Goal: Task Accomplishment & Management: Manage account settings

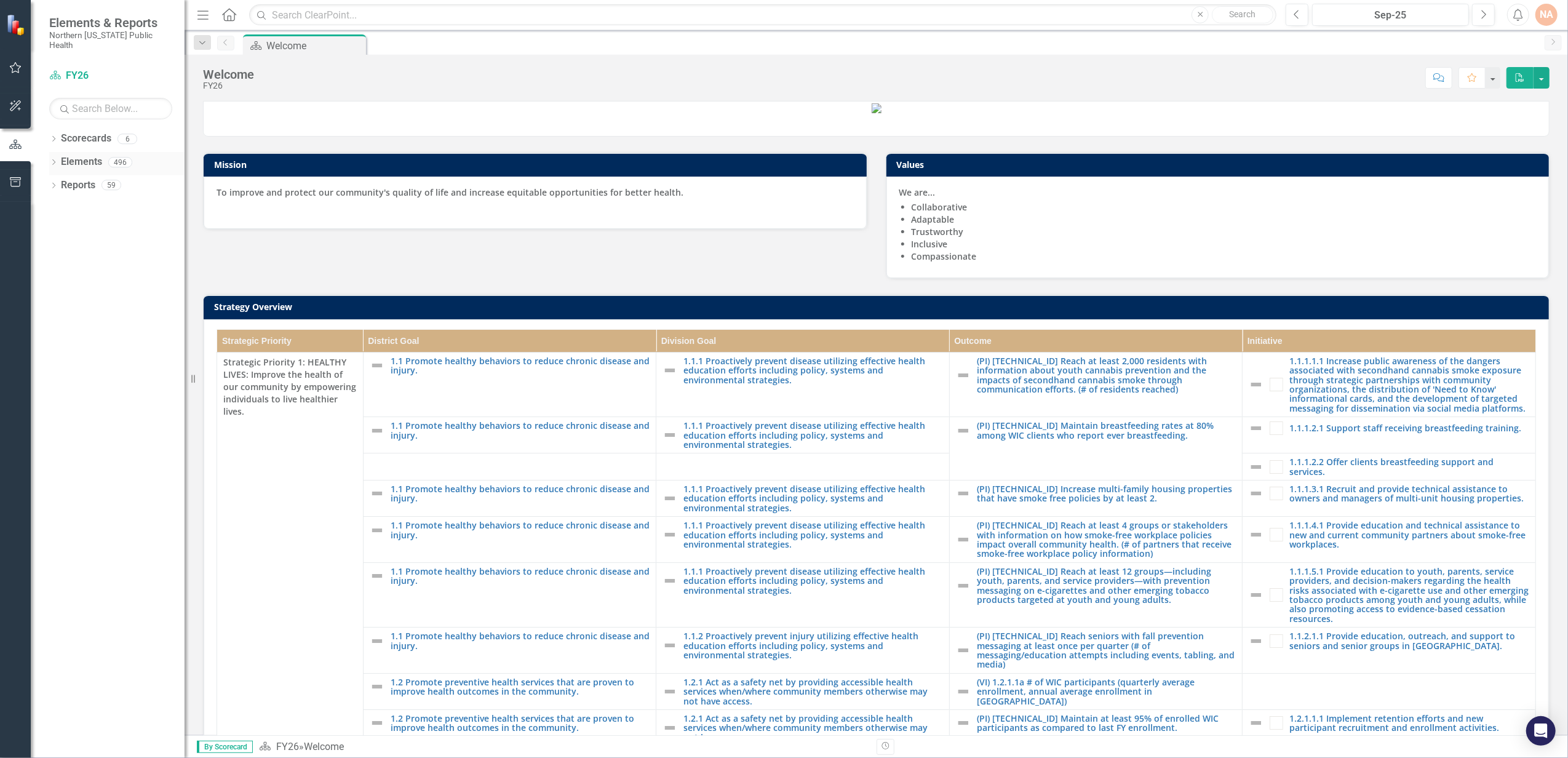
click at [55, 160] on icon "Dropdown" at bounding box center [53, 163] width 9 height 7
click at [58, 129] on div "Dropdown Scorecards 6" at bounding box center [116, 140] width 136 height 24
click at [55, 136] on icon "Dropdown" at bounding box center [53, 139] width 9 height 7
click at [80, 155] on link "FY26" at bounding box center [126, 162] width 117 height 14
click at [87, 155] on link "FY26" at bounding box center [126, 162] width 117 height 14
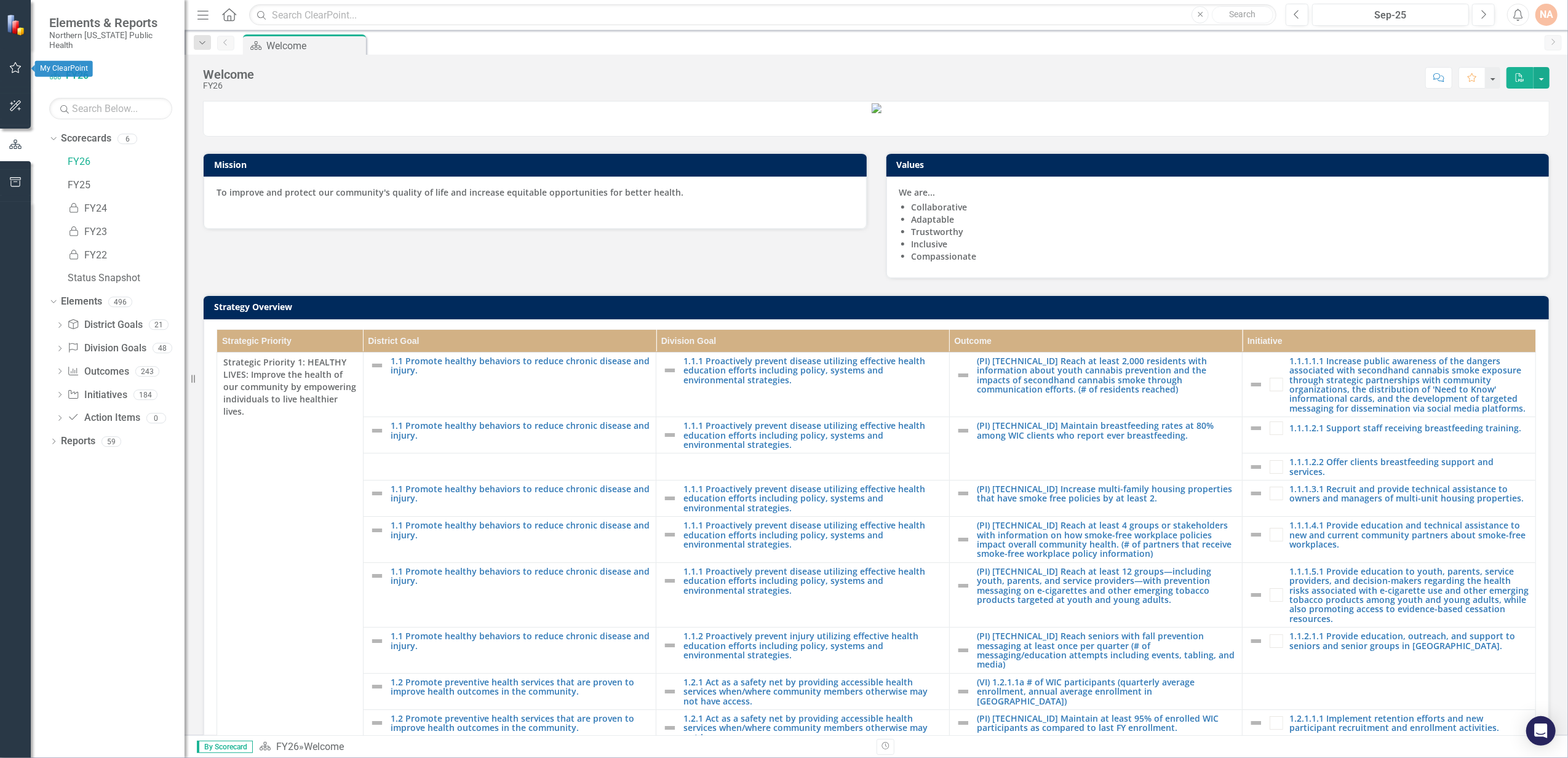
click at [24, 71] on button "button" at bounding box center [15, 68] width 27 height 26
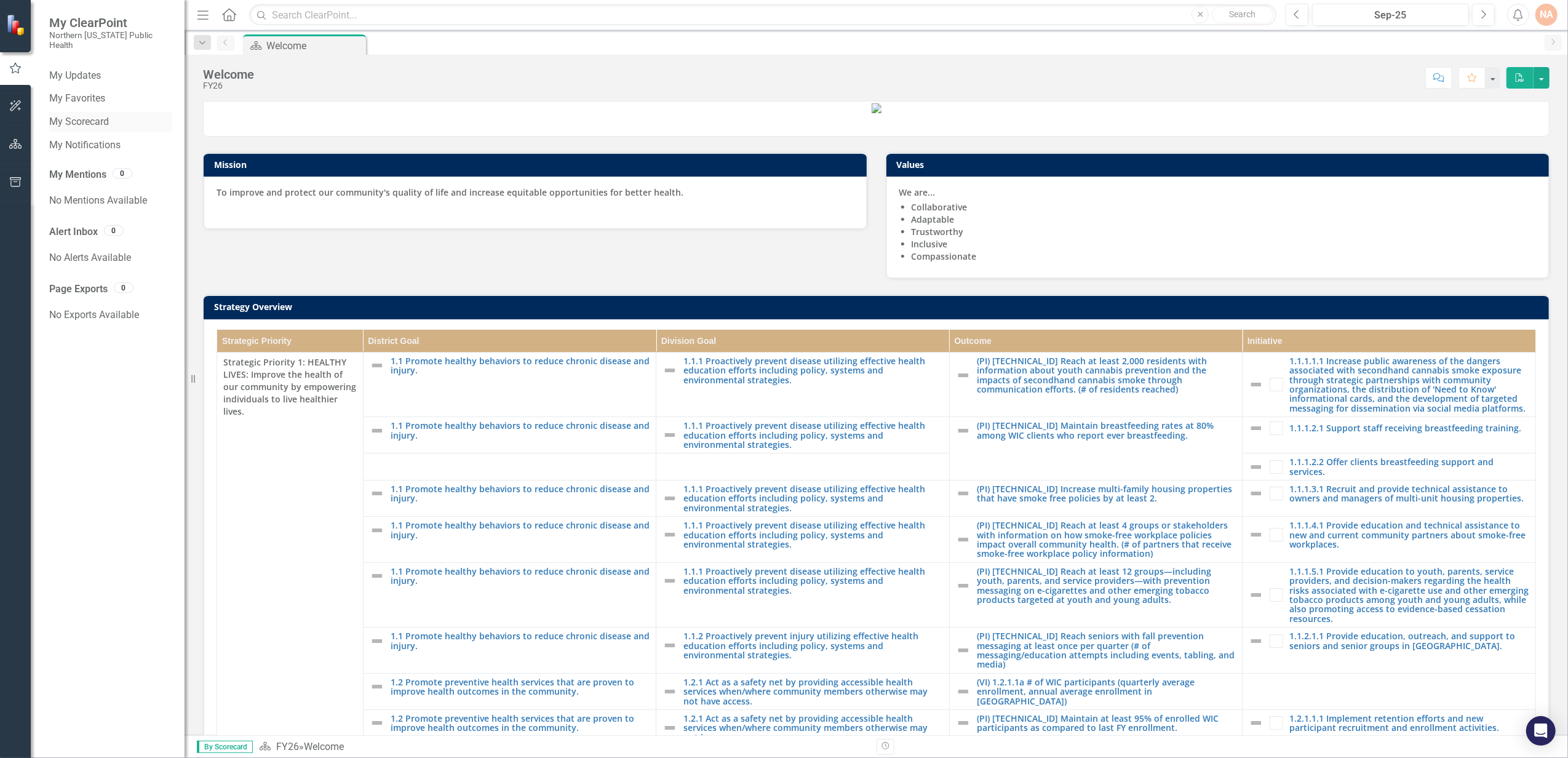
click at [86, 115] on link "My Scorecard" at bounding box center [110, 122] width 123 height 14
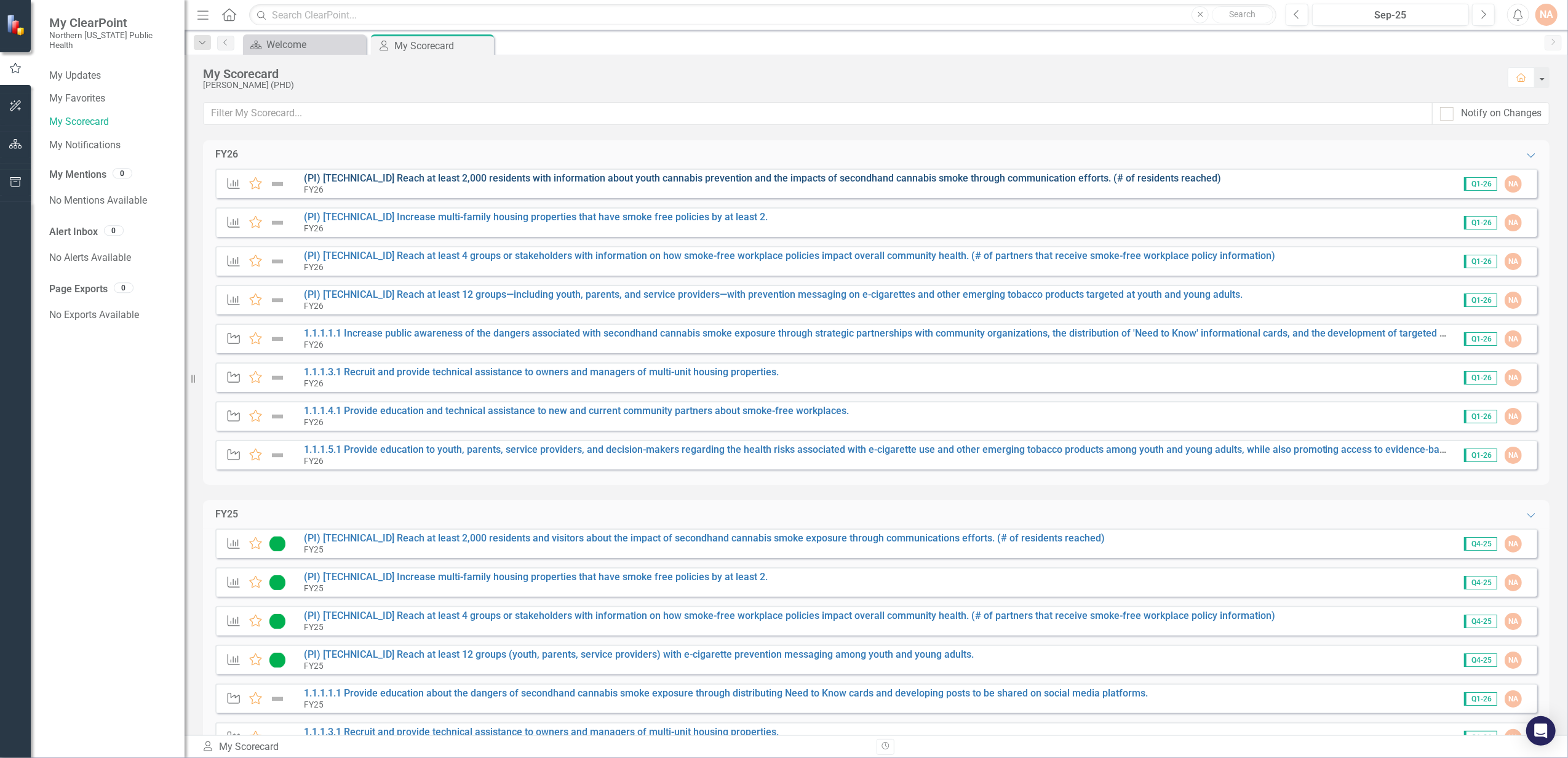
click at [443, 180] on link "(PI) [TECHNICAL_ID] Reach at least 2,000 residents with information about youth…" at bounding box center [762, 178] width 917 height 12
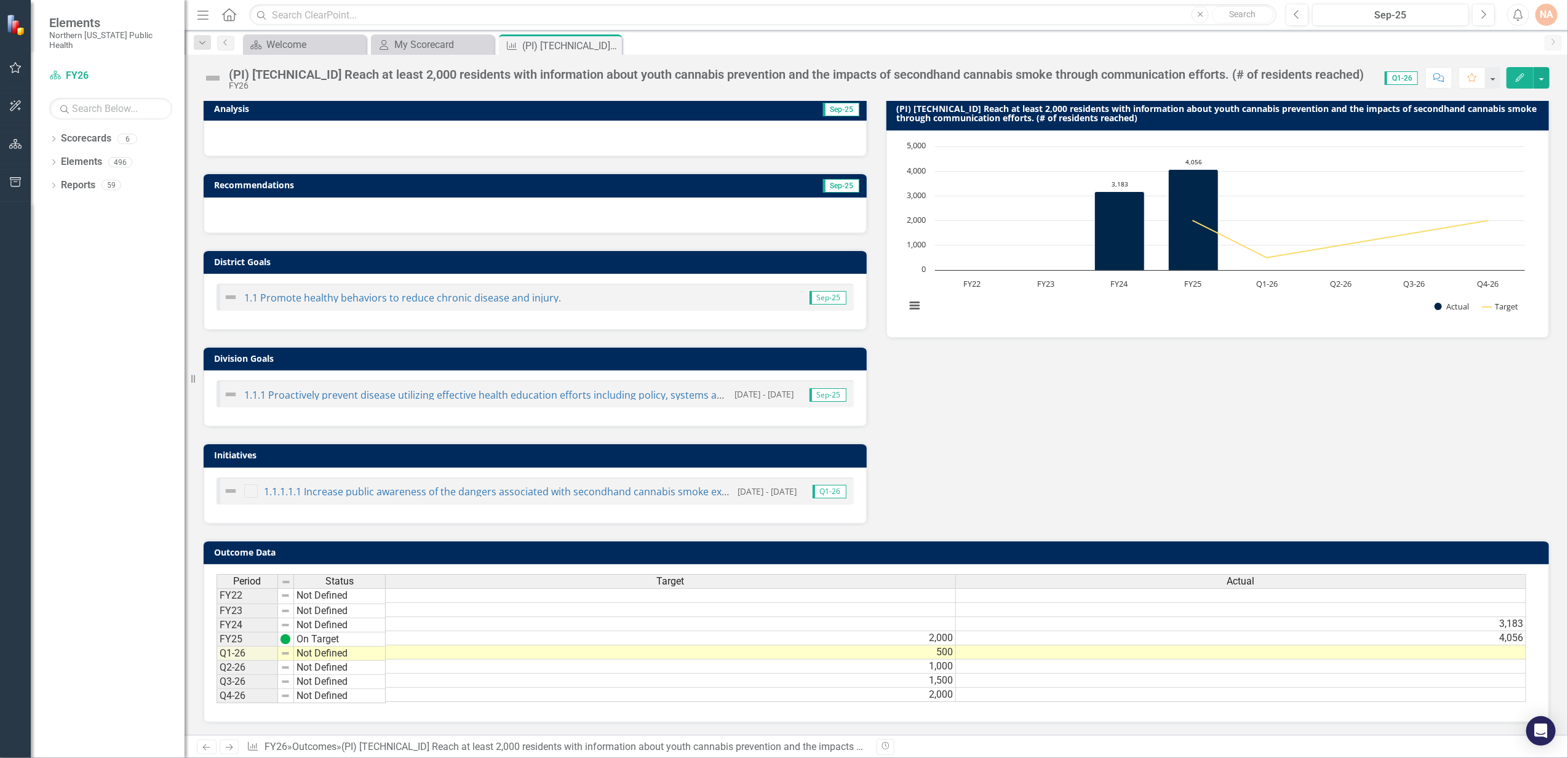
scroll to position [175, 0]
click at [311, 647] on td "Not Defined" at bounding box center [340, 653] width 92 height 14
click at [303, 647] on td "Not Defined" at bounding box center [340, 653] width 92 height 14
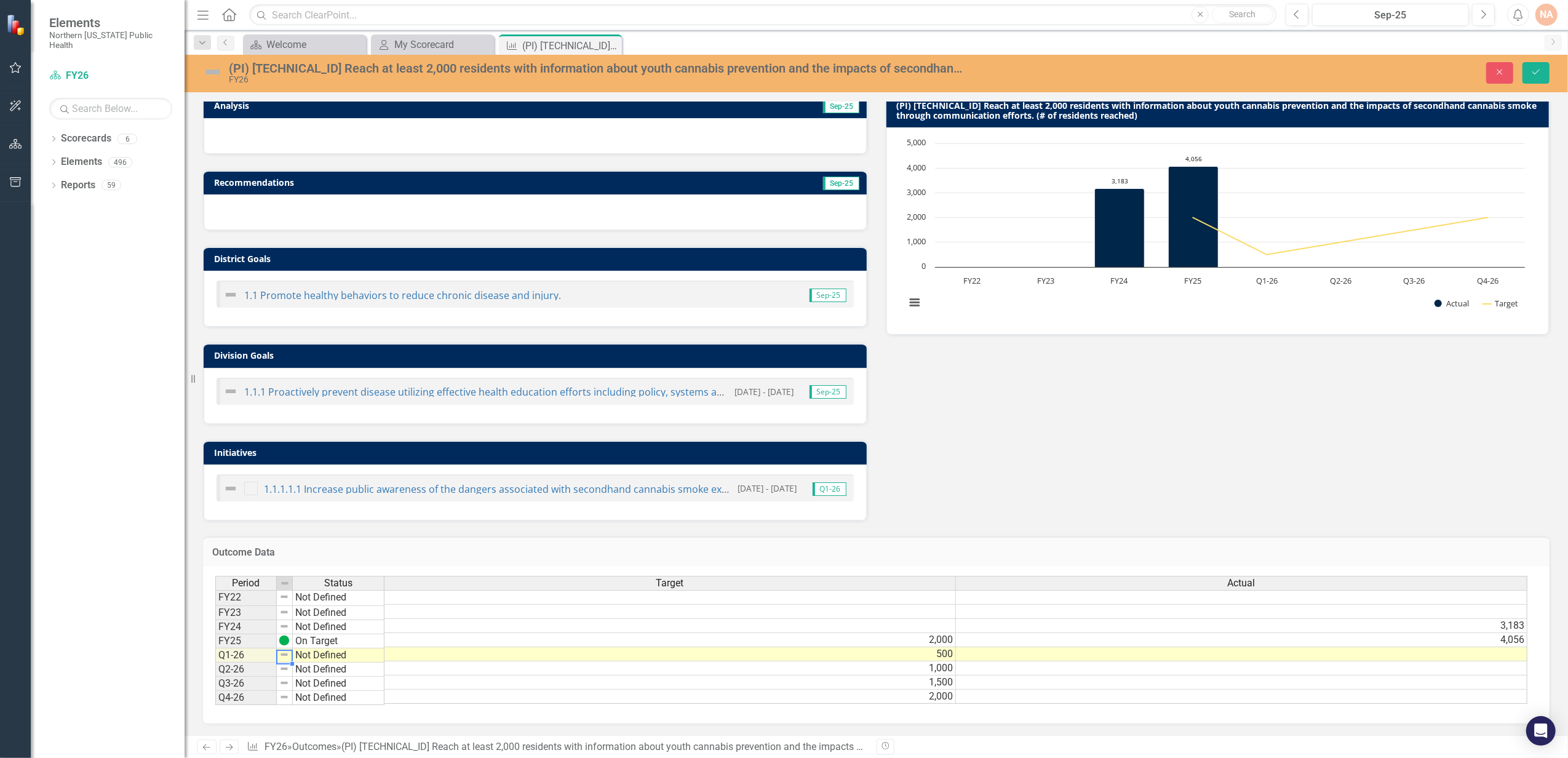
click at [281, 650] on img at bounding box center [284, 654] width 10 height 10
click at [314, 650] on td "Not Defined" at bounding box center [339, 655] width 92 height 14
type textarea "On Target"
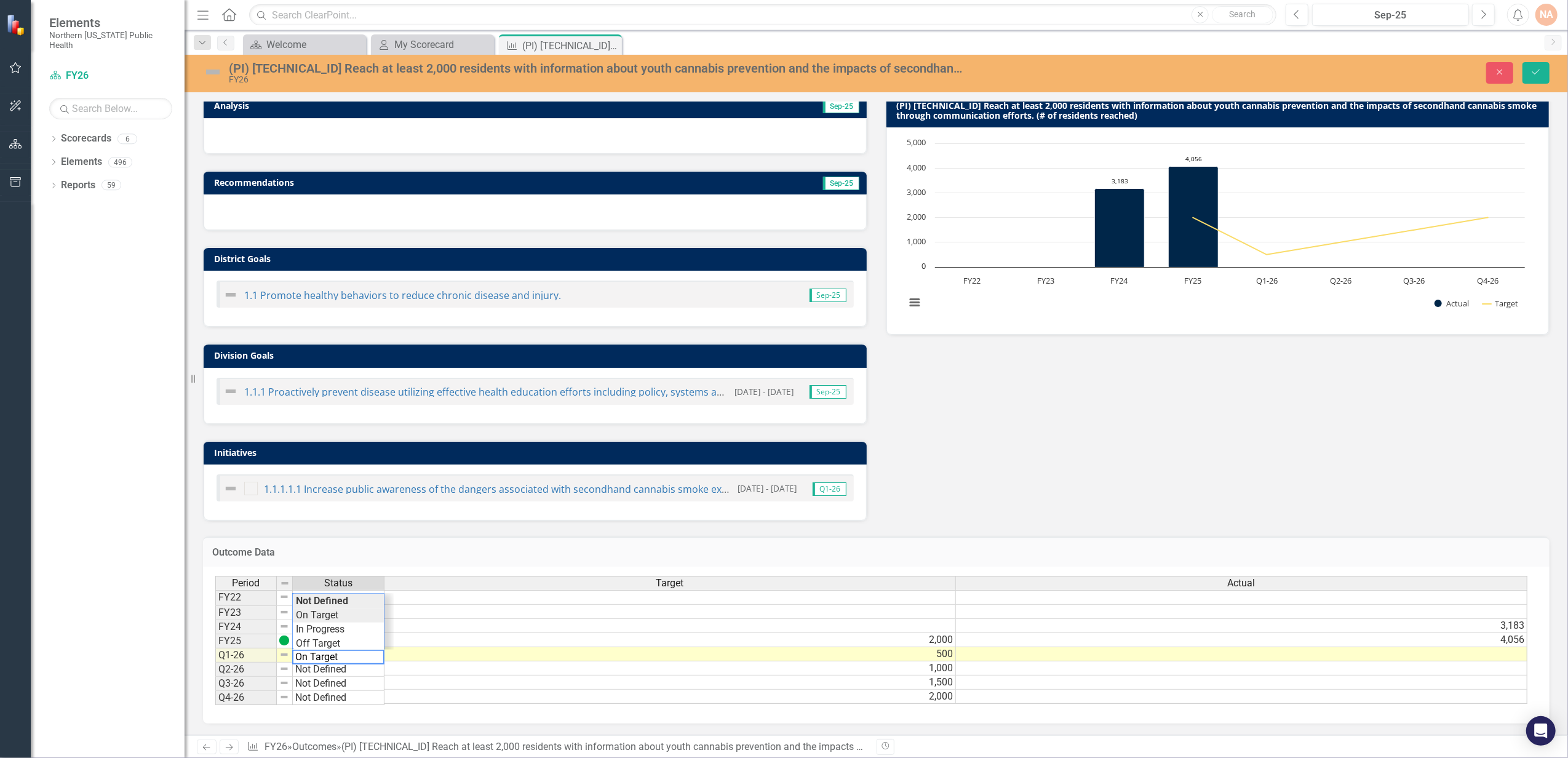
click at [333, 612] on div "Period Status Target Actual FY22 Not Defined FY23 Not Defined FY24 Not Defined …" at bounding box center [871, 641] width 1312 height 130
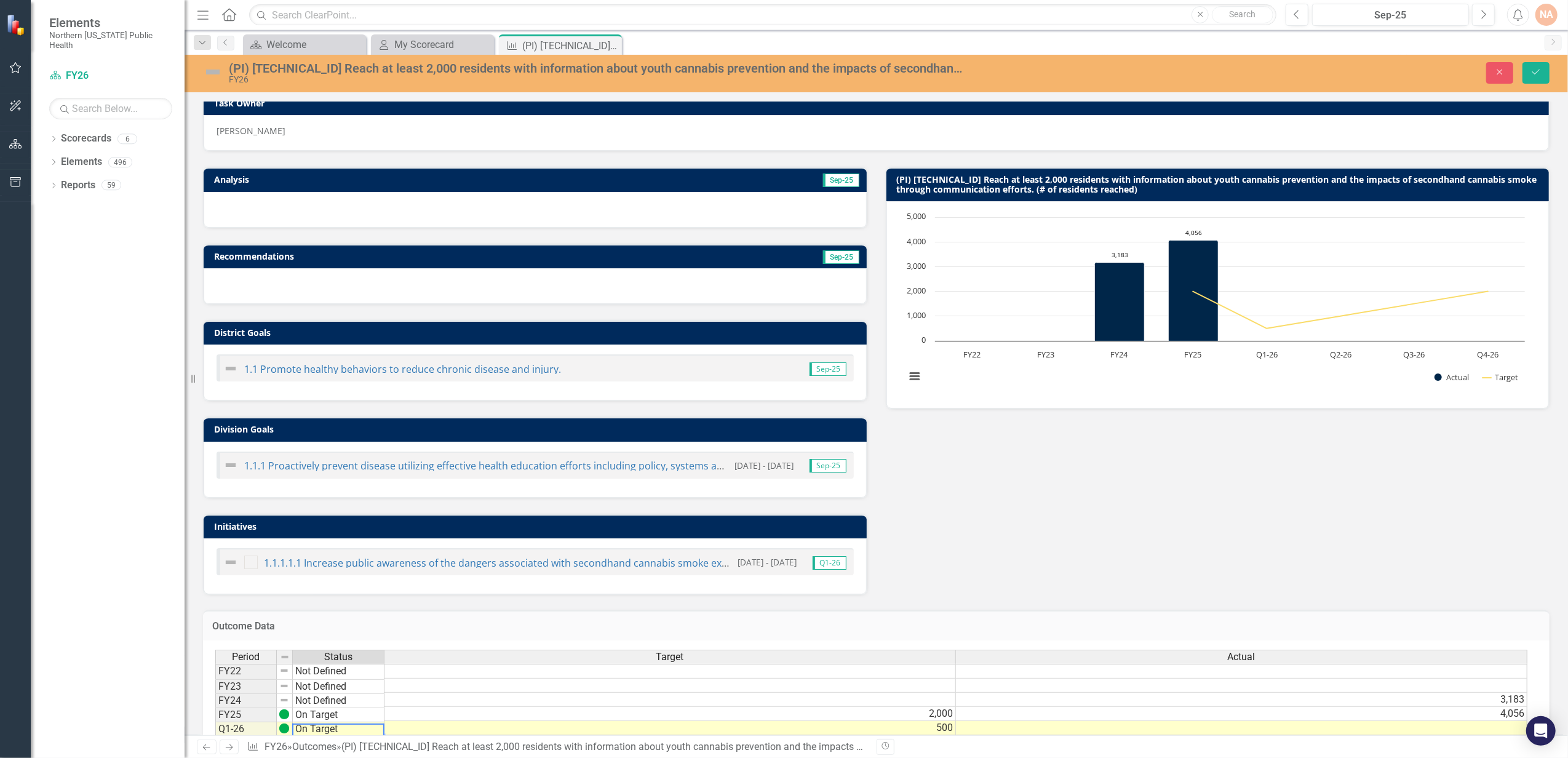
scroll to position [10, 0]
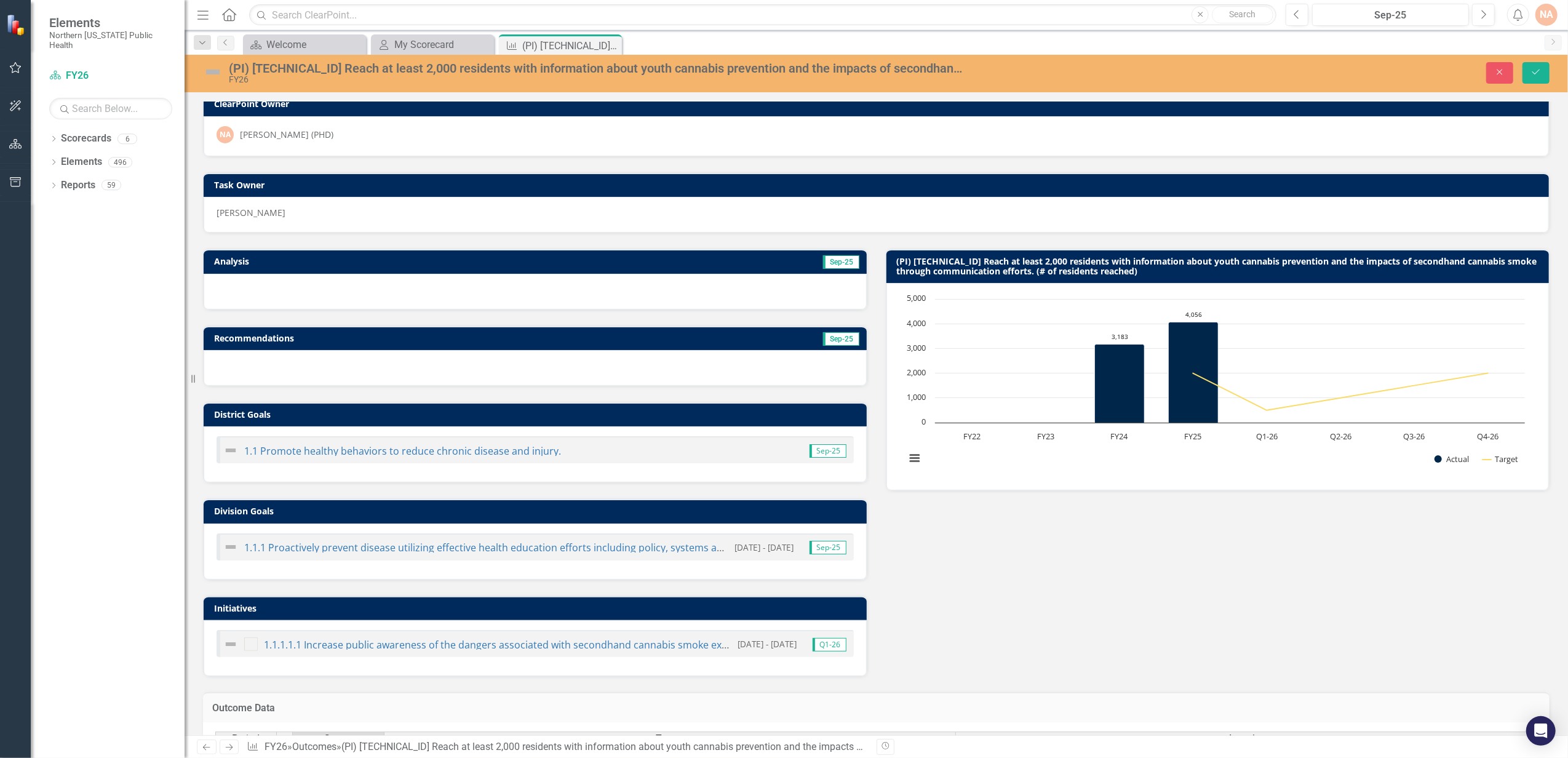
click at [677, 289] on div at bounding box center [535, 291] width 663 height 36
drag, startPoint x: 674, startPoint y: 289, endPoint x: 756, endPoint y: 320, distance: 87.7
click at [677, 289] on div at bounding box center [535, 291] width 663 height 36
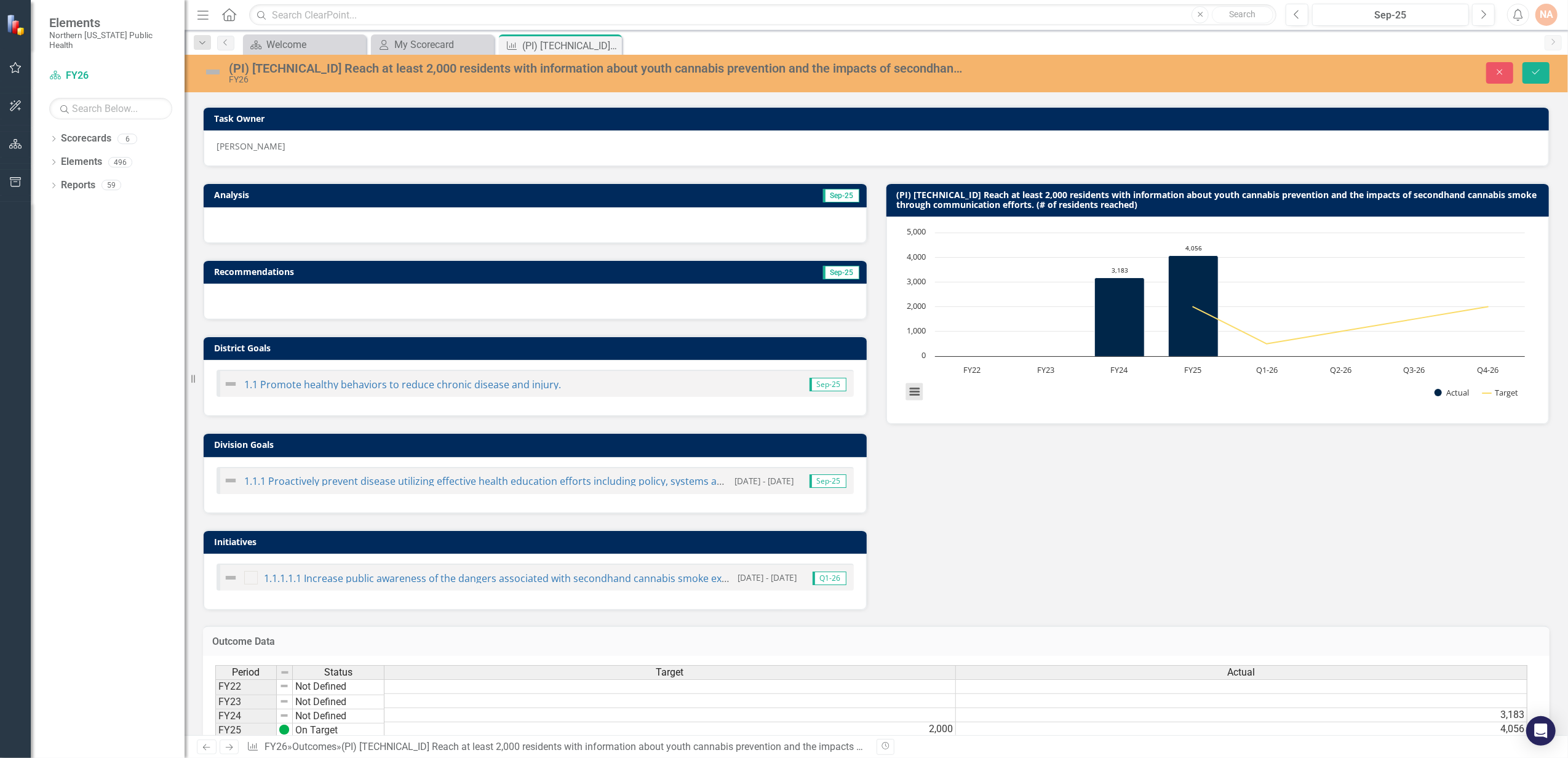
scroll to position [178, 0]
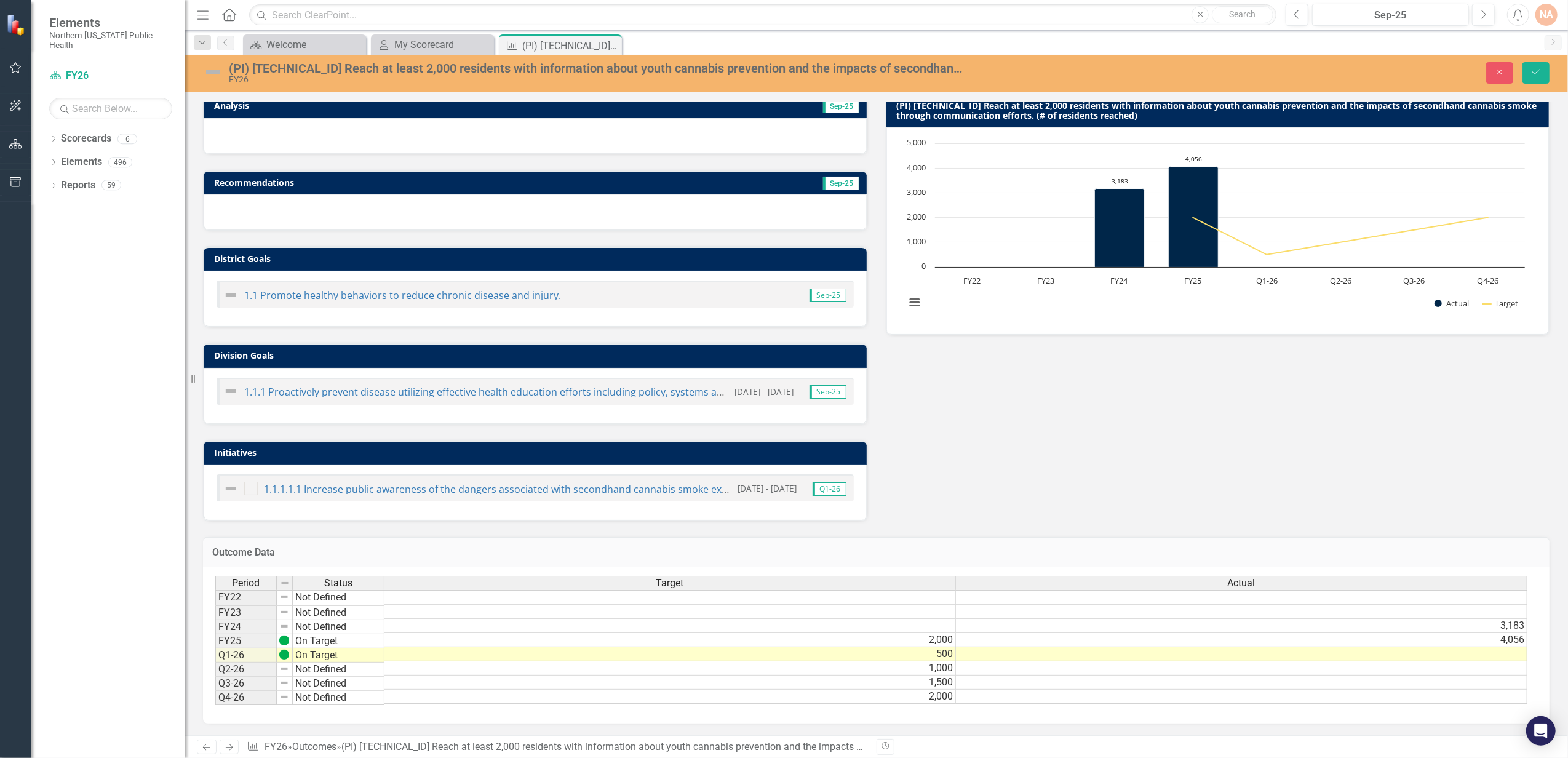
click at [1492, 647] on td at bounding box center [1241, 654] width 572 height 14
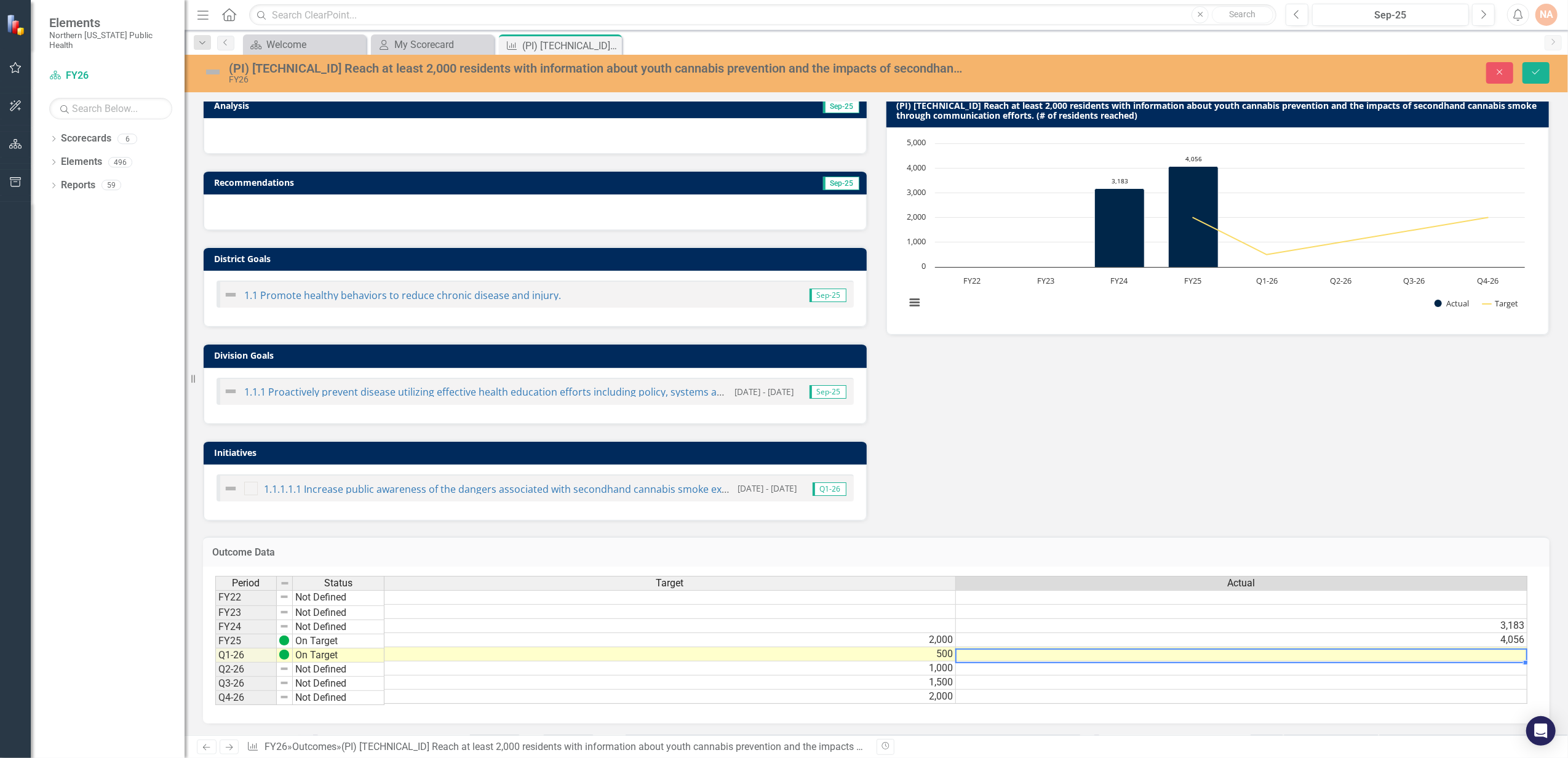
click at [1008, 647] on td at bounding box center [1241, 654] width 572 height 14
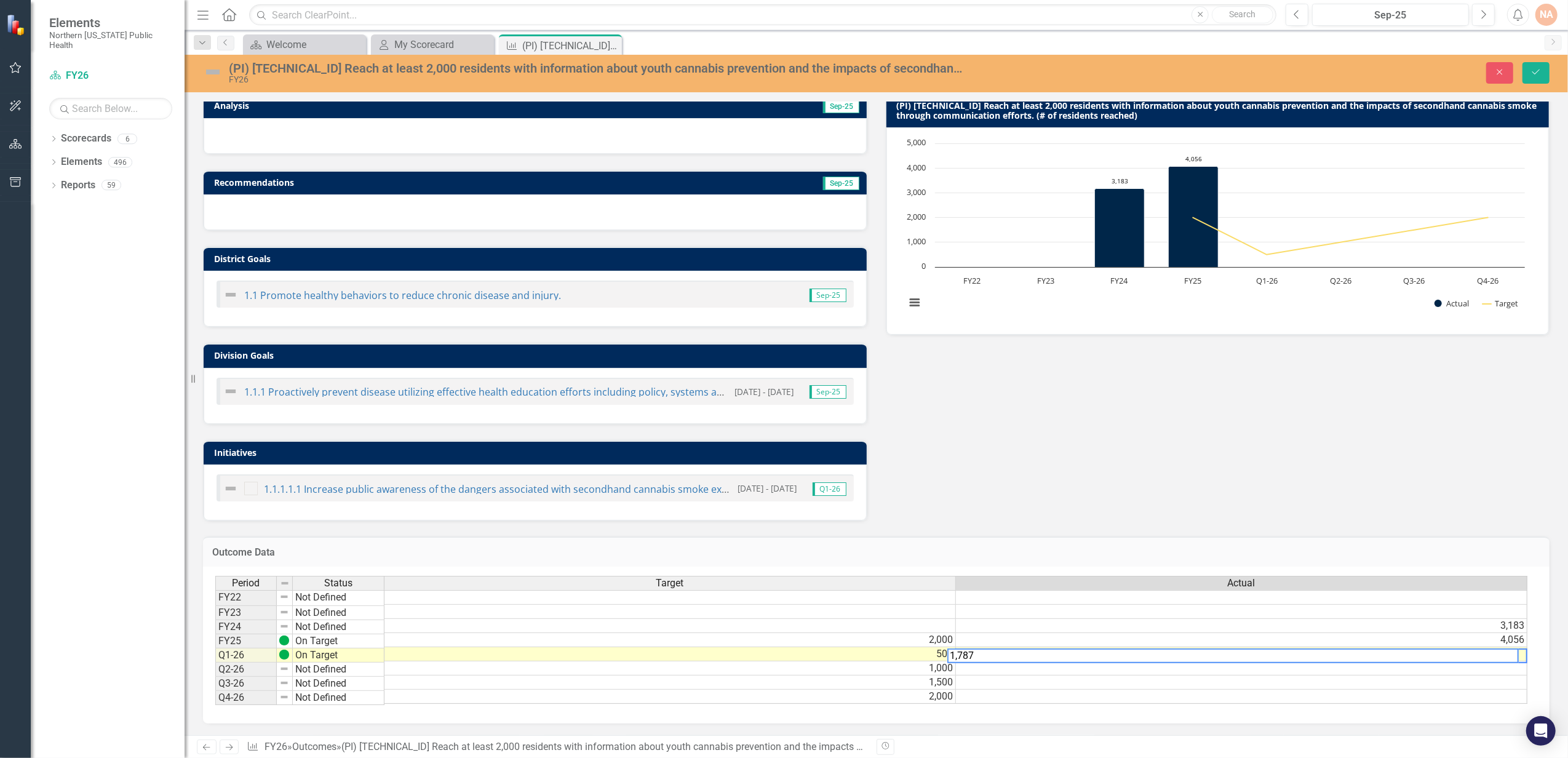
click at [982, 662] on td at bounding box center [1241, 668] width 572 height 14
type textarea "1787"
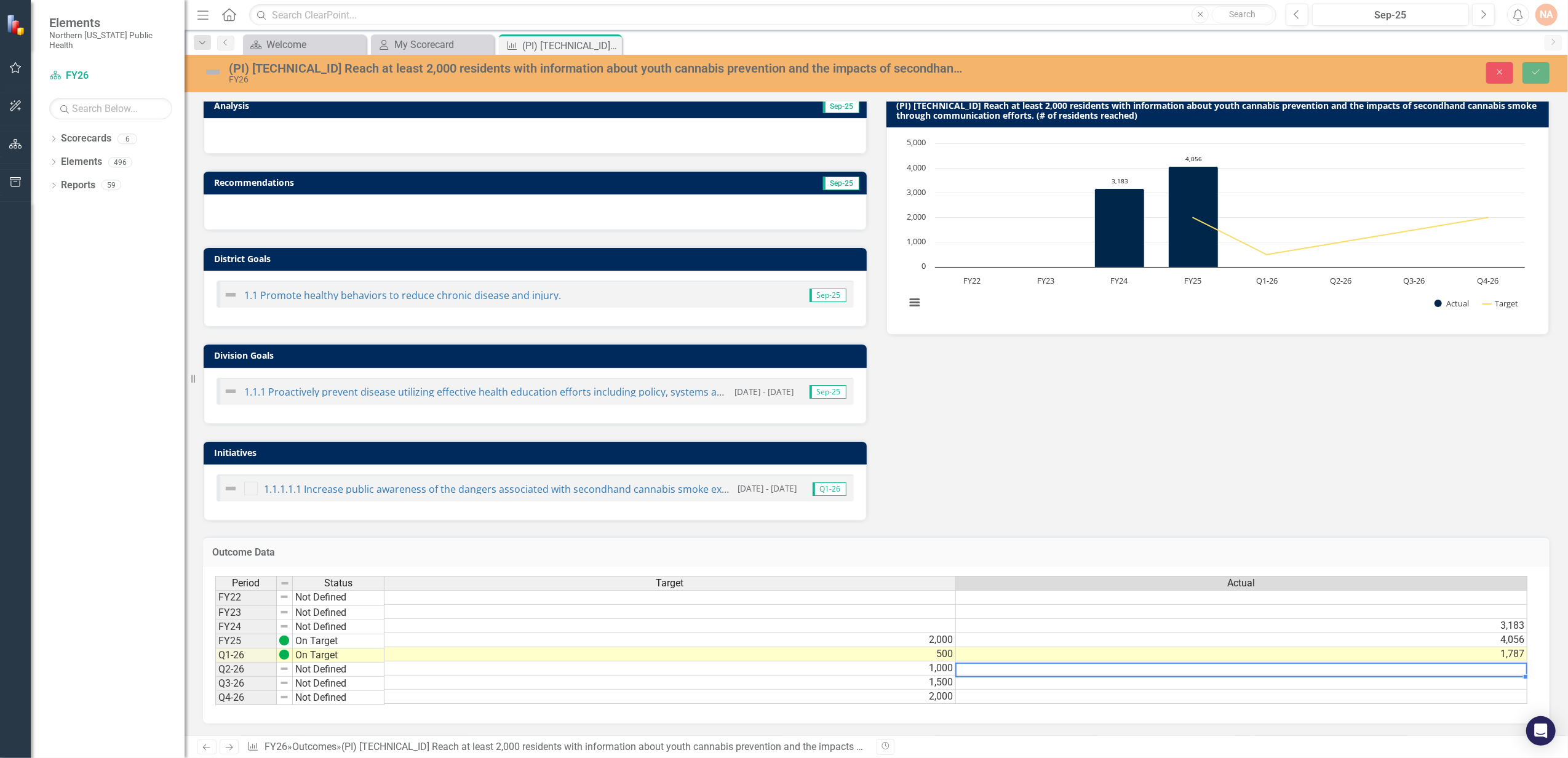
scroll to position [0, 0]
click at [1509, 647] on td "1,787" at bounding box center [1241, 654] width 572 height 14
type textarea "1787"
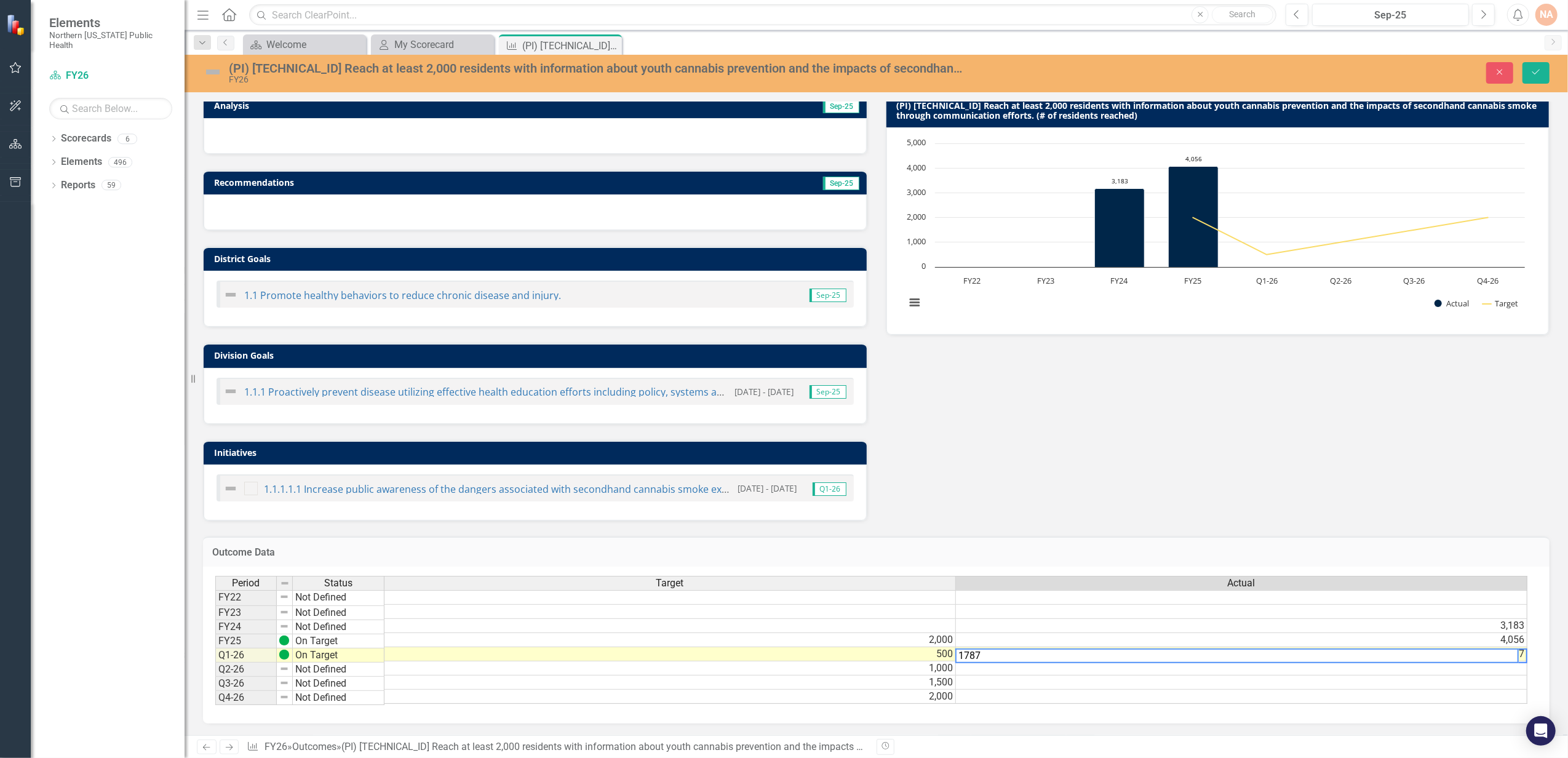
drag, startPoint x: 1498, startPoint y: 702, endPoint x: 1532, endPoint y: 696, distance: 34.5
click at [1532, 696] on div "Period Status Target Actual FY22 Not Defined FY23 Not Defined FY24 Not Defined …" at bounding box center [876, 645] width 1346 height 157
click at [1495, 648] on textarea "1787" at bounding box center [1237, 656] width 563 height 15
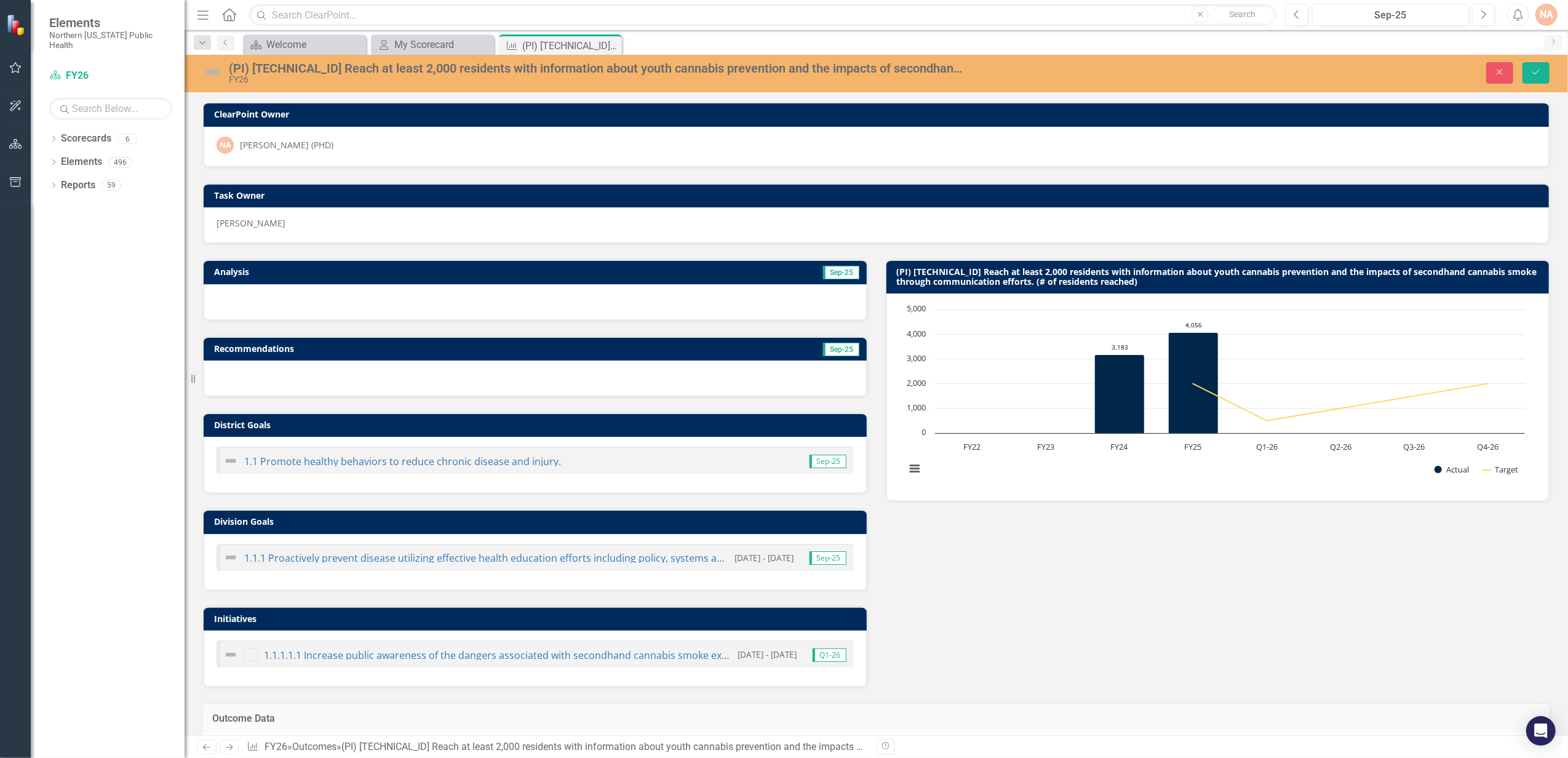
click at [835, 347] on span "Sep-25" at bounding box center [841, 349] width 36 height 13
click at [838, 274] on span "Sep-25" at bounding box center [841, 272] width 36 height 13
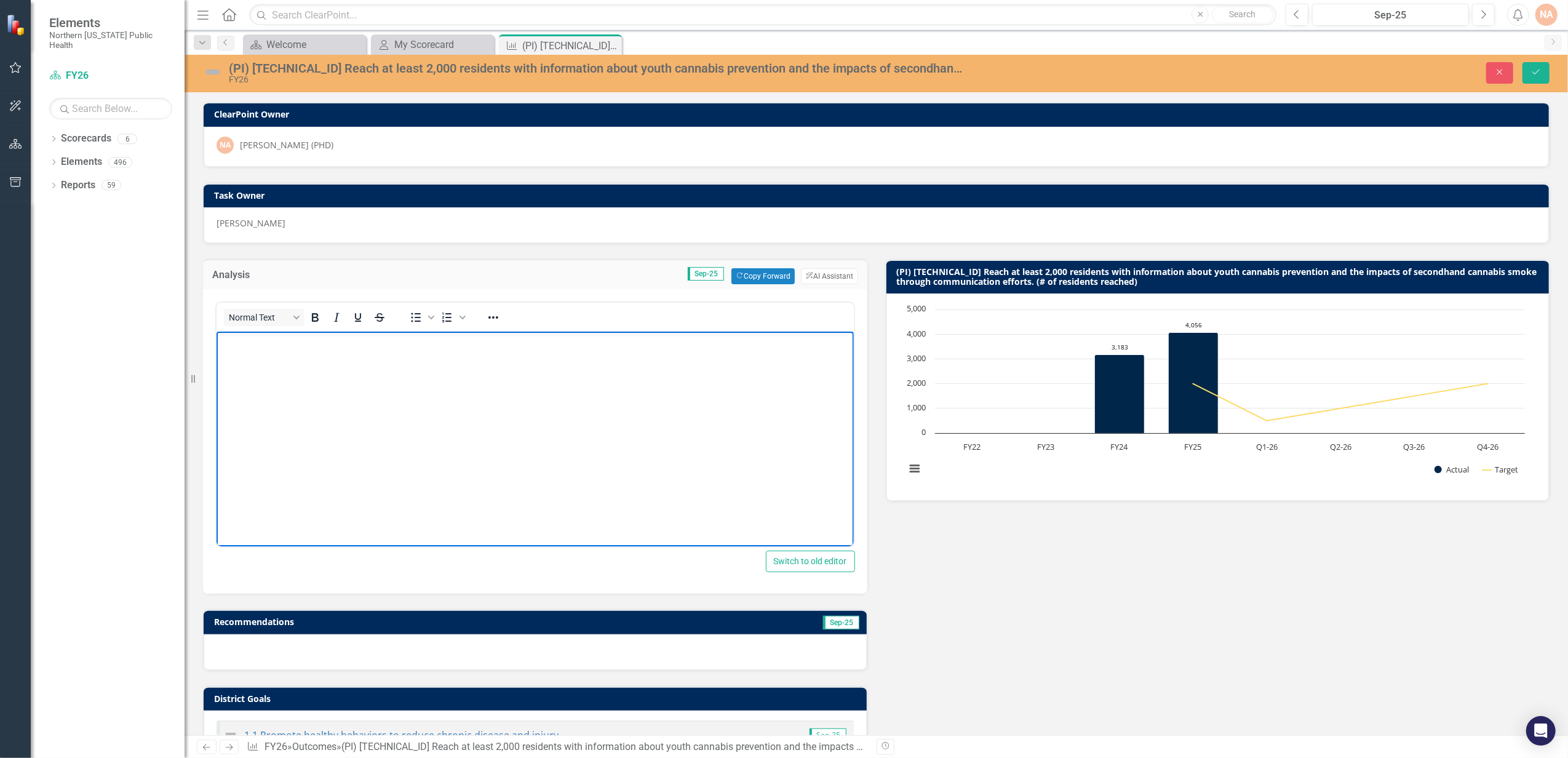
click at [392, 393] on body "Rich Text Area. Press ALT-0 for help." at bounding box center [535, 424] width 638 height 185
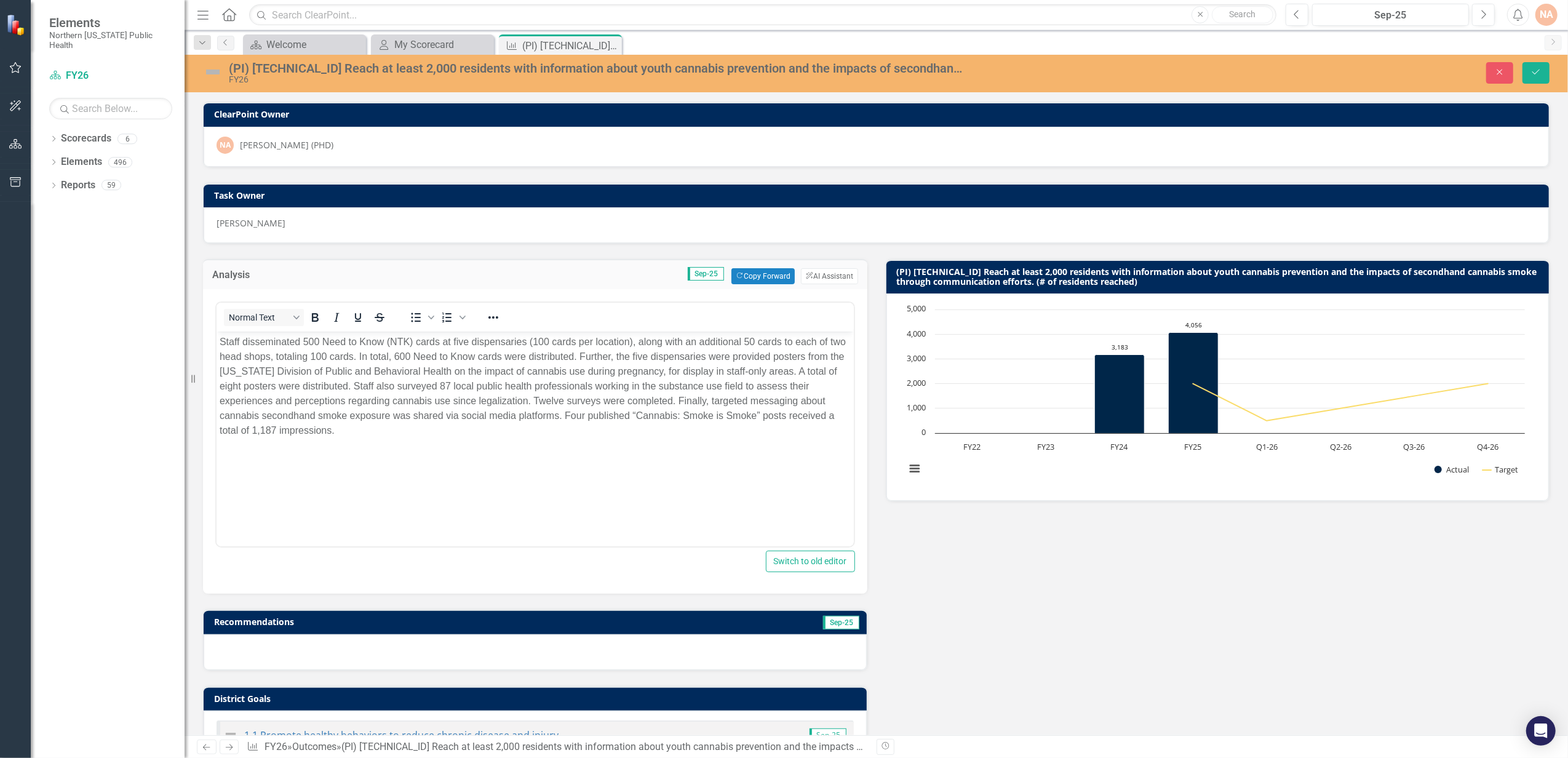
click at [1267, 586] on div "Analysis Sep-25 Copy Forward Copy Forward ClearPoint AI AI Assistant Normal Tex…" at bounding box center [876, 602] width 1365 height 717
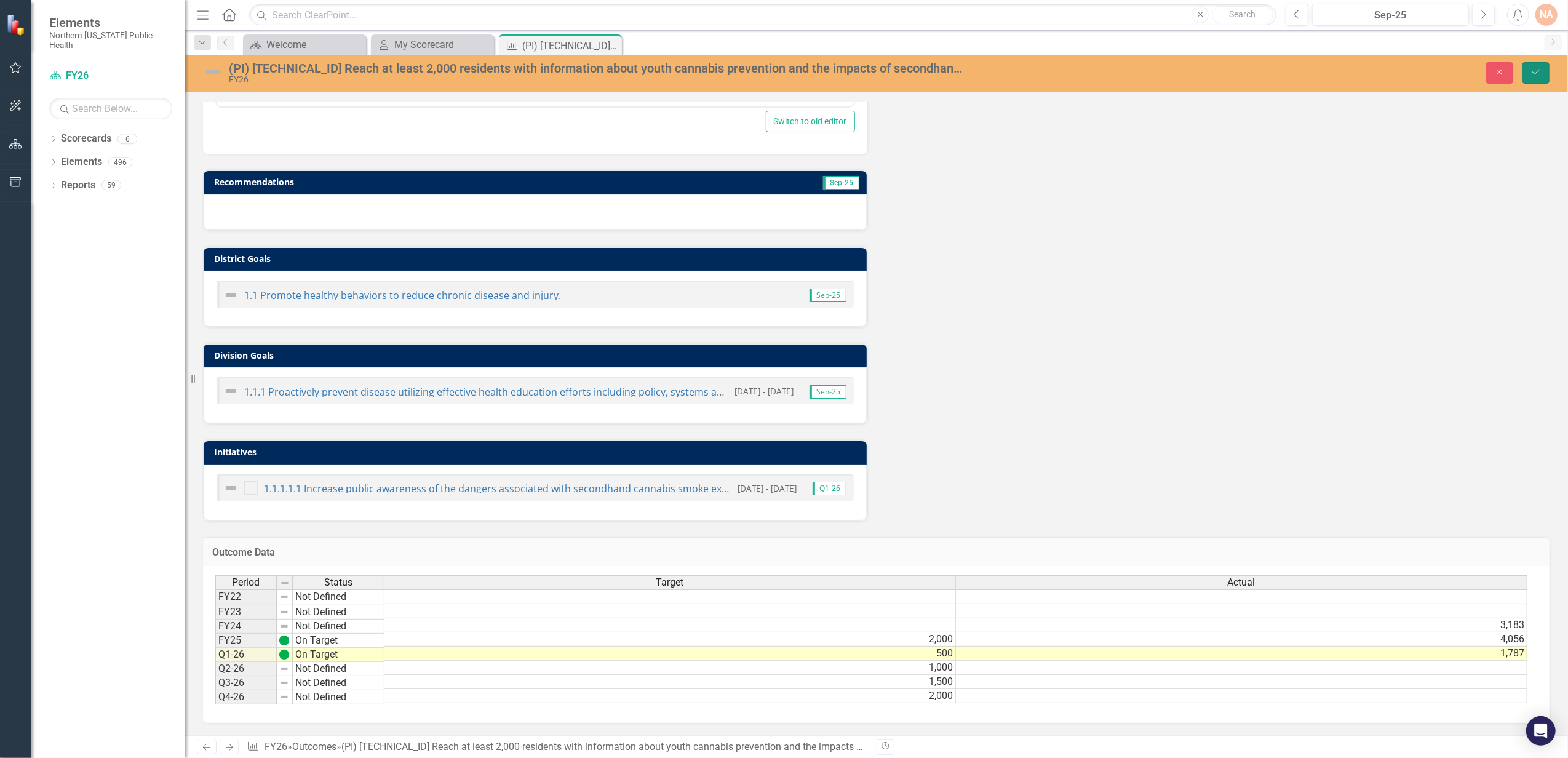
click at [1545, 67] on button "Save" at bounding box center [1535, 73] width 27 height 22
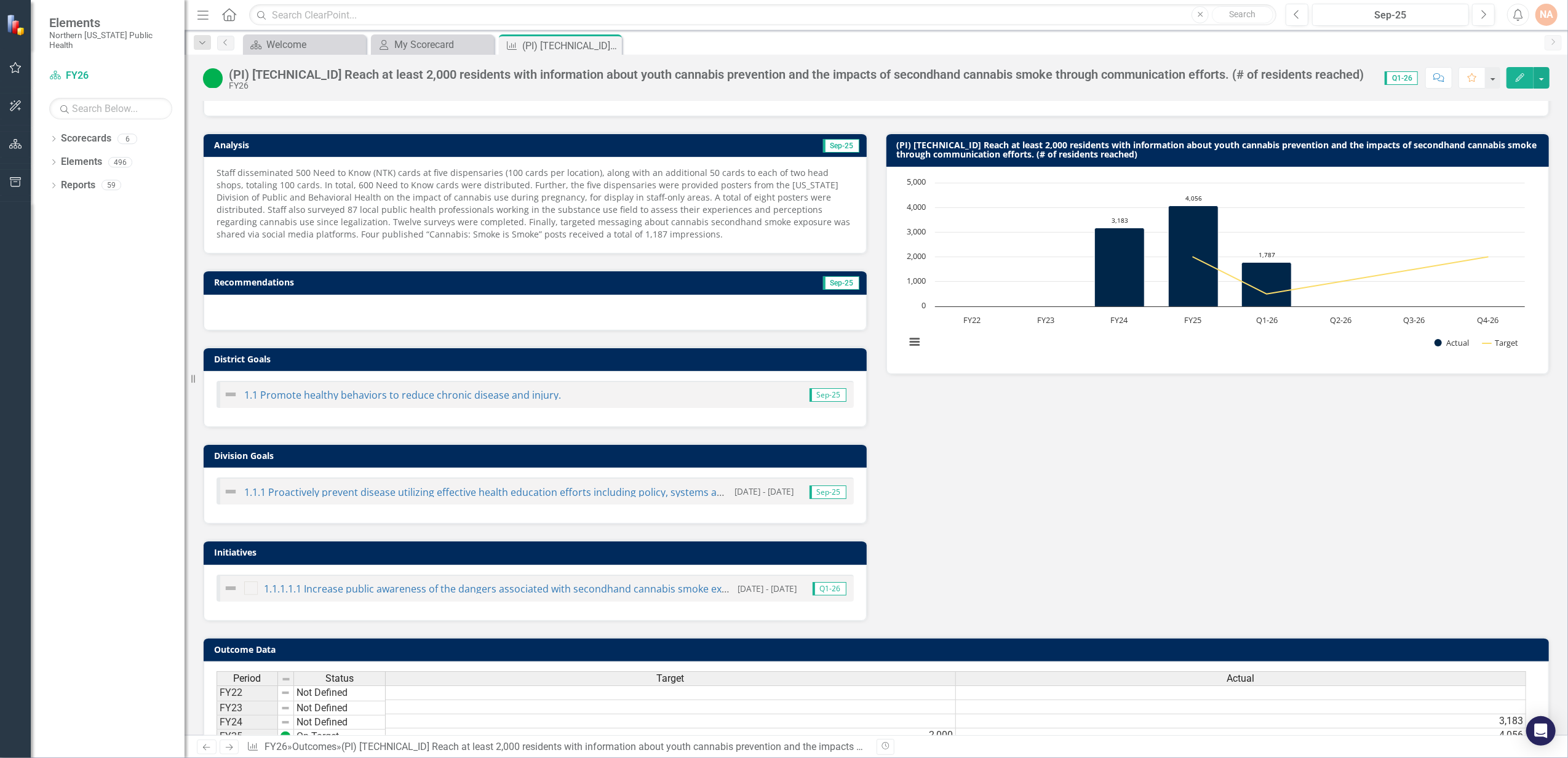
scroll to position [237, 0]
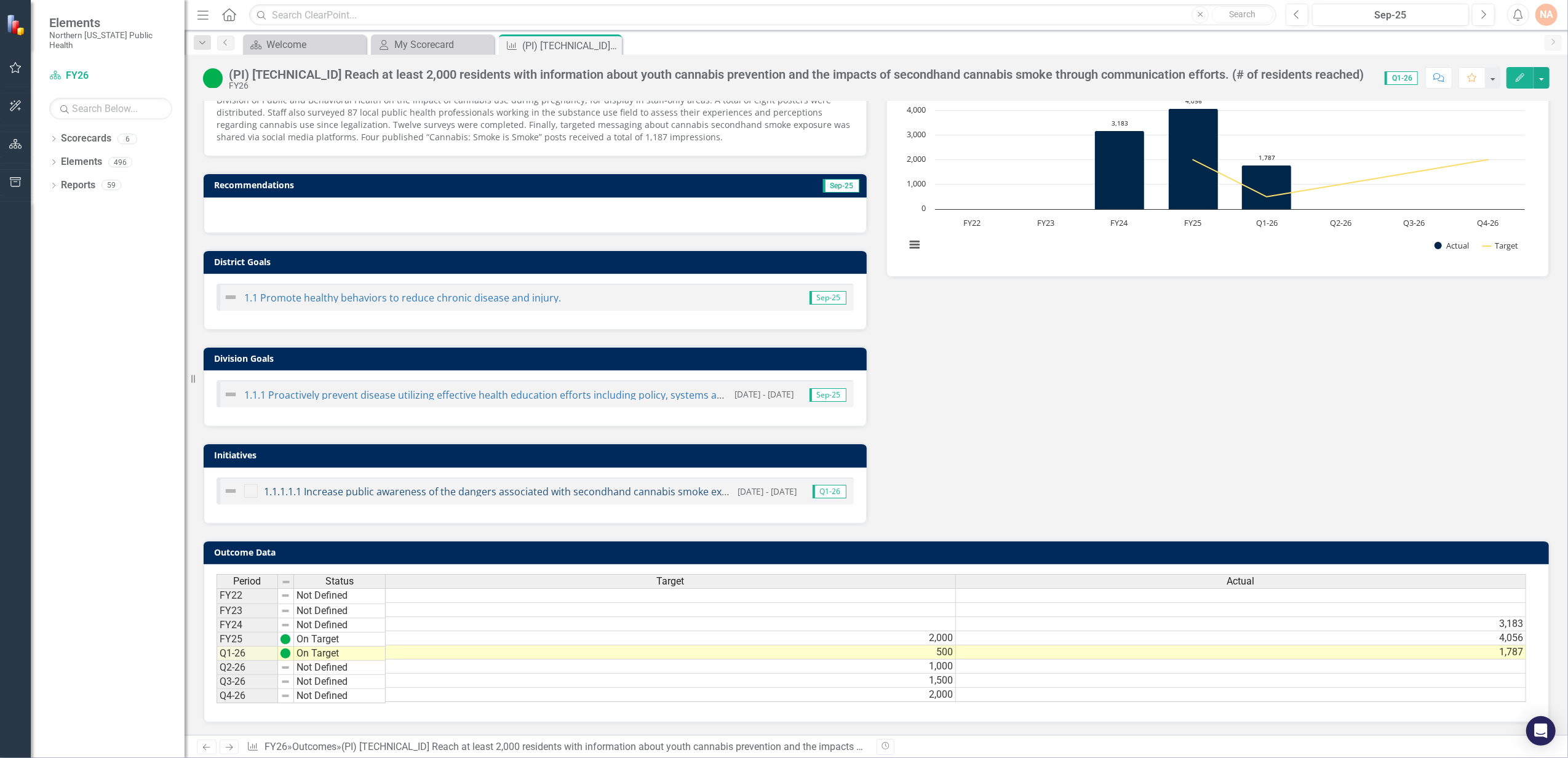
click at [591, 485] on link "1.1.1.1.1 Increase public awareness of the dangers associated with secondhand c…" at bounding box center [993, 492] width 1458 height 13
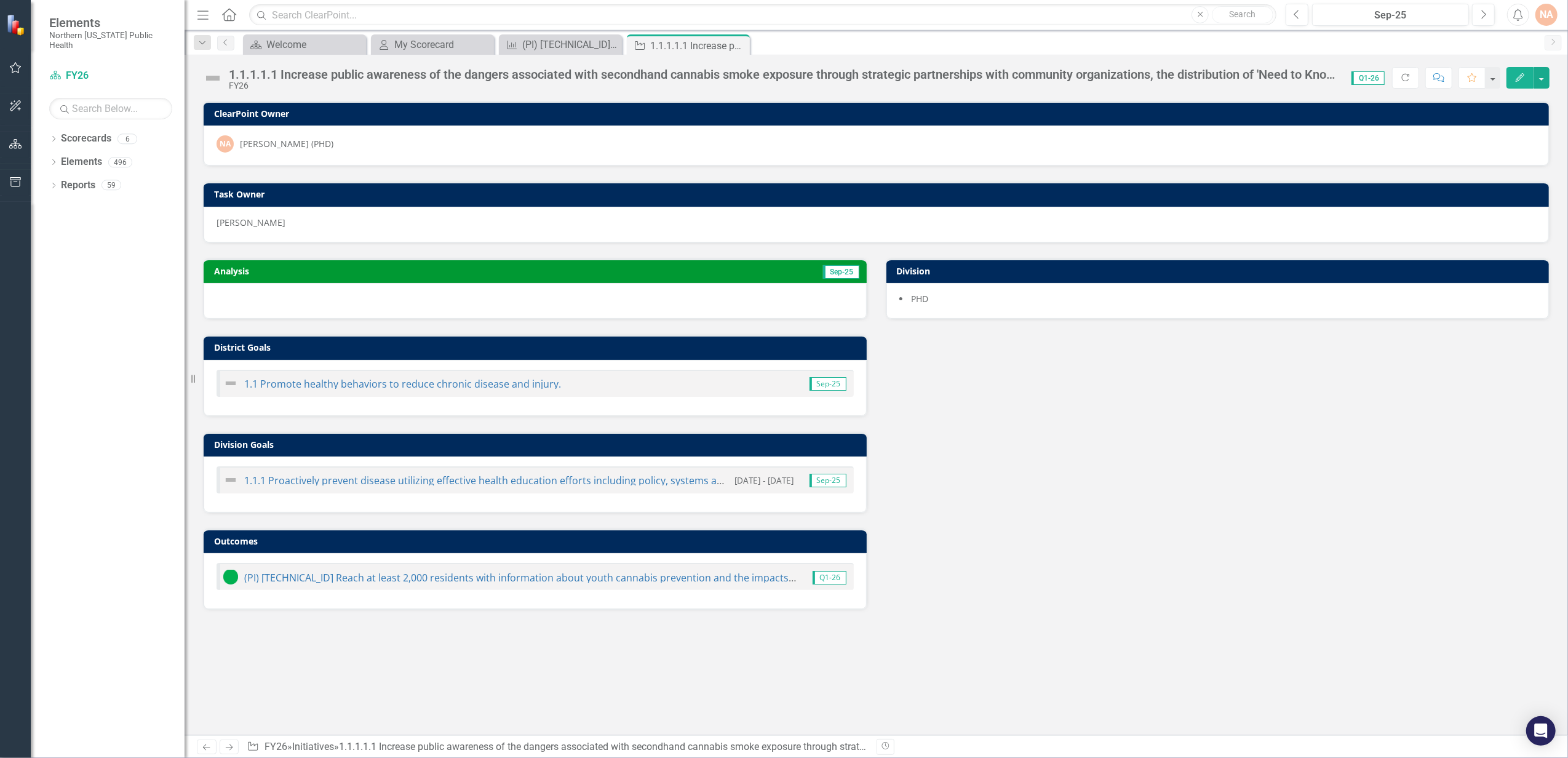
click at [778, 302] on div at bounding box center [535, 301] width 663 height 36
click at [776, 302] on div at bounding box center [535, 301] width 663 height 36
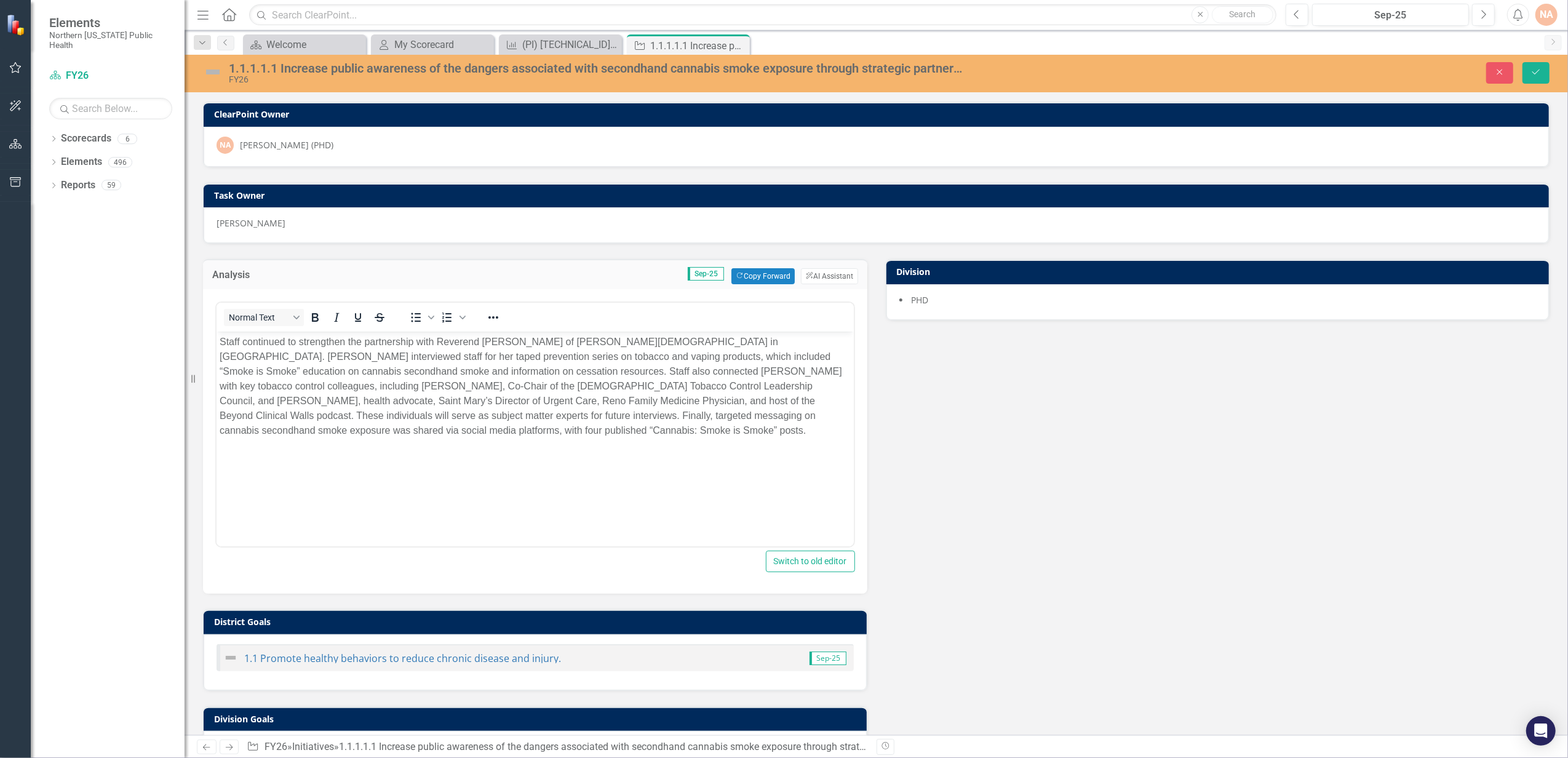
click at [985, 561] on div "Analysis Sep-25 Copy Forward Copy Forward ClearPoint AI AI Assistant Normal Tex…" at bounding box center [876, 564] width 1365 height 641
click at [1536, 74] on icon "Save" at bounding box center [1535, 72] width 11 height 9
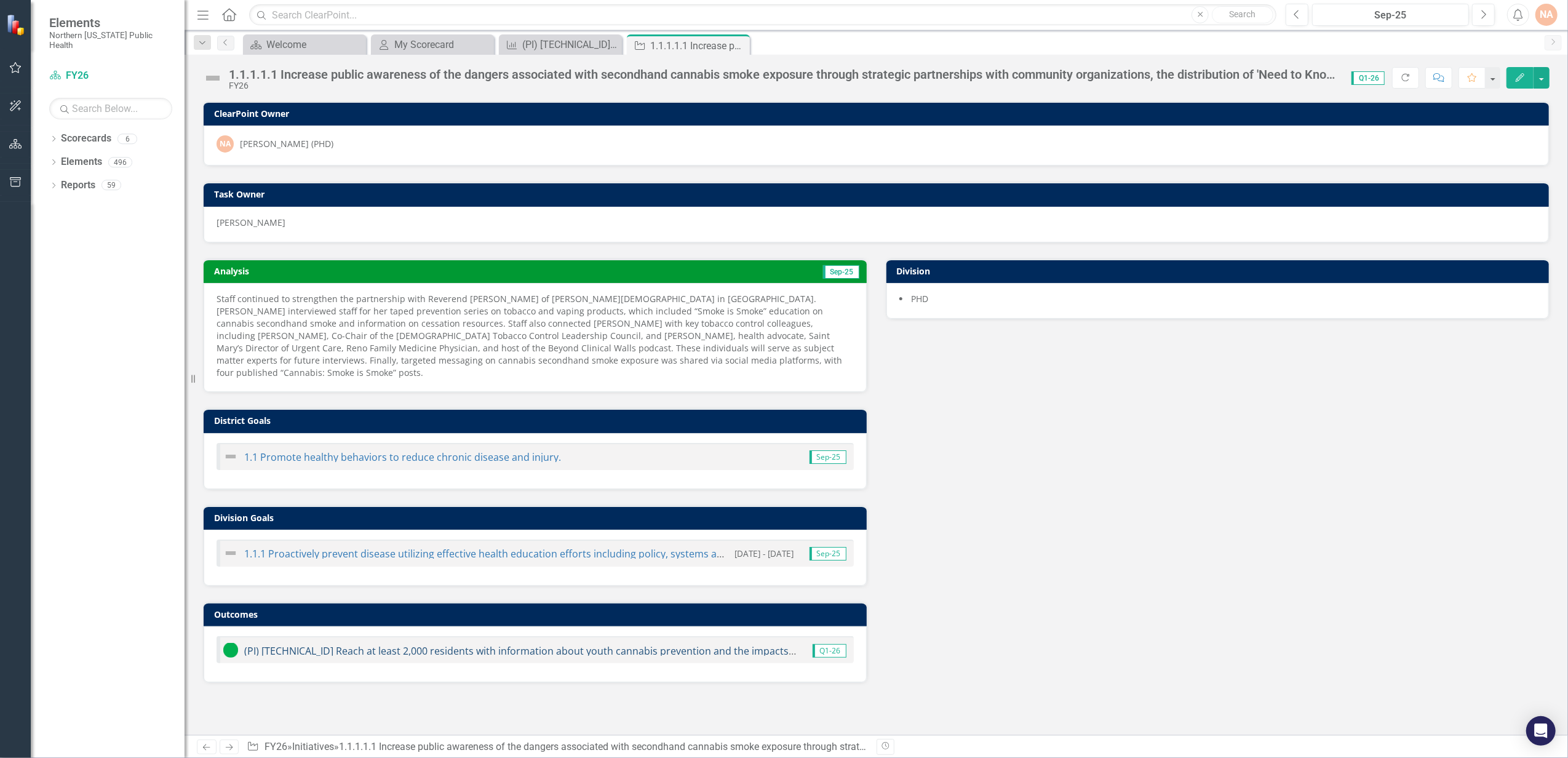
click at [517, 645] on link "(PI) [TECHNICAL_ID] Reach at least 2,000 residents with information about youth…" at bounding box center [724, 651] width 959 height 13
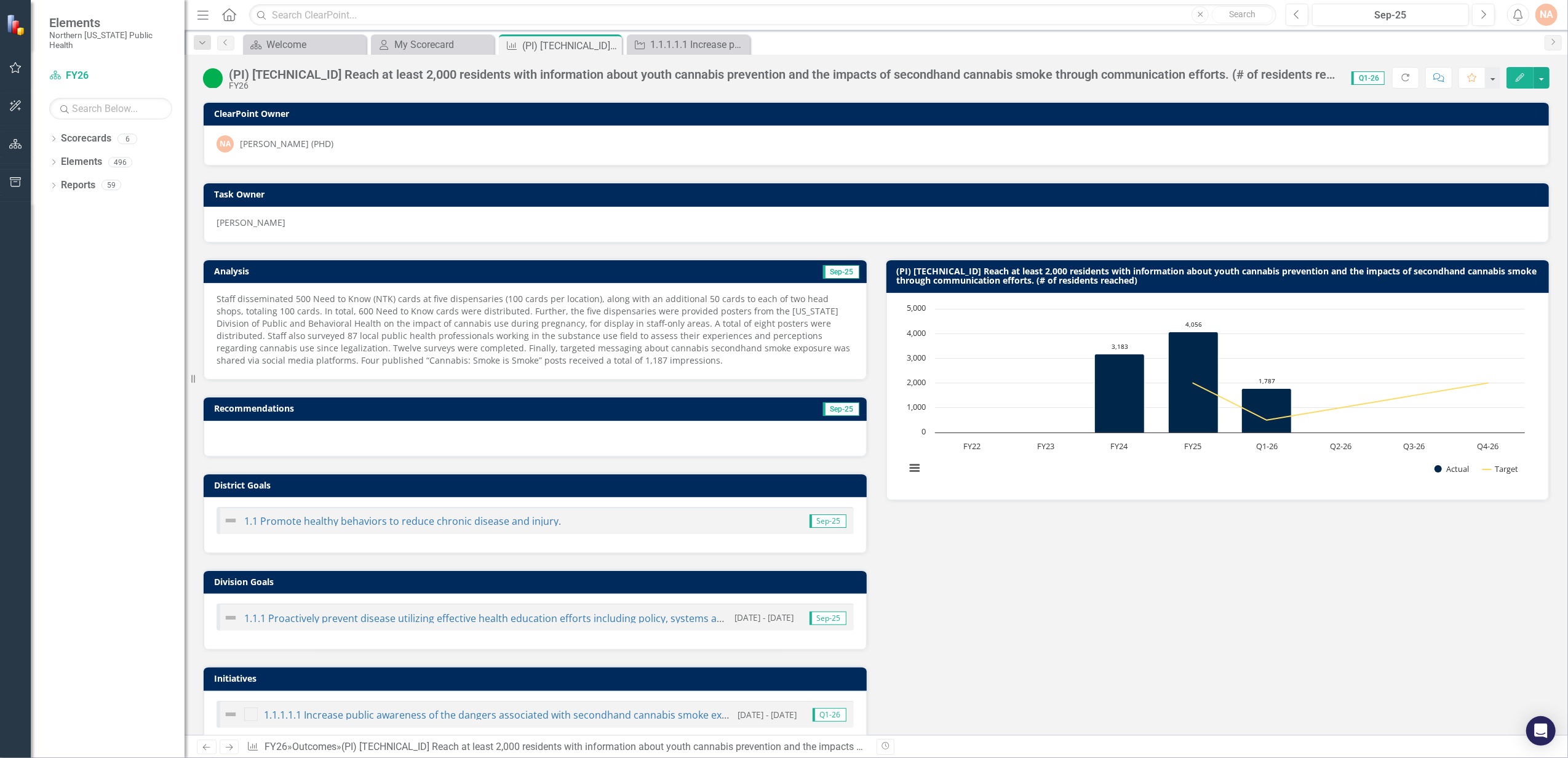
click at [1524, 79] on icon "Edit" at bounding box center [1520, 78] width 11 height 9
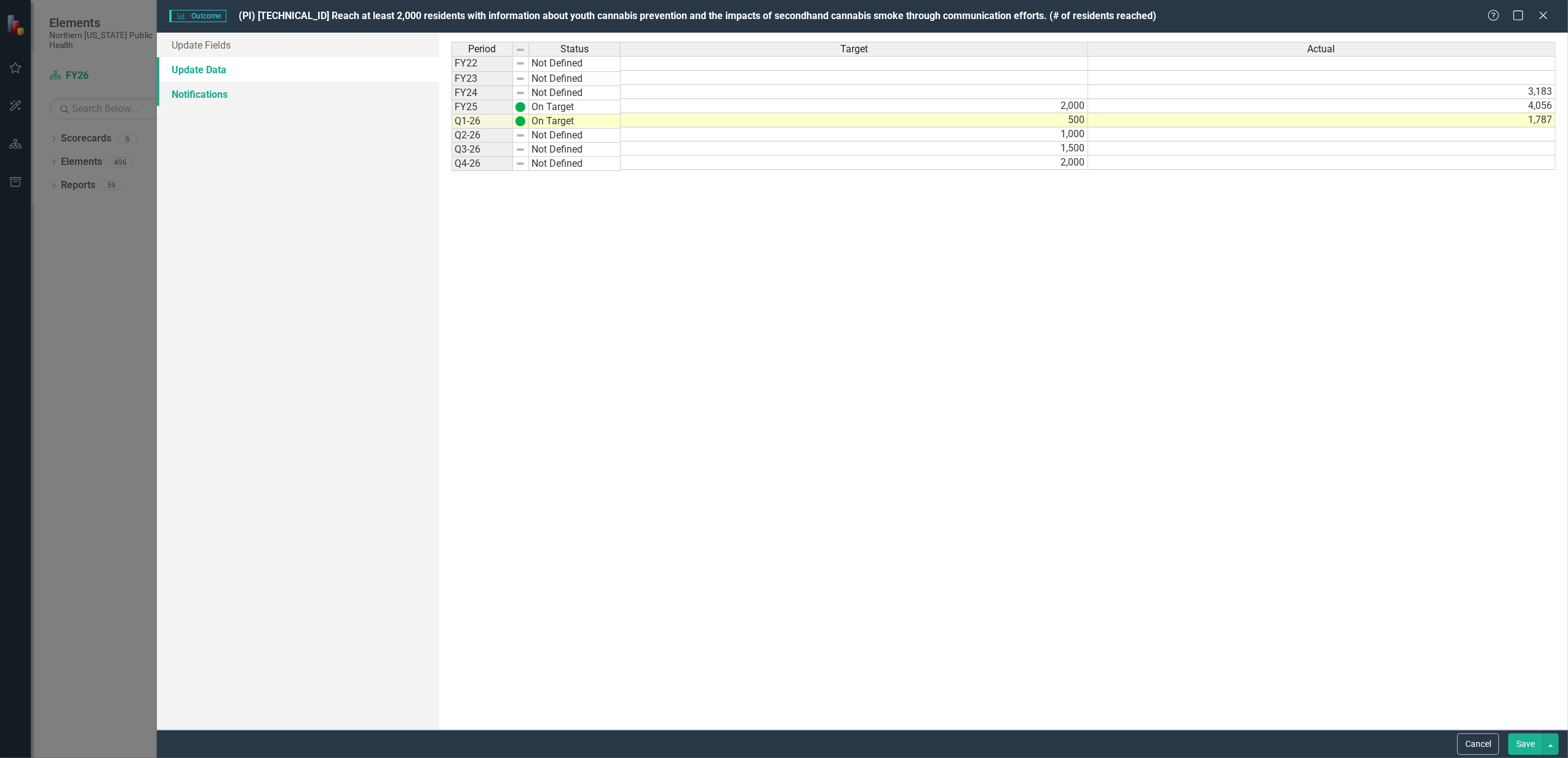
click at [190, 89] on link "Notifications" at bounding box center [298, 93] width 282 height 24
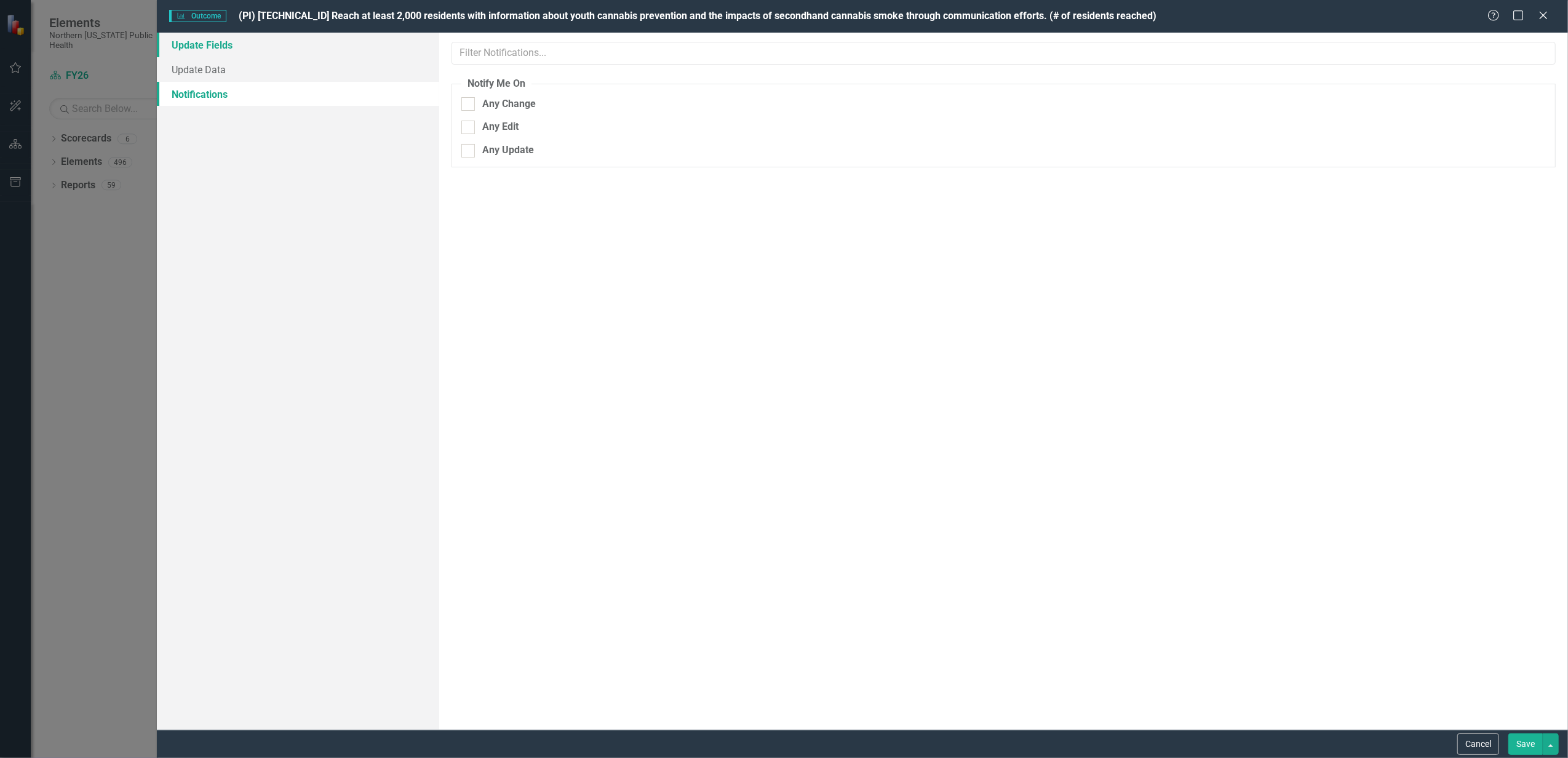
click at [215, 45] on link "Update Fields" at bounding box center [298, 45] width 282 height 24
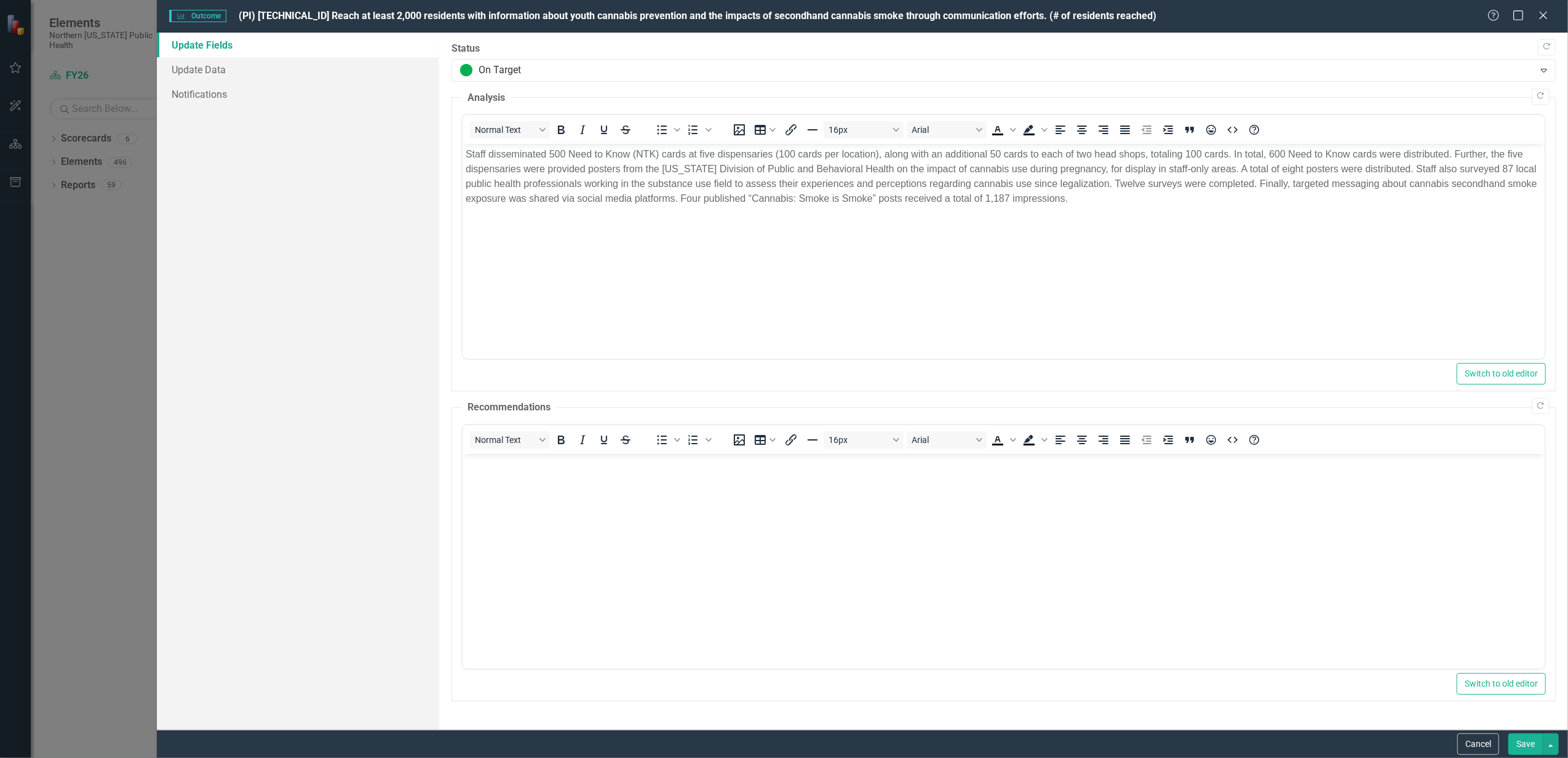
click at [1532, 745] on button "Save" at bounding box center [1525, 744] width 34 height 22
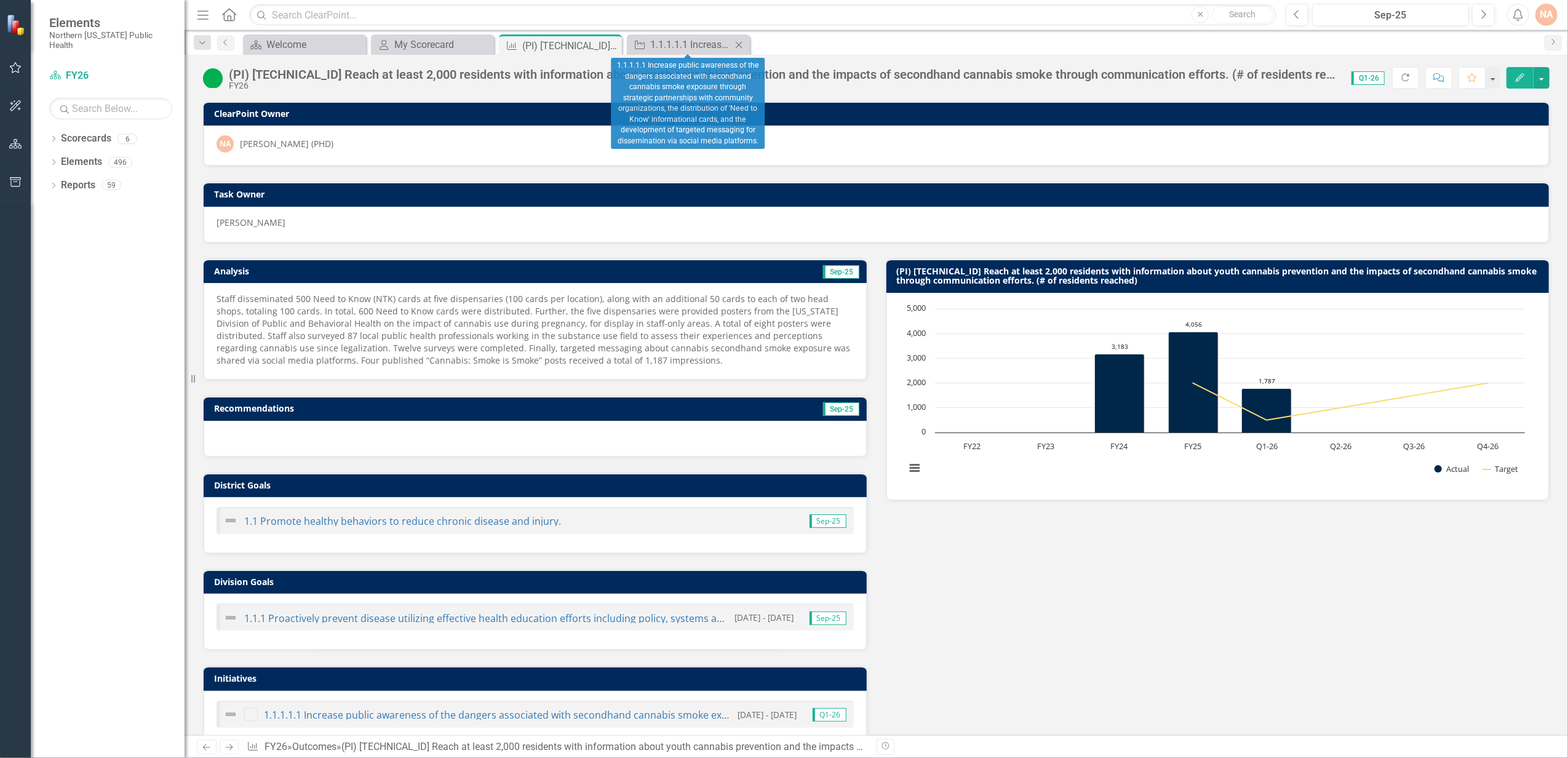
click at [738, 48] on icon "Close" at bounding box center [738, 45] width 13 height 10
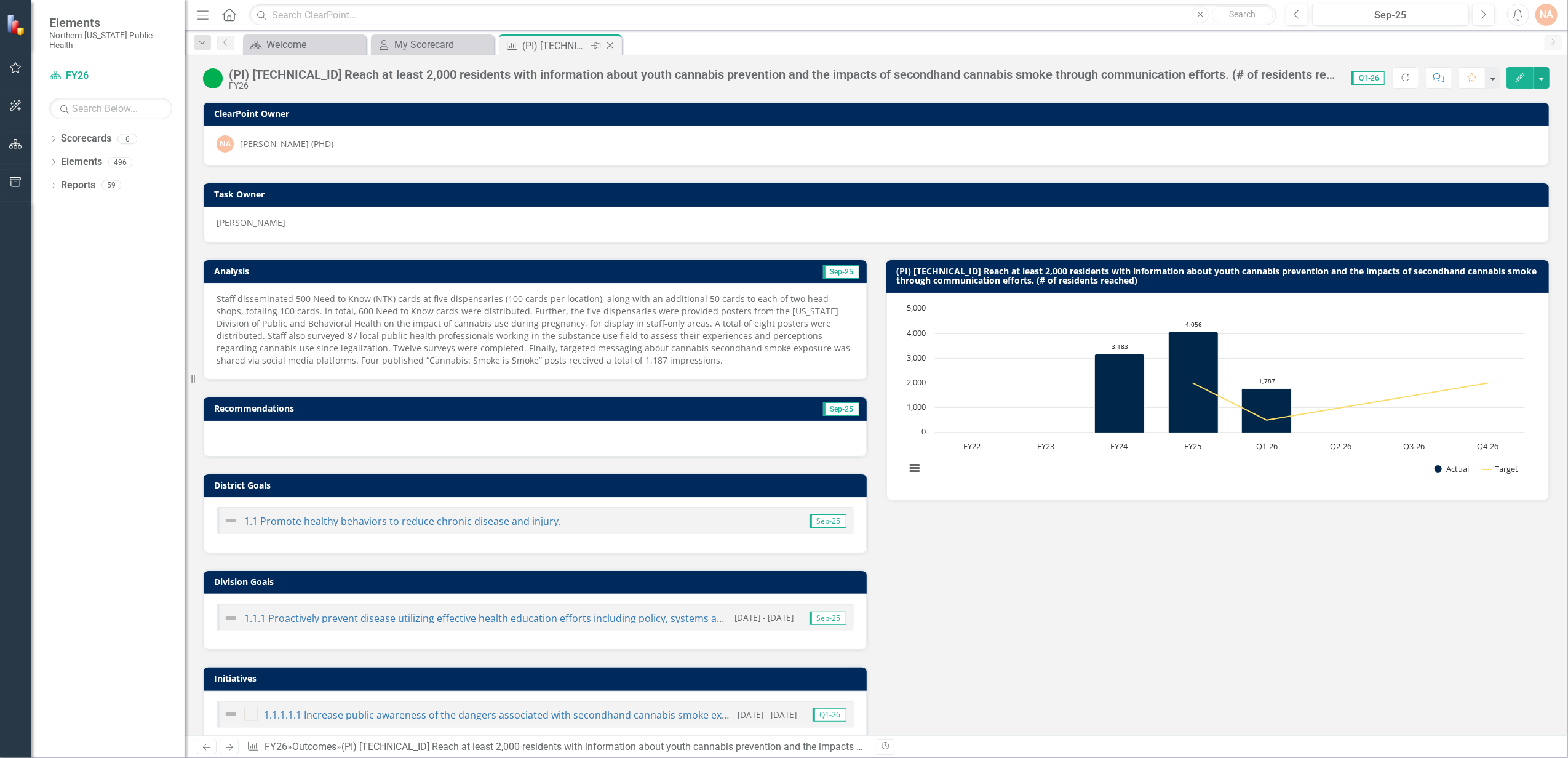
click at [609, 45] on icon "Close" at bounding box center [610, 45] width 13 height 10
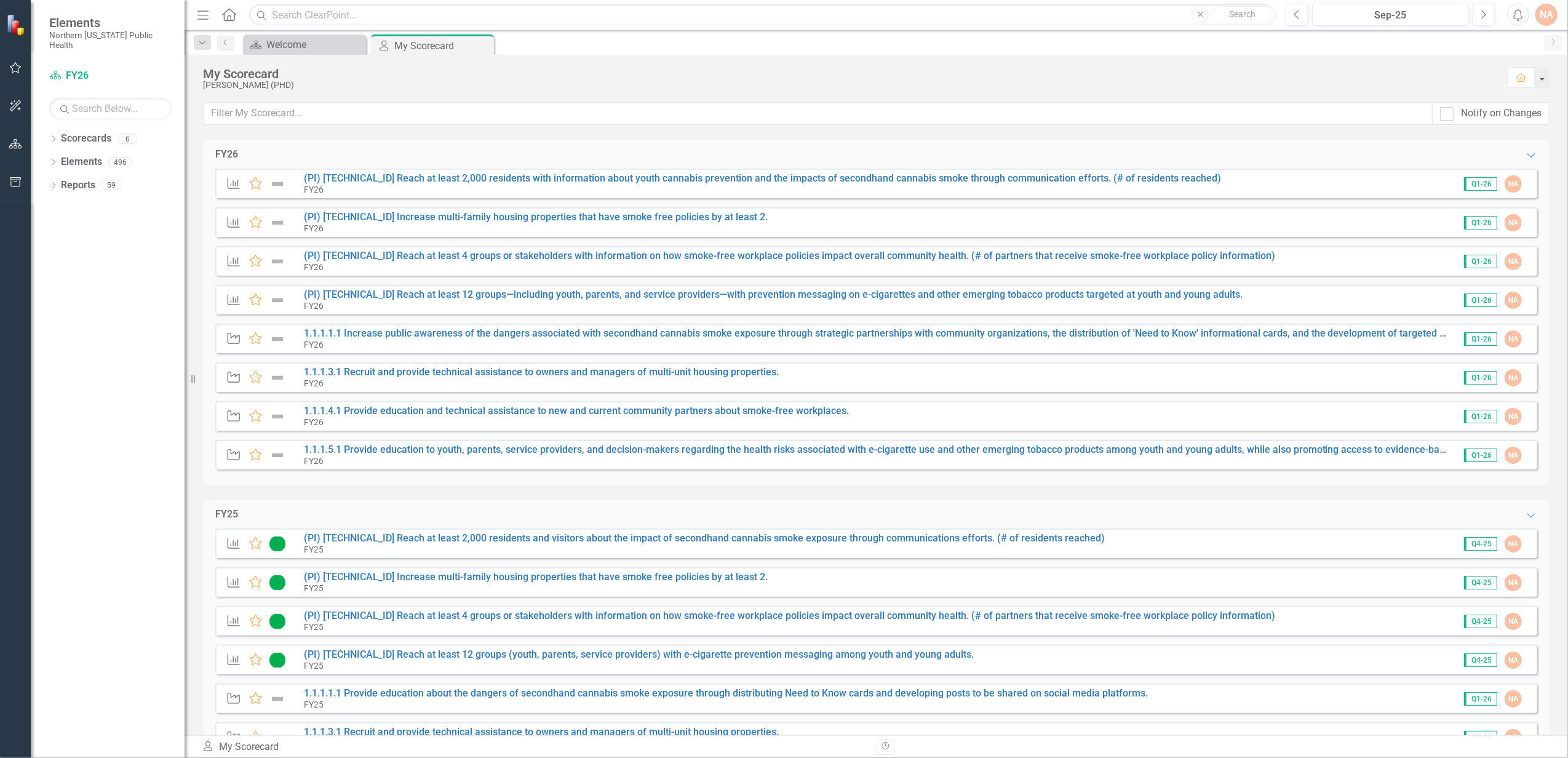
click at [277, 183] on img at bounding box center [277, 184] width 16 height 15
click at [345, 178] on link "(PI) [TECHNICAL_ID] Reach at least 2,000 residents with information about youth…" at bounding box center [762, 178] width 917 height 12
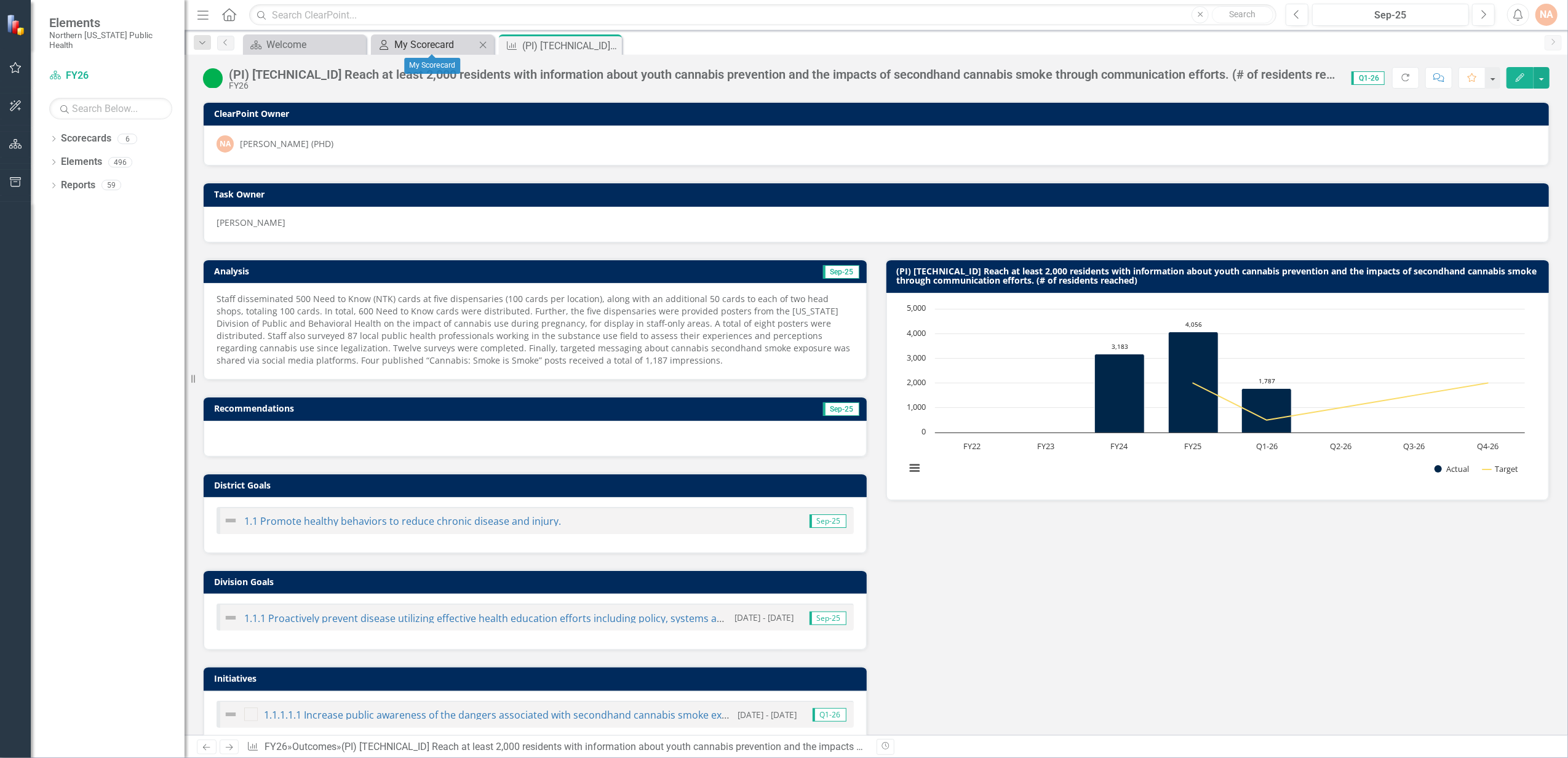
click at [395, 43] on div "My Scorecard" at bounding box center [435, 45] width 82 height 16
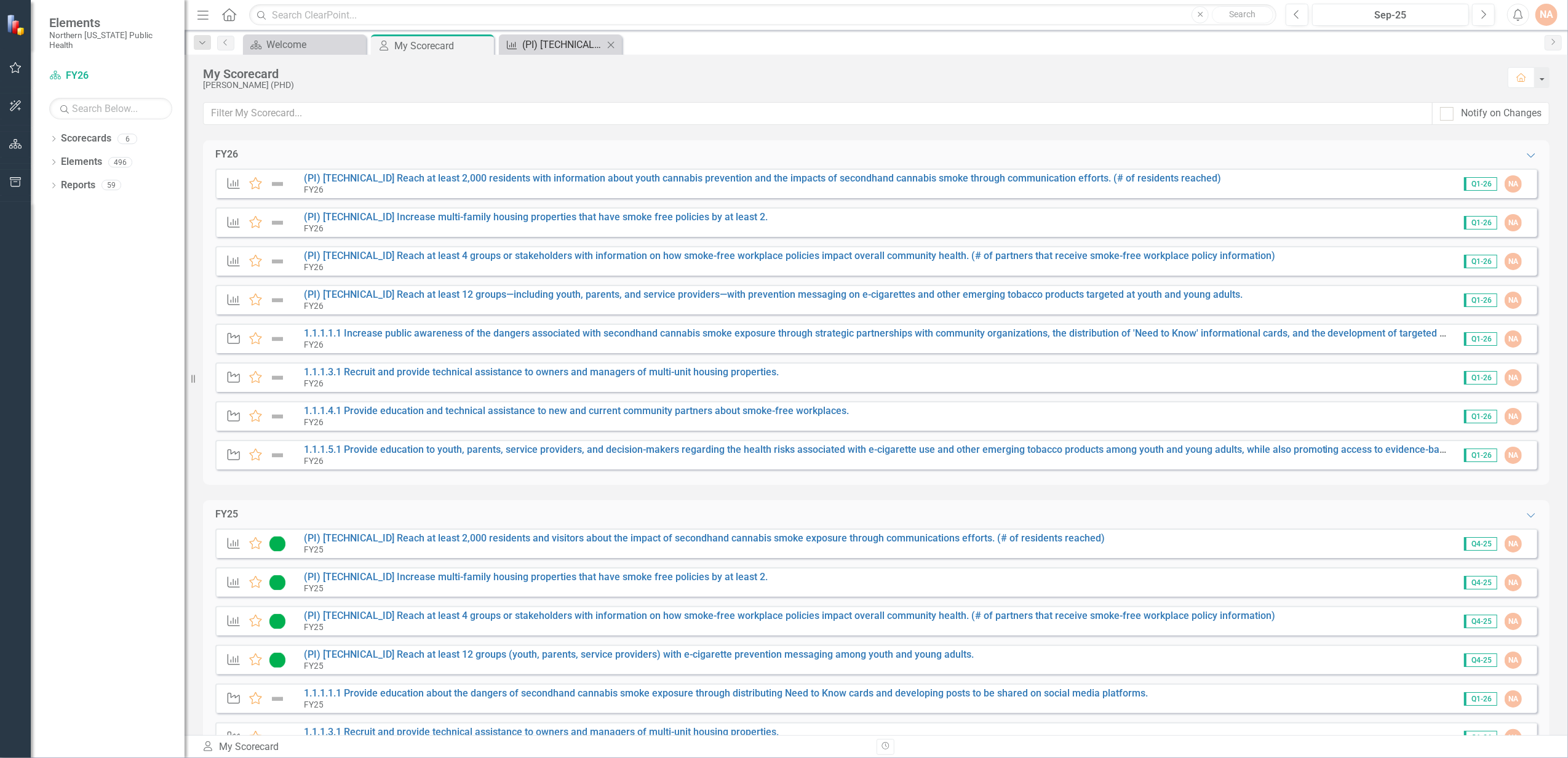
click at [566, 40] on div "(PI) [TECHNICAL_ID] Reach at least 2,000 residents with information about youth…" at bounding box center [563, 45] width 82 height 16
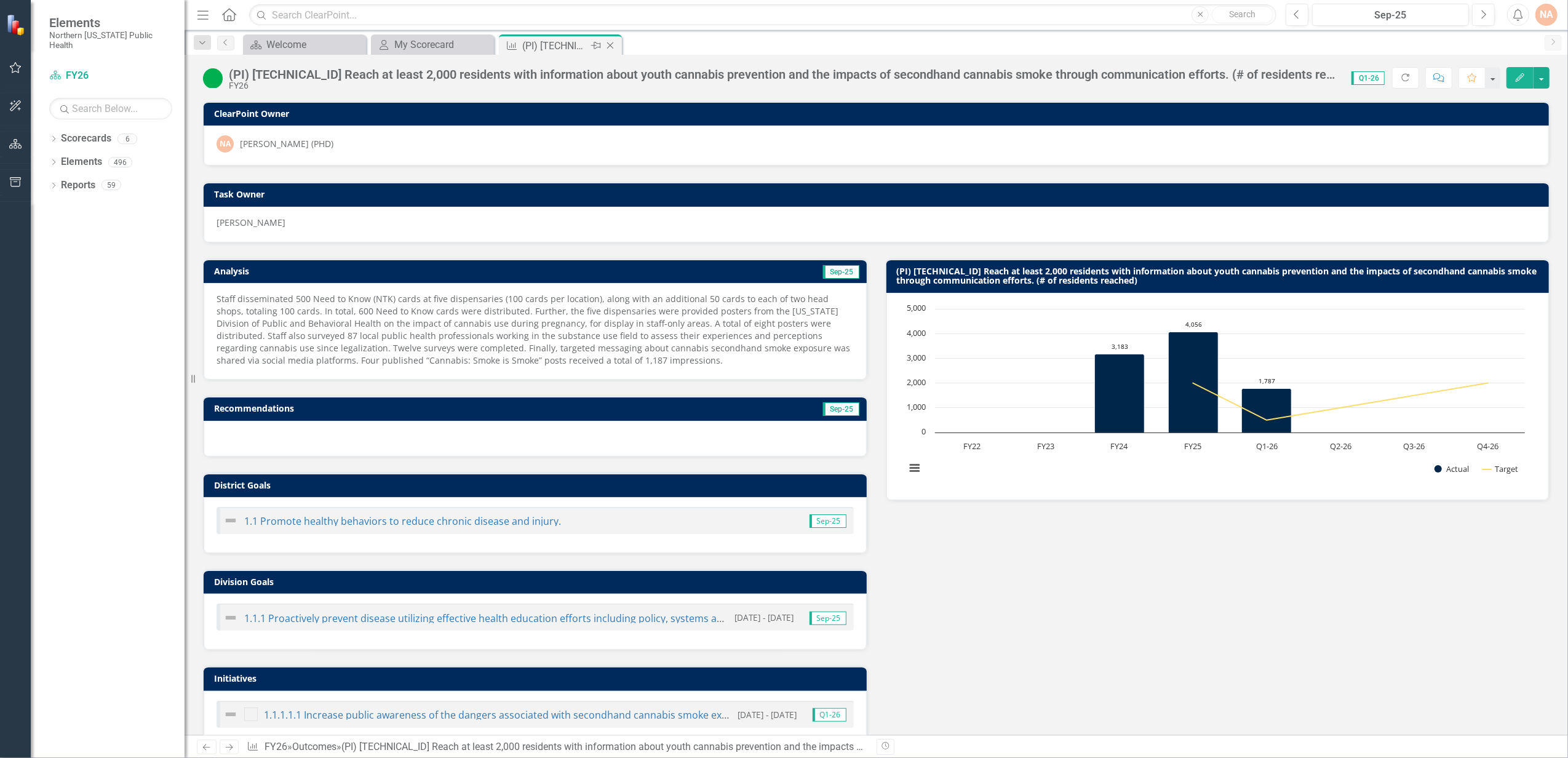
click at [612, 43] on icon at bounding box center [610, 45] width 7 height 7
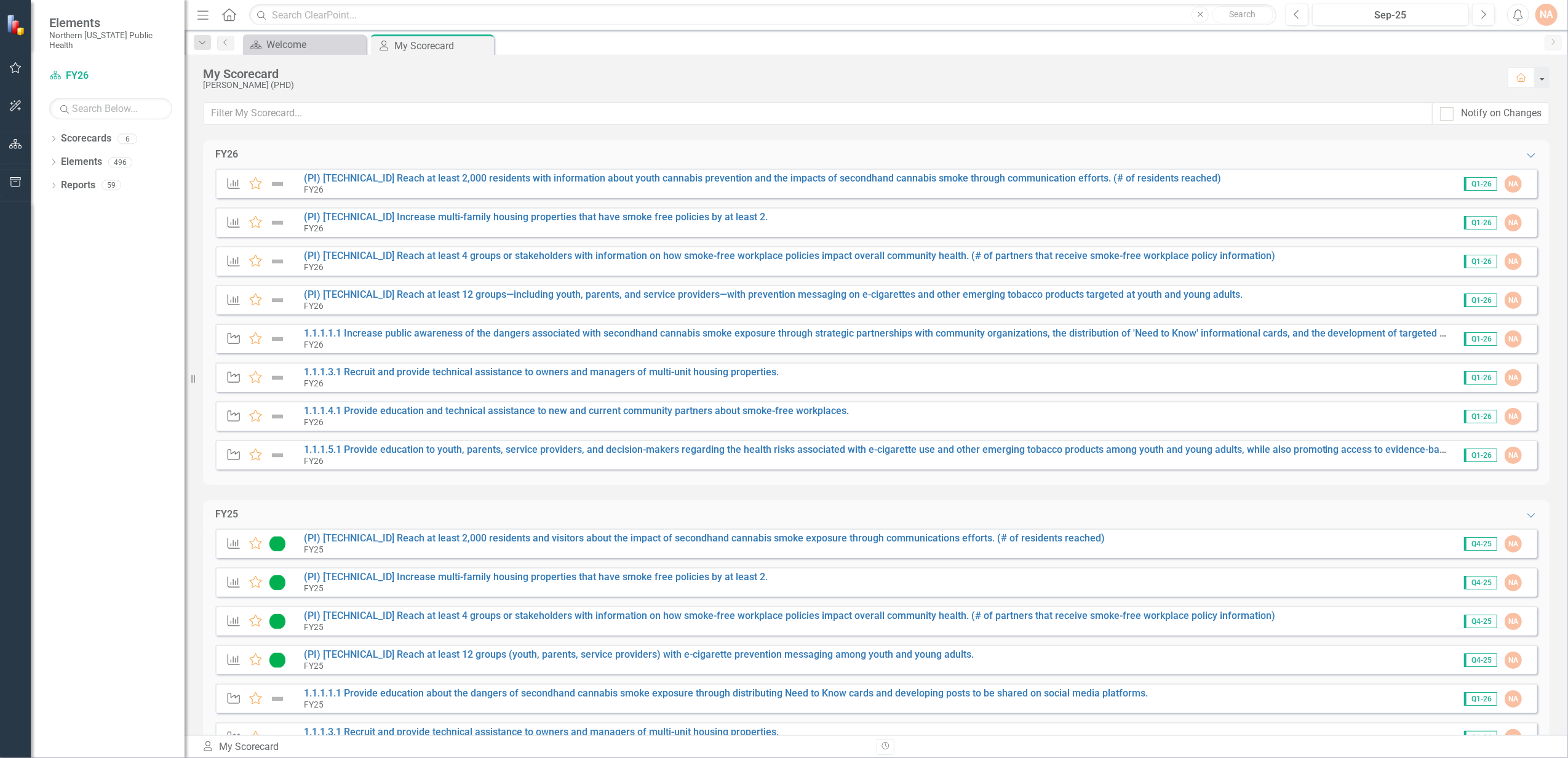
click at [276, 185] on img at bounding box center [277, 184] width 16 height 15
click at [407, 177] on link "(PI) [TECHNICAL_ID] Reach at least 2,000 residents with information about youth…" at bounding box center [762, 178] width 917 height 12
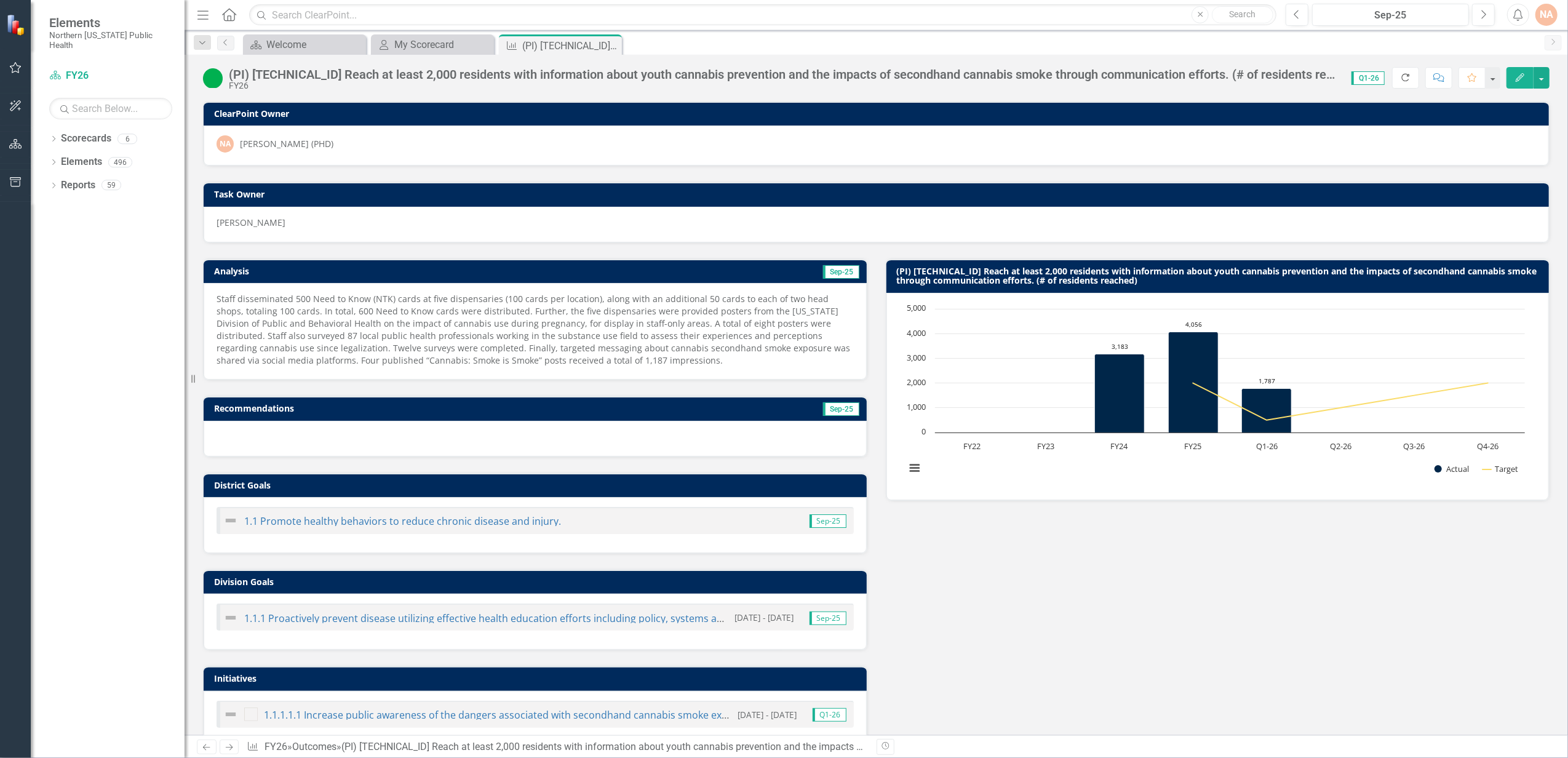
click at [1401, 79] on icon "Refresh" at bounding box center [1405, 78] width 11 height 9
click at [608, 45] on icon "Close" at bounding box center [610, 45] width 13 height 10
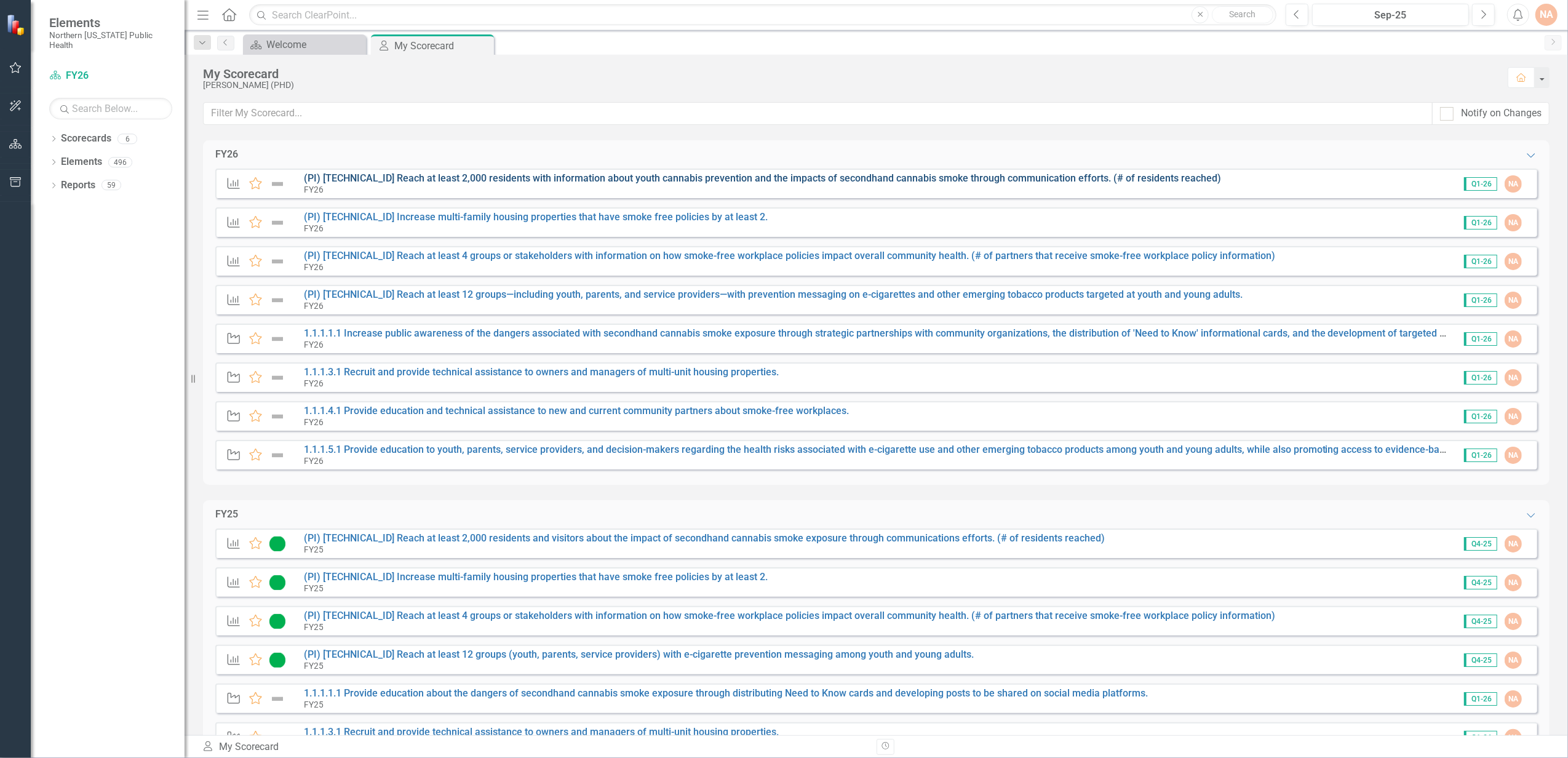
click at [384, 179] on link "(PI) [TECHNICAL_ID] Reach at least 2,000 residents with information about youth…" at bounding box center [762, 178] width 917 height 12
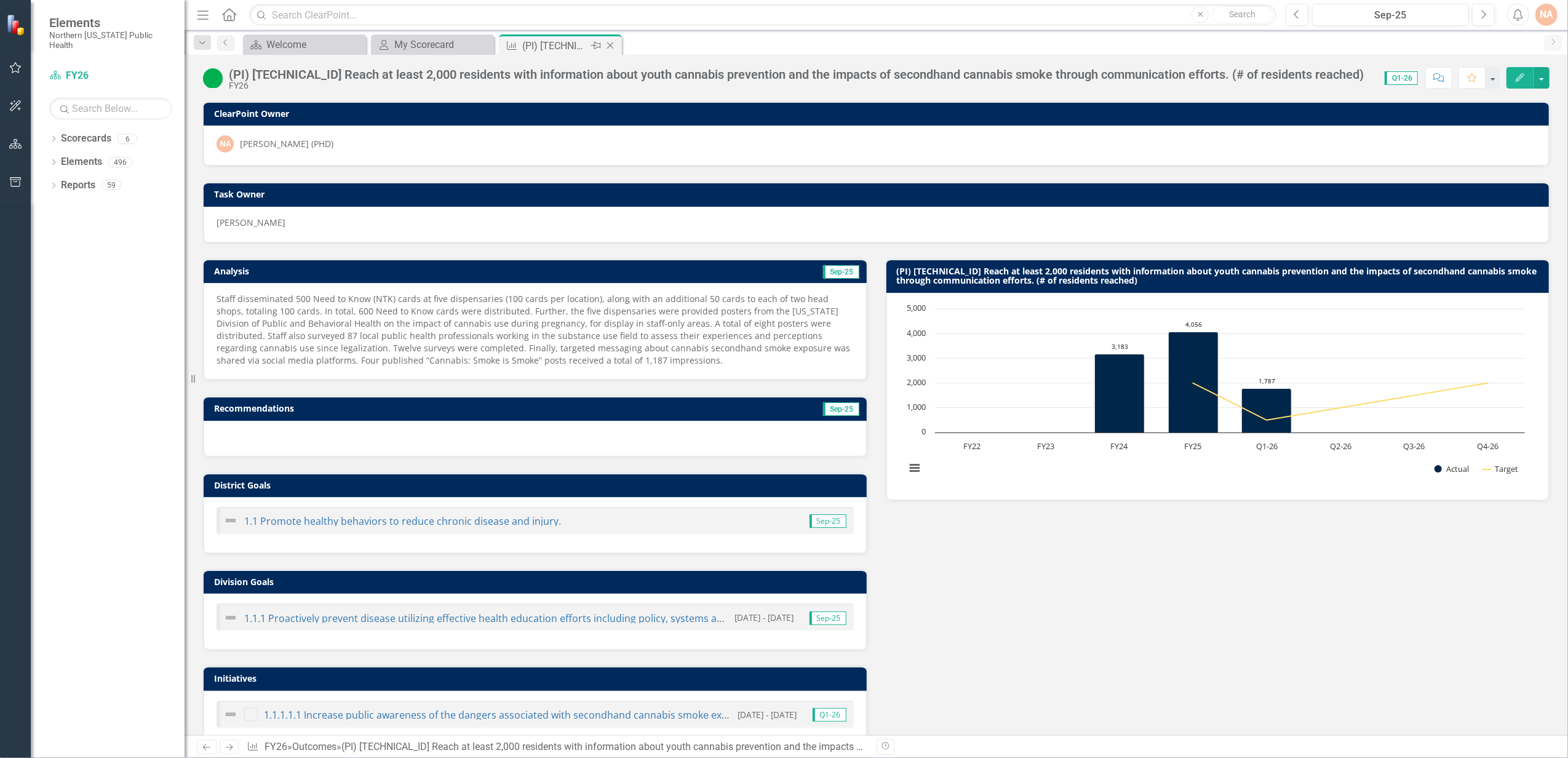
click at [611, 45] on icon at bounding box center [610, 45] width 7 height 7
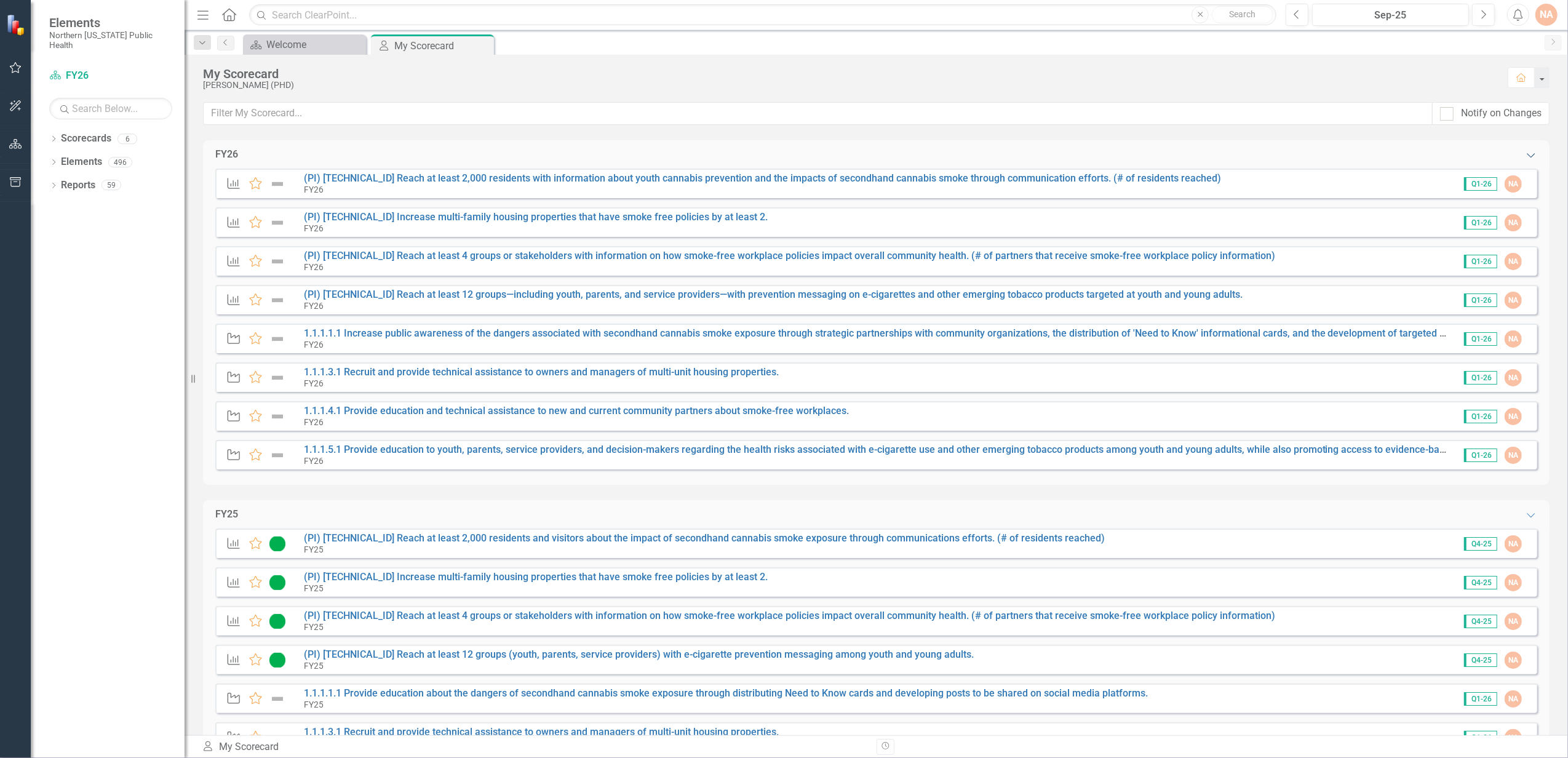
click at [1525, 155] on icon "Expanded" at bounding box center [1531, 154] width 13 height 10
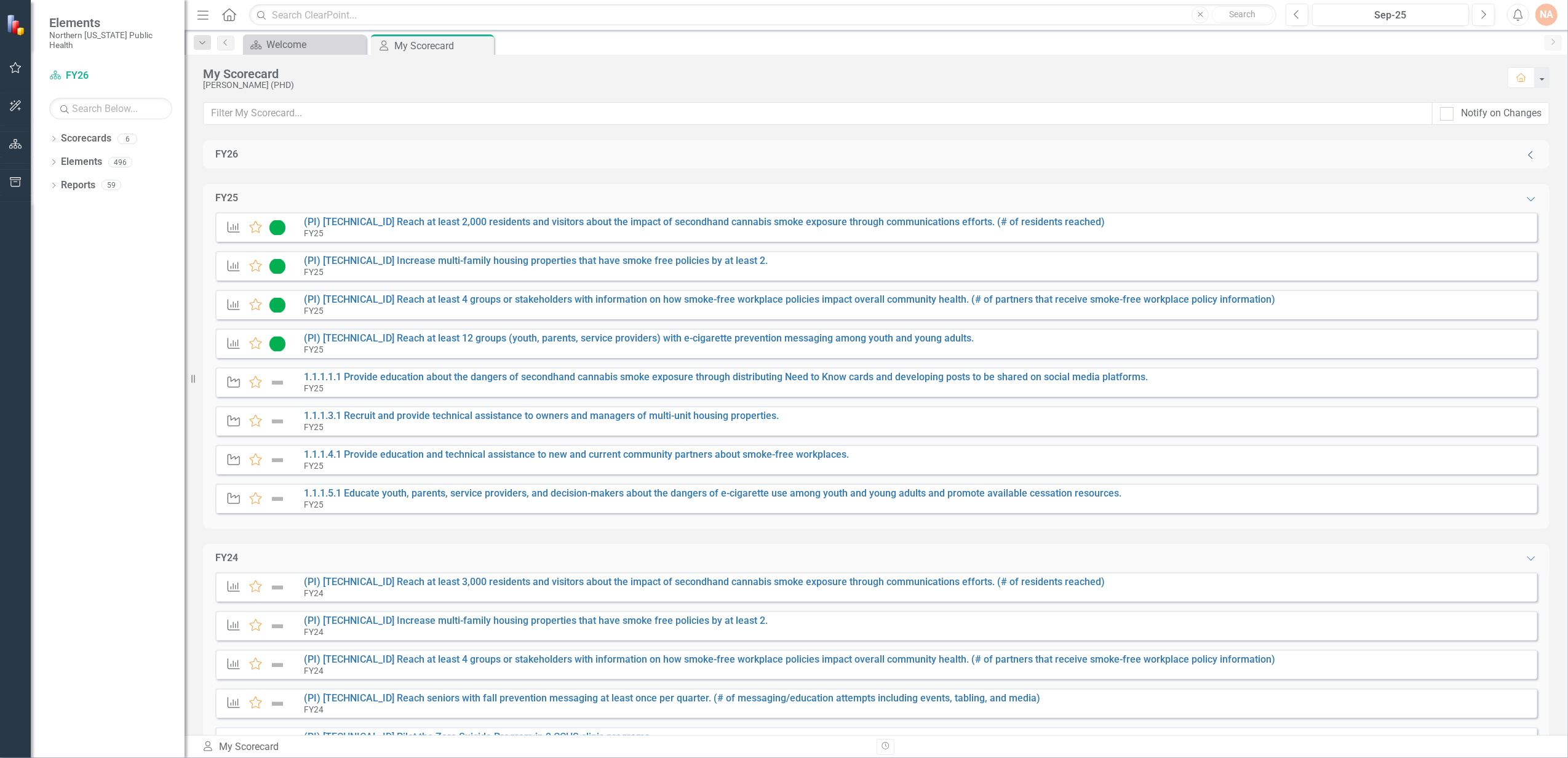
click at [1528, 155] on icon at bounding box center [1530, 154] width 4 height 8
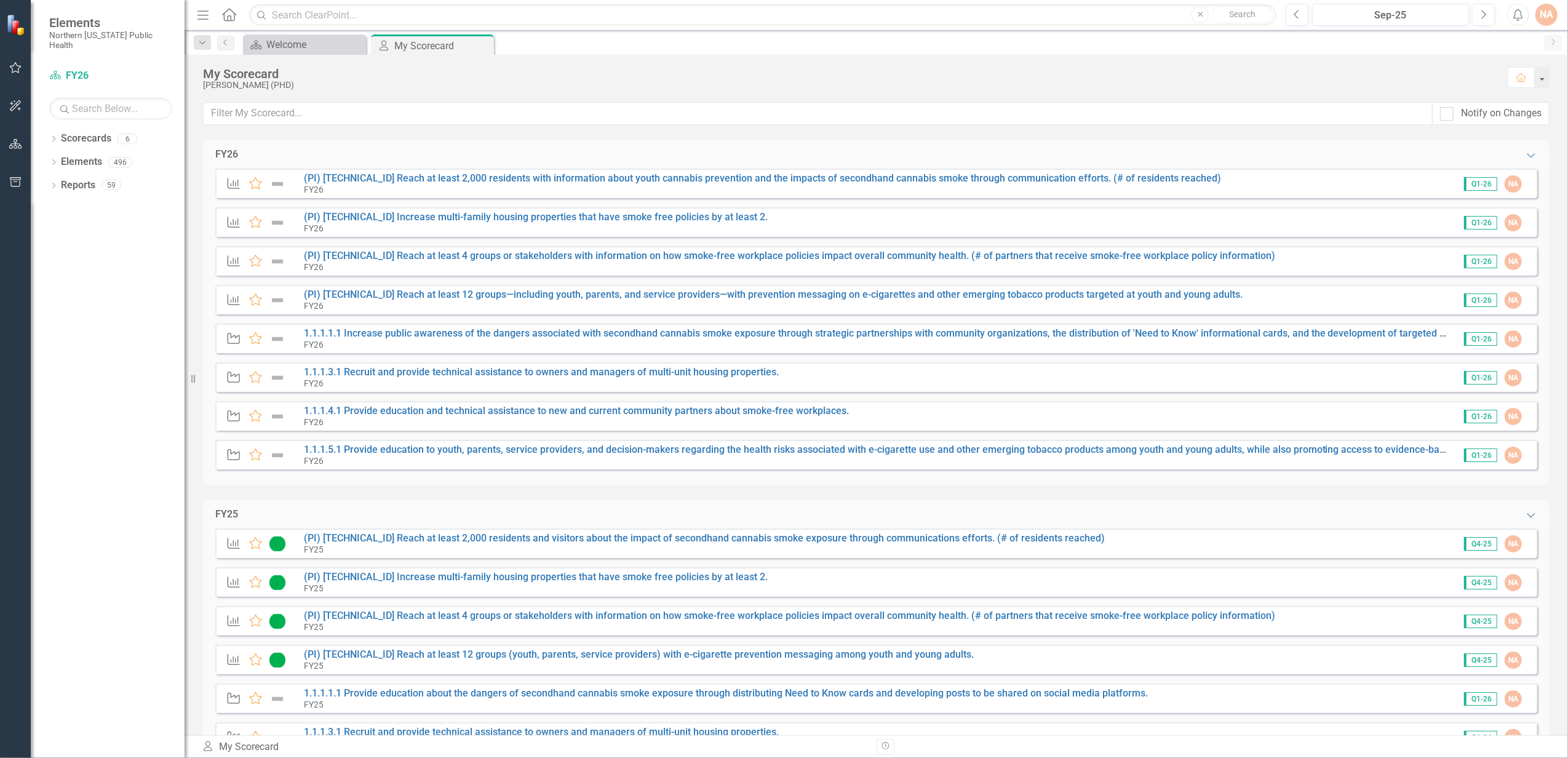
click at [1525, 510] on icon "Expanded" at bounding box center [1531, 515] width 13 height 10
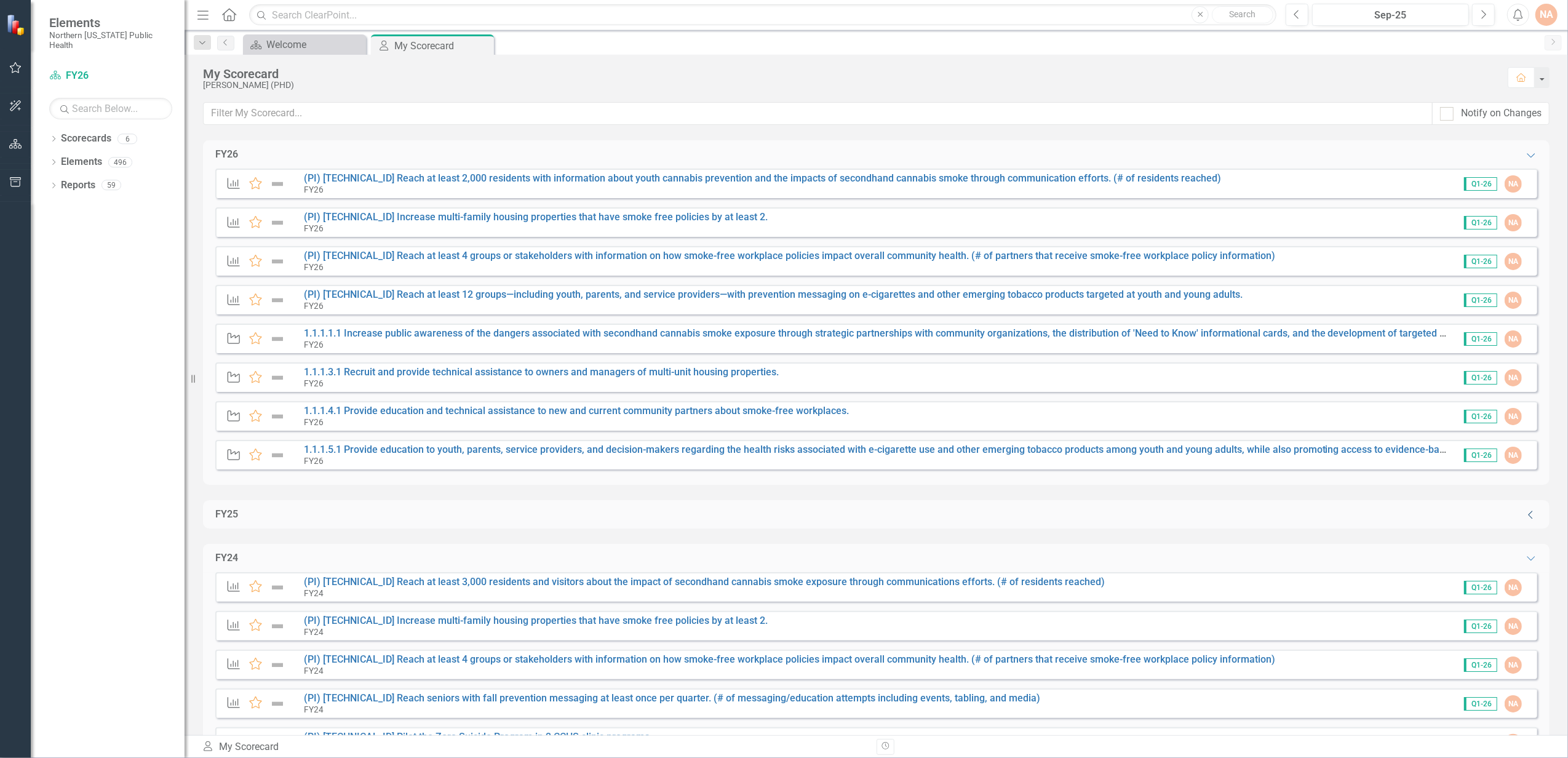
click at [1525, 513] on icon "Collapse" at bounding box center [1531, 515] width 13 height 10
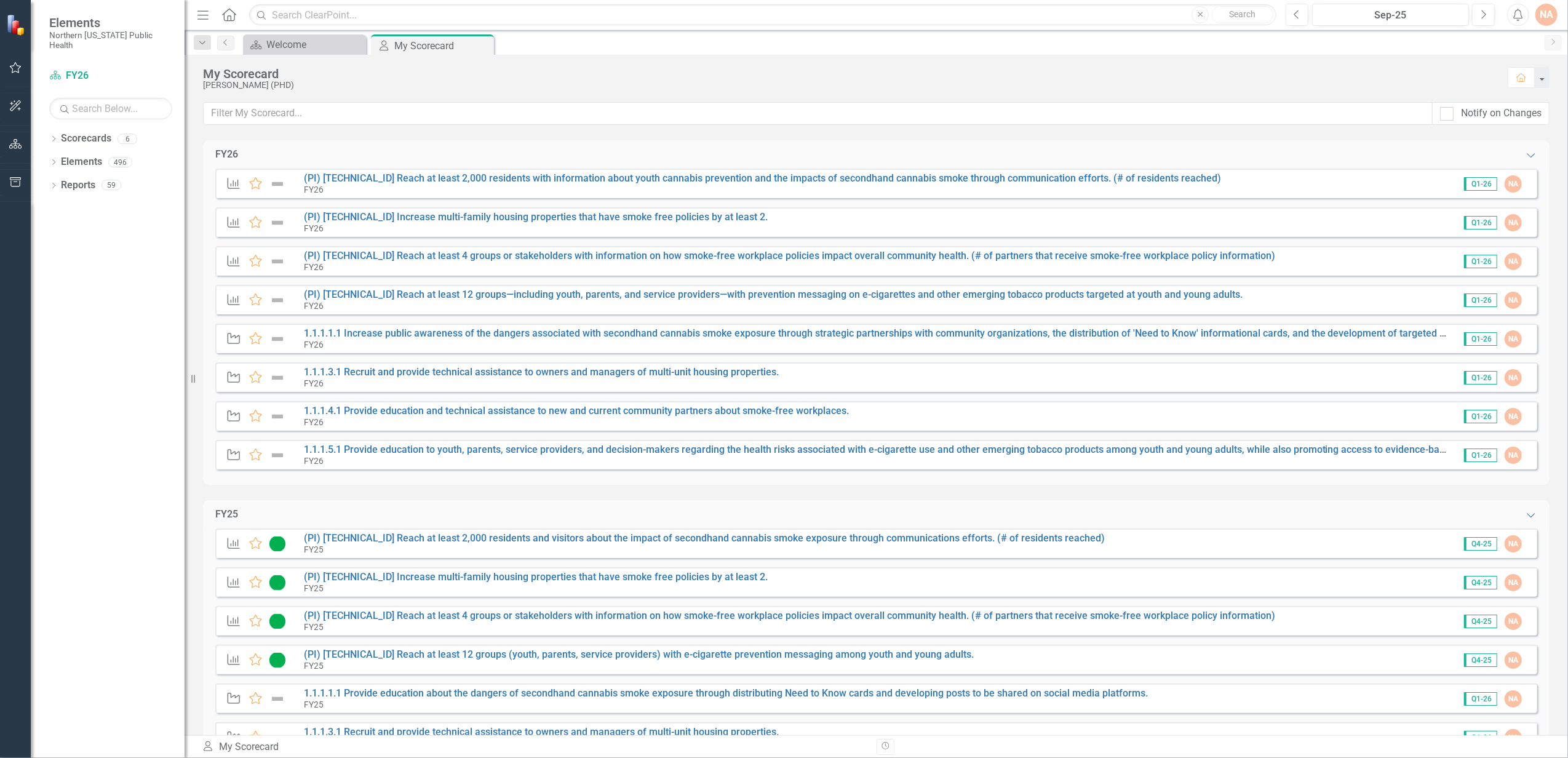
click at [1525, 513] on icon "Expanded" at bounding box center [1531, 515] width 13 height 10
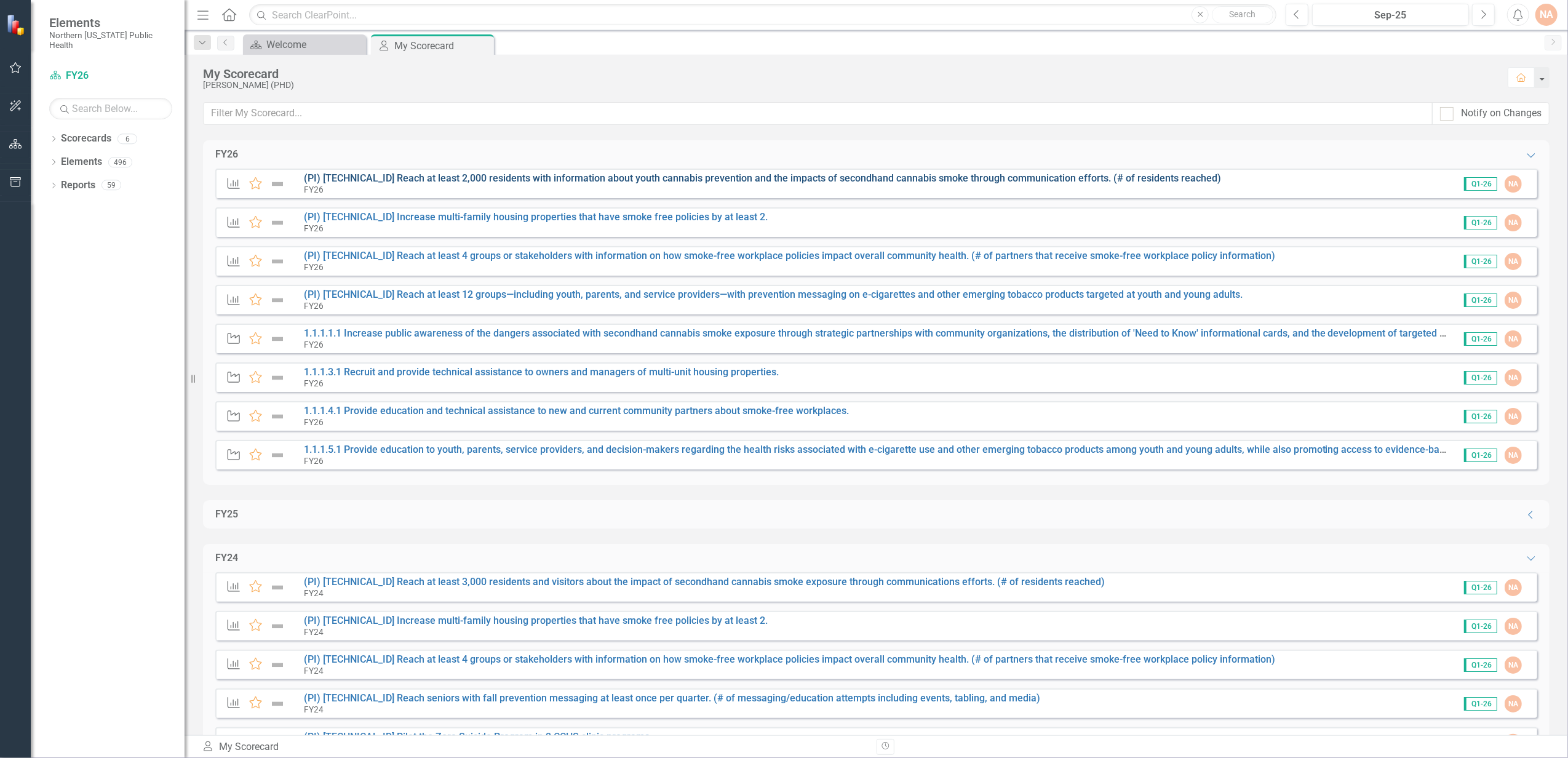
click at [407, 180] on link "(PI) [TECHNICAL_ID] Reach at least 2,000 residents with information about youth…" at bounding box center [762, 178] width 917 height 12
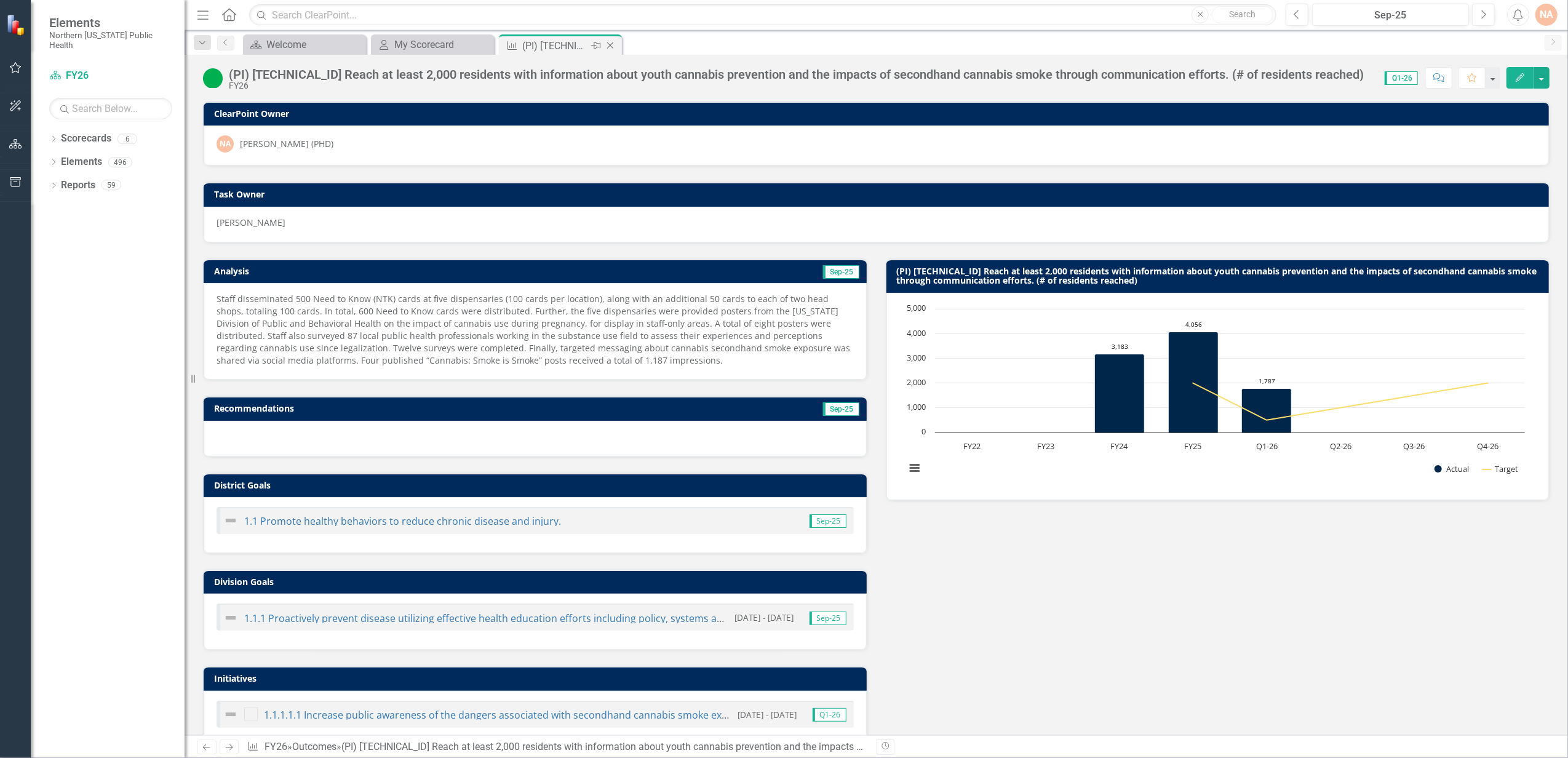
click at [606, 45] on icon "Close" at bounding box center [610, 45] width 13 height 10
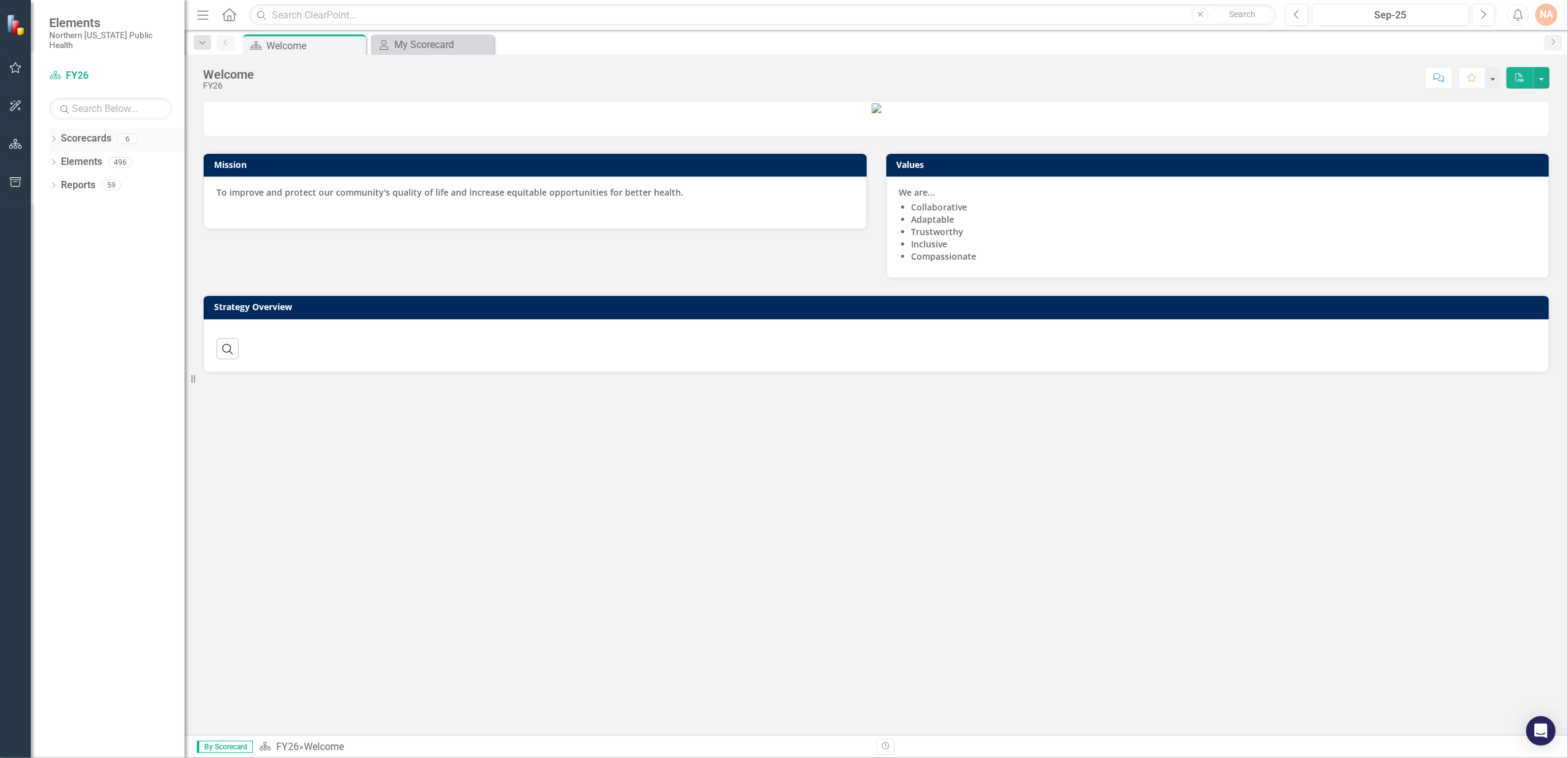
click at [56, 136] on icon "Dropdown" at bounding box center [53, 139] width 9 height 7
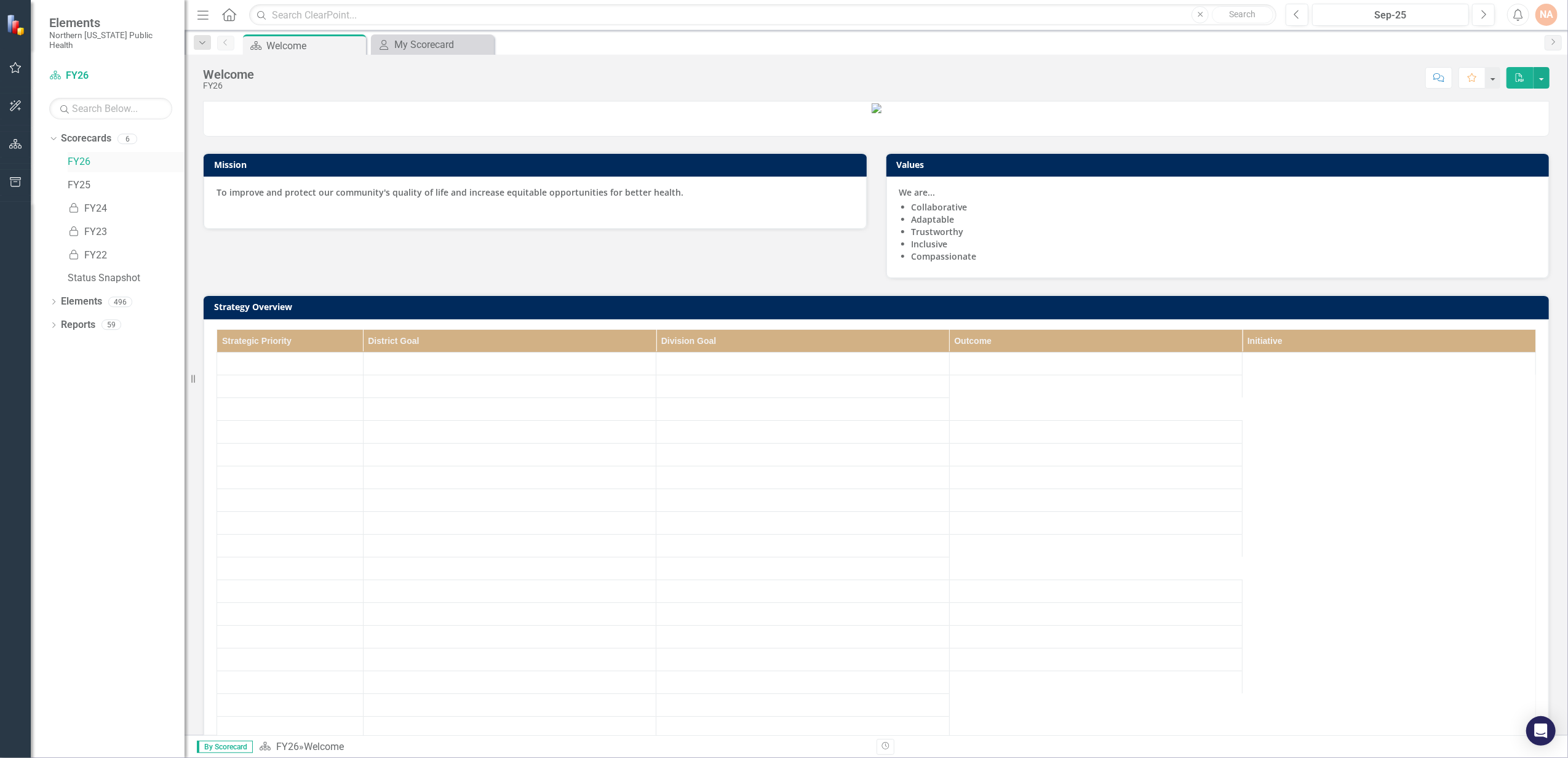
click at [78, 155] on link "FY26" at bounding box center [126, 162] width 117 height 14
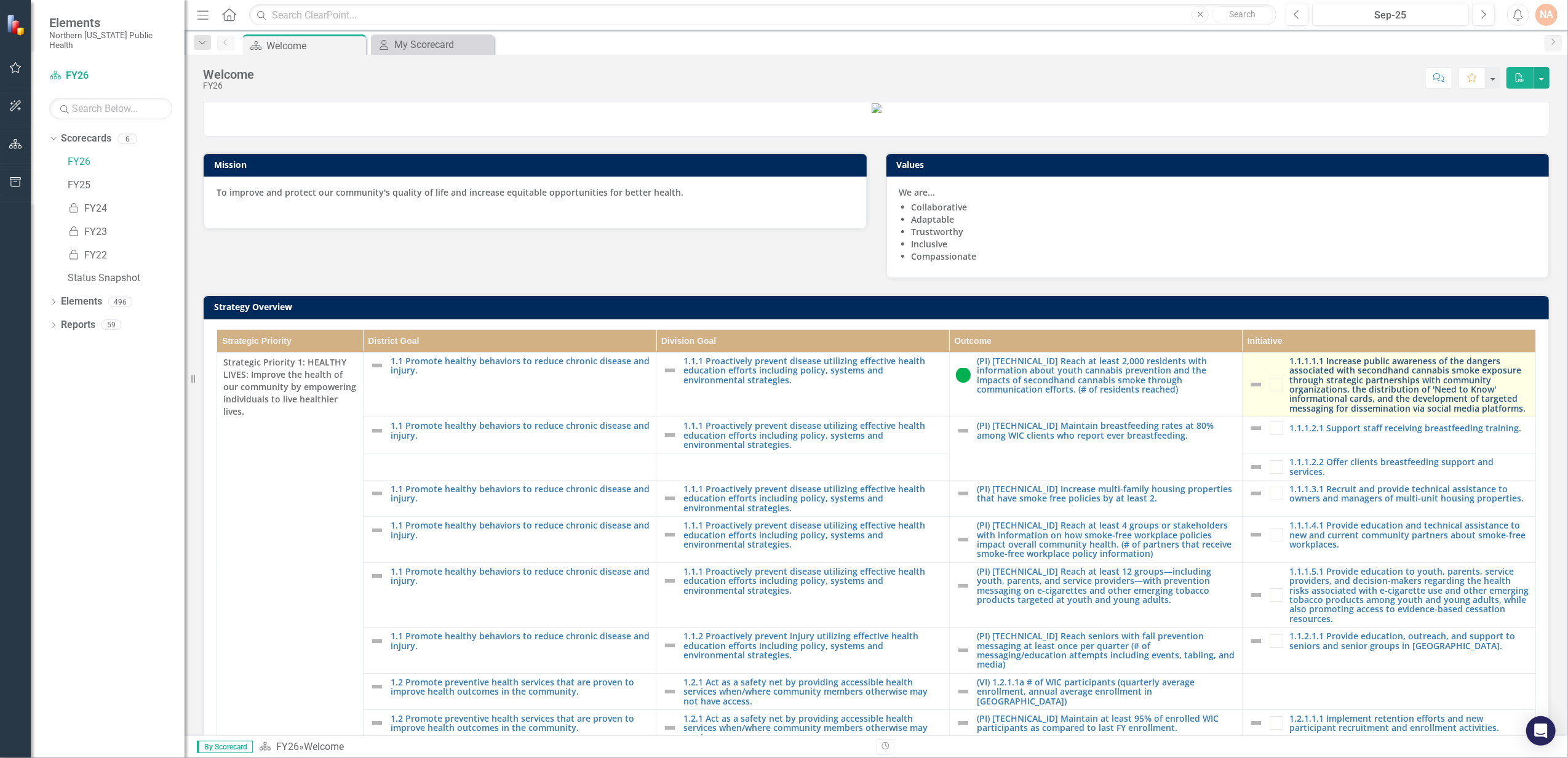
click at [1303, 413] on link "1.1.1.1.1 Increase public awareness of the dangers associated with secondhand c…" at bounding box center [1409, 384] width 240 height 56
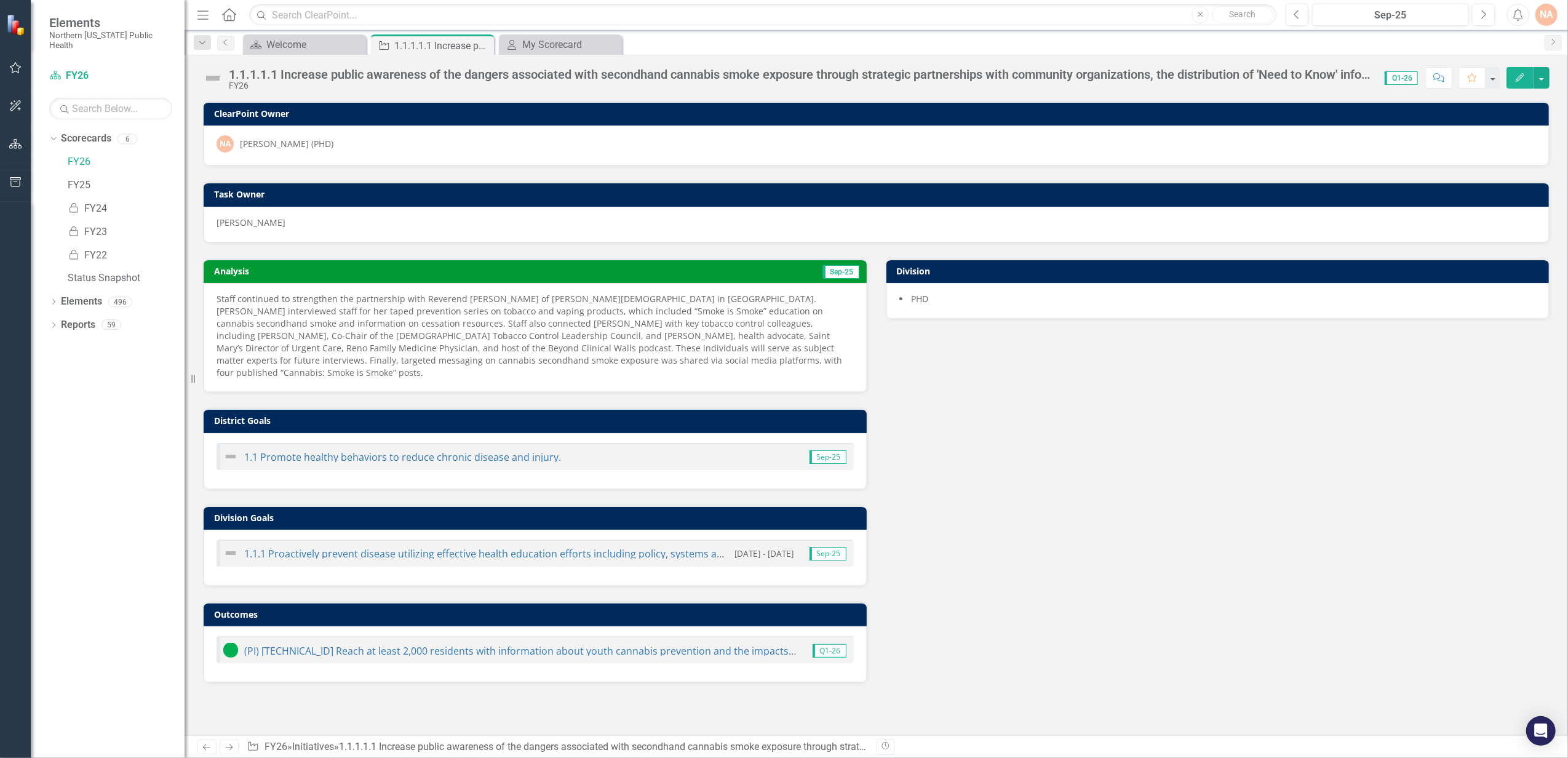
click at [1524, 78] on icon "Edit" at bounding box center [1520, 78] width 11 height 9
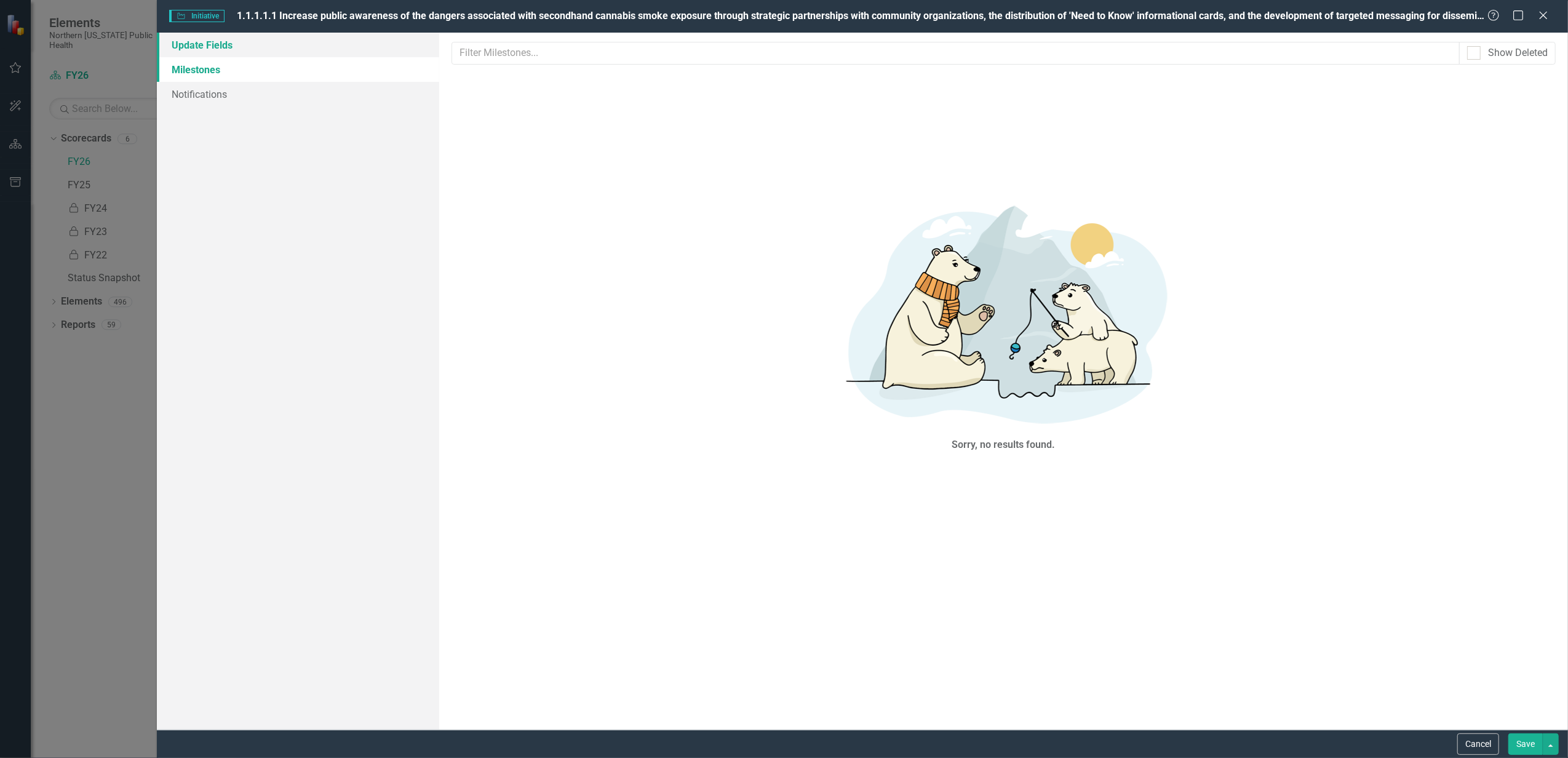
click at [239, 36] on link "Update Fields" at bounding box center [298, 45] width 282 height 24
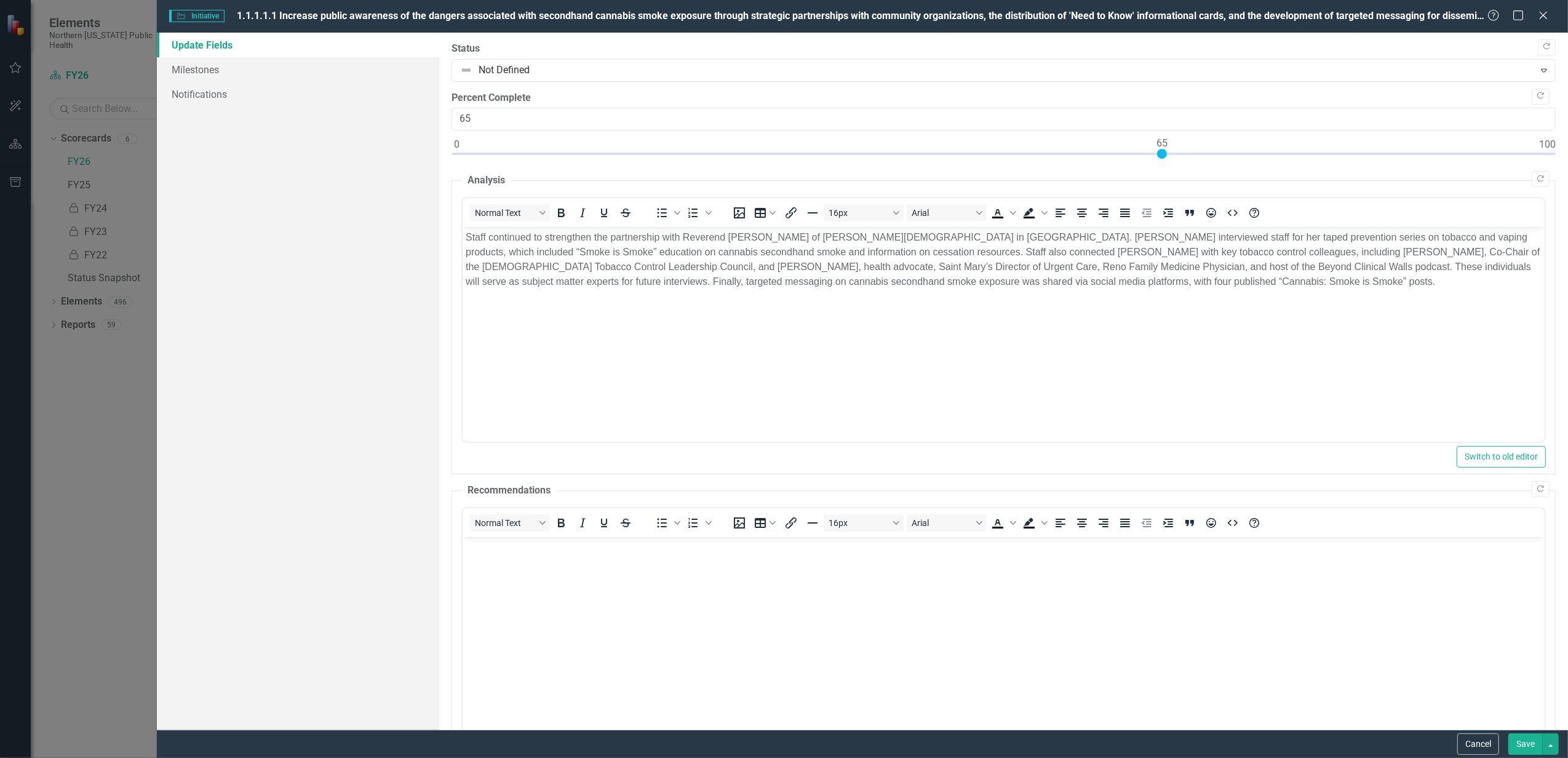
drag, startPoint x: 458, startPoint y: 155, endPoint x: 1160, endPoint y: 182, distance: 702.5
click at [1160, 182] on div "Copy Forward Status Not Defined Expand Copy Forward Percent Complete 65 Copy Fo…" at bounding box center [1003, 412] width 1104 height 742
click at [1268, 153] on div at bounding box center [1003, 156] width 1104 height 16
click at [1314, 154] on div at bounding box center [1003, 156] width 1104 height 16
click at [1379, 155] on div at bounding box center [1003, 156] width 1104 height 16
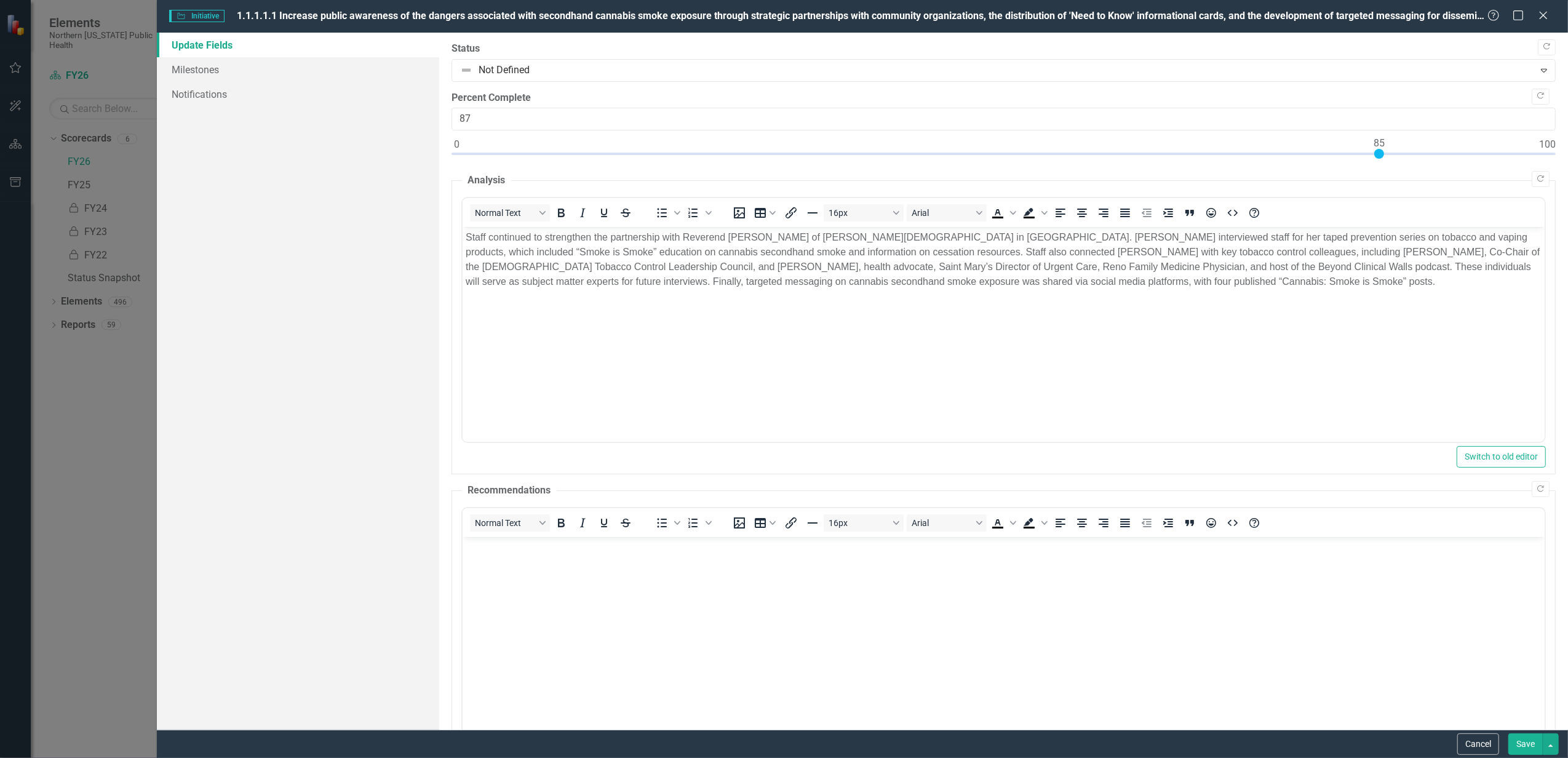
click at [1395, 154] on div at bounding box center [1003, 156] width 1104 height 16
click at [1410, 153] on div at bounding box center [1003, 156] width 1104 height 16
type input "89"
click at [1420, 154] on div at bounding box center [1003, 156] width 1104 height 16
click at [1529, 742] on button "Save" at bounding box center [1525, 744] width 34 height 22
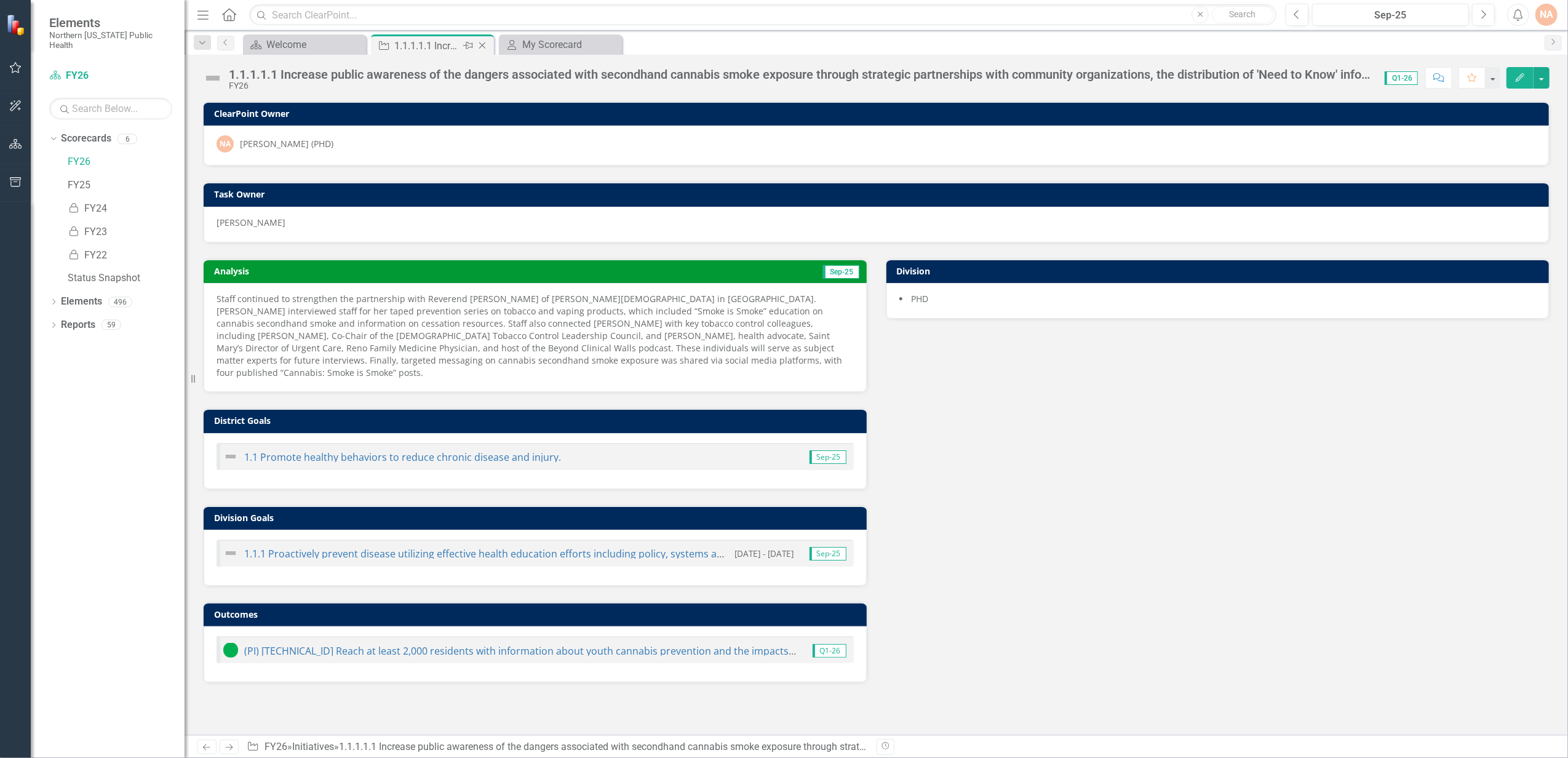
click at [482, 42] on icon "Close" at bounding box center [482, 45] width 13 height 10
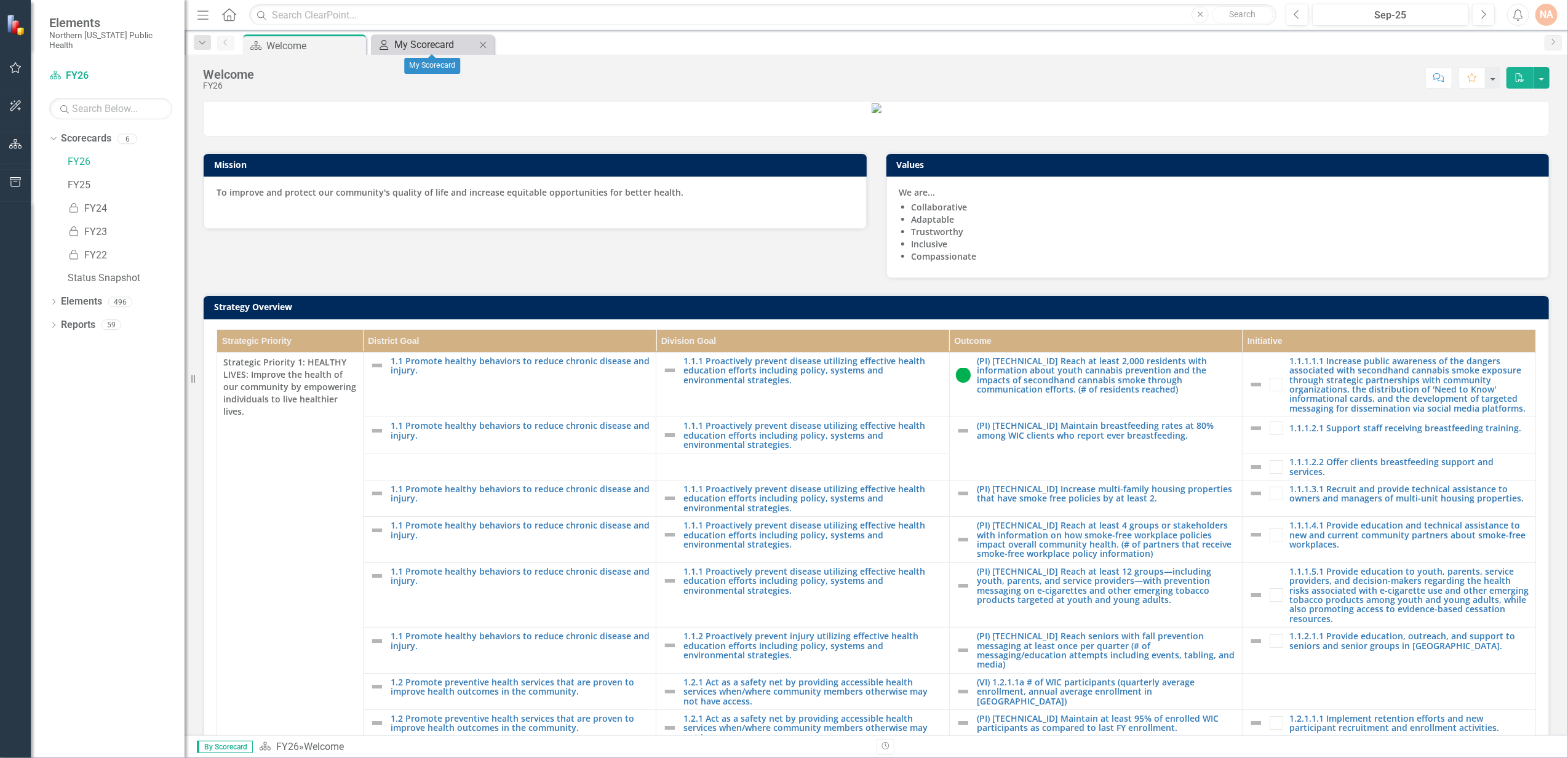
click at [420, 38] on div "My Scorecard" at bounding box center [435, 45] width 82 height 16
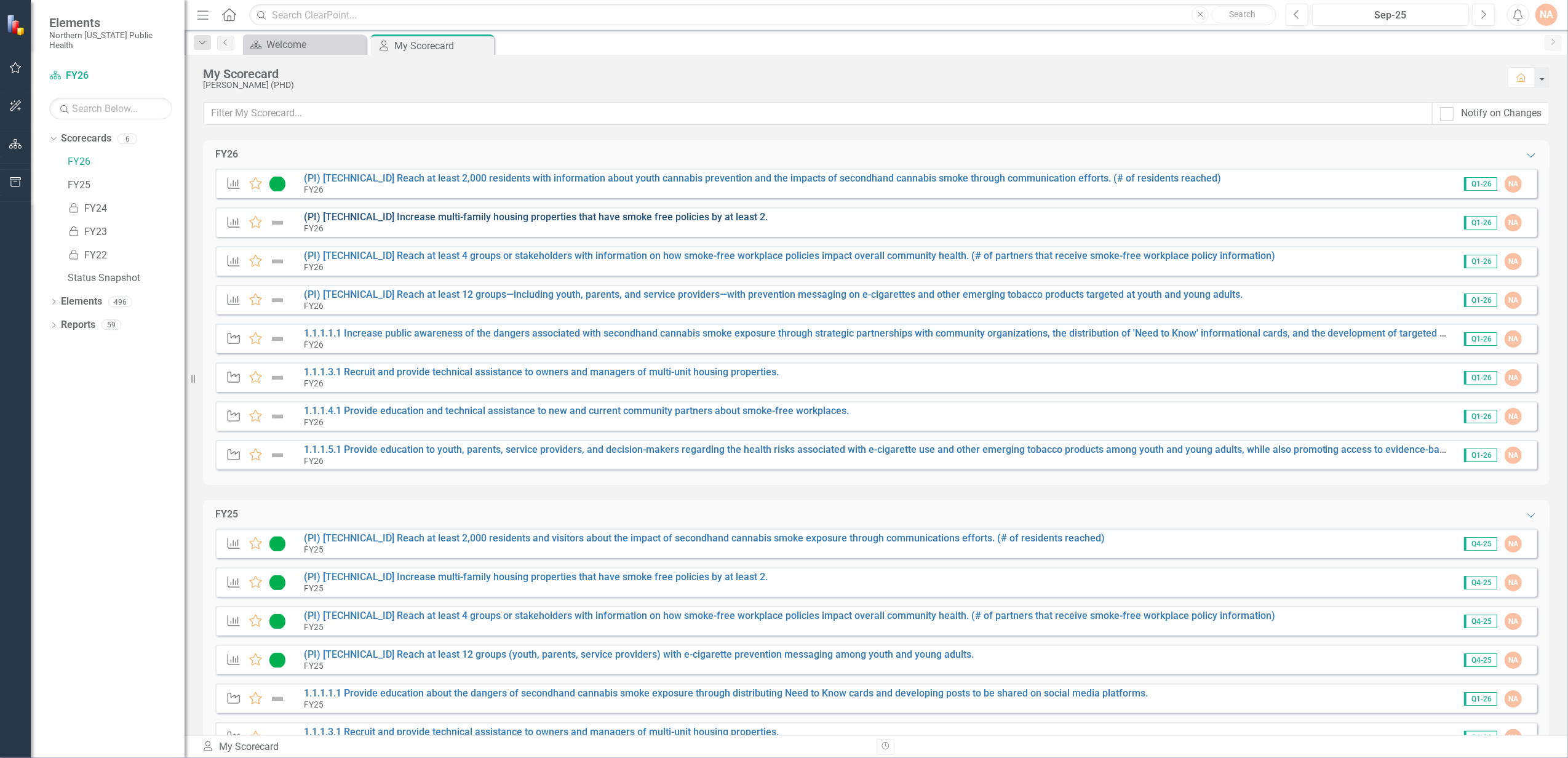
click at [460, 215] on link "(PI) [TECHNICAL_ID] Increase multi-family housing properties that have smoke fr…" at bounding box center [536, 217] width 464 height 12
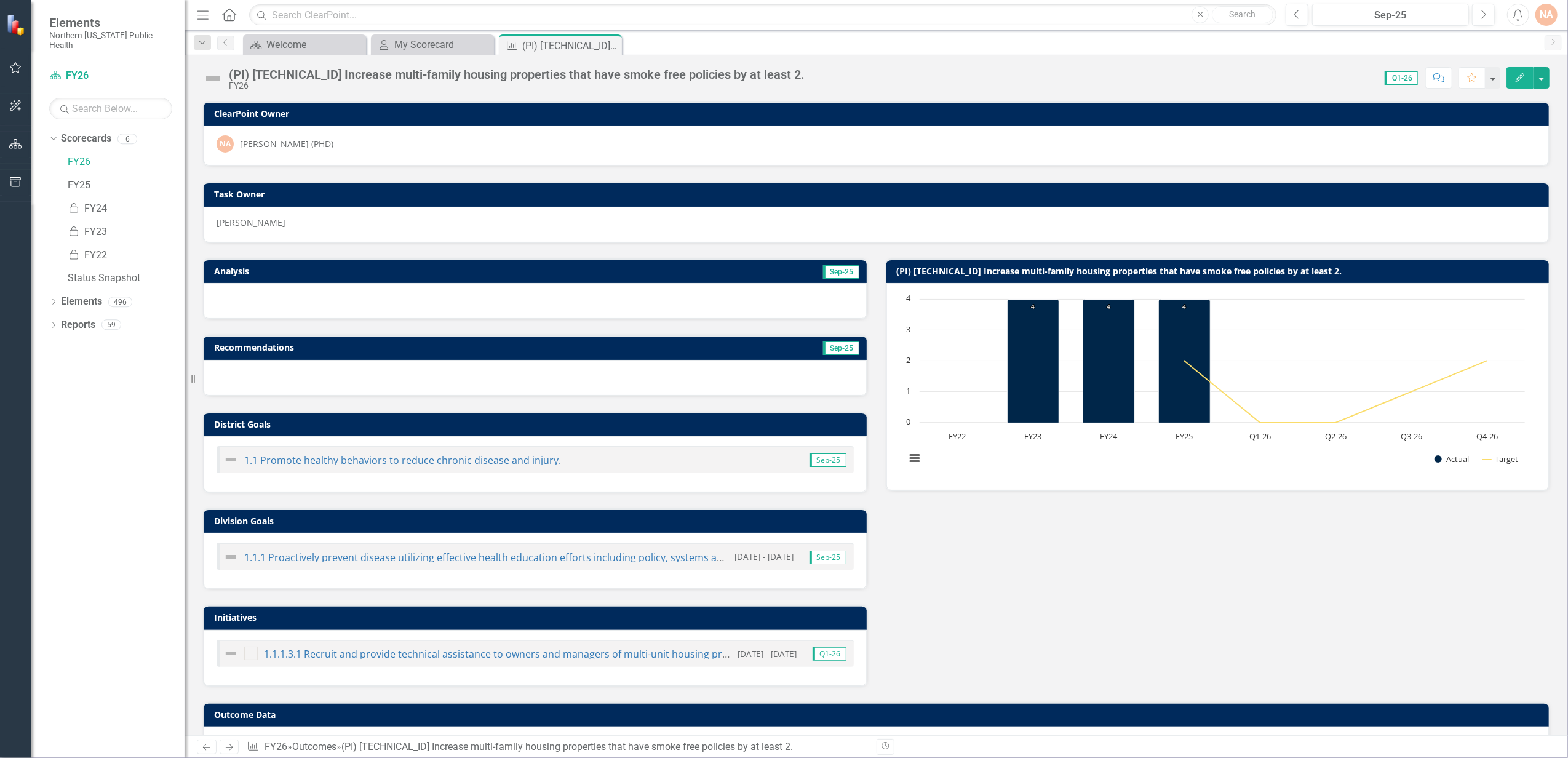
click at [1515, 73] on icon "Edit" at bounding box center [1520, 78] width 11 height 9
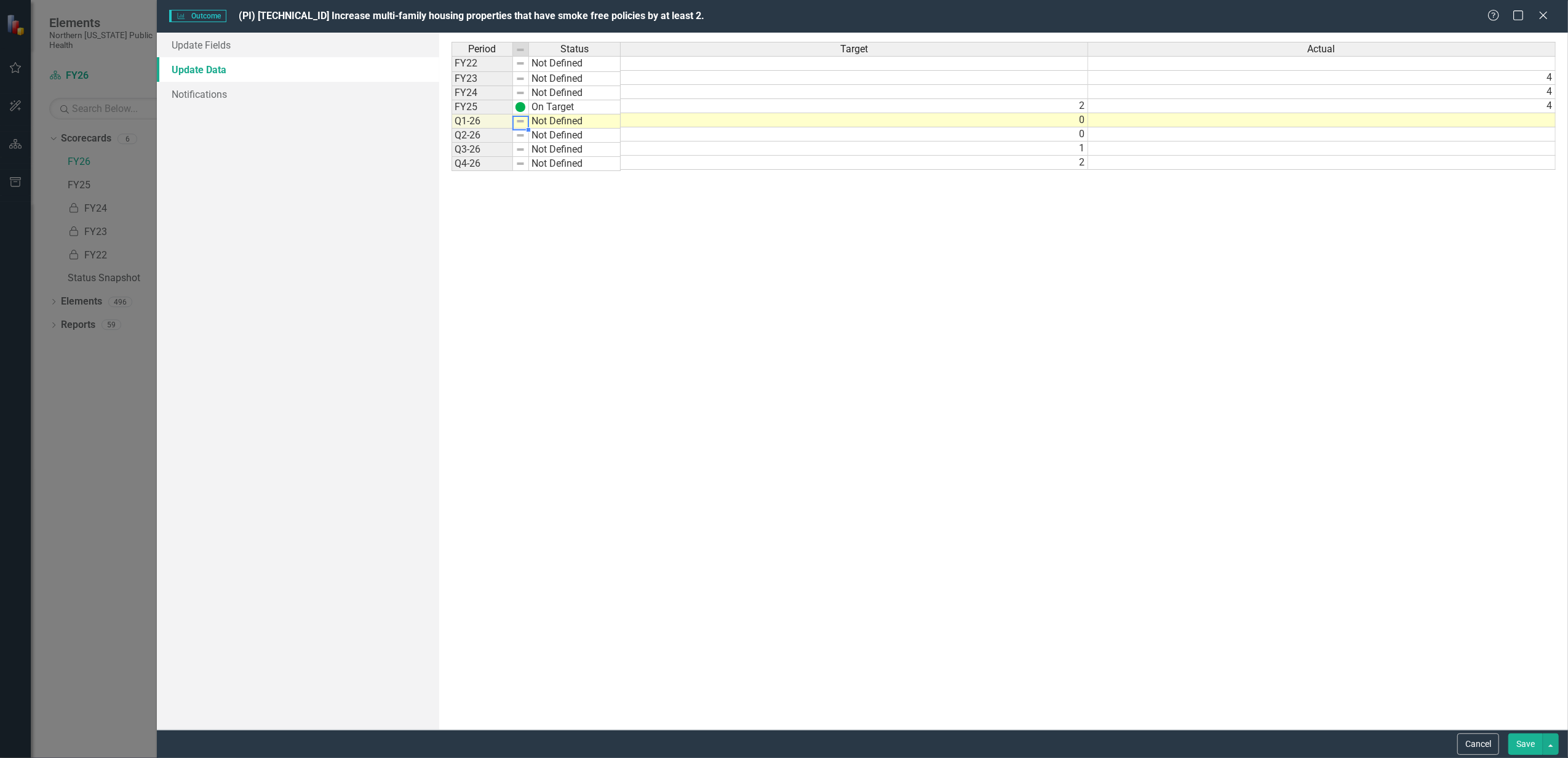
click at [555, 119] on td "Not Defined" at bounding box center [575, 121] width 92 height 14
type textarea "On Target"
click at [572, 136] on div "Period Status Target Actual FY22 Not Defined FY23 Not Defined 4 FY24 Not Define…" at bounding box center [1003, 380] width 1104 height 679
click at [1518, 116] on td at bounding box center [1322, 120] width 468 height 14
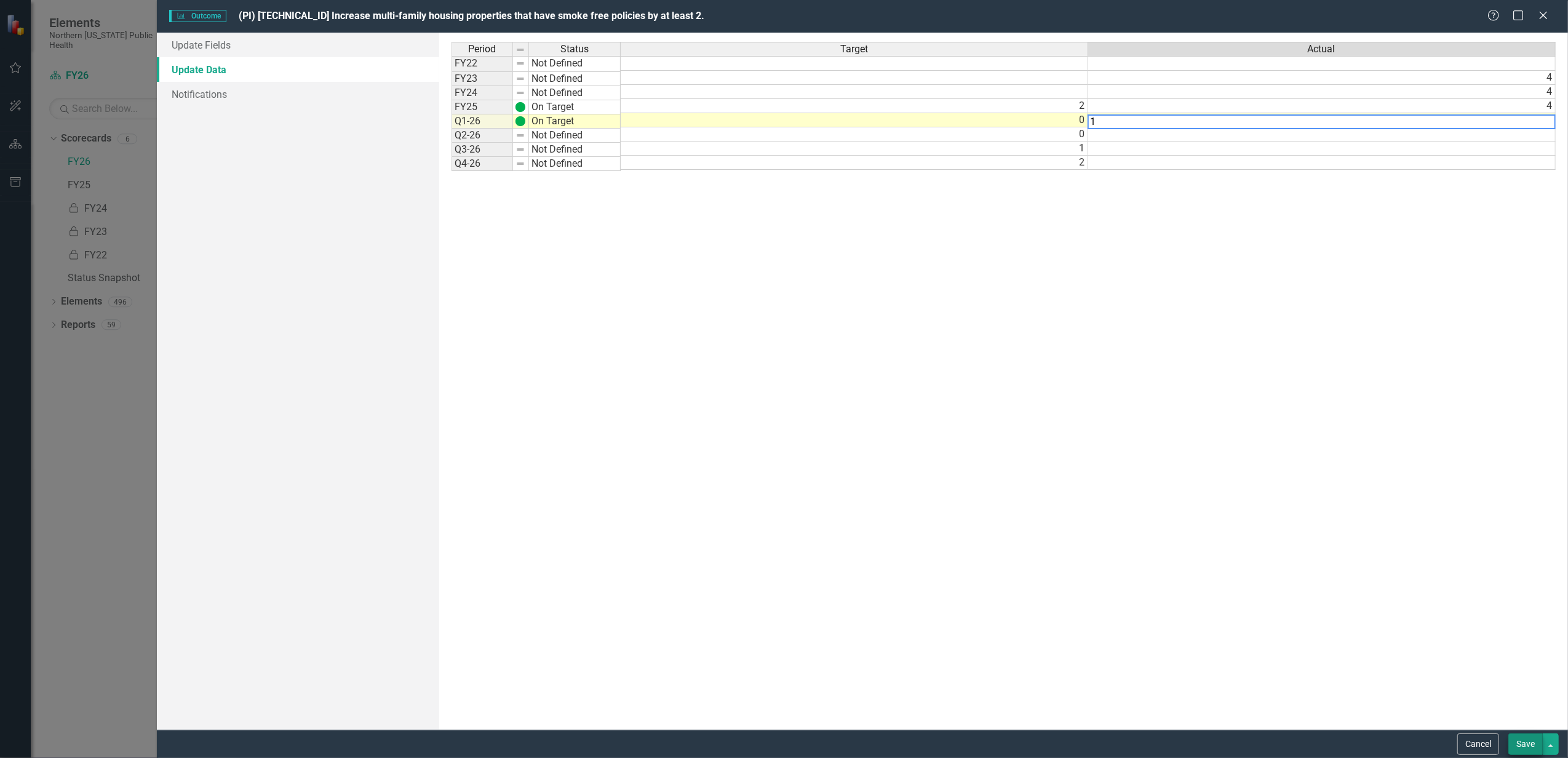
type textarea "1"
click at [1523, 746] on button "Save" at bounding box center [1525, 744] width 34 height 22
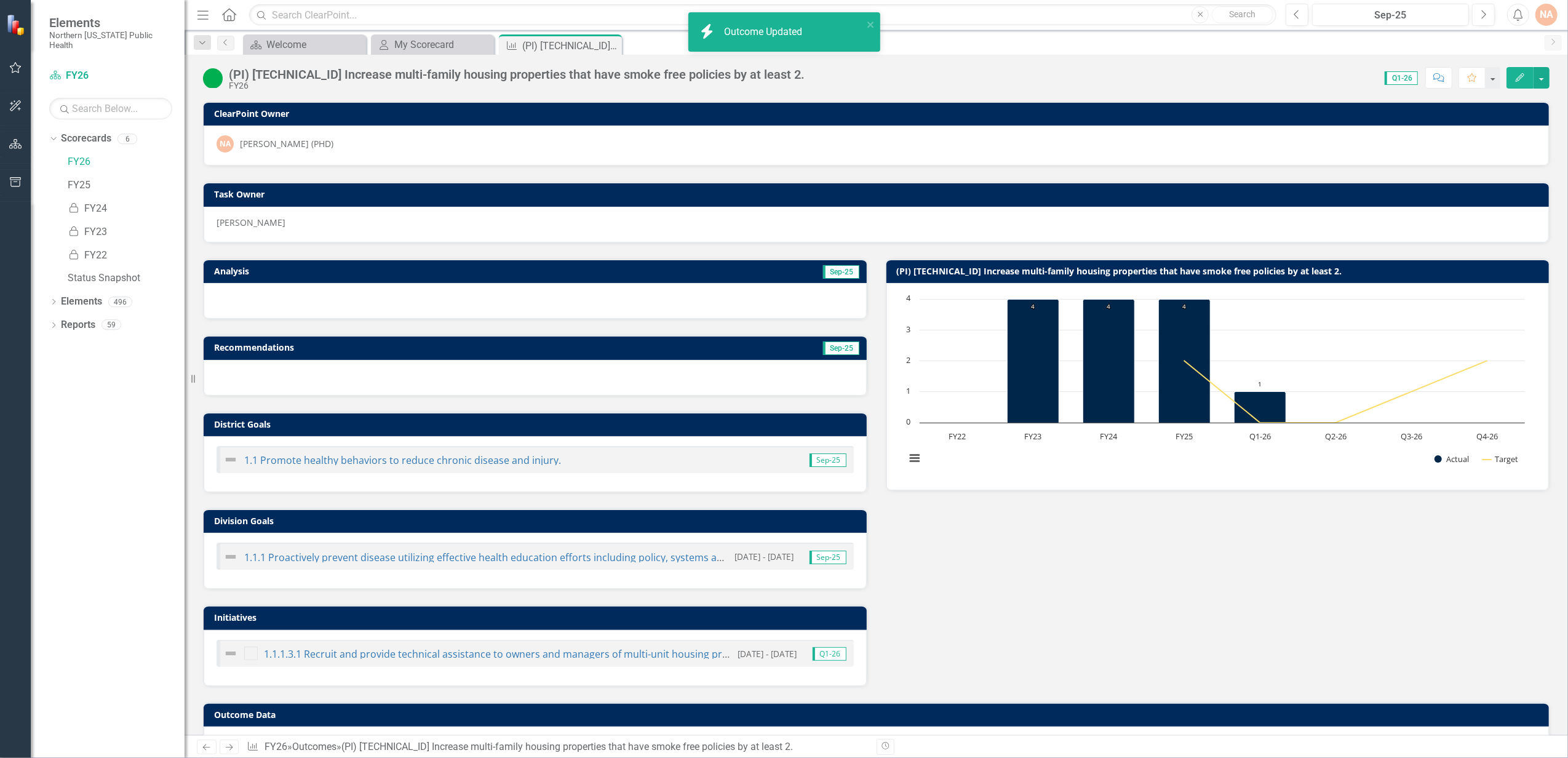
click at [1526, 78] on button "Edit" at bounding box center [1520, 77] width 27 height 22
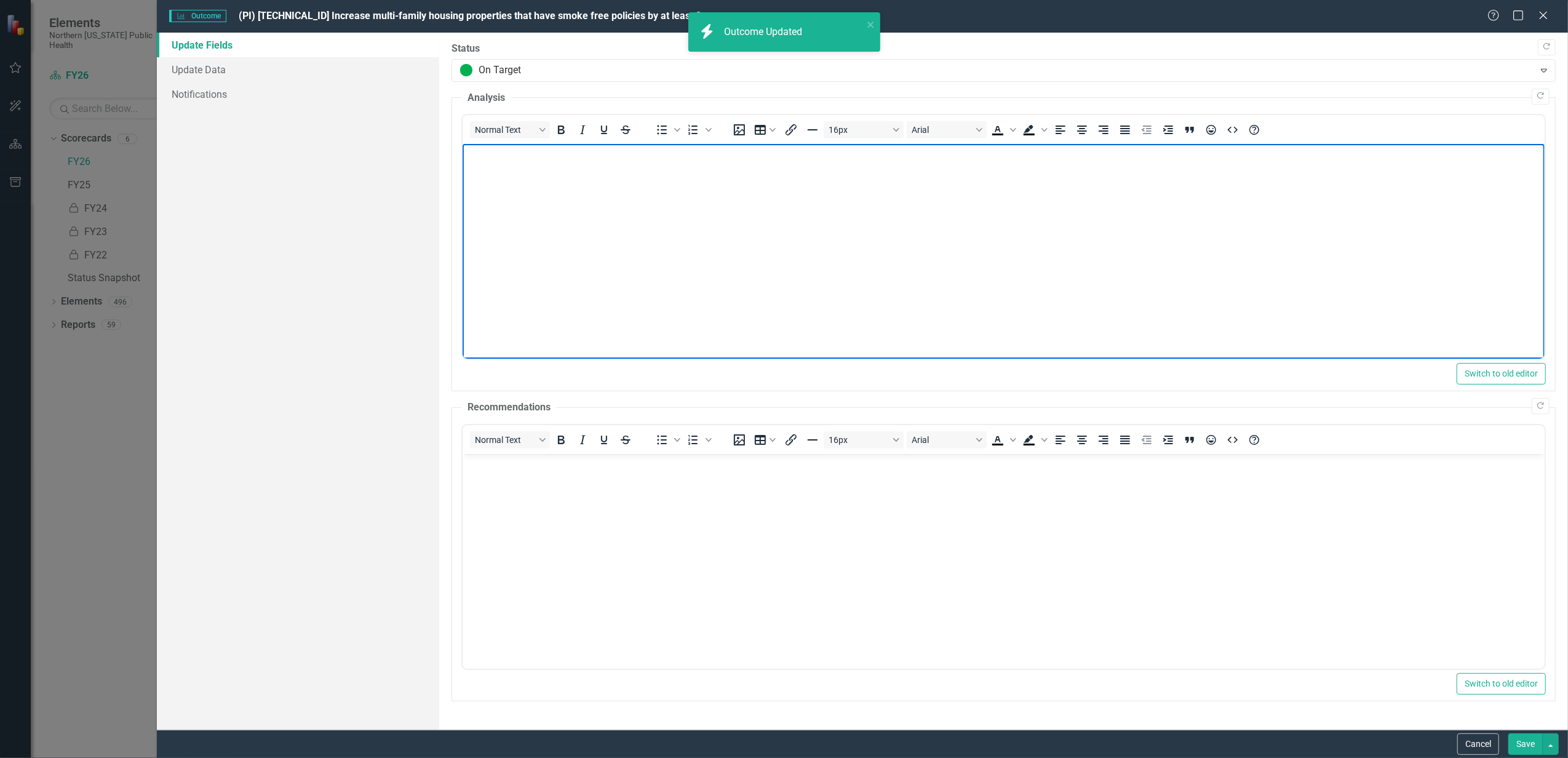
click at [601, 207] on body "Rich Text Area. Press ALT-0 for help." at bounding box center [1002, 236] width 1082 height 185
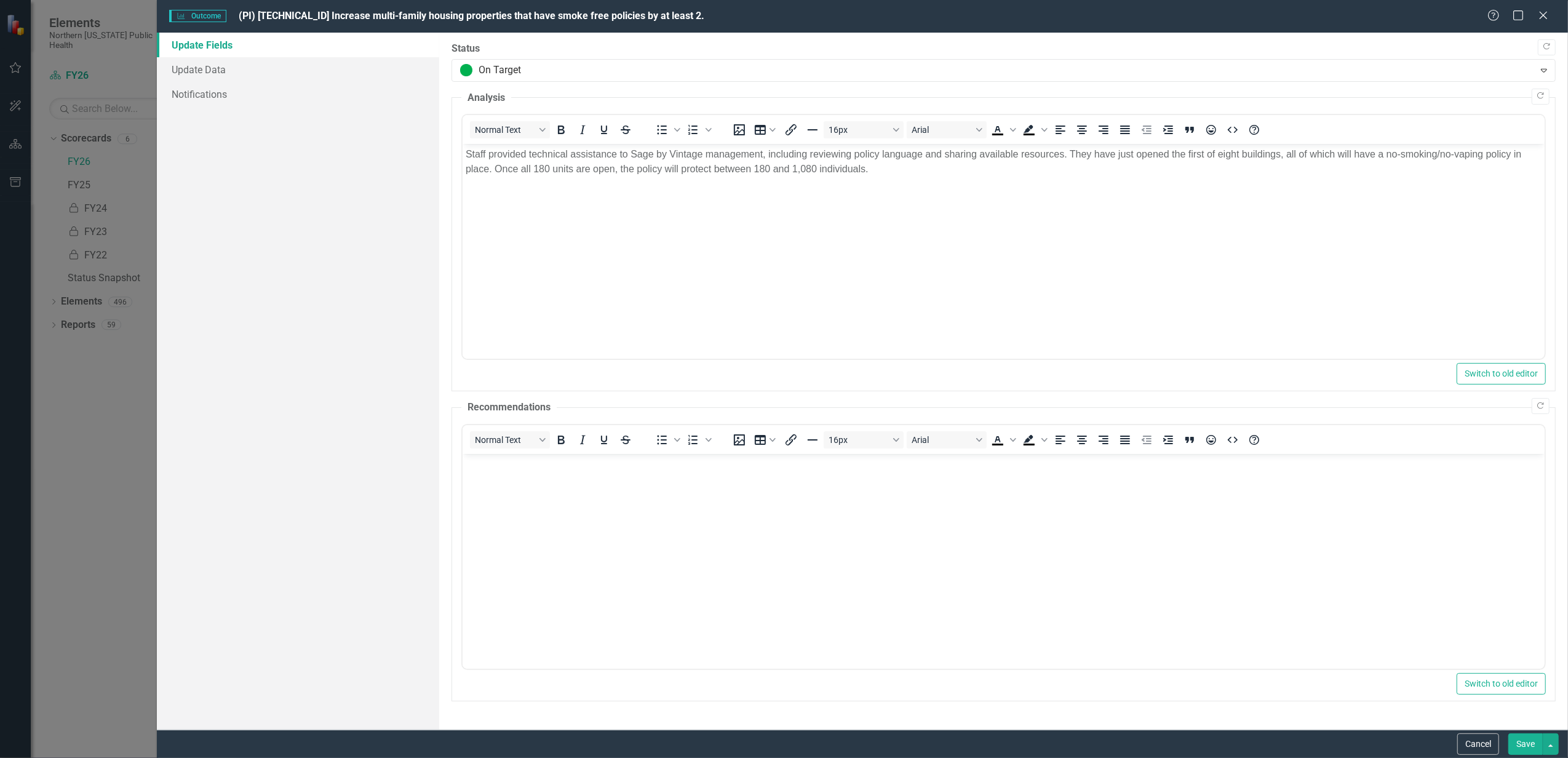
click at [1515, 739] on button "Save" at bounding box center [1525, 744] width 34 height 22
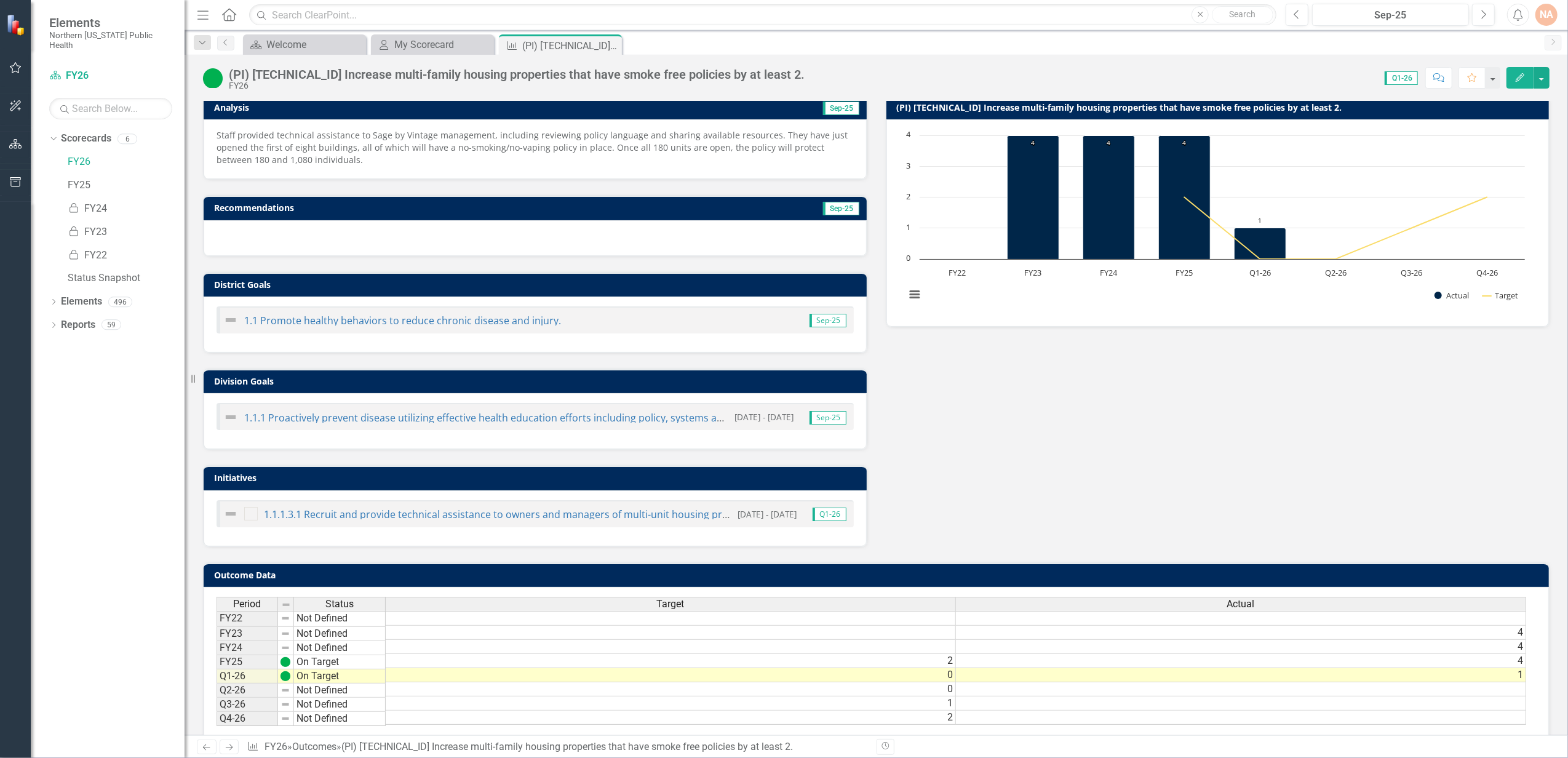
drag, startPoint x: 1102, startPoint y: 734, endPoint x: 1411, endPoint y: 743, distance: 309.1
click at [1411, 743] on div "Menu Home Search Close Search Previous Sep-25 Next Alerts NA User Edit Profile …" at bounding box center [876, 379] width 1383 height 758
drag, startPoint x: 1483, startPoint y: 734, endPoint x: 1576, endPoint y: 728, distance: 93.2
click at [1567, 728] on html "Elements Northern [US_STATE] Public Health Scorecard FY26 Search Dropdown Score…" at bounding box center [784, 379] width 1568 height 758
click at [1518, 727] on div "Period Status Target Actual FY22 Not Defined FY23 Not Defined 4 FY24 Not Define…" at bounding box center [871, 662] width 1309 height 130
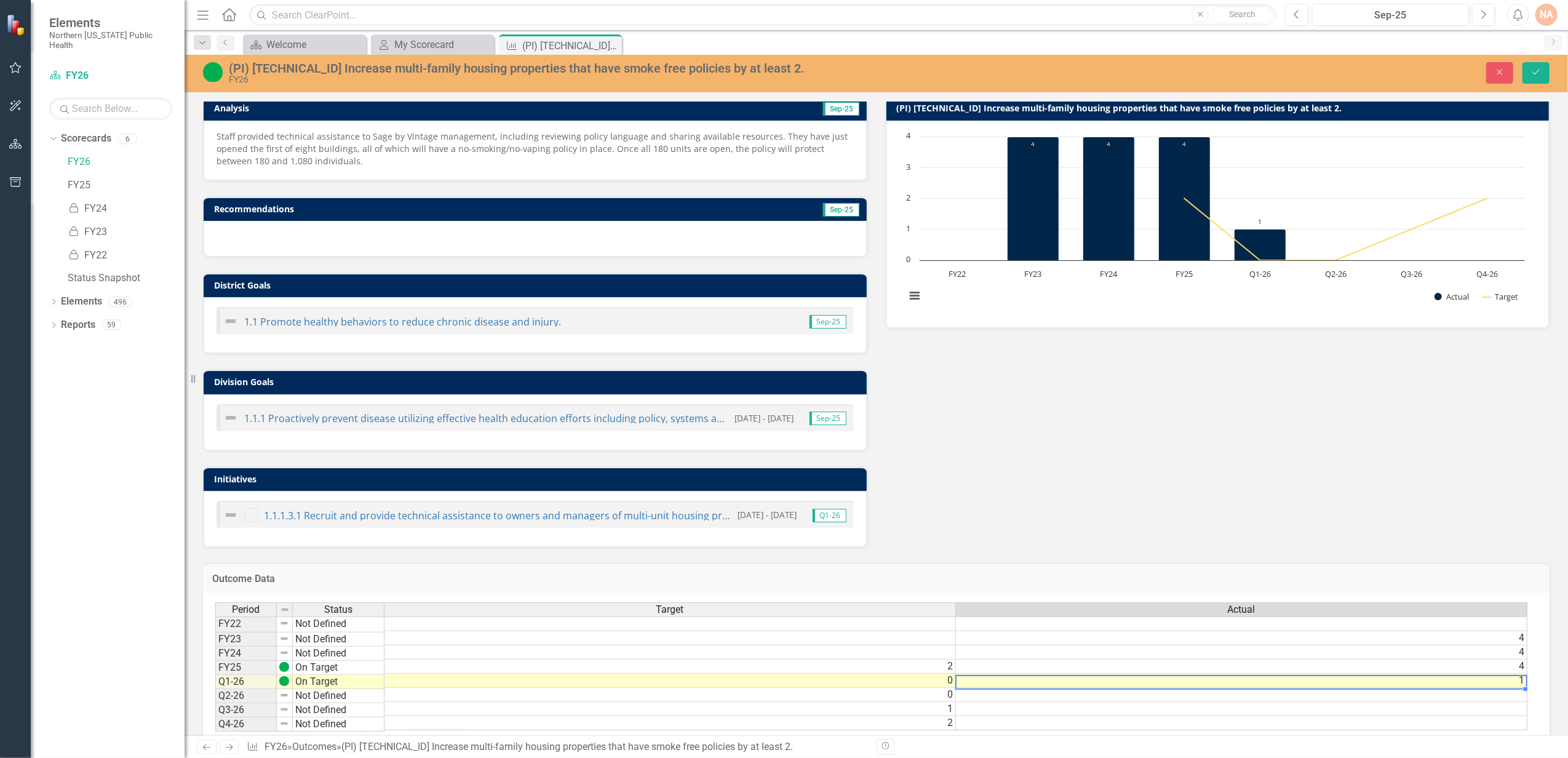
click at [1085, 682] on td "1" at bounding box center [1241, 680] width 572 height 14
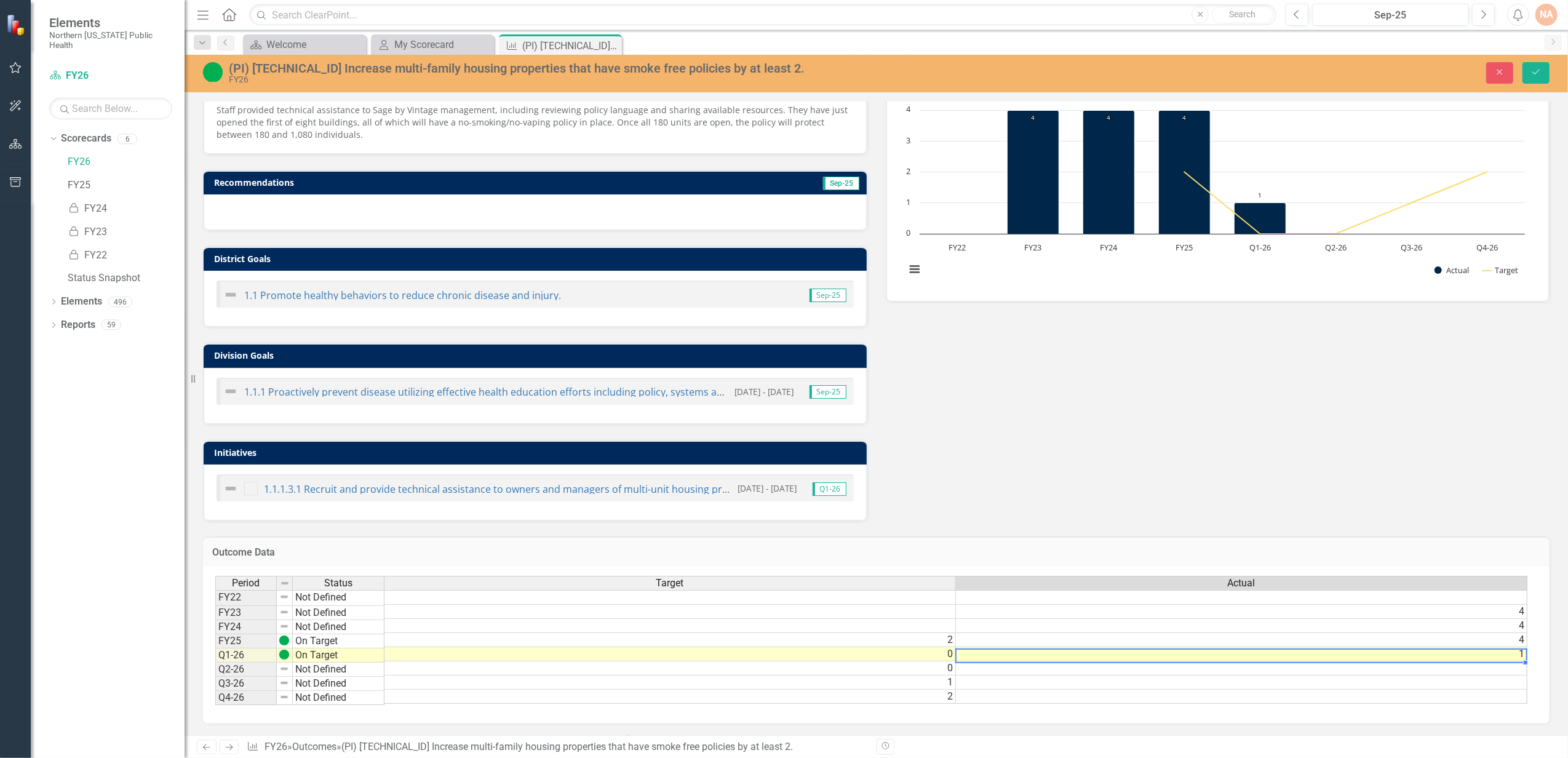
click at [1511, 698] on div "Period Status Target Actual FY22 Not Defined FY23 Not Defined 4 FY24 Not Define…" at bounding box center [871, 641] width 1312 height 130
click at [1517, 698] on div "Period Status Target Actual FY22 Not Defined FY23 Not Defined 4 FY24 Not Define…" at bounding box center [871, 641] width 1312 height 130
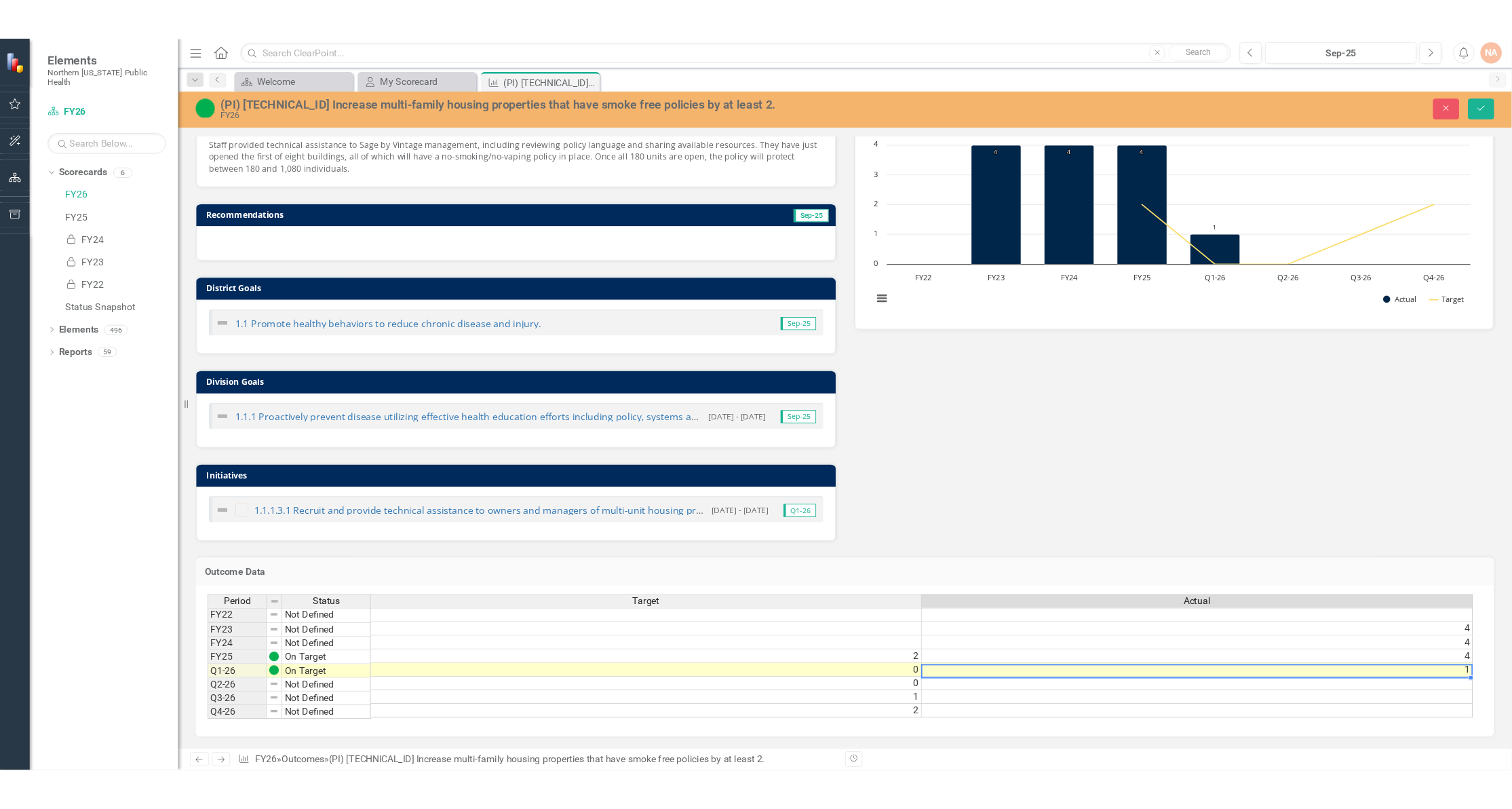
scroll to position [0, 0]
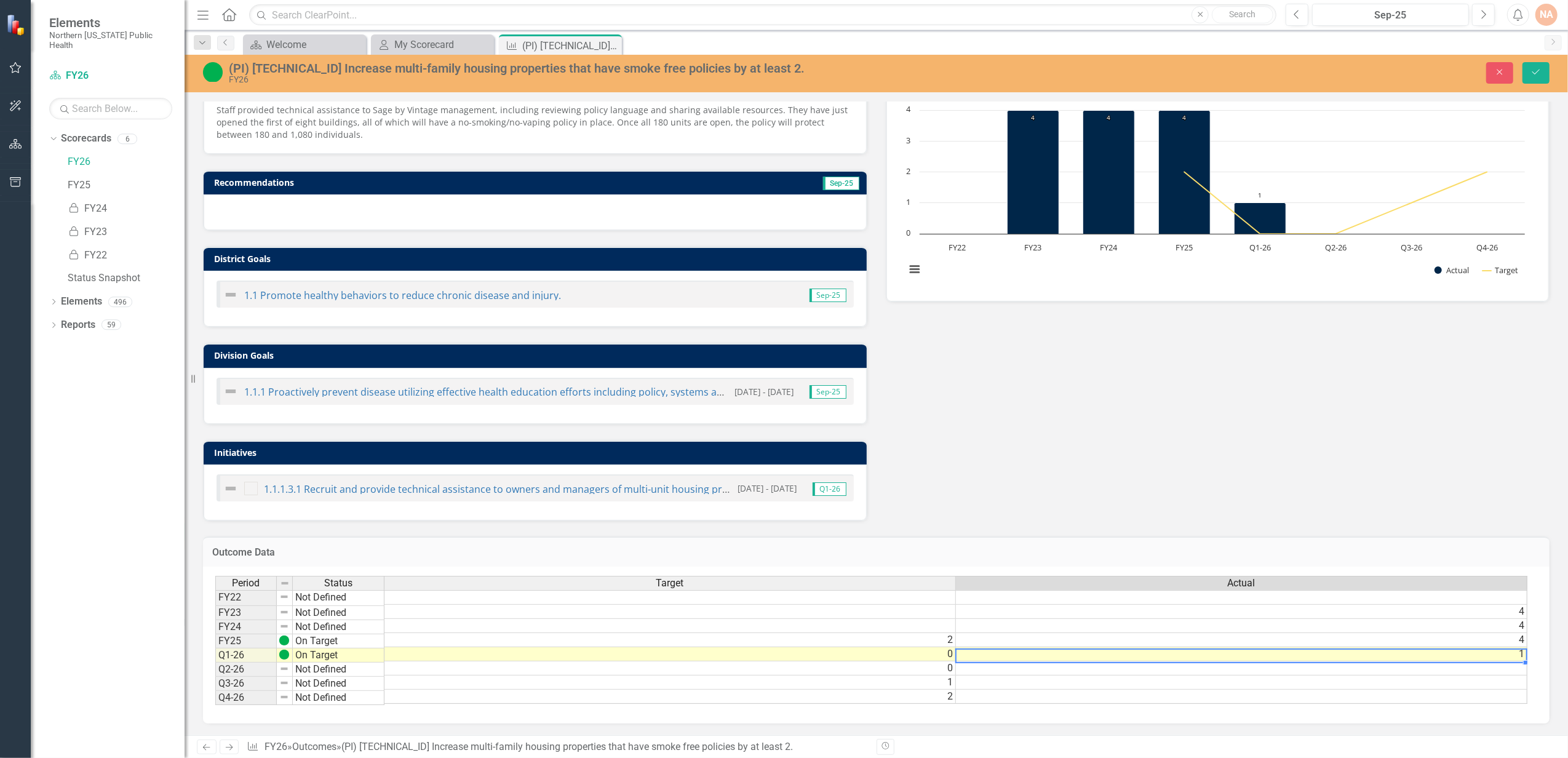
click at [1498, 647] on td "1" at bounding box center [1241, 654] width 572 height 14
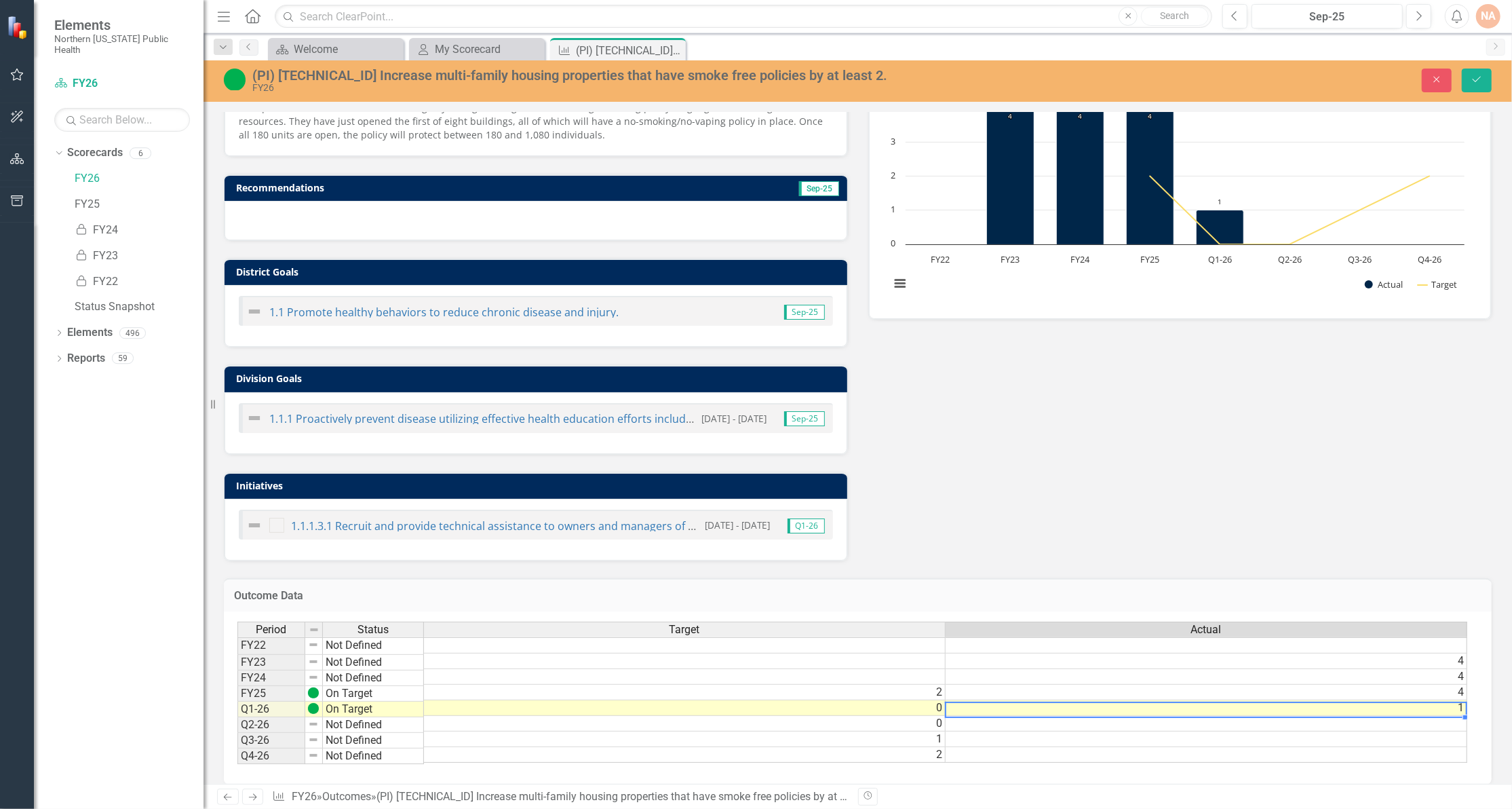
scroll to position [0, 9]
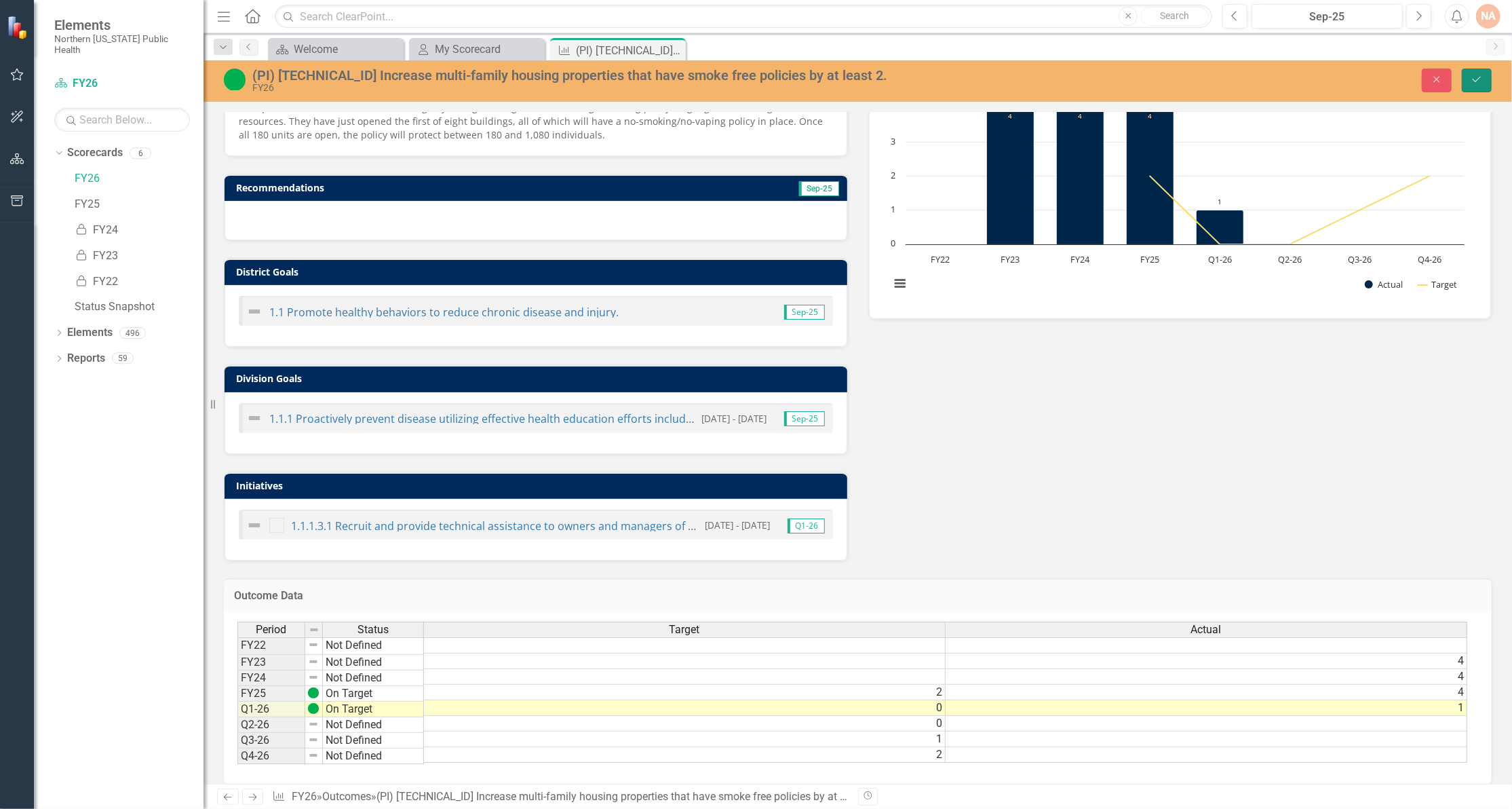
click at [1483, 85] on button "Save" at bounding box center [1477, 80] width 30 height 24
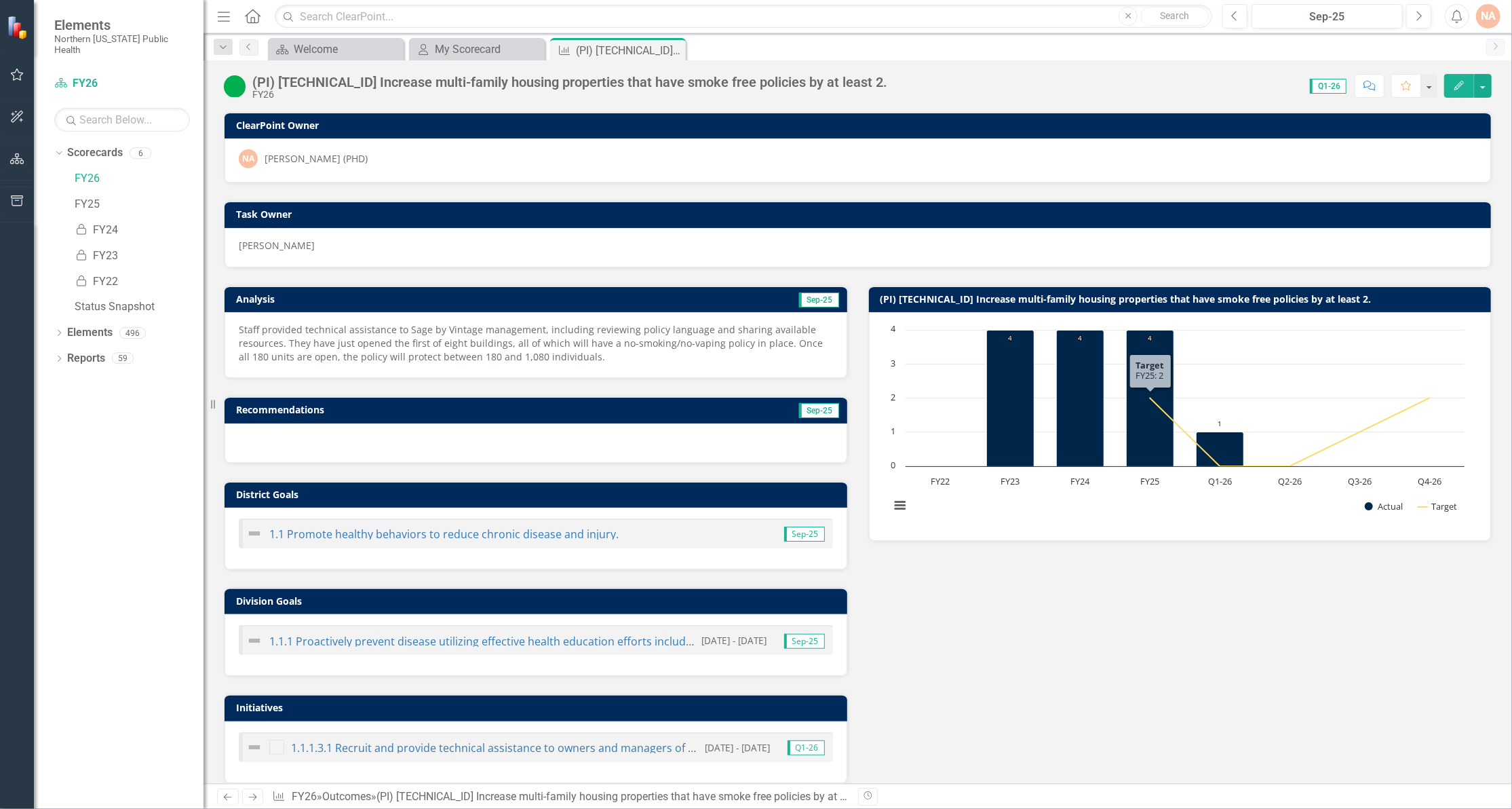
scroll to position [247, 0]
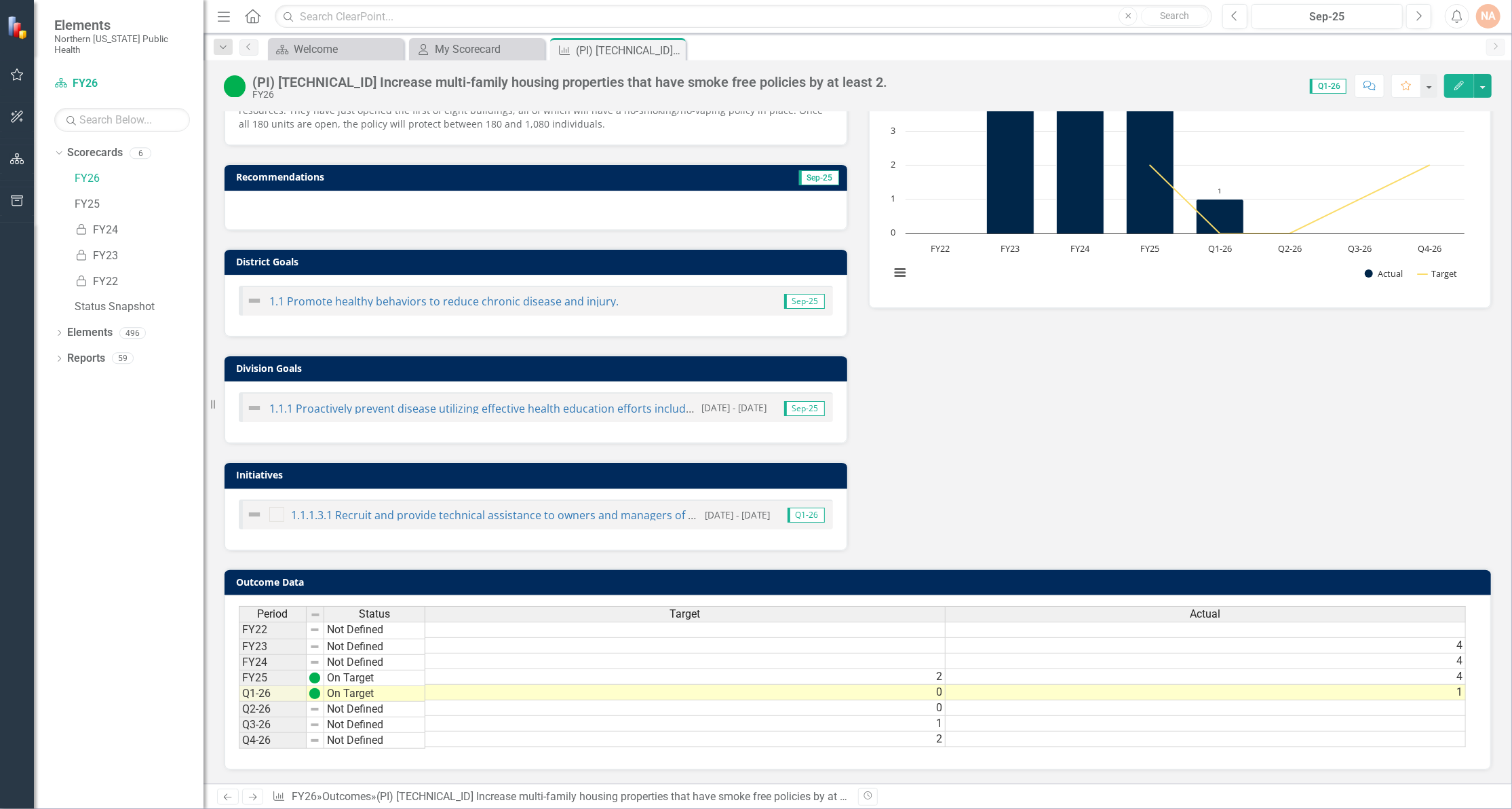
click at [456, 506] on div "1.1.1.3.1 Recruit and provide technical assistance to owners and managers of mu…" at bounding box center [472, 515] width 452 height 16
click at [456, 508] on link "1.1.1.3.1 Recruit and provide technical assistance to owners and managers of mu…" at bounding box center [567, 515] width 551 height 15
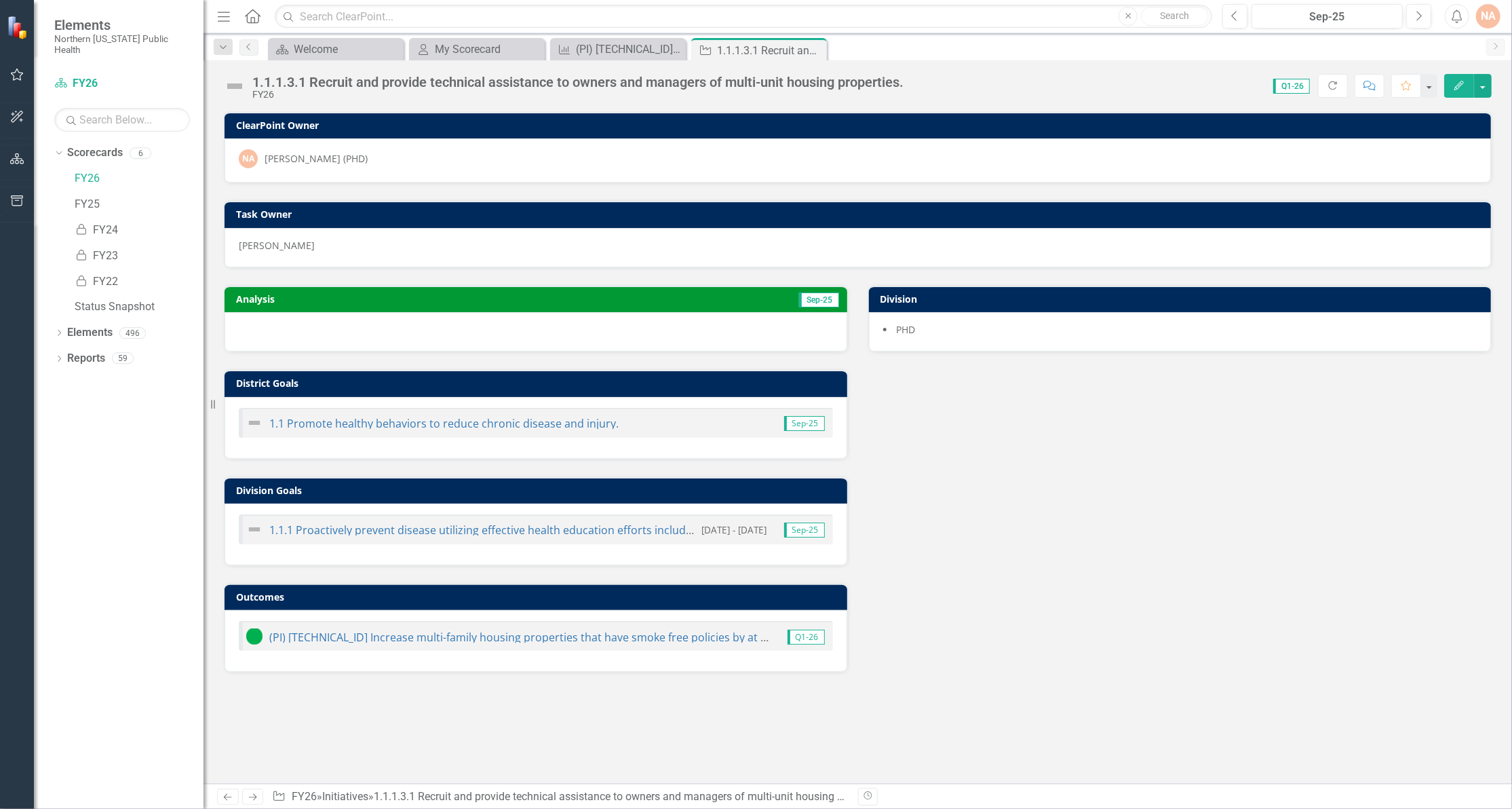
click at [1458, 88] on icon "button" at bounding box center [1460, 86] width 10 height 10
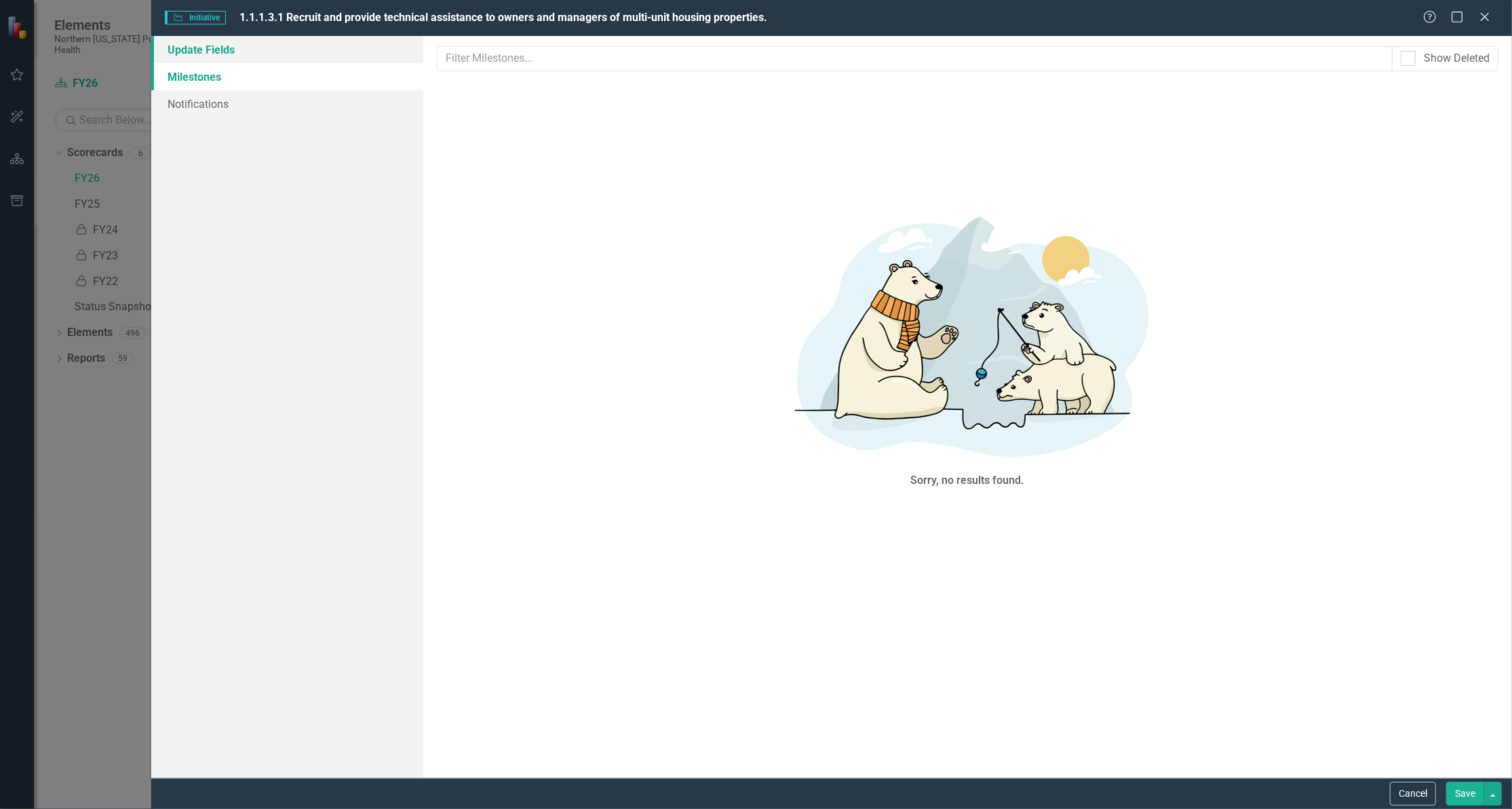
click at [180, 50] on link "Update Fields" at bounding box center [287, 49] width 272 height 27
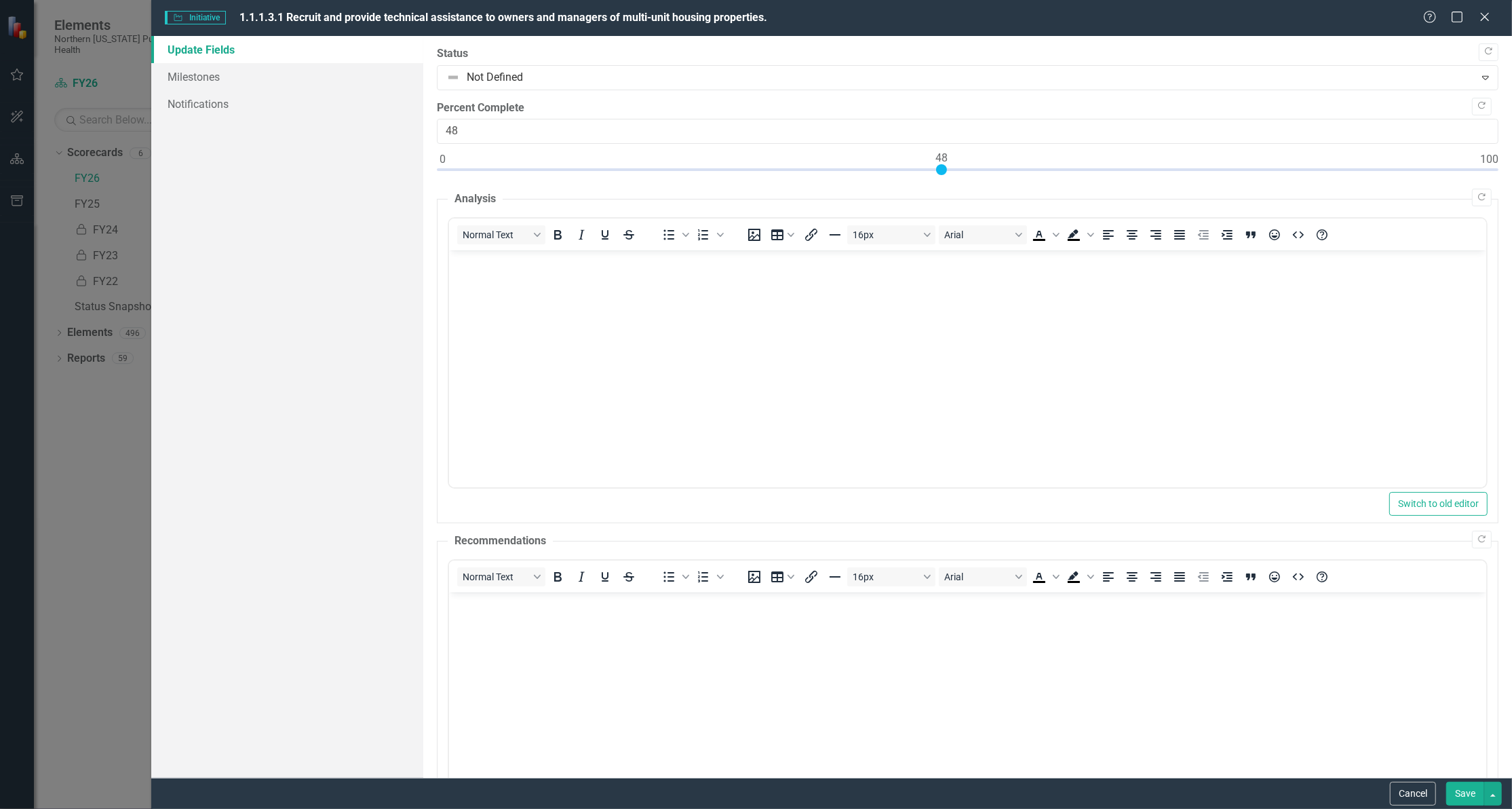
click at [938, 173] on div at bounding box center [967, 173] width 1061 height 17
click at [955, 169] on div at bounding box center [967, 173] width 1061 height 17
type input "50"
click at [962, 172] on div at bounding box center [967, 173] width 1061 height 17
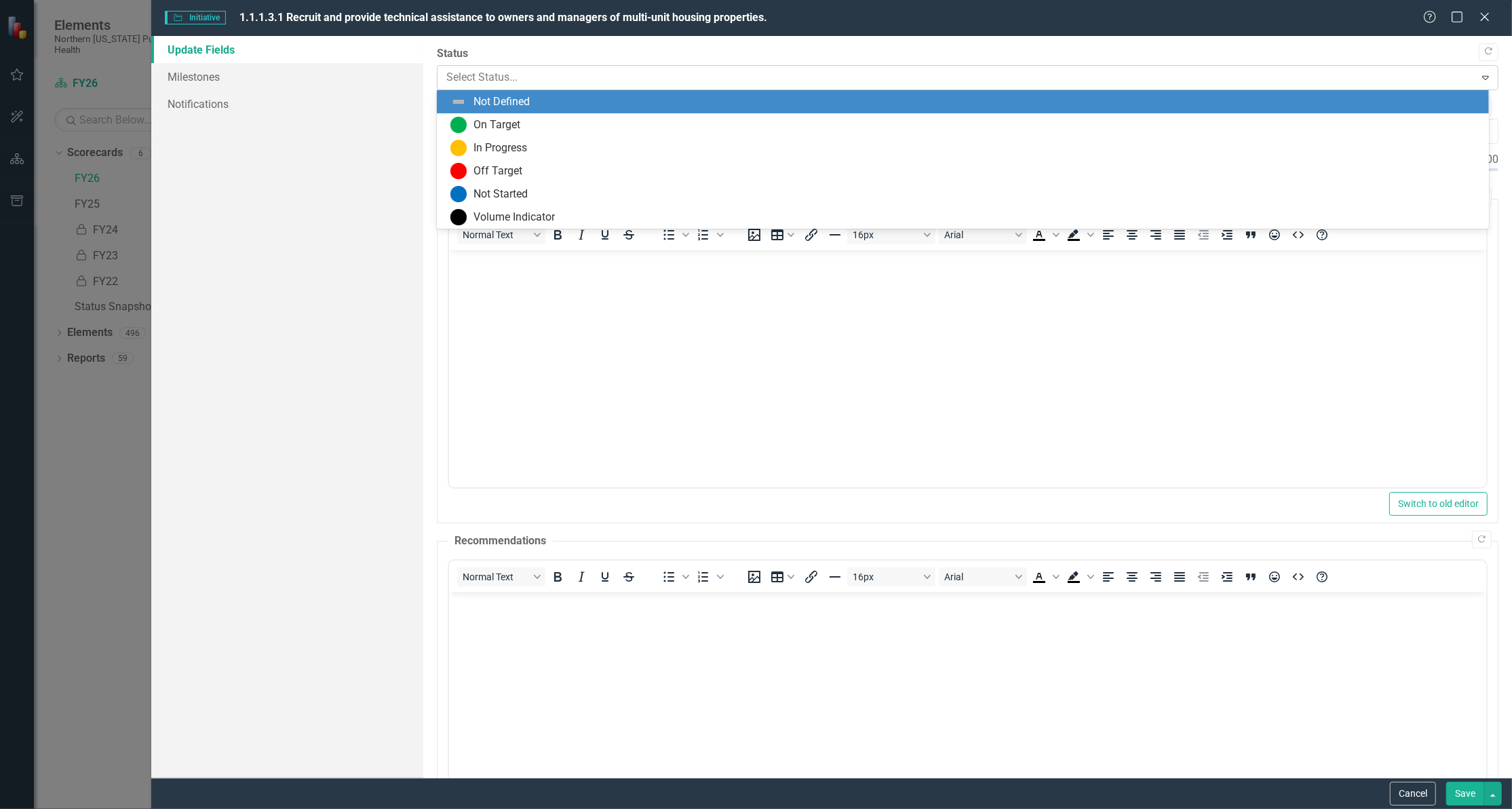
click at [464, 78] on div at bounding box center [956, 78] width 1020 height 18
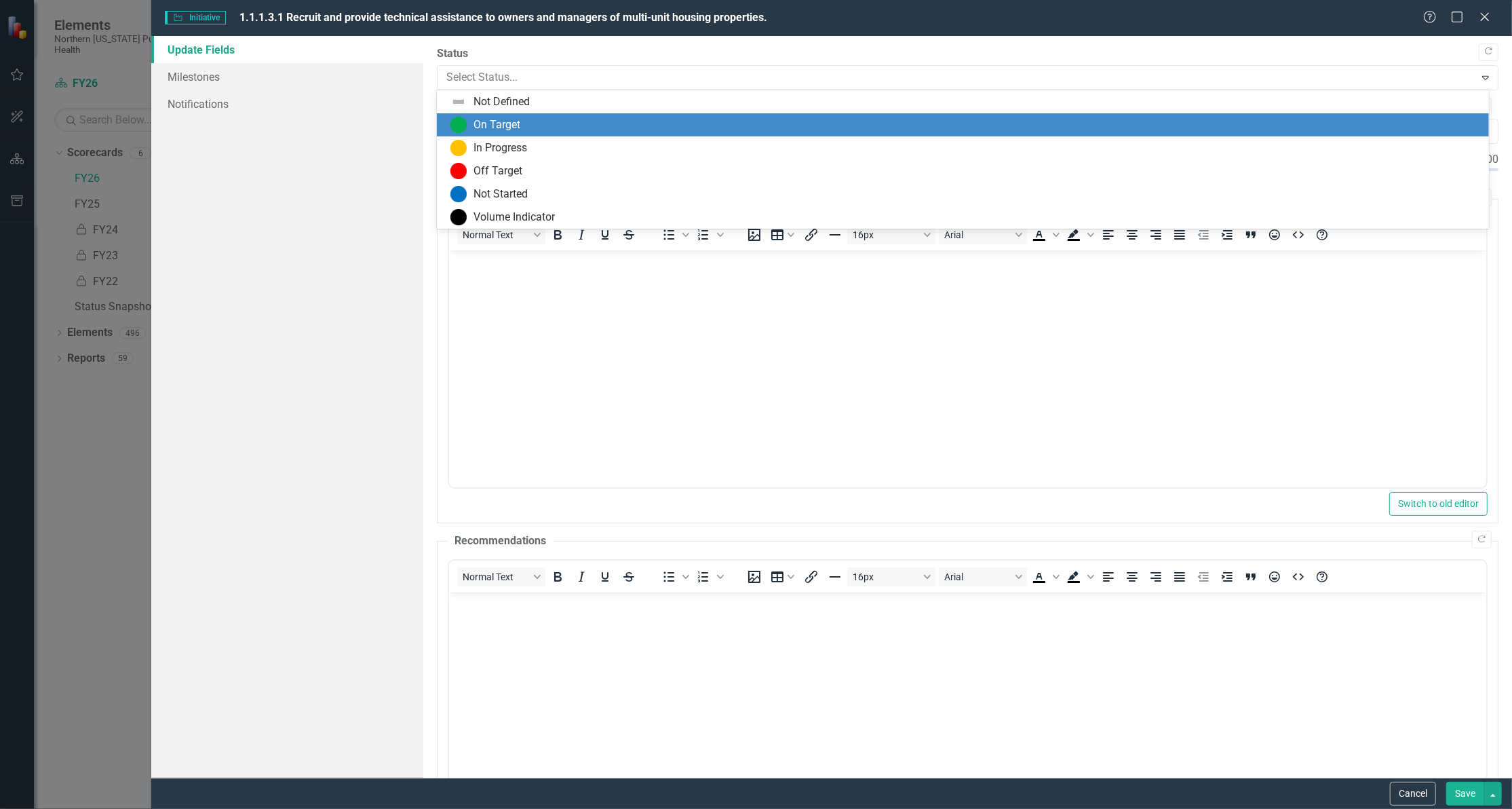
click at [516, 120] on div "On Target" at bounding box center [496, 125] width 47 height 16
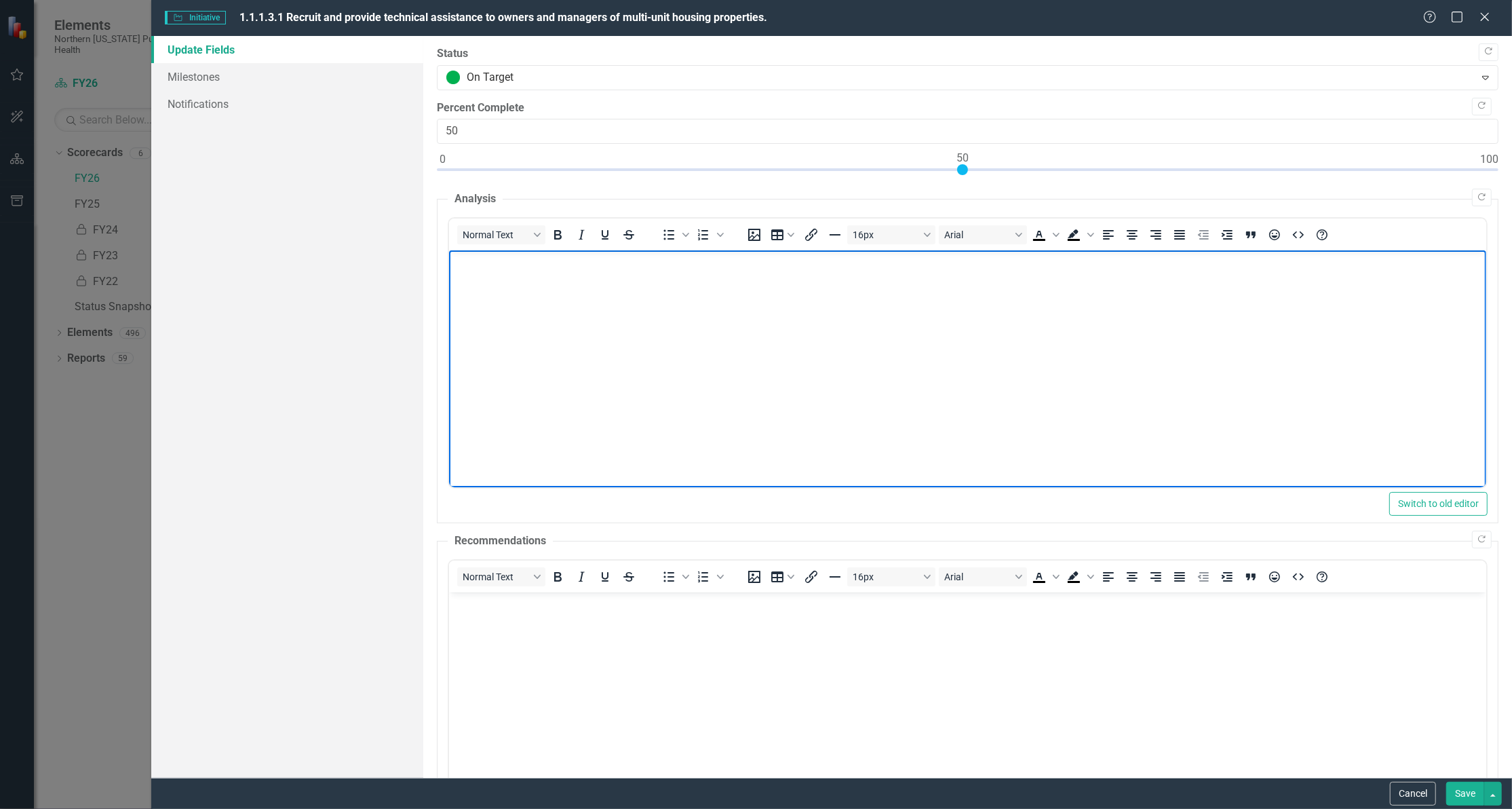
click at [488, 269] on p "Rich Text Area. Press ALT-0 for help." at bounding box center [967, 262] width 1030 height 16
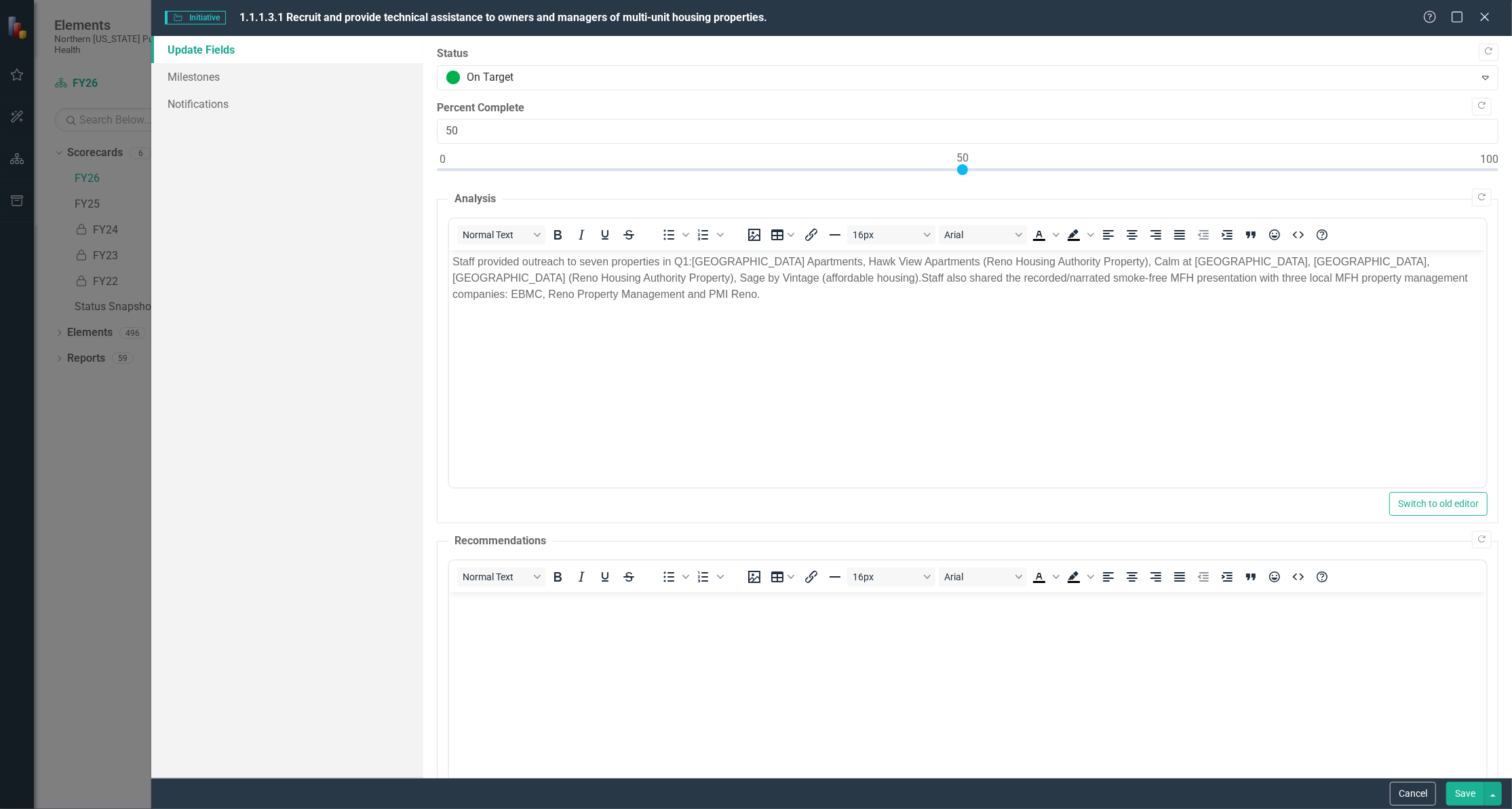
click at [1451, 785] on button "Save" at bounding box center [1465, 793] width 38 height 24
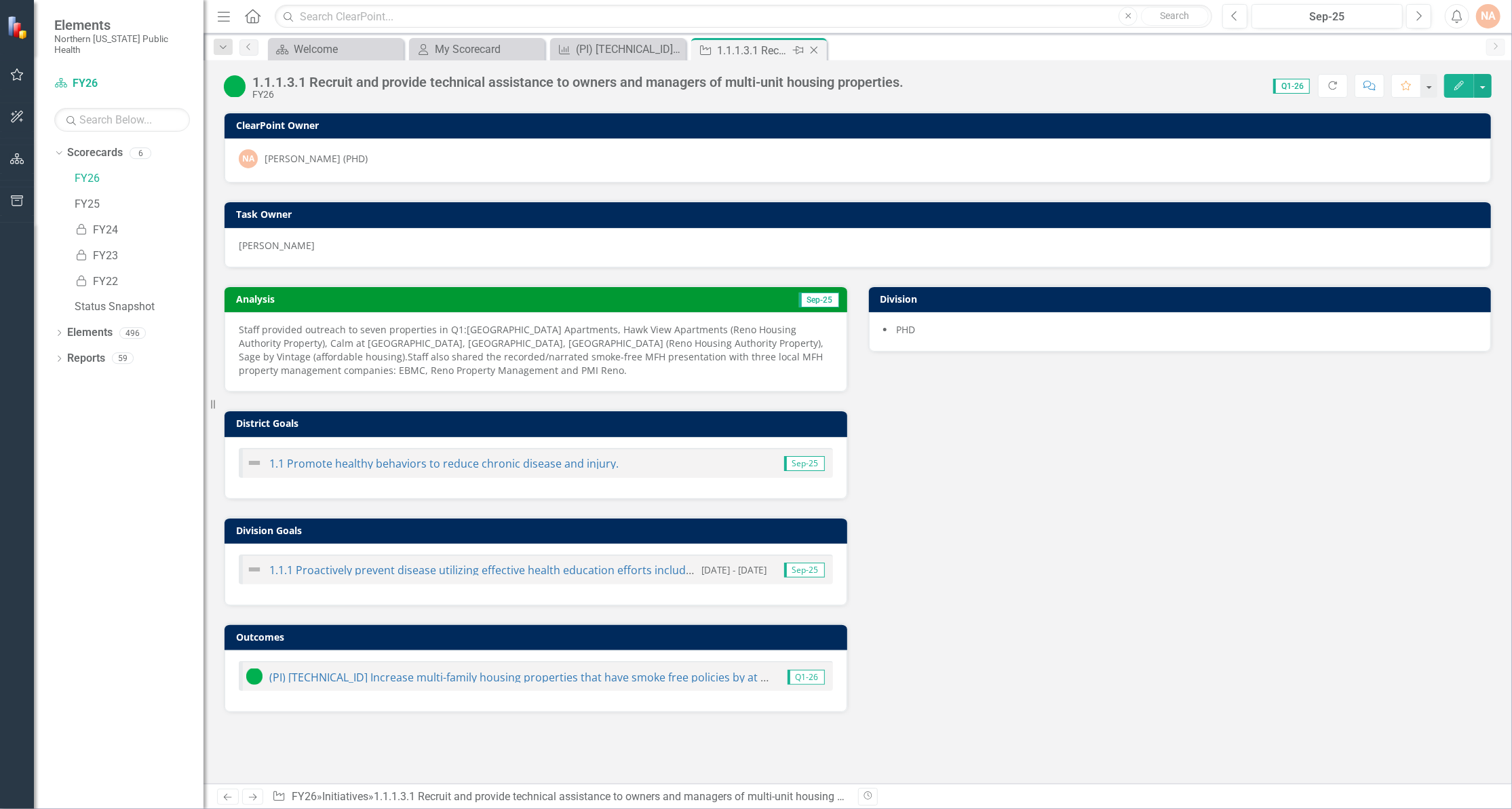
click at [817, 50] on icon "Close" at bounding box center [814, 50] width 14 height 11
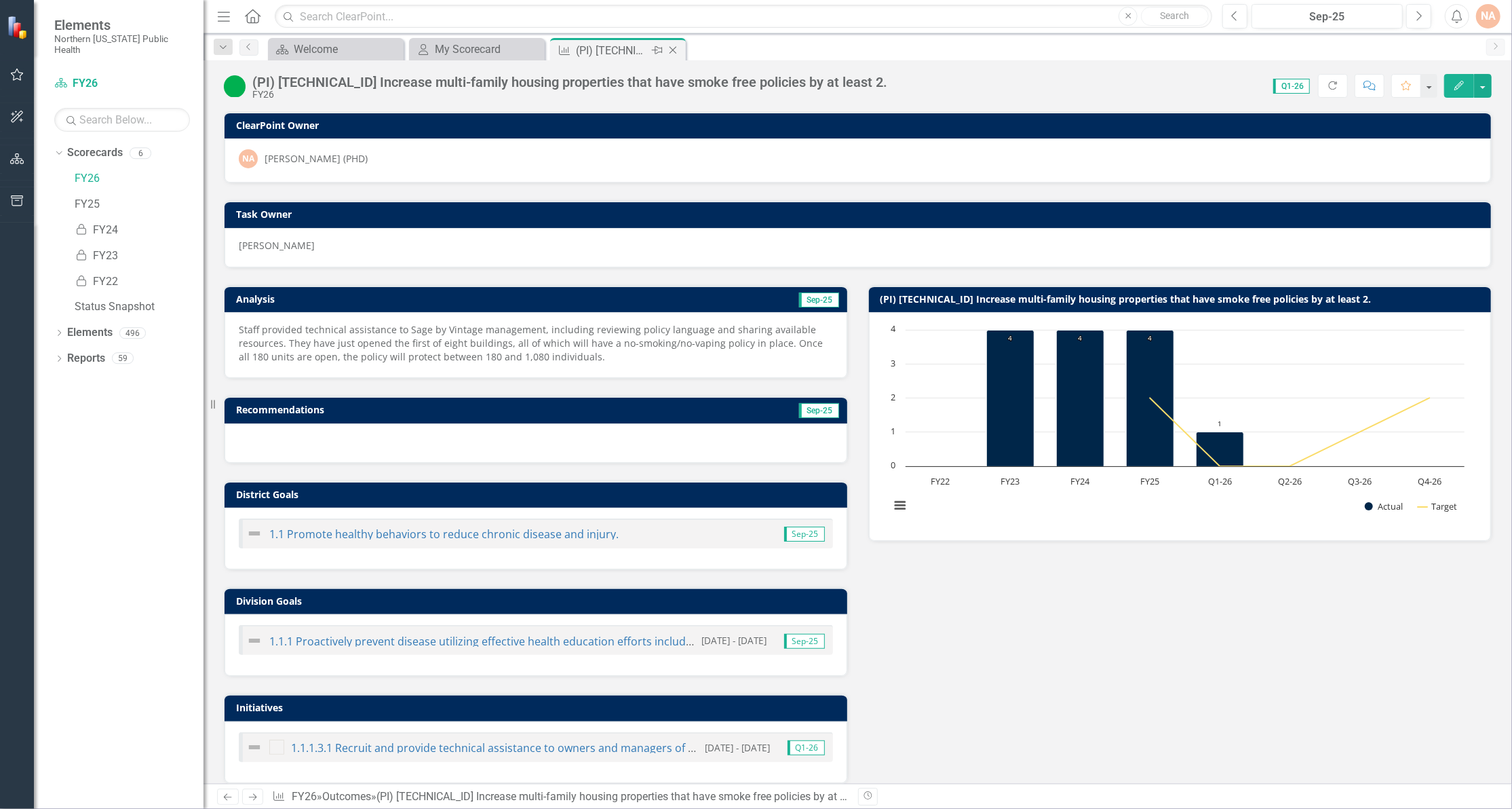
click at [676, 49] on icon "Close" at bounding box center [673, 50] width 14 height 11
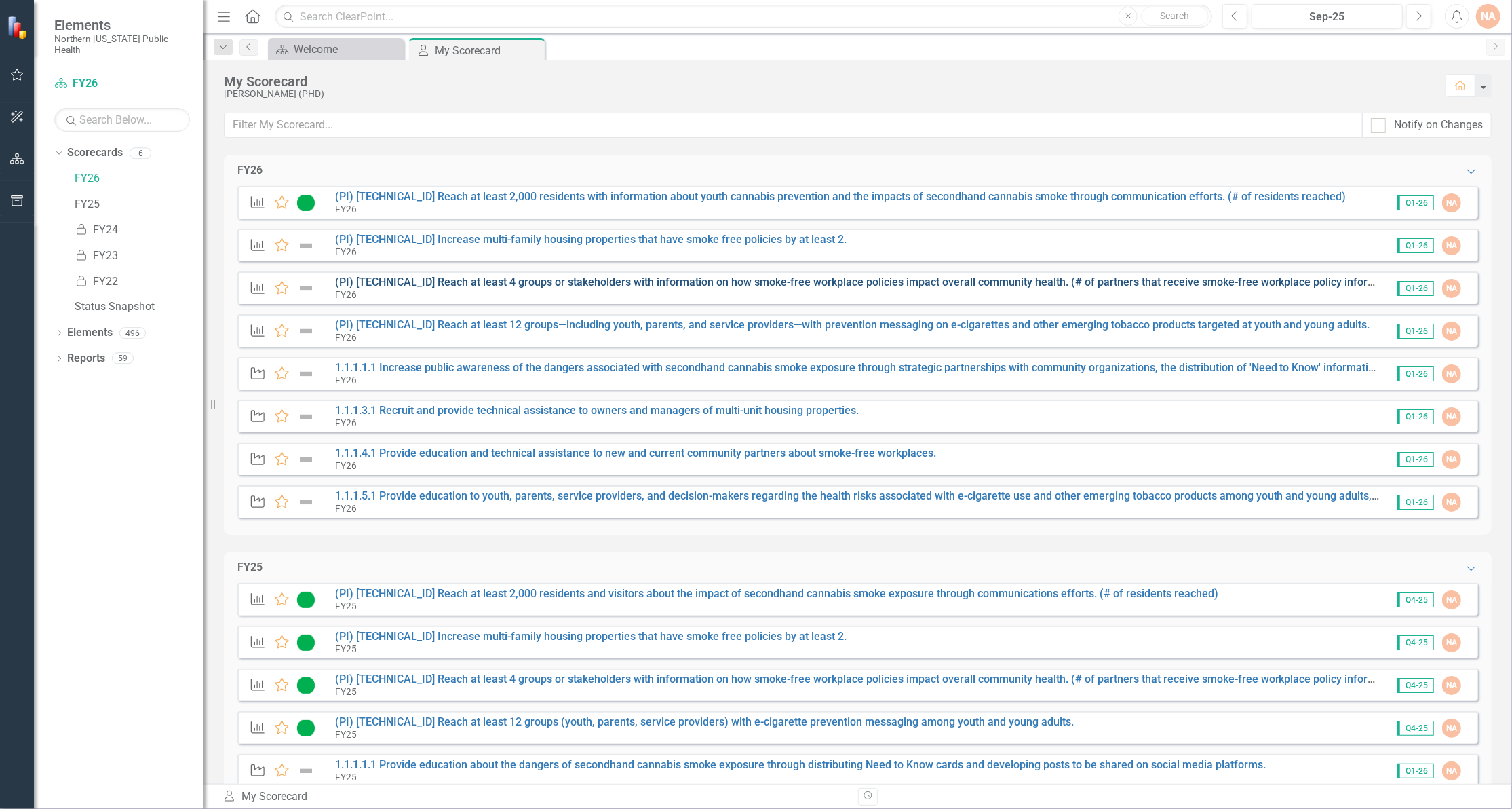
click at [416, 280] on link "(PI) [TECHNICAL_ID] Reach at least 4 groups or stakeholders with information on…" at bounding box center [871, 282] width 1071 height 13
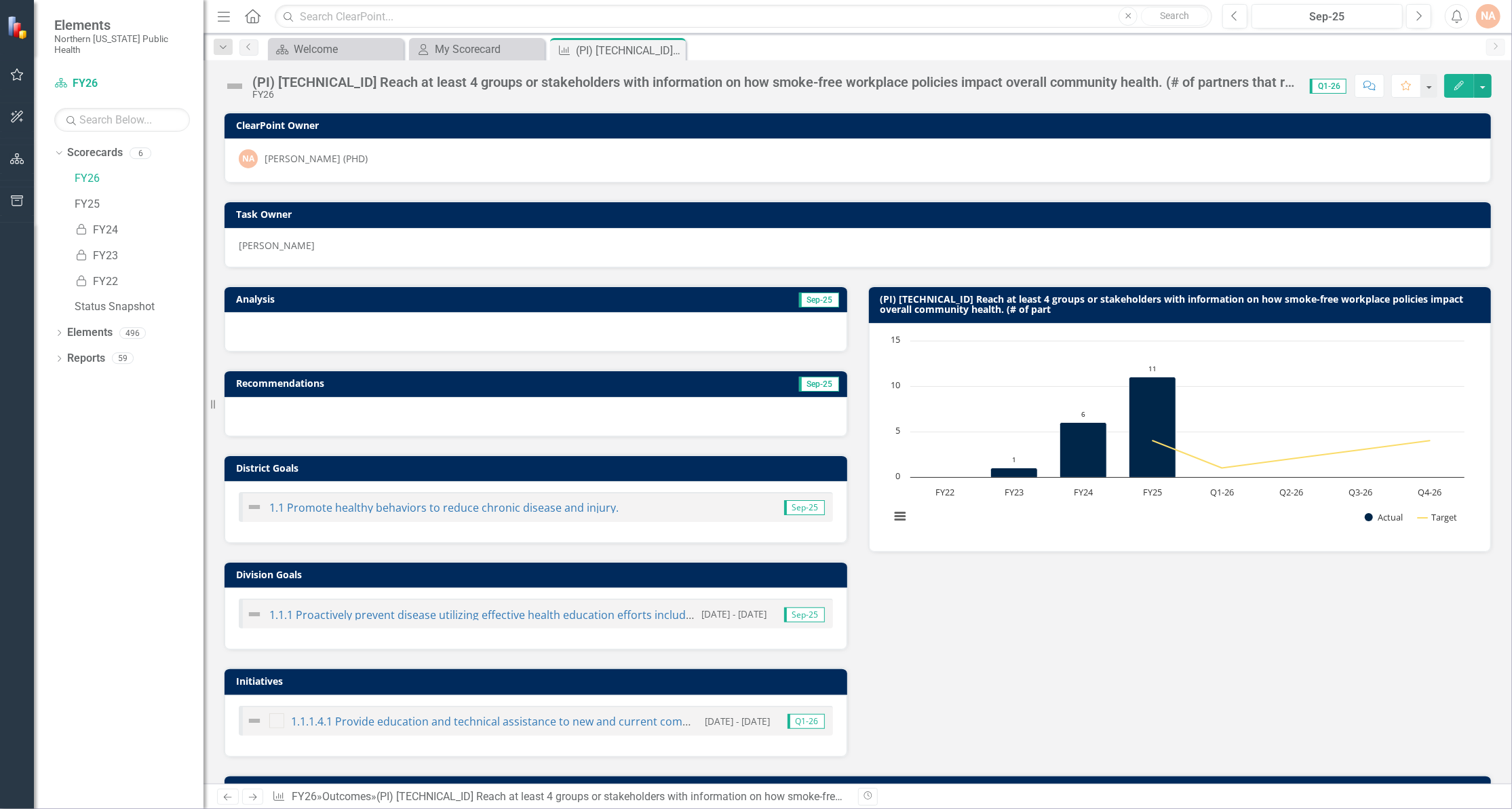
click at [1458, 88] on icon "button" at bounding box center [1460, 86] width 10 height 10
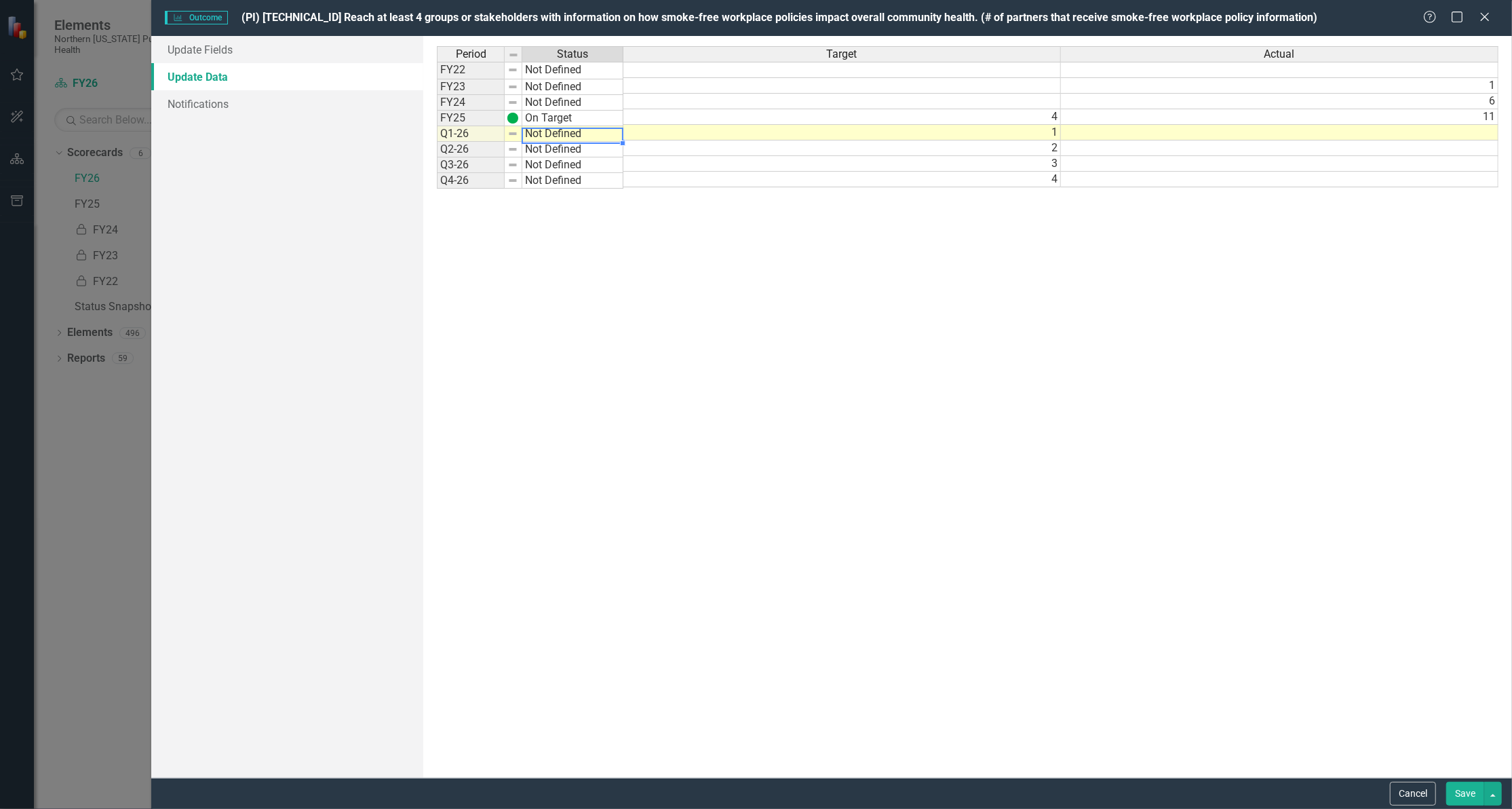
click at [437, 128] on div "Period Status FY22 Not Defined FY23 Not Defined FY24 Not Defined FY25 On Target…" at bounding box center [437, 117] width 0 height 142
click at [546, 133] on td "Not Defined" at bounding box center [573, 133] width 101 height 16
click at [527, 133] on td "Not Defined" at bounding box center [573, 133] width 101 height 16
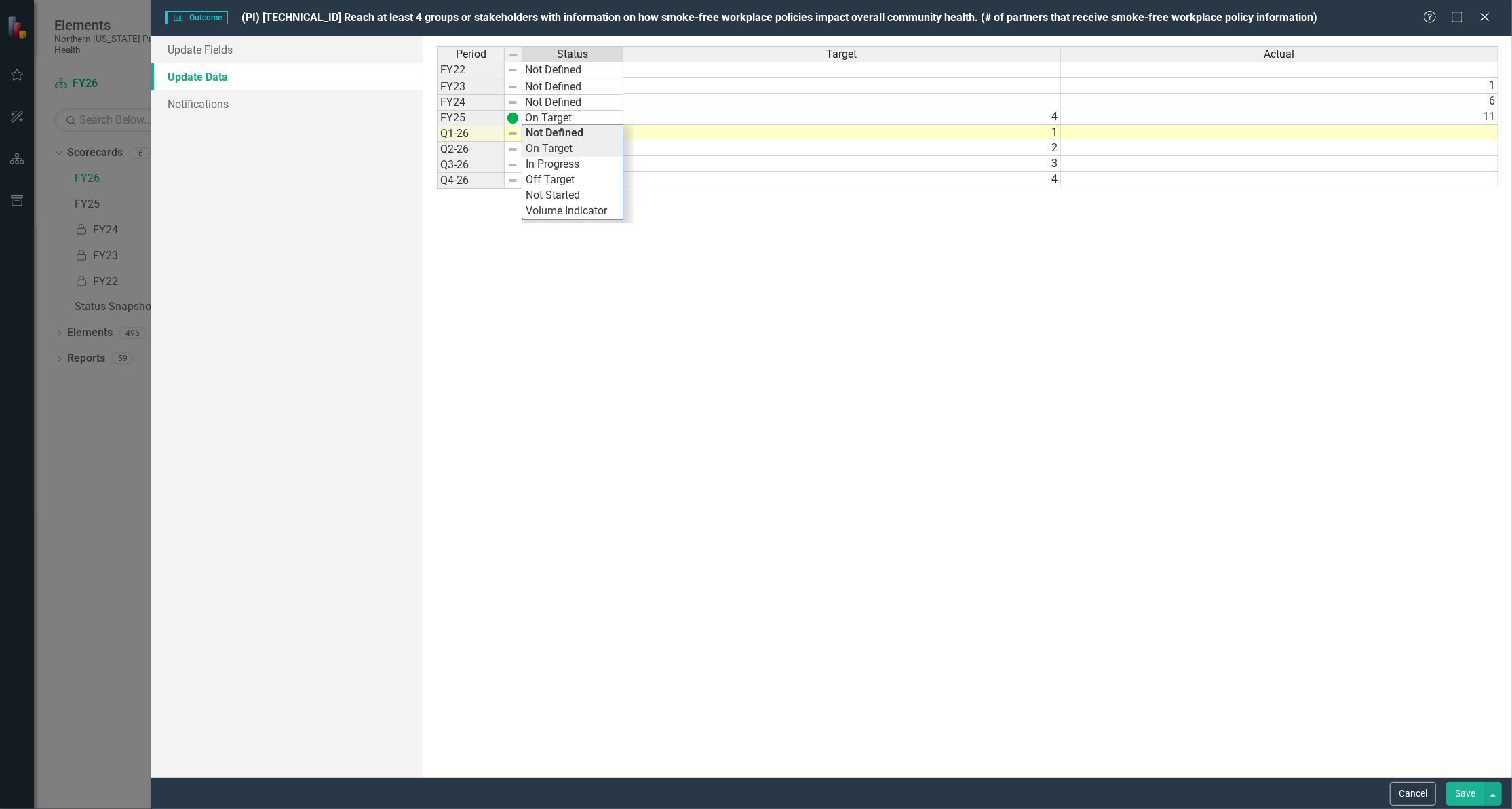
type textarea "On Target"
click at [545, 152] on div "Period Status Target Actual FY22 Not Defined FY23 Not Defined 1 FY24 Not Define…" at bounding box center [967, 407] width 1061 height 721
click at [1141, 130] on td at bounding box center [1280, 133] width 437 height 16
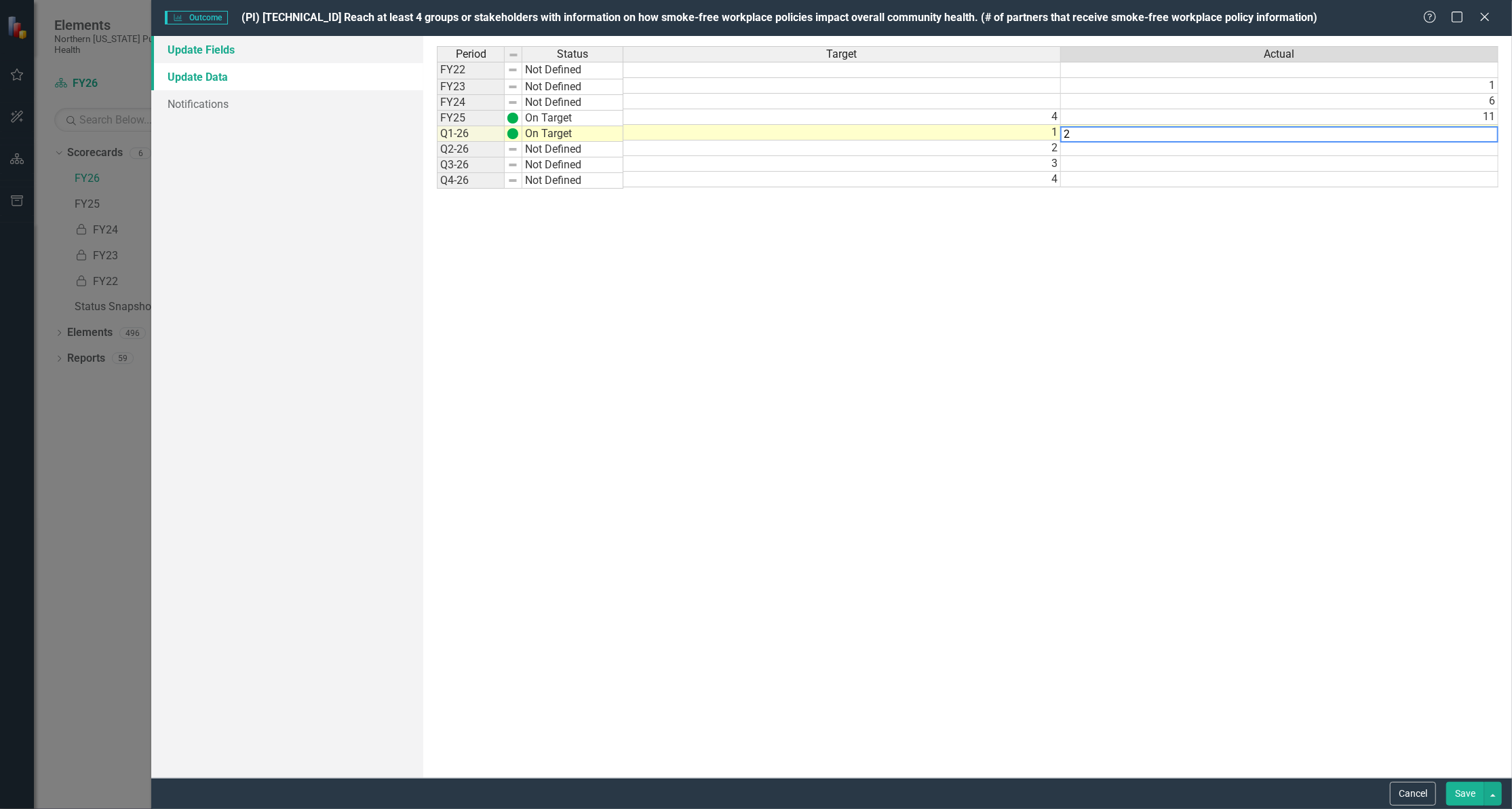
type textarea "2"
click at [193, 49] on link "Update Fields" at bounding box center [287, 49] width 272 height 27
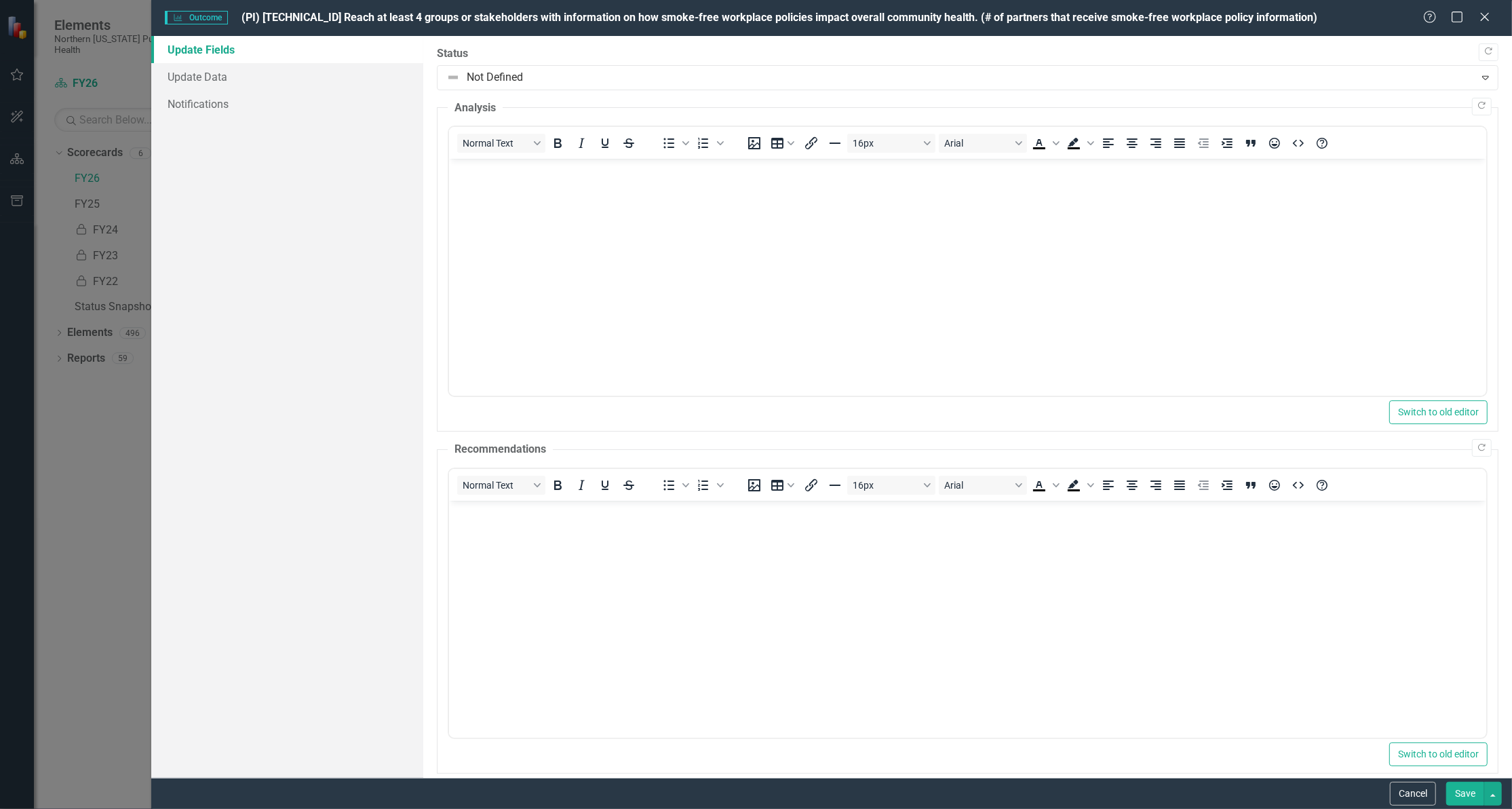
click at [647, 191] on body "Rich Text Area. Press ALT-0 for help." at bounding box center [967, 260] width 1038 height 204
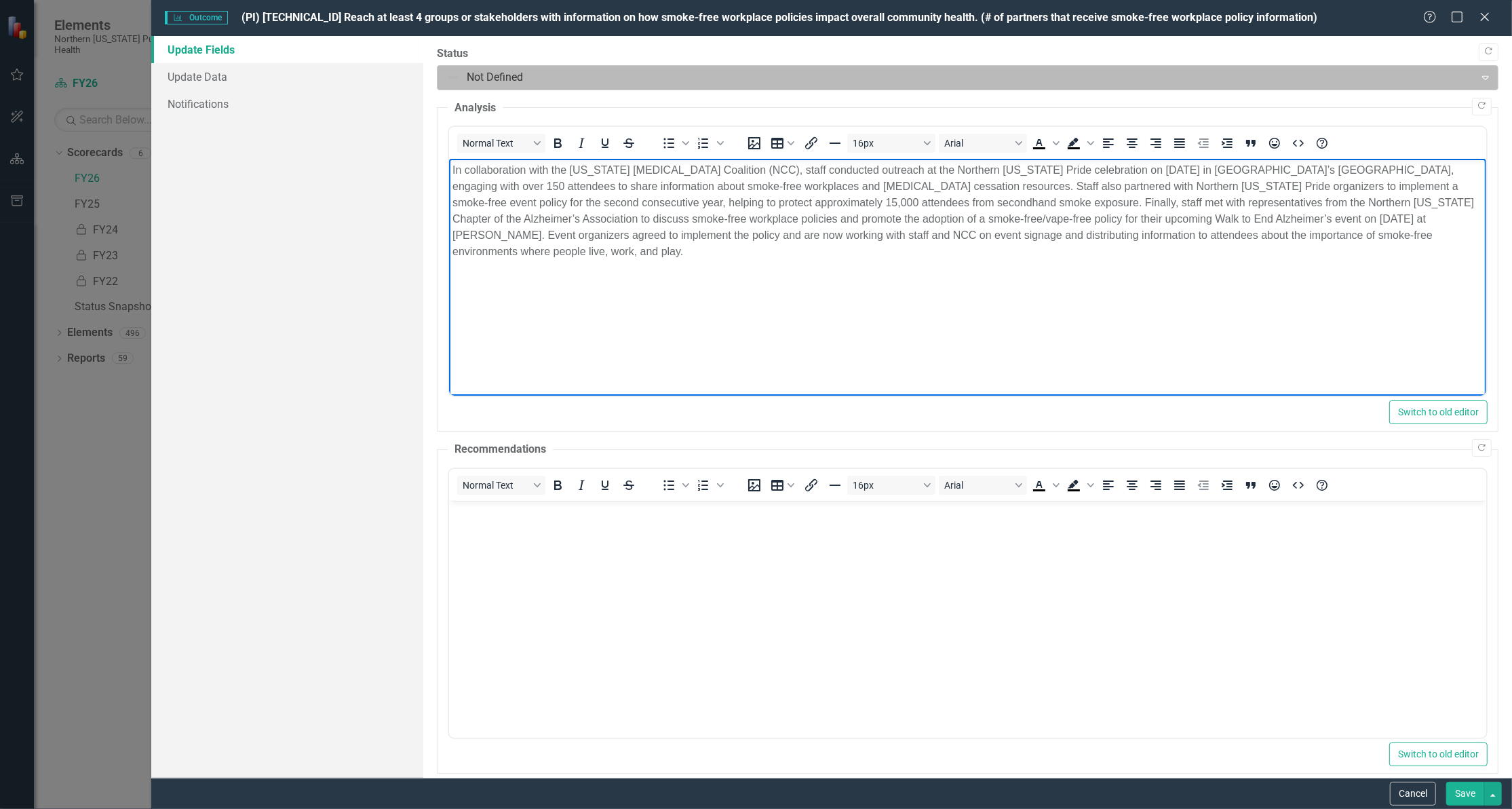
click at [582, 72] on div at bounding box center [956, 78] width 1020 height 18
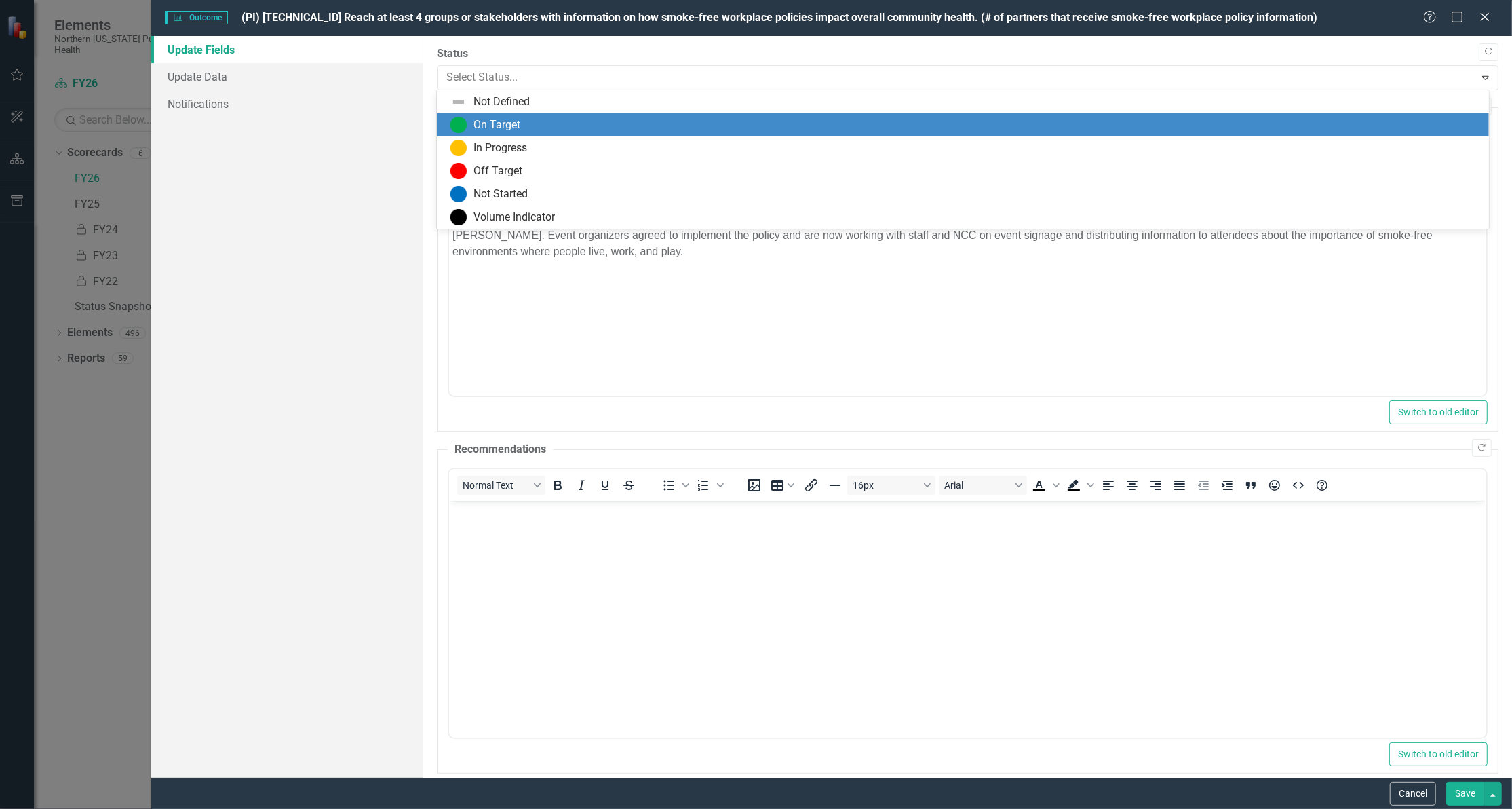
click at [545, 125] on div "On Target" at bounding box center [965, 125] width 1030 height 16
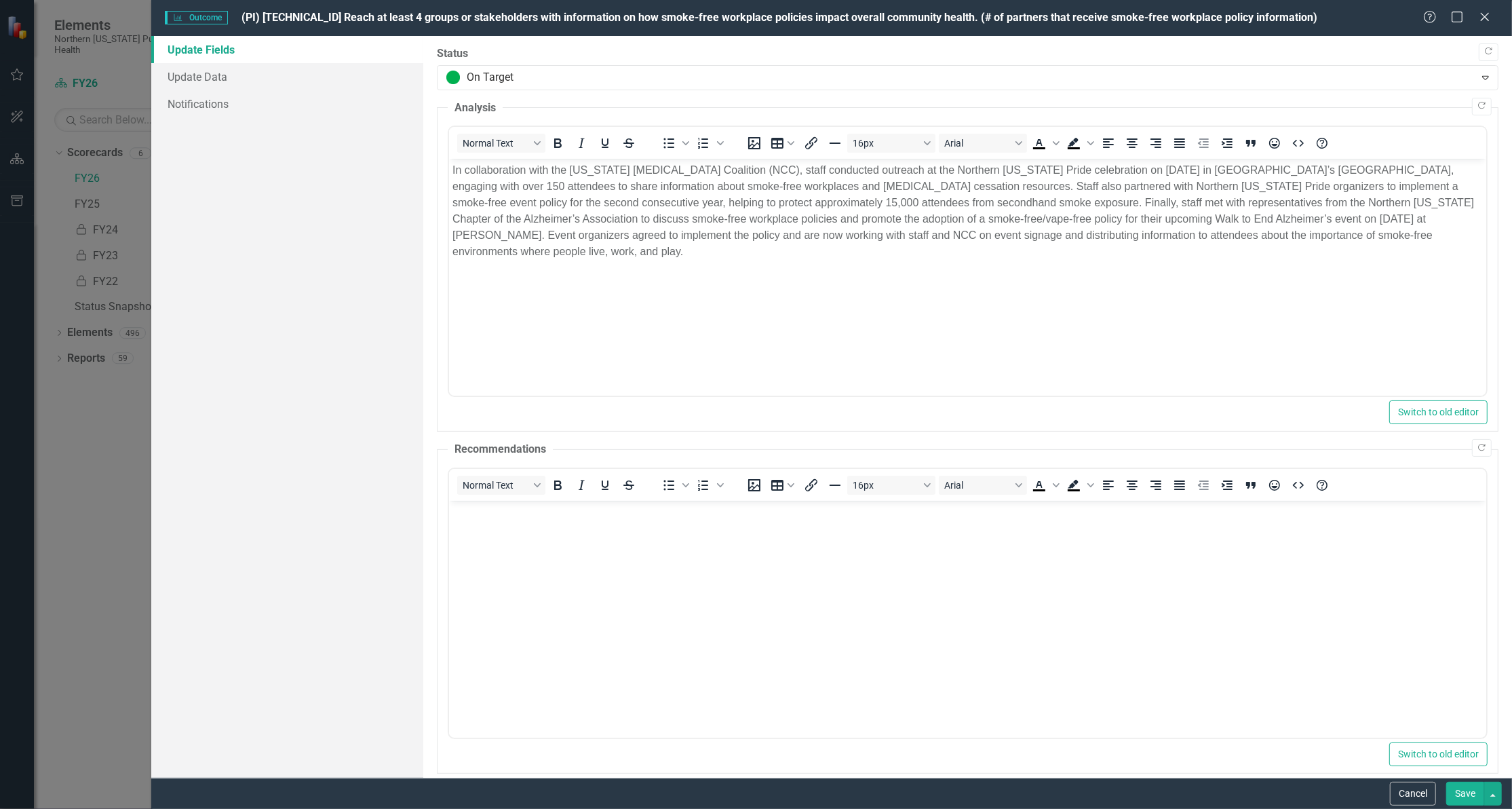
click at [1471, 791] on button "Save" at bounding box center [1465, 793] width 38 height 24
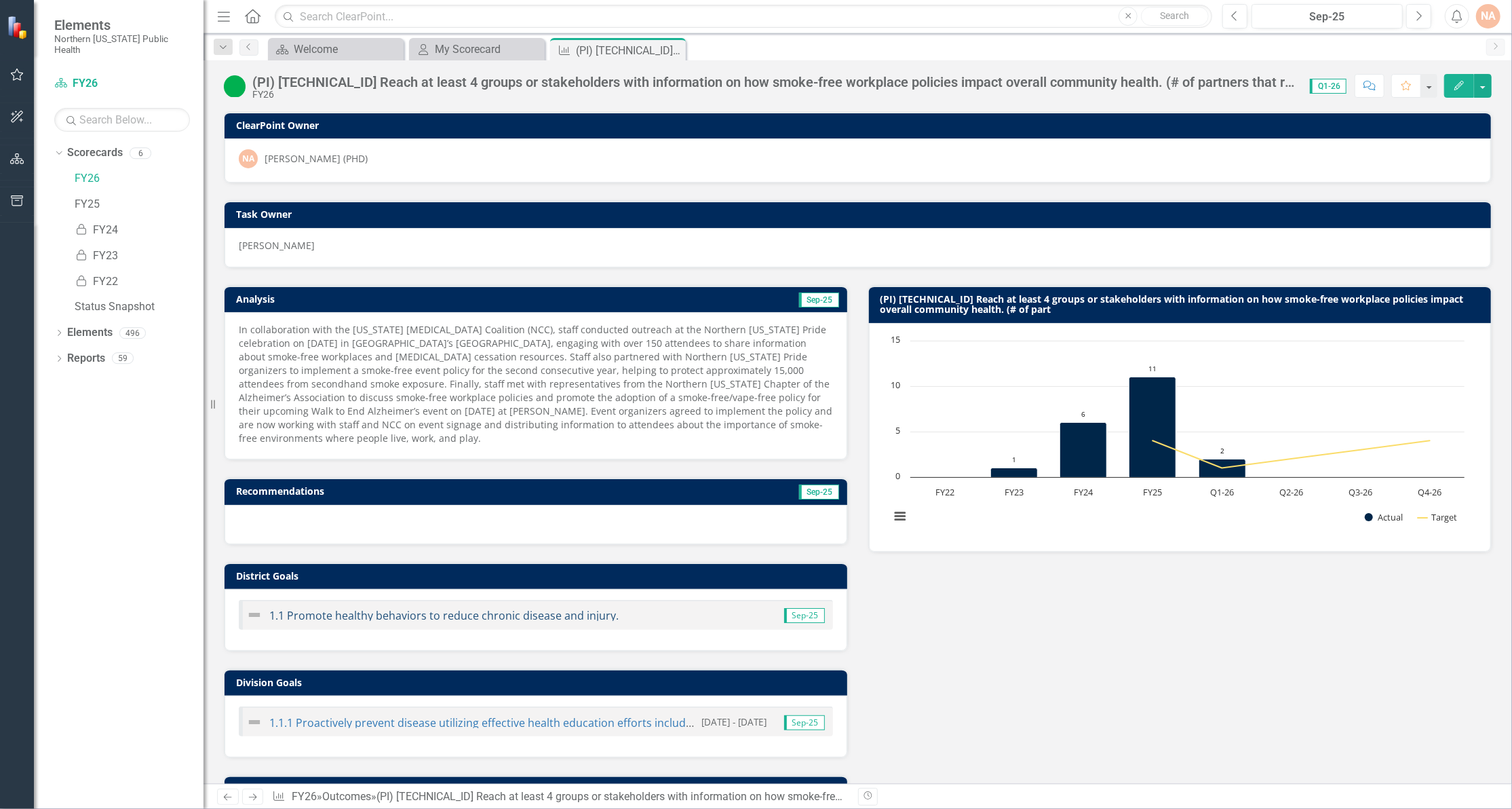
scroll to position [315, 0]
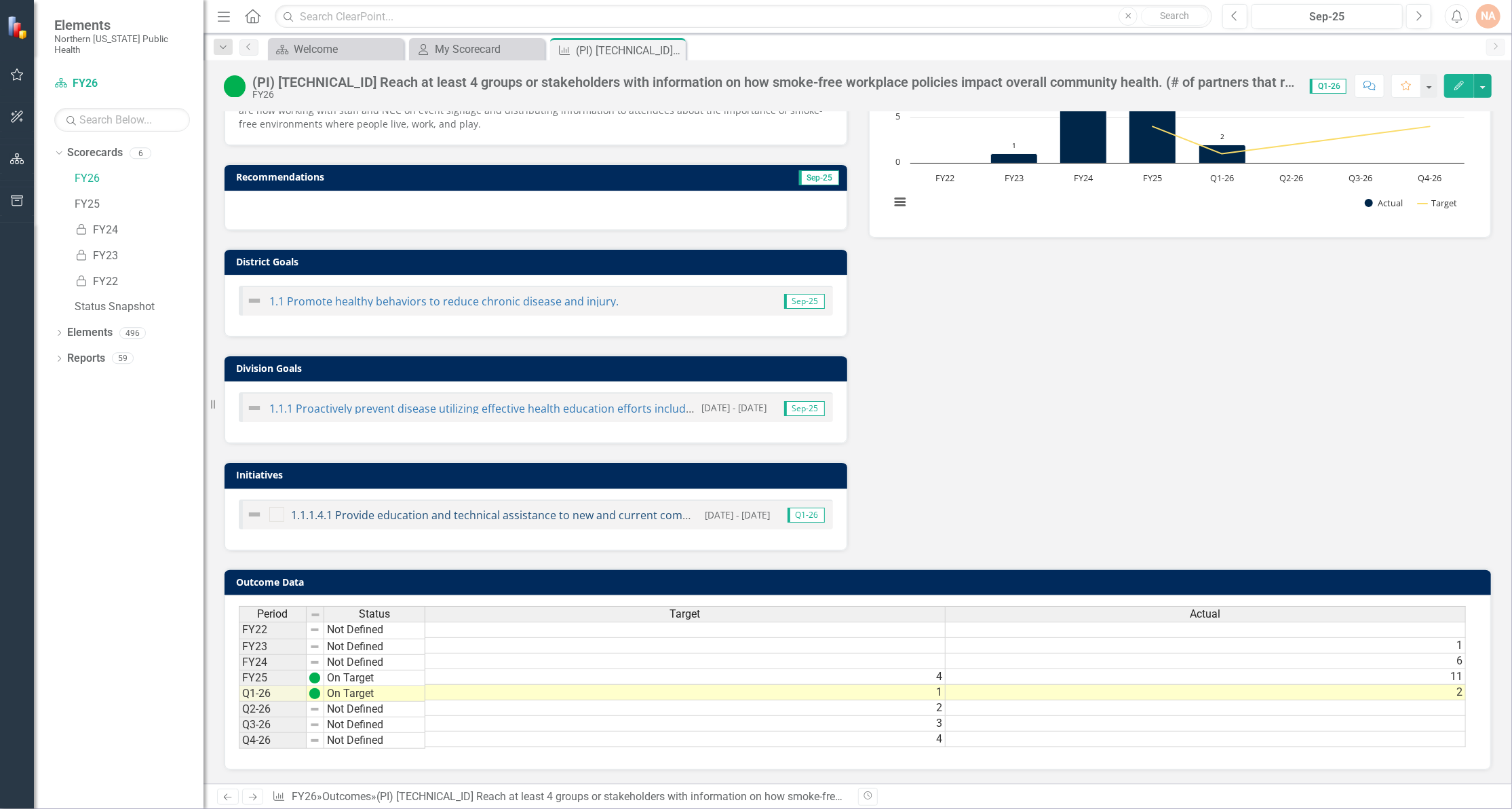
click at [334, 508] on link "1.1.1.4.1 Provide education and technical assistance to new and current communi…" at bounding box center [607, 515] width 631 height 15
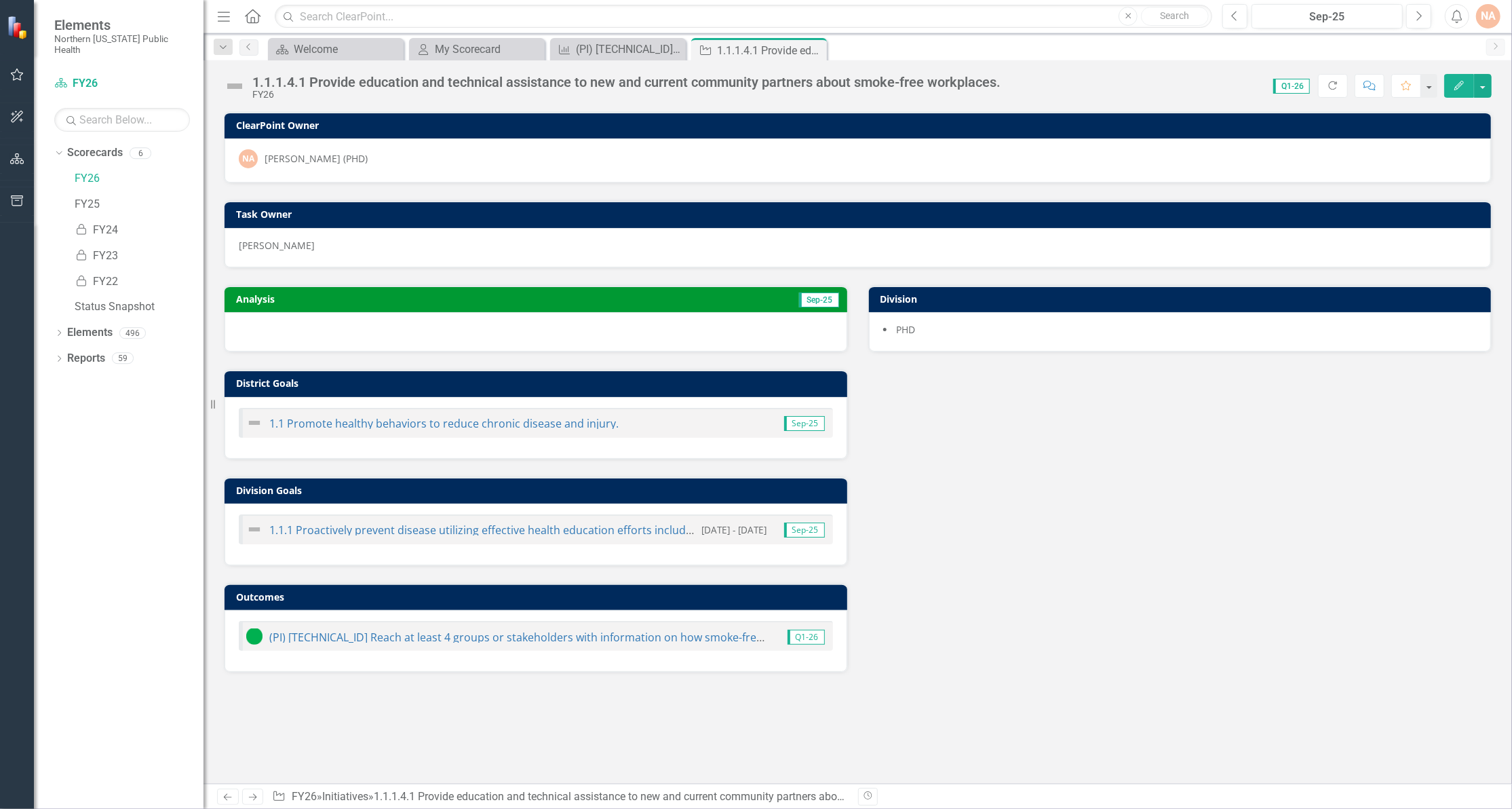
click at [1463, 85] on icon "Edit" at bounding box center [1459, 86] width 12 height 10
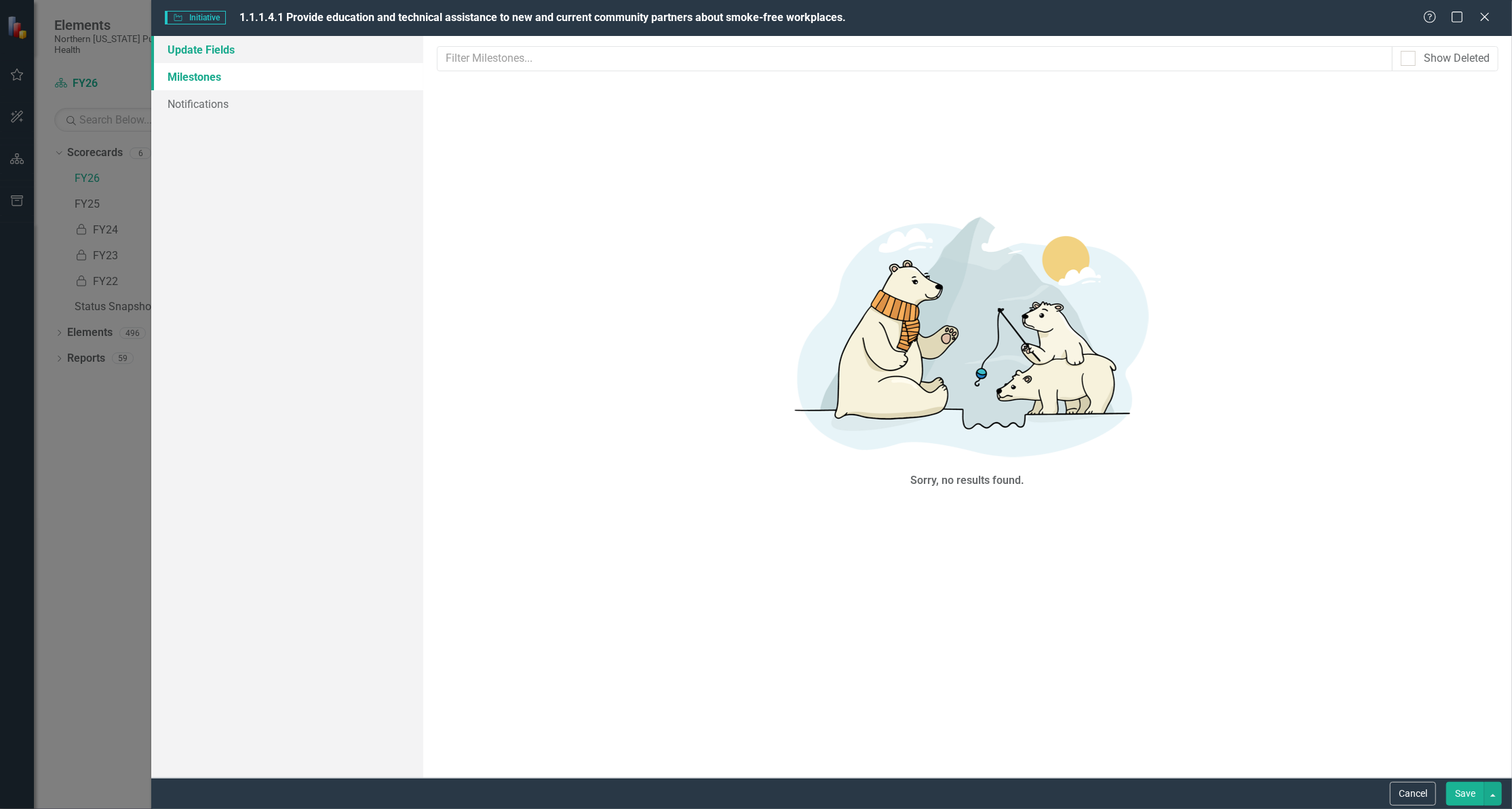
click at [177, 52] on link "Update Fields" at bounding box center [287, 49] width 272 height 27
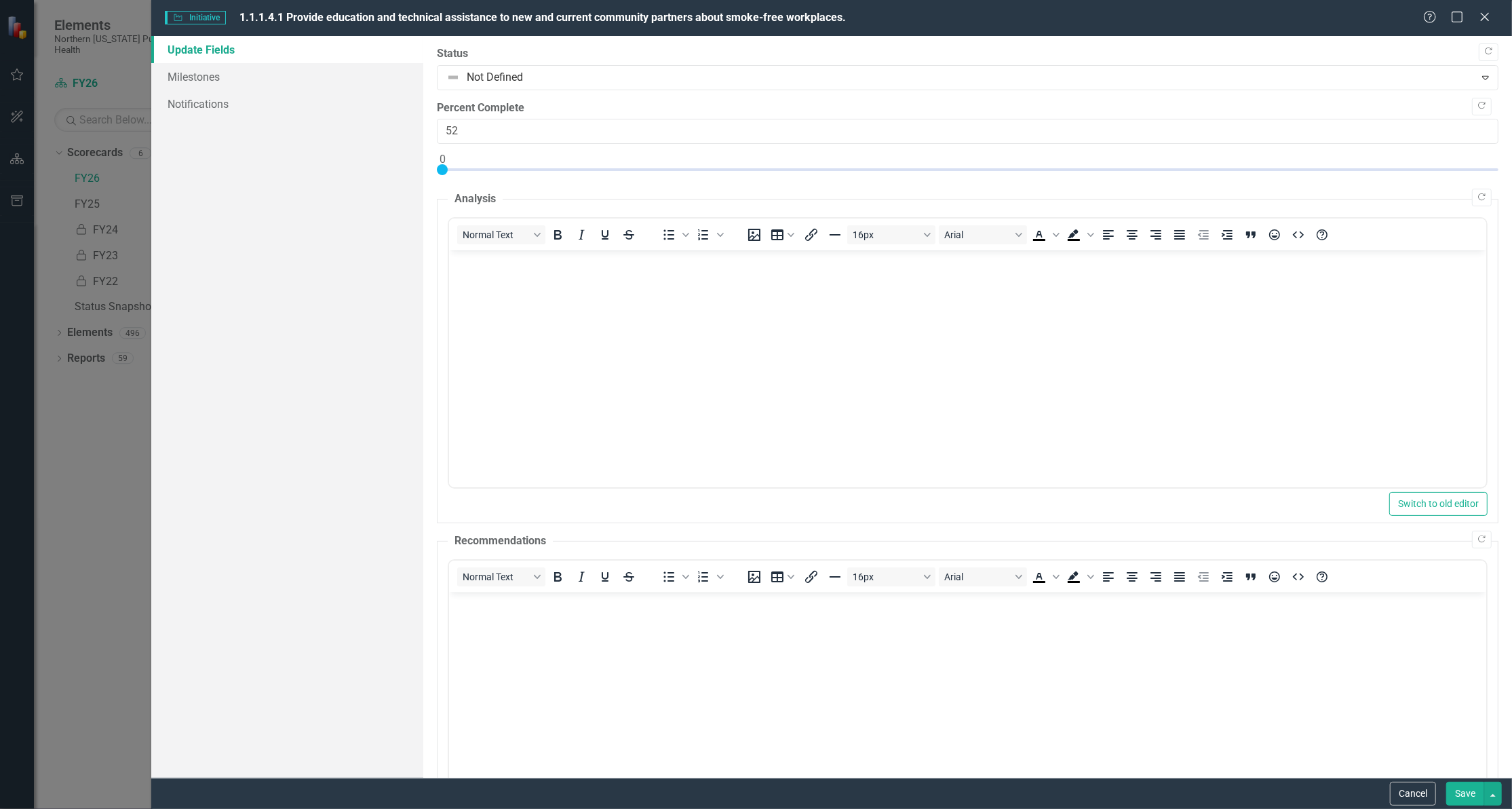
click at [980, 173] on div at bounding box center [967, 173] width 1061 height 17
click at [970, 169] on div at bounding box center [967, 173] width 1061 height 17
type input "50"
click at [966, 169] on div at bounding box center [967, 173] width 1061 height 17
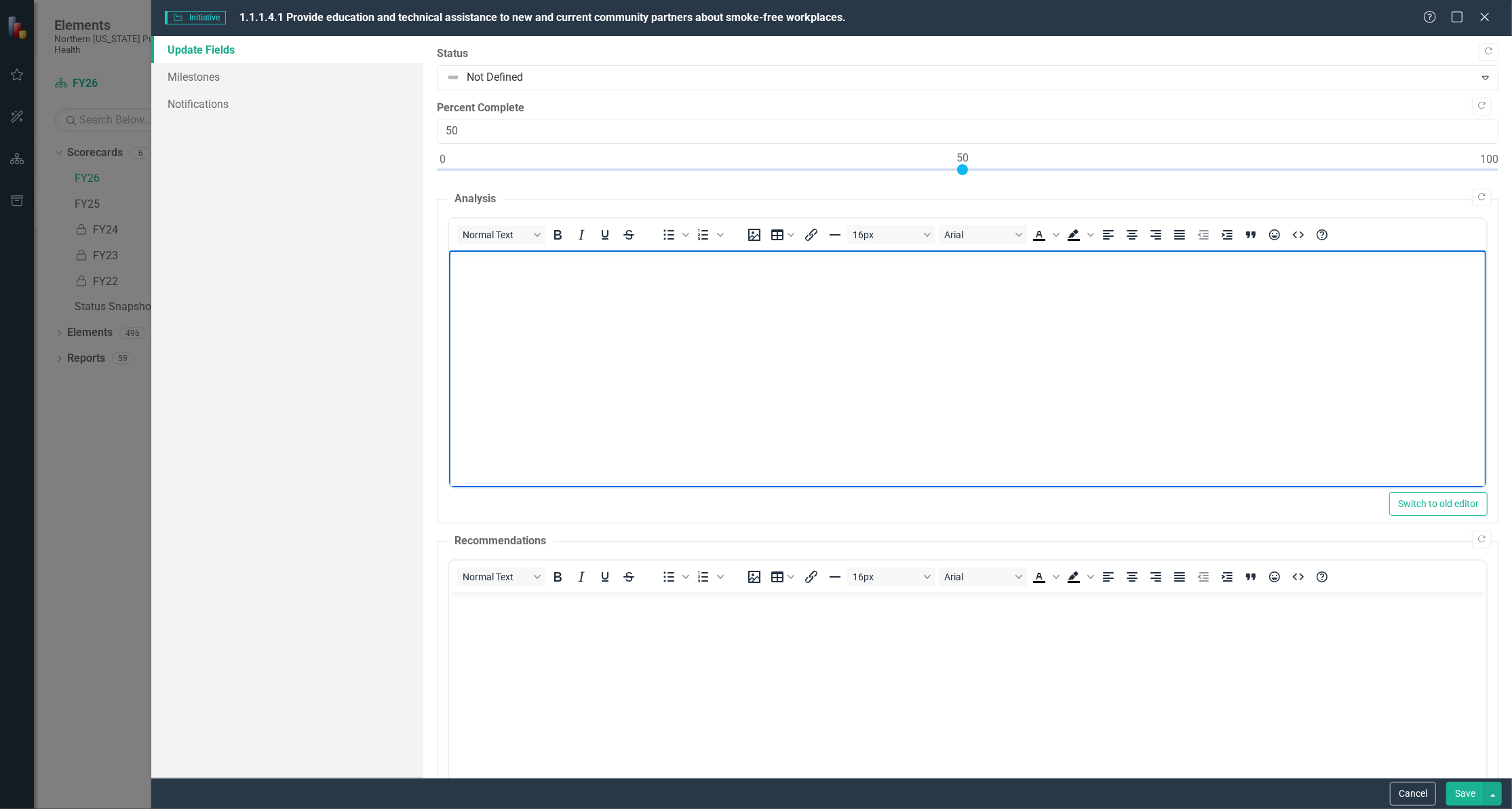
click at [601, 276] on body "Rich Text Area. Press ALT-0 for help." at bounding box center [967, 352] width 1038 height 204
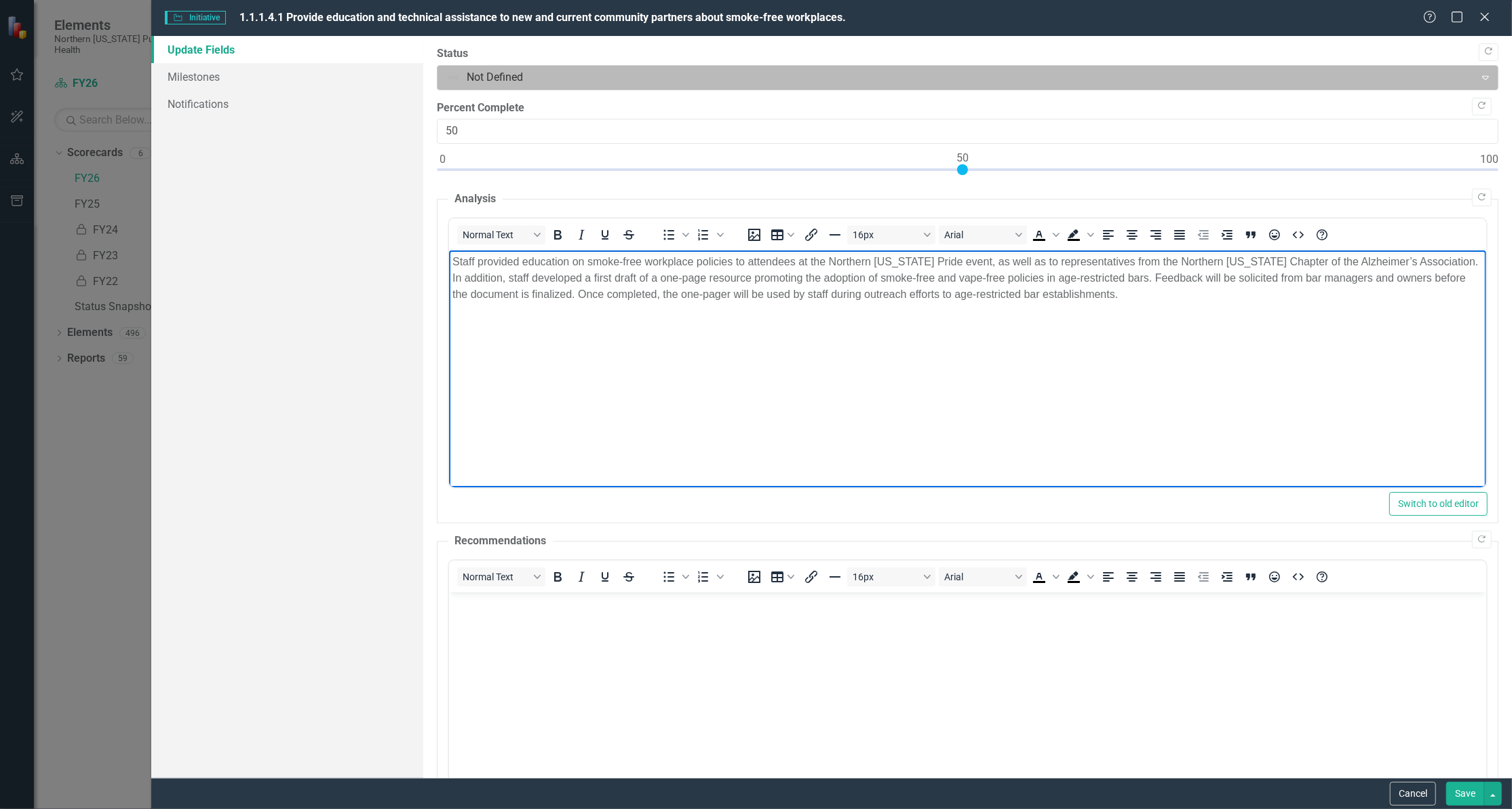
click at [445, 74] on div "Not Defined" at bounding box center [957, 77] width 1034 height 24
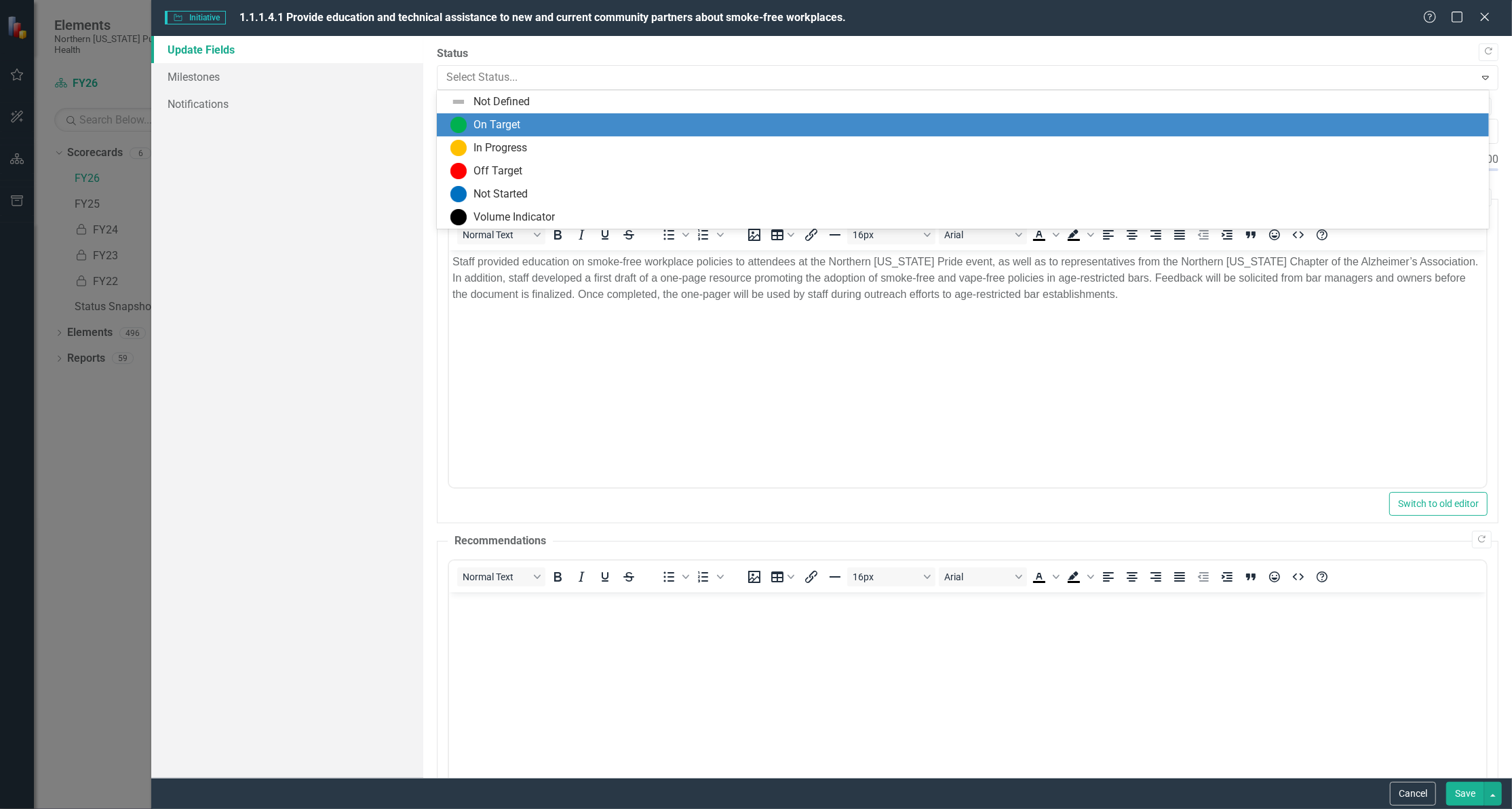
click at [480, 118] on div "On Target" at bounding box center [496, 125] width 47 height 16
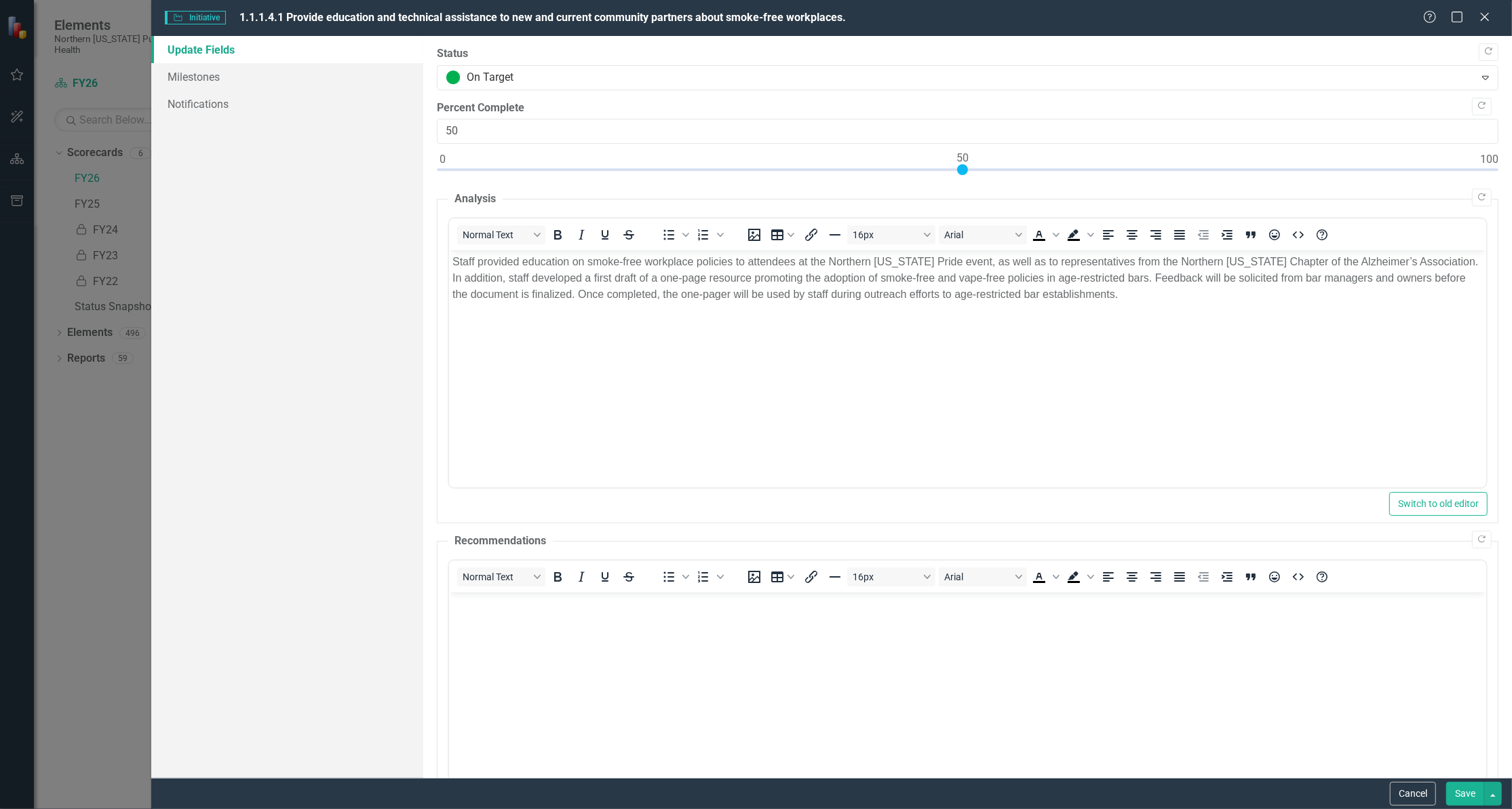
click at [1456, 791] on button "Save" at bounding box center [1465, 793] width 38 height 24
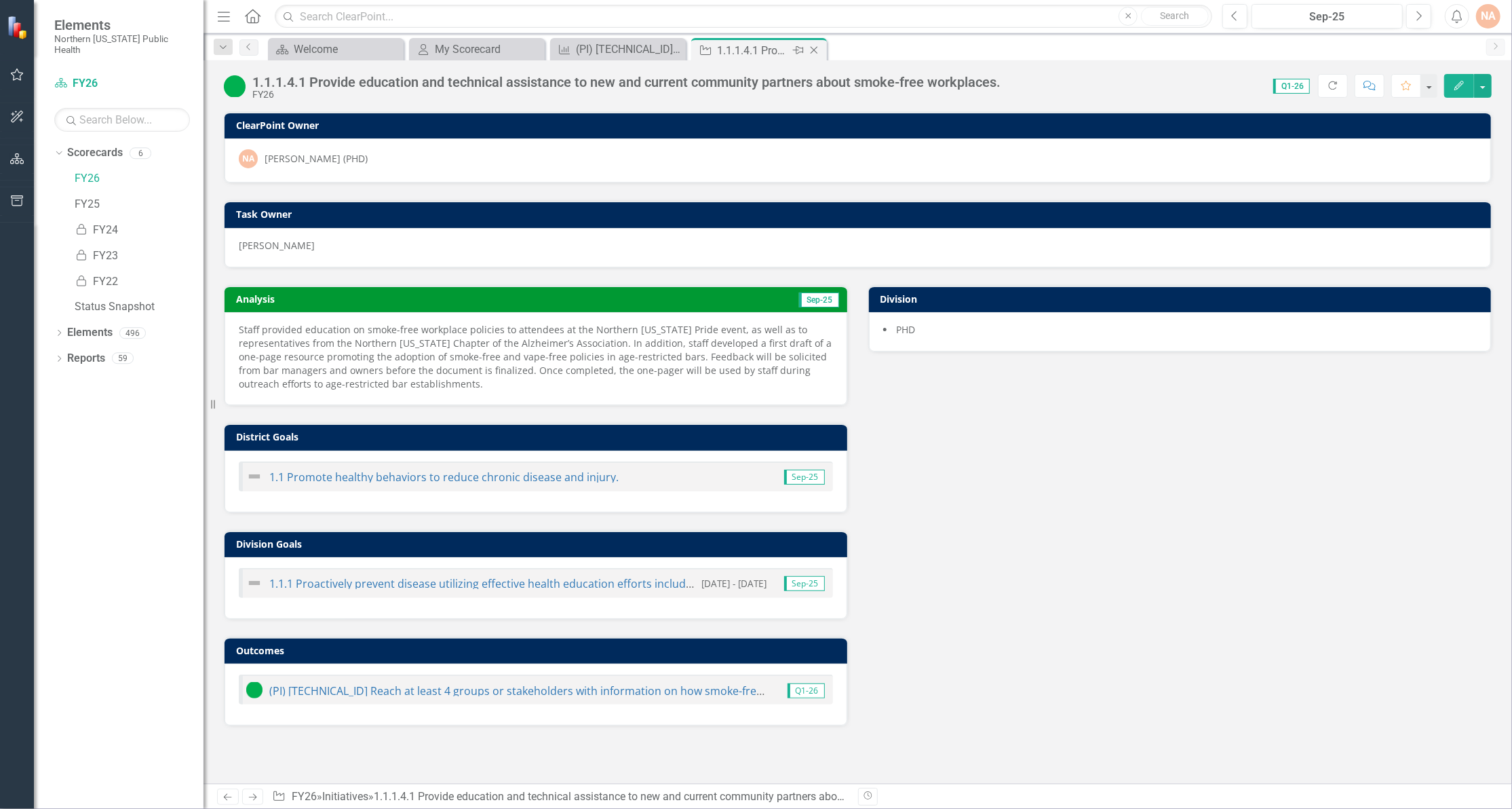
click at [812, 49] on icon at bounding box center [814, 50] width 7 height 7
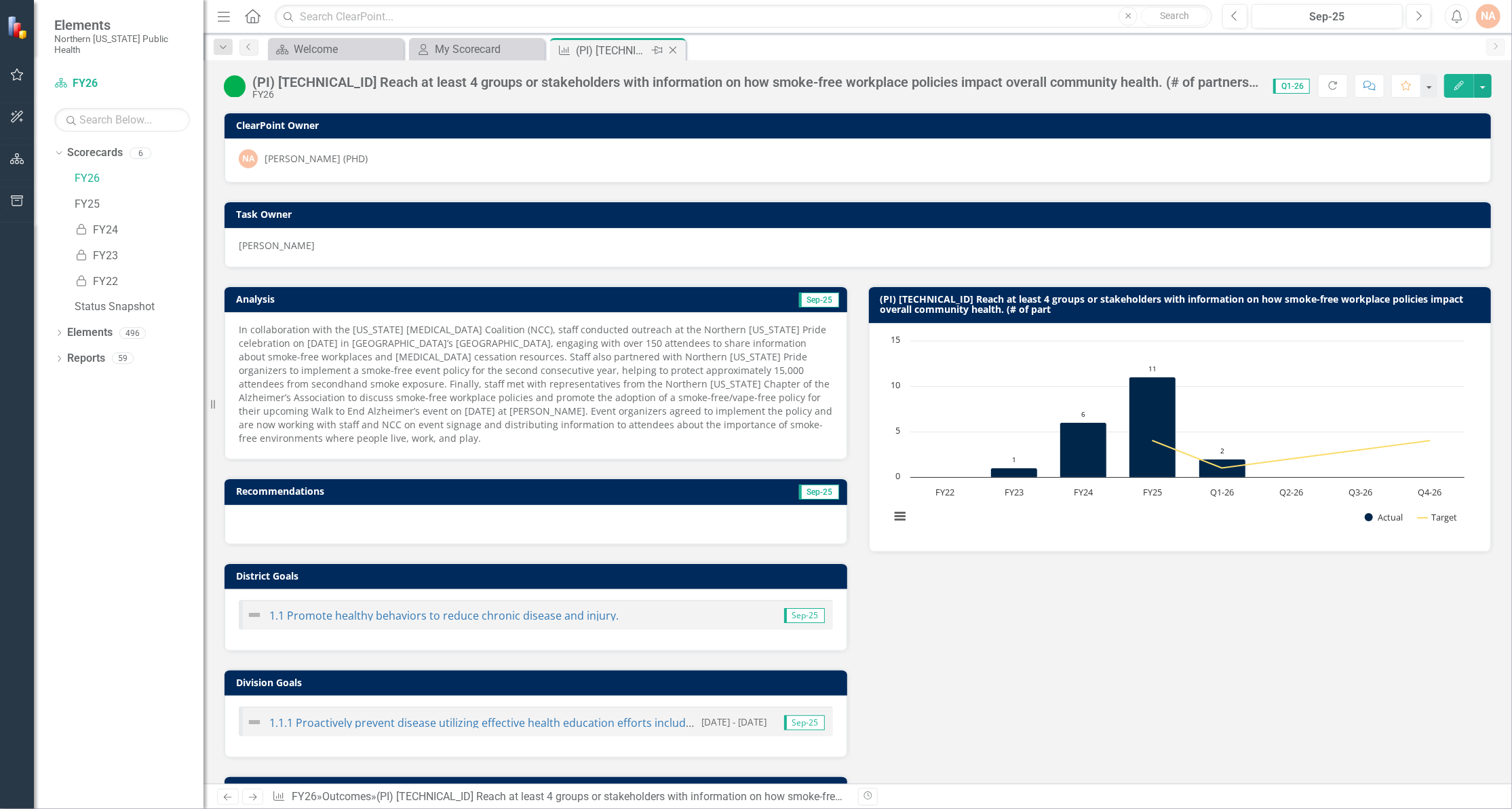
click at [675, 50] on icon "Close" at bounding box center [673, 50] width 14 height 11
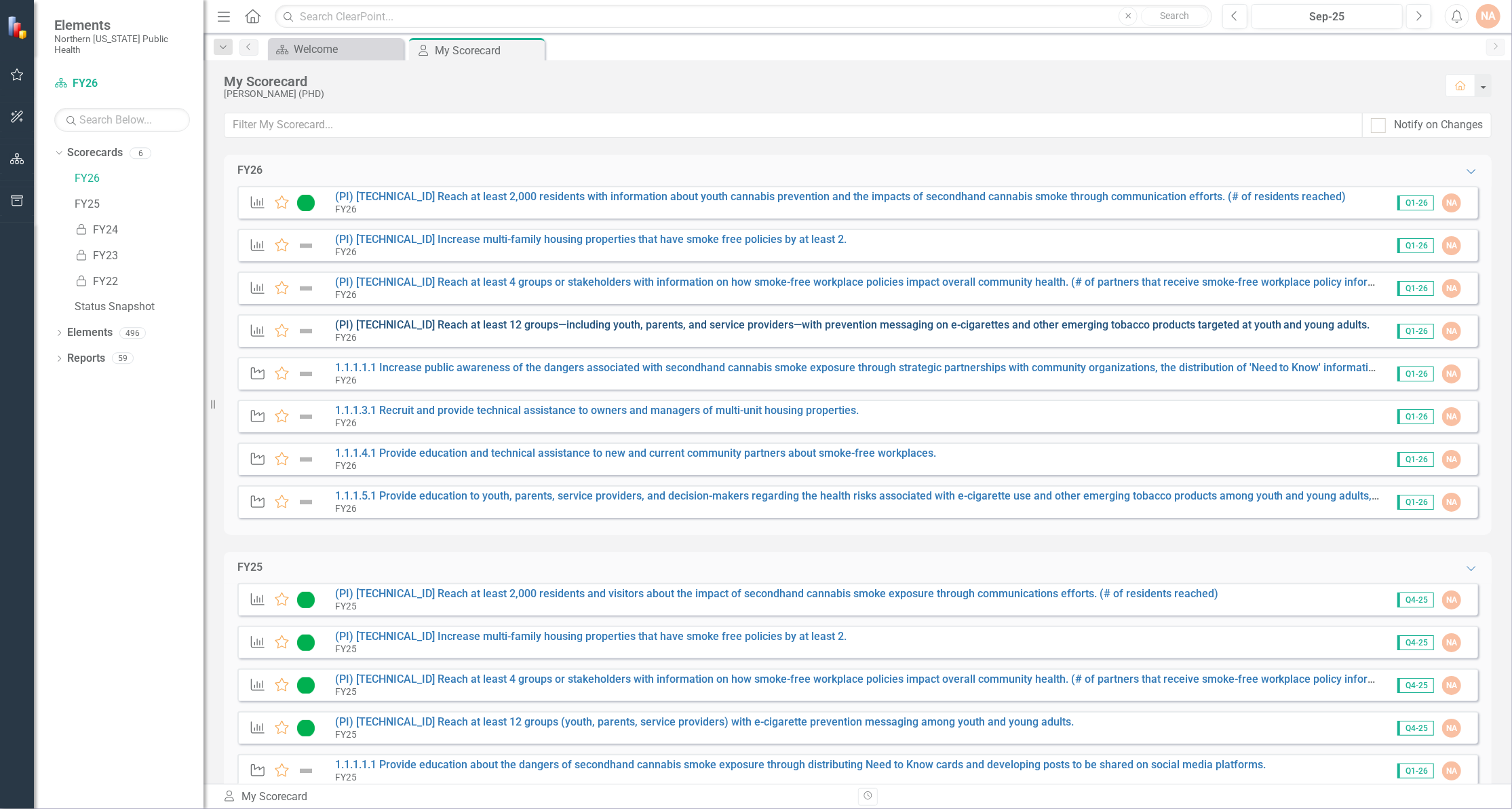
click at [459, 325] on link "(PI) [TECHNICAL_ID] Reach at least 12 groups—including youth, parents, and serv…" at bounding box center [853, 325] width 1035 height 13
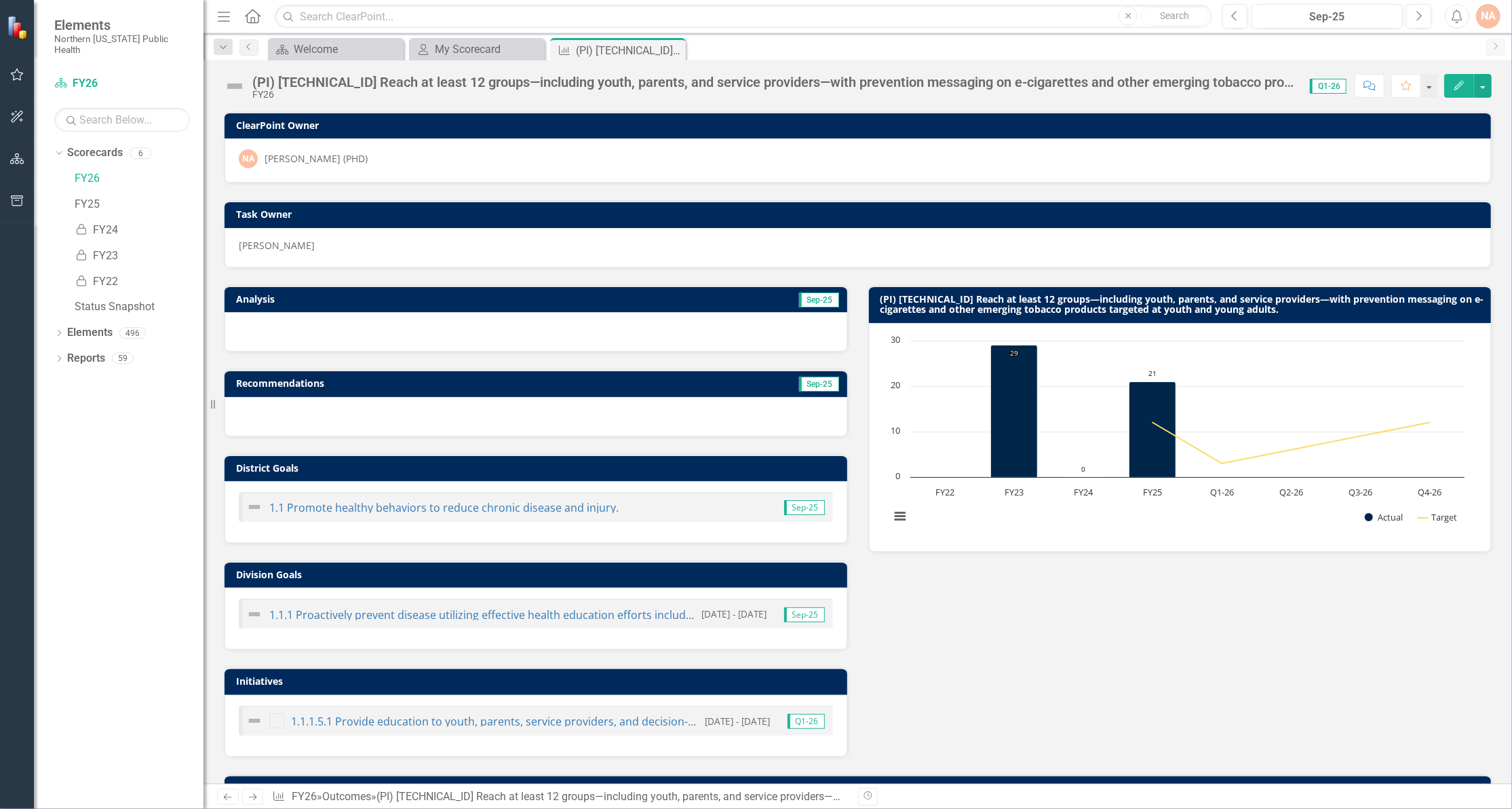
click at [1460, 82] on icon "Edit" at bounding box center [1459, 86] width 12 height 10
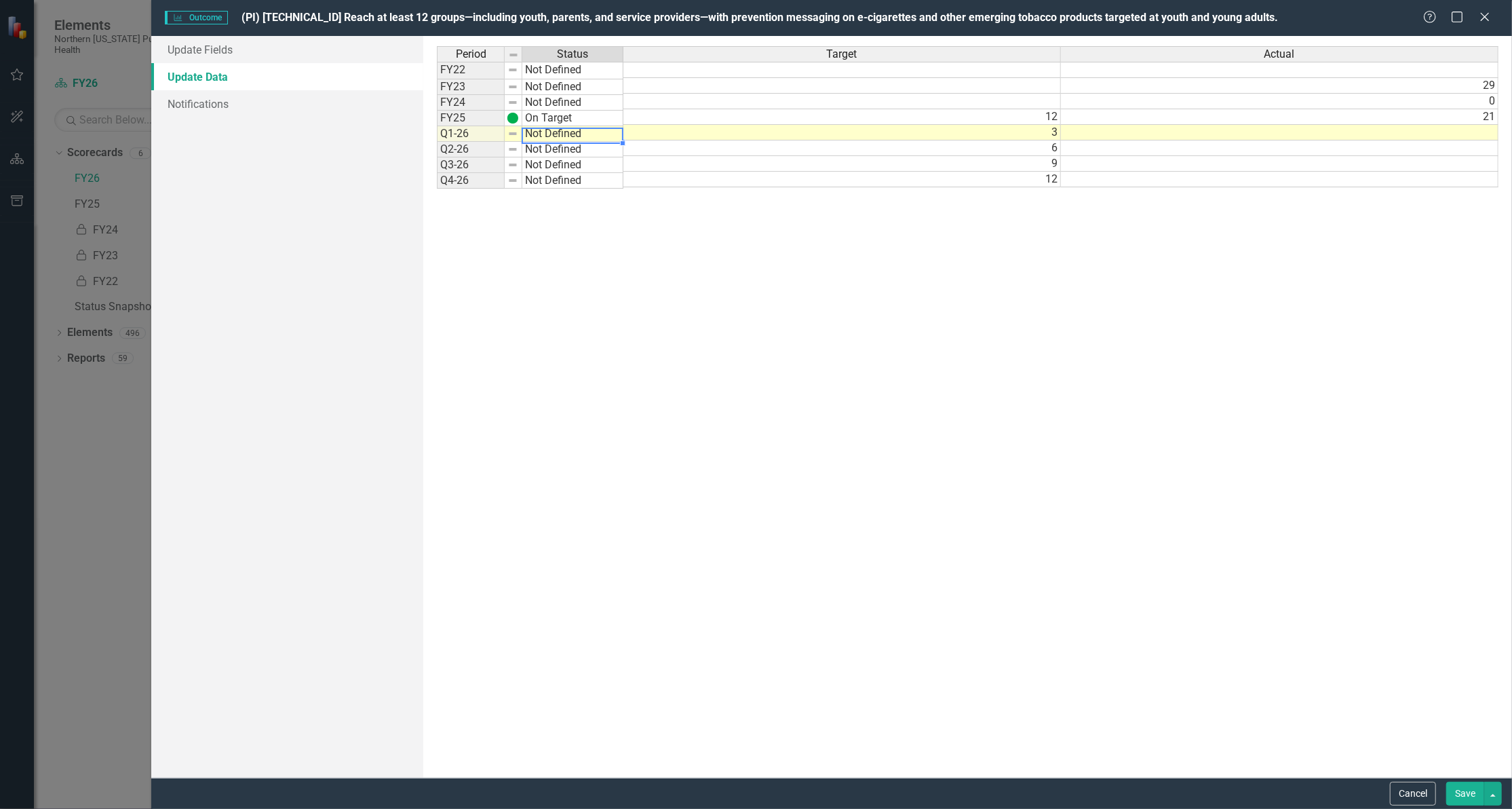
click at [555, 133] on td "Not Defined" at bounding box center [573, 133] width 101 height 16
click at [570, 137] on td "Not Defined" at bounding box center [573, 133] width 101 height 16
type textarea "On Target"
click at [563, 152] on div "Period Status Target Actual FY22 Not Defined FY23 Not Defined 29 FY24 Not Defin…" at bounding box center [967, 407] width 1061 height 721
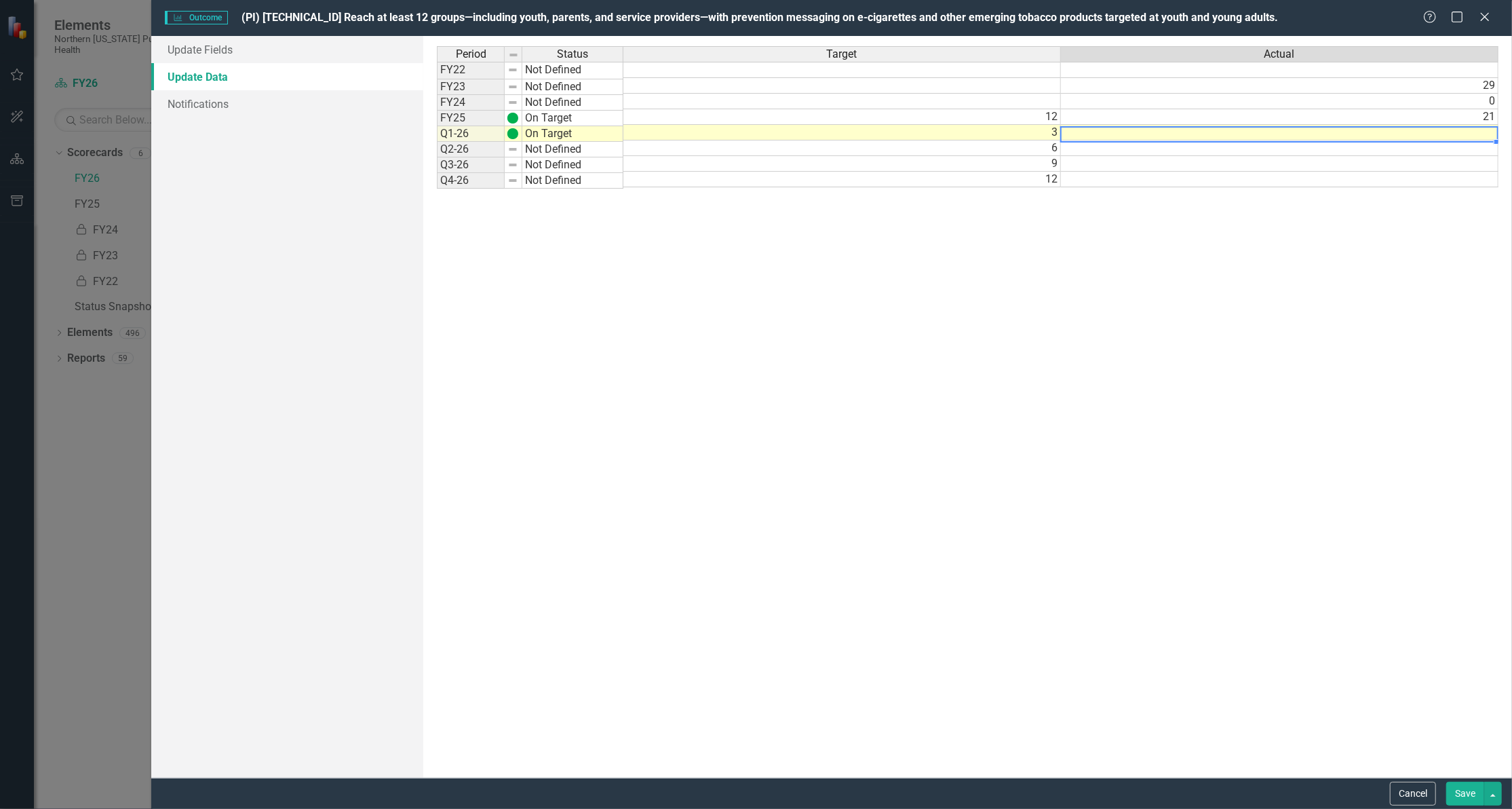
click at [1432, 133] on td at bounding box center [1280, 133] width 437 height 16
type textarea "7"
click at [1432, 133] on textarea "7" at bounding box center [1280, 134] width 438 height 16
click at [173, 49] on link "Update Fields" at bounding box center [287, 49] width 272 height 27
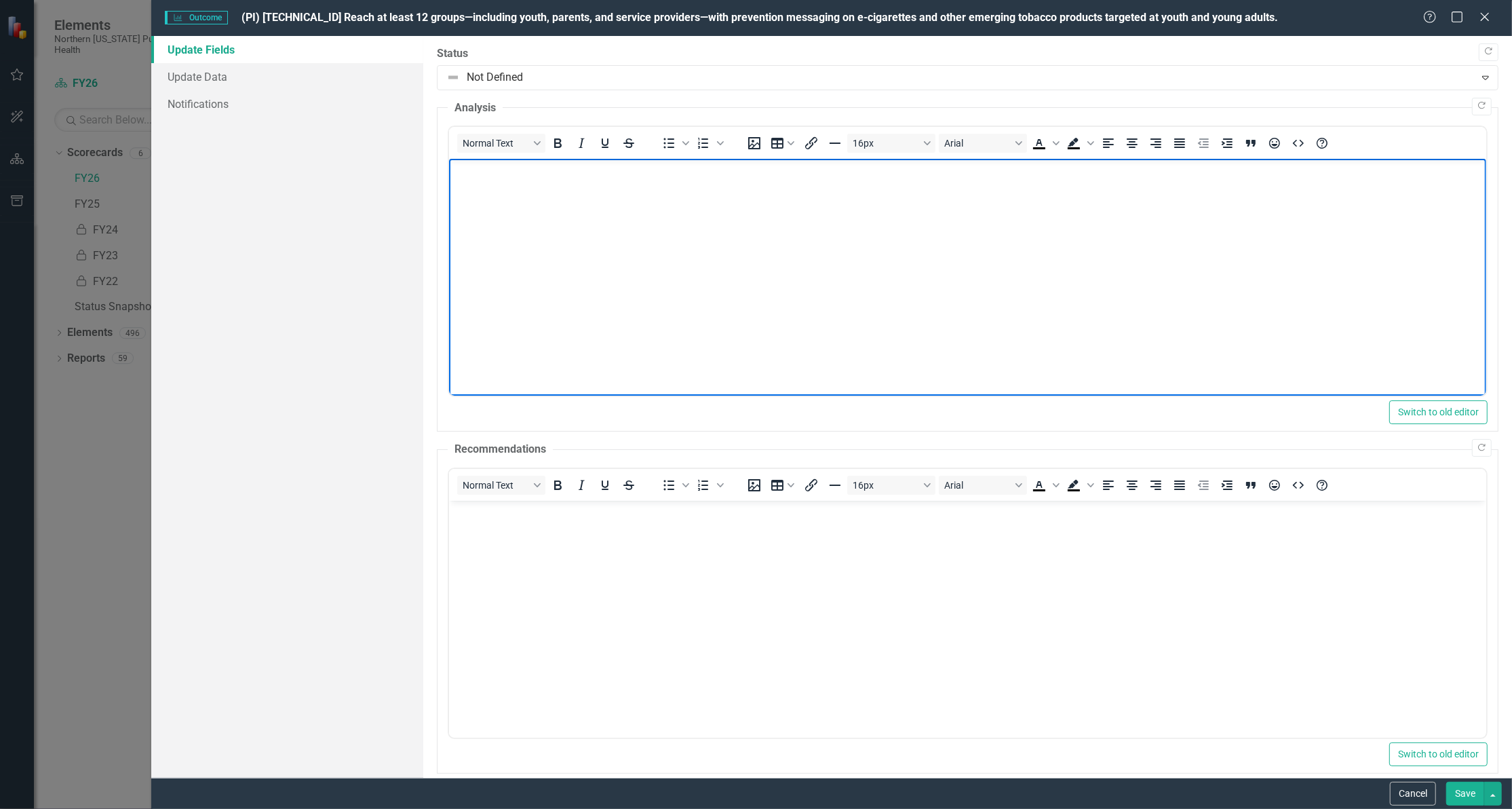
click at [496, 184] on body "Rich Text Area. Press ALT-0 for help." at bounding box center [967, 260] width 1038 height 204
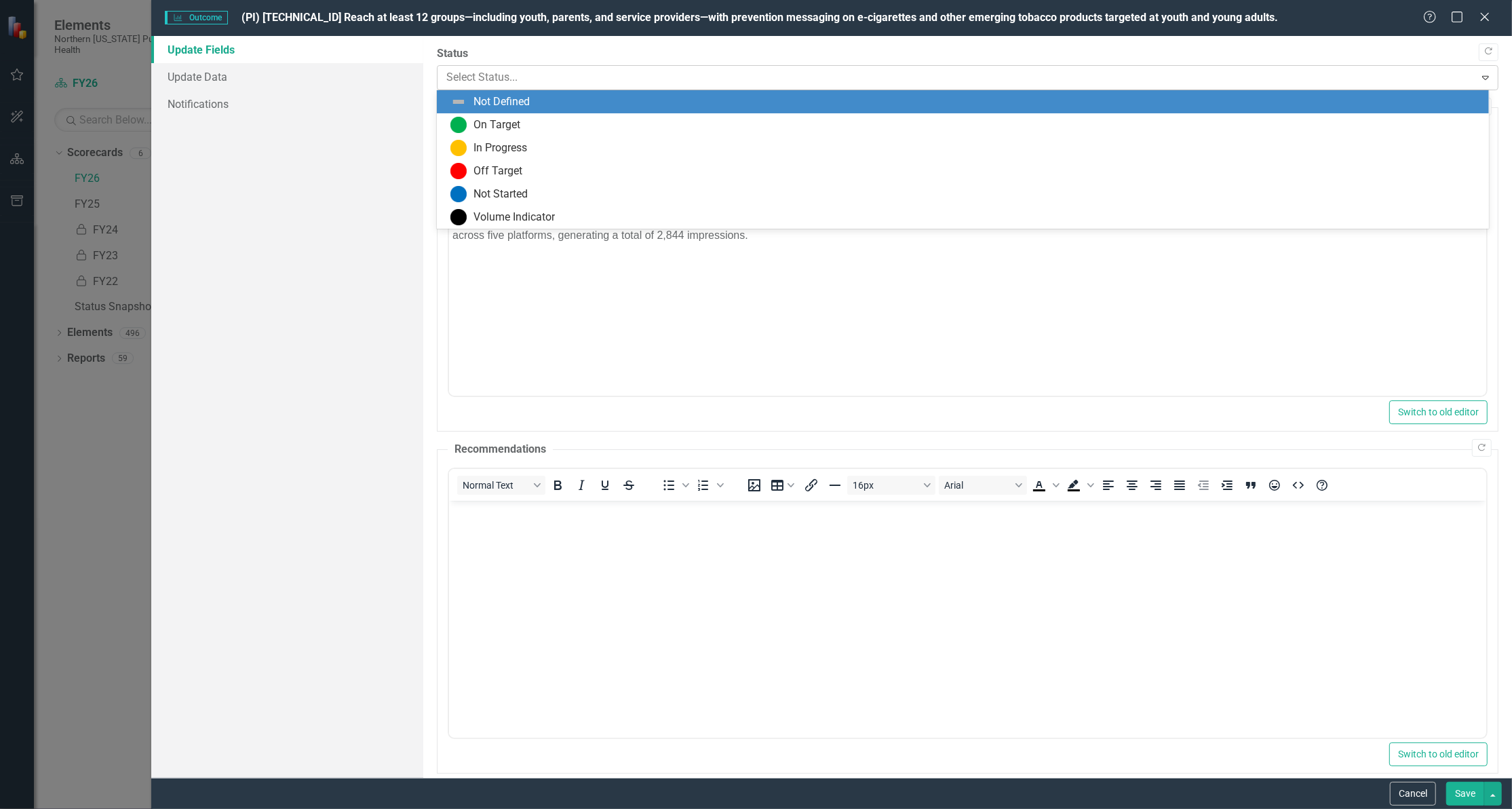
click at [496, 74] on div at bounding box center [956, 78] width 1020 height 18
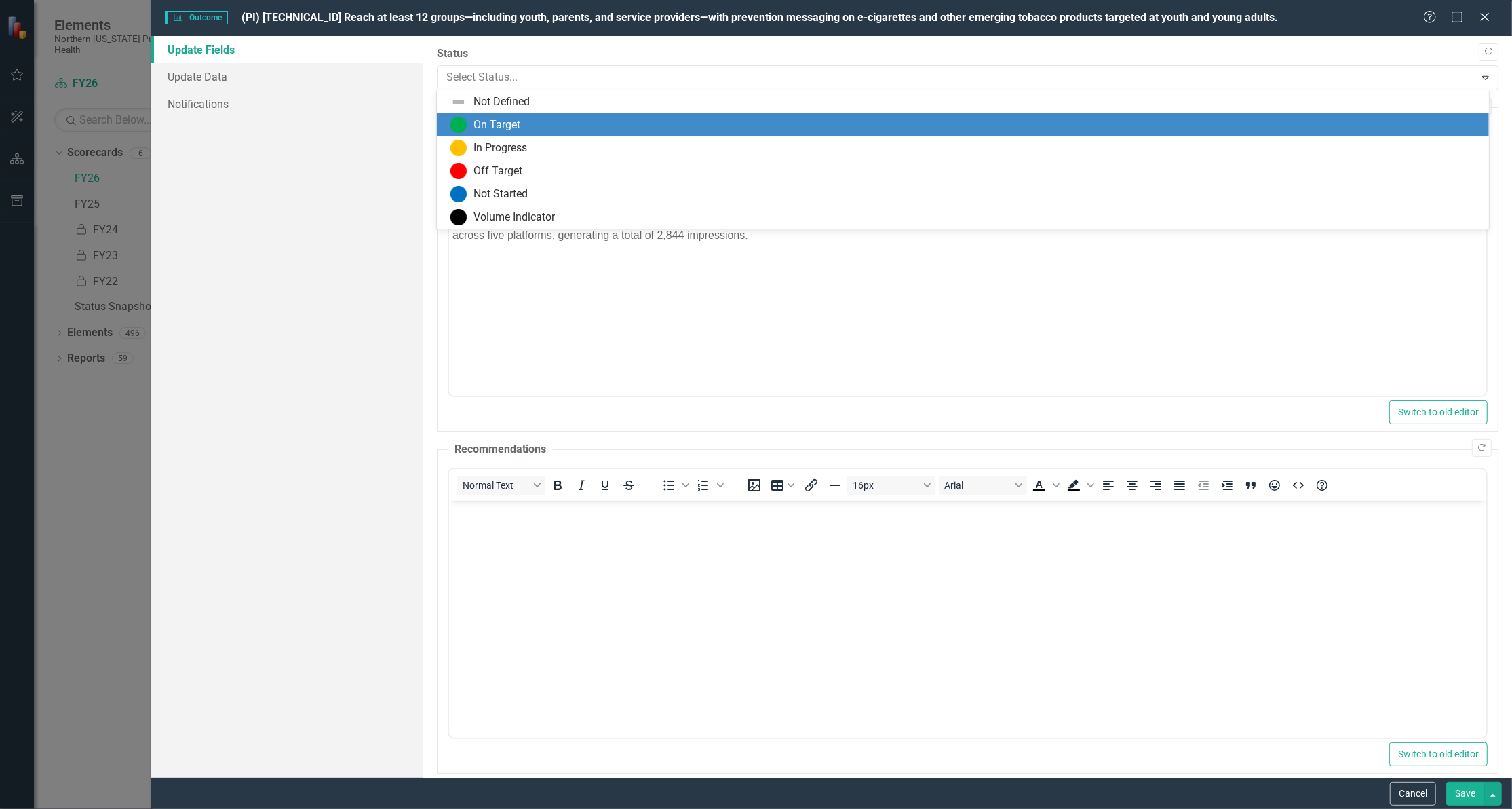
click at [505, 123] on div "On Target" at bounding box center [496, 125] width 47 height 16
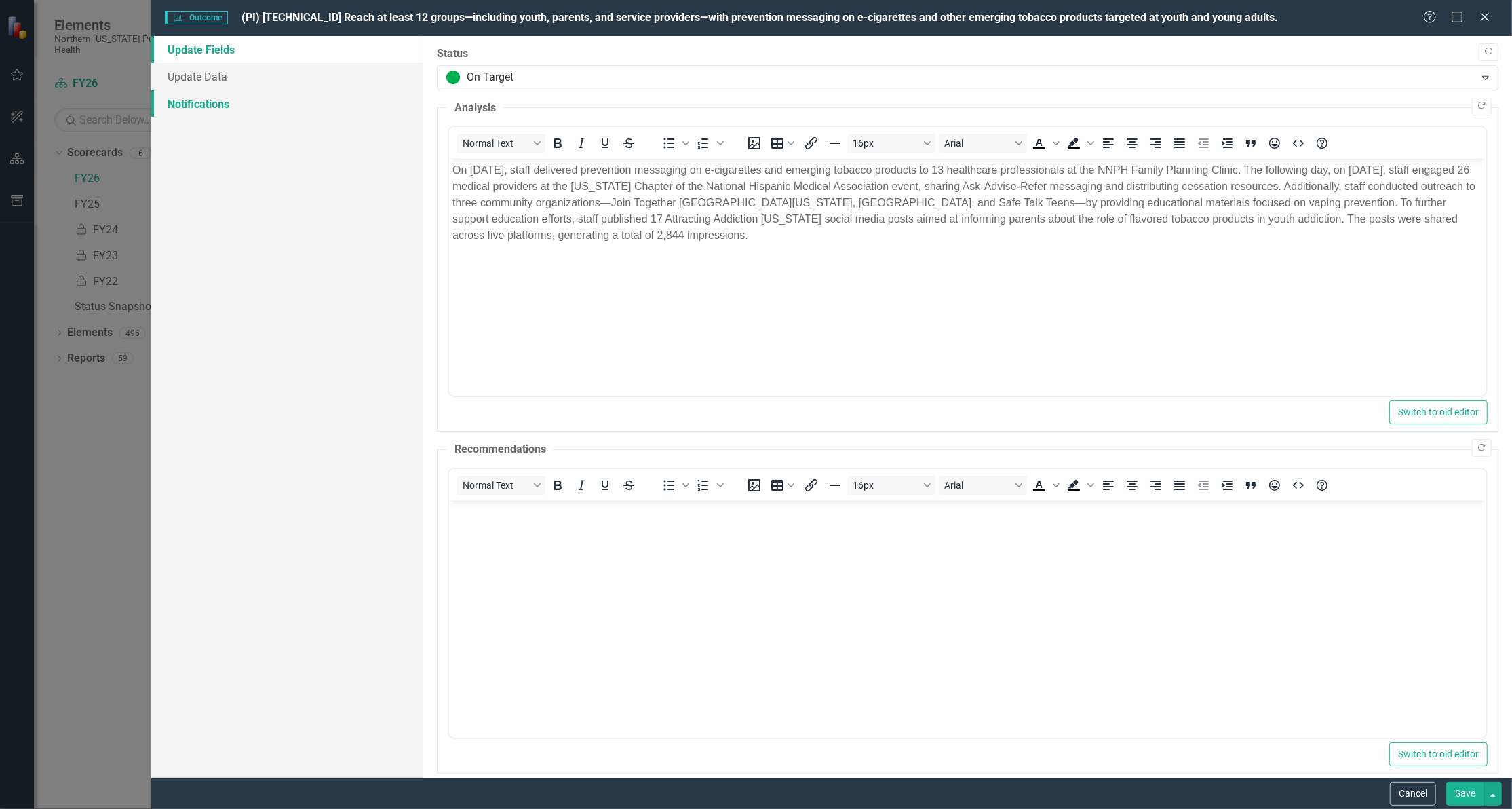
click at [216, 99] on link "Notifications" at bounding box center [287, 103] width 272 height 27
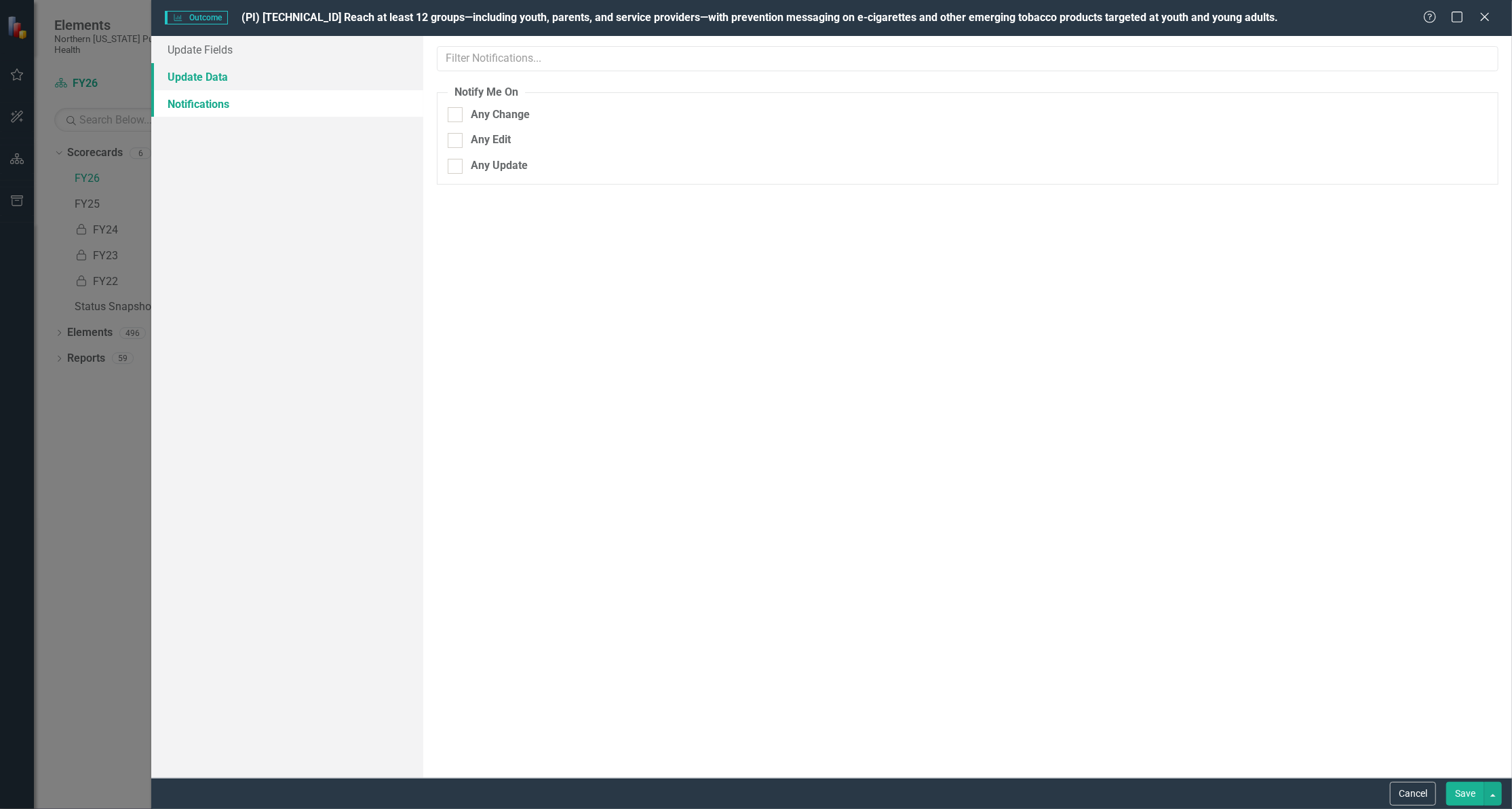
click at [221, 77] on link "Update Data" at bounding box center [287, 76] width 272 height 27
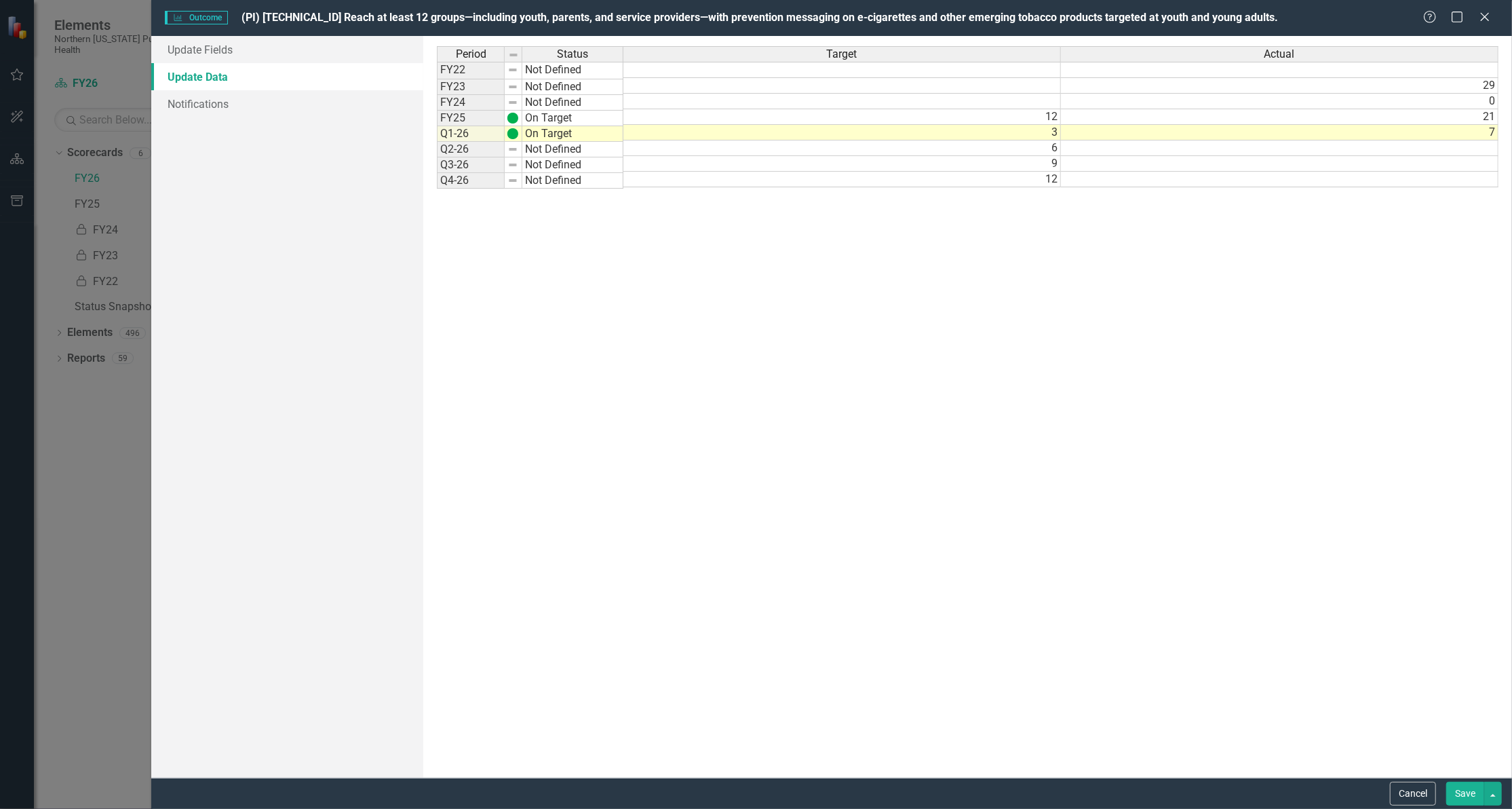
click at [1453, 793] on button "Save" at bounding box center [1465, 793] width 38 height 24
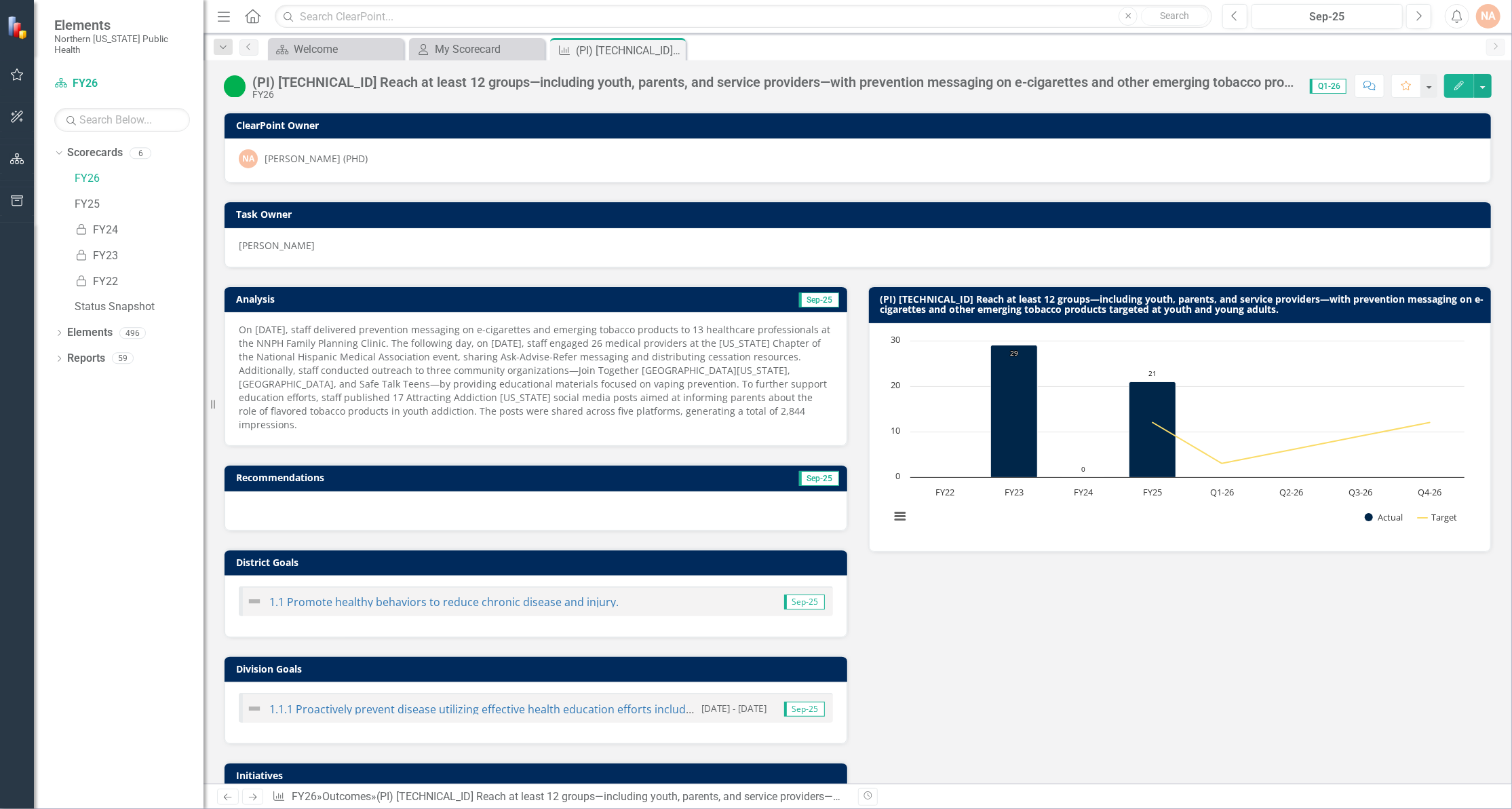
click at [591, 389] on p "On [DATE], staff delivered prevention messaging on e-cigarettes and emerging to…" at bounding box center [536, 377] width 594 height 109
click at [1460, 88] on icon "Edit" at bounding box center [1459, 86] width 12 height 10
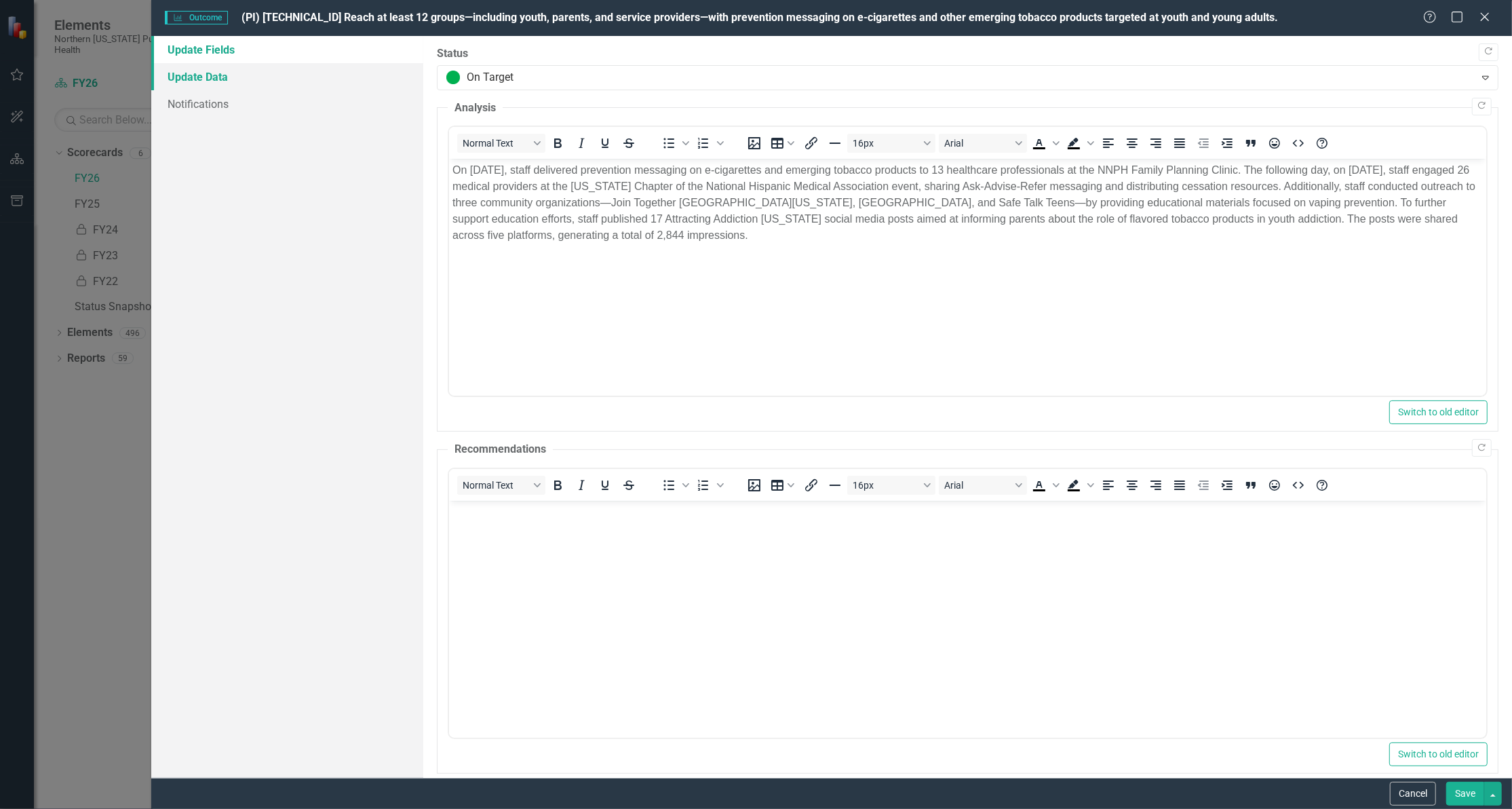
click at [195, 76] on link "Update Data" at bounding box center [287, 76] width 272 height 27
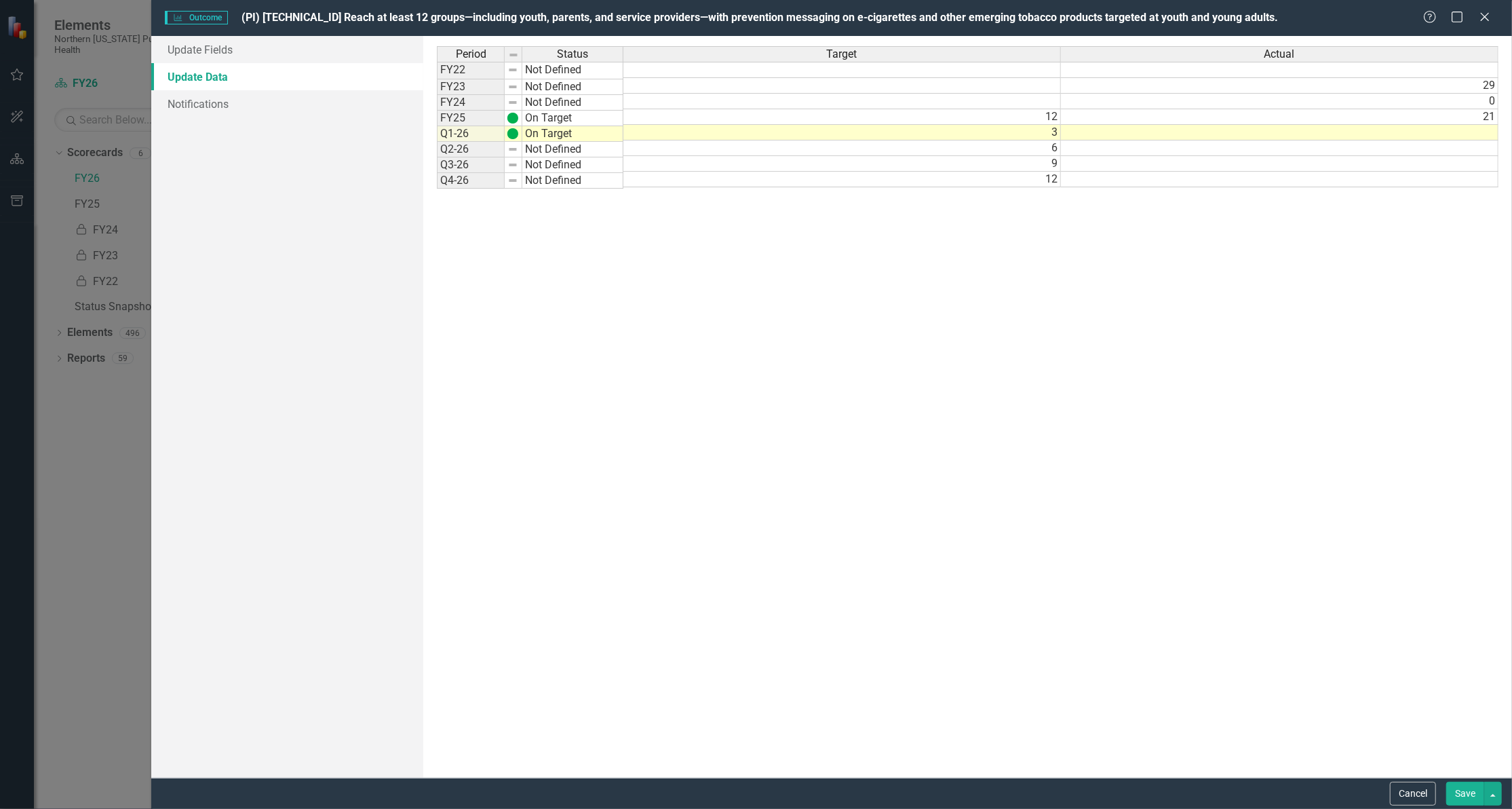
click at [437, 142] on div "Period Status Target Actual FY22 Not Defined FY23 Not Defined 29 FY24 Not Defin…" at bounding box center [437, 116] width 0 height 142
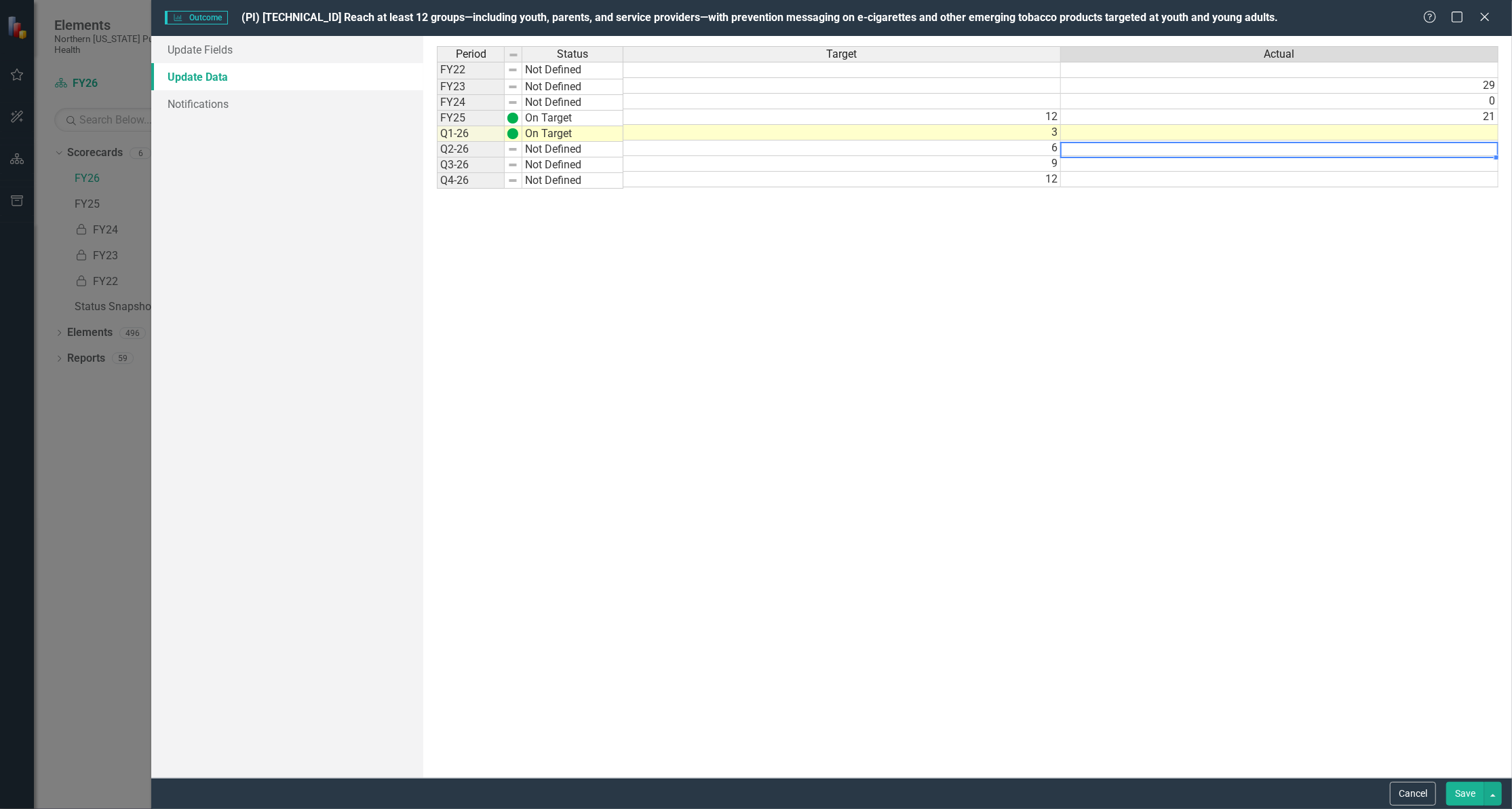
click at [1456, 128] on td at bounding box center [1280, 133] width 437 height 16
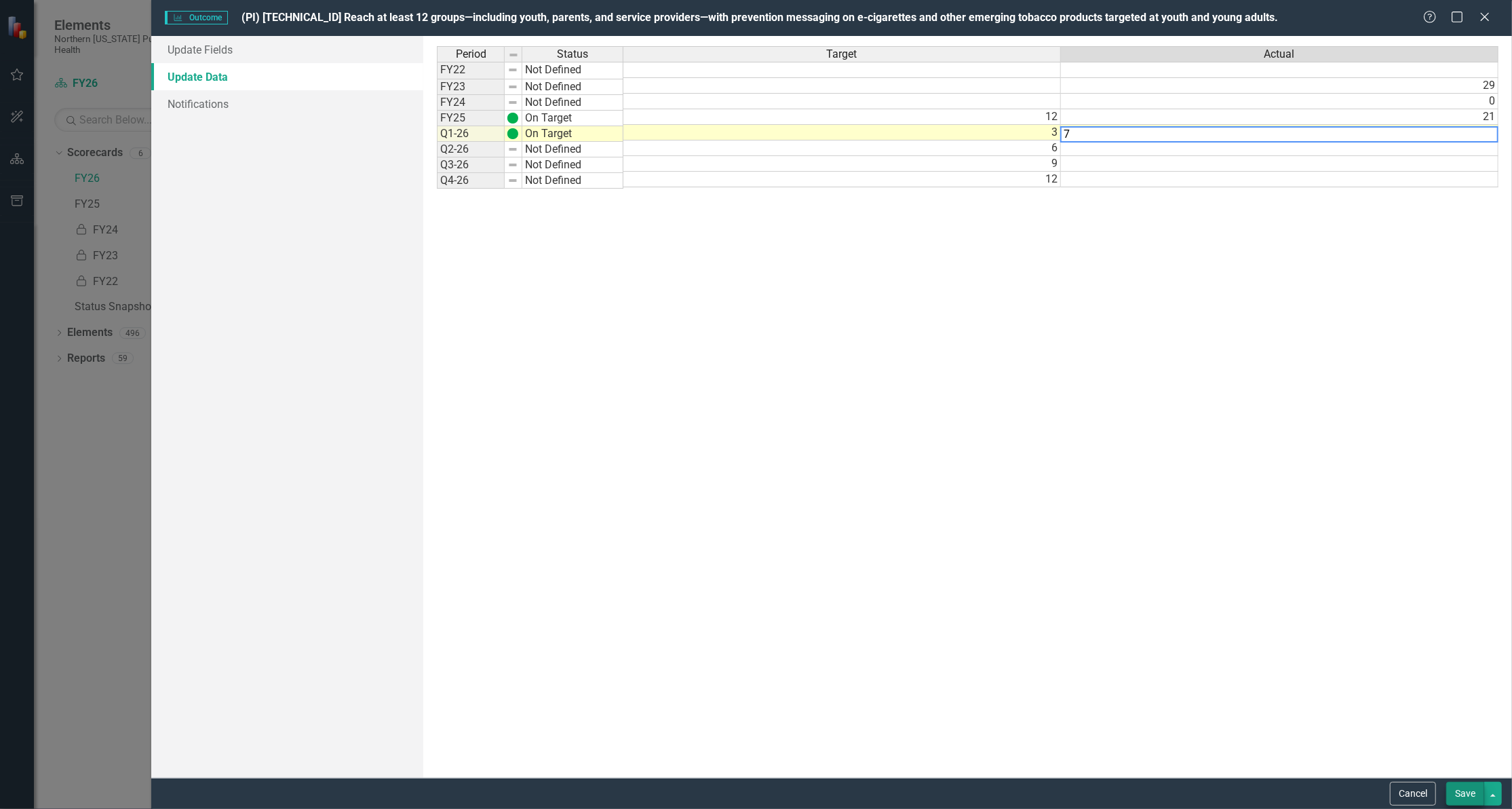
type textarea "7"
click at [1459, 789] on button "Save" at bounding box center [1465, 793] width 38 height 24
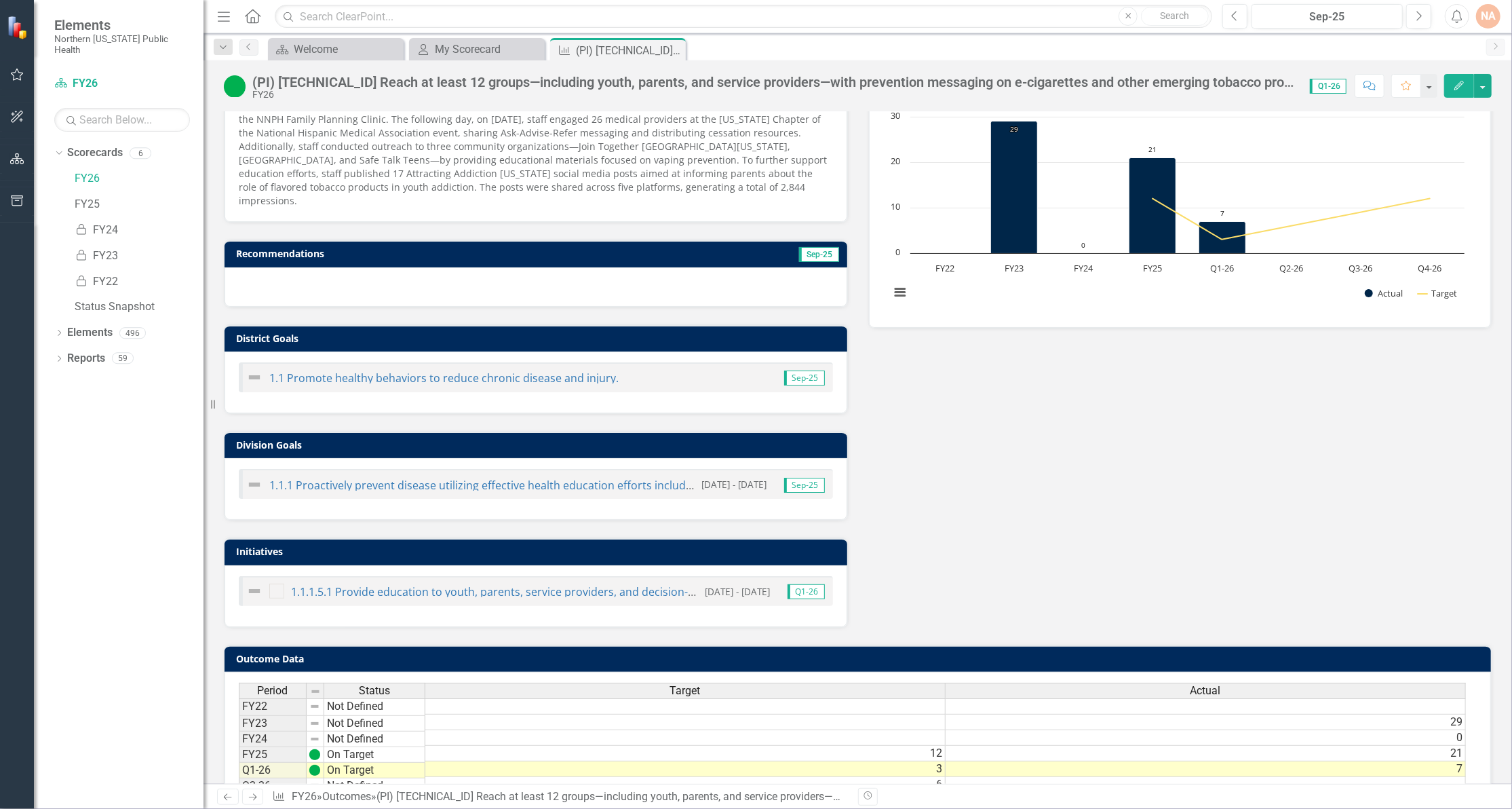
scroll to position [181, 0]
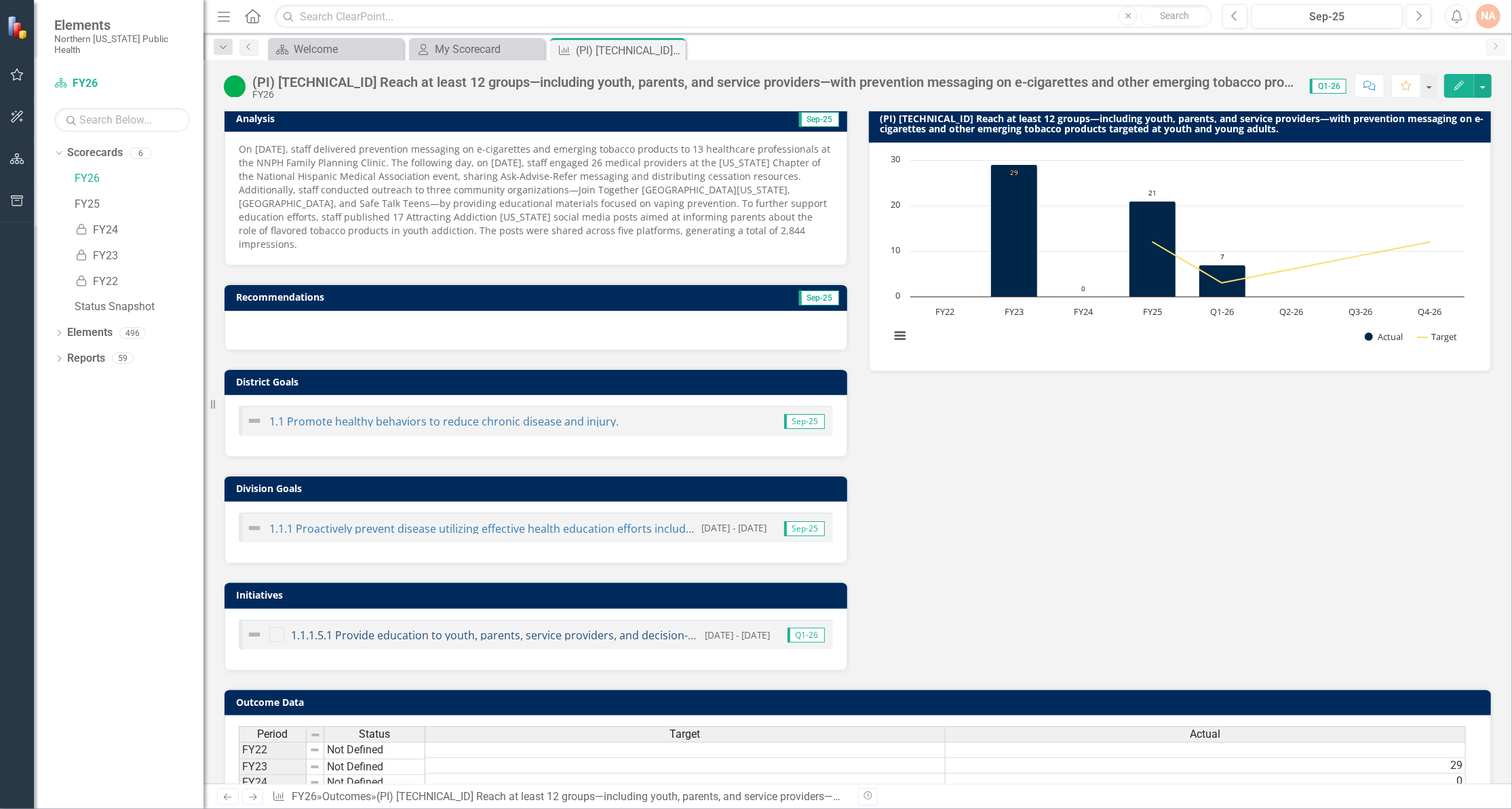
click at [384, 627] on link "1.1.1.5.1 Provide education to youth, parents, service providers, and decision-…" at bounding box center [1014, 635] width 1447 height 15
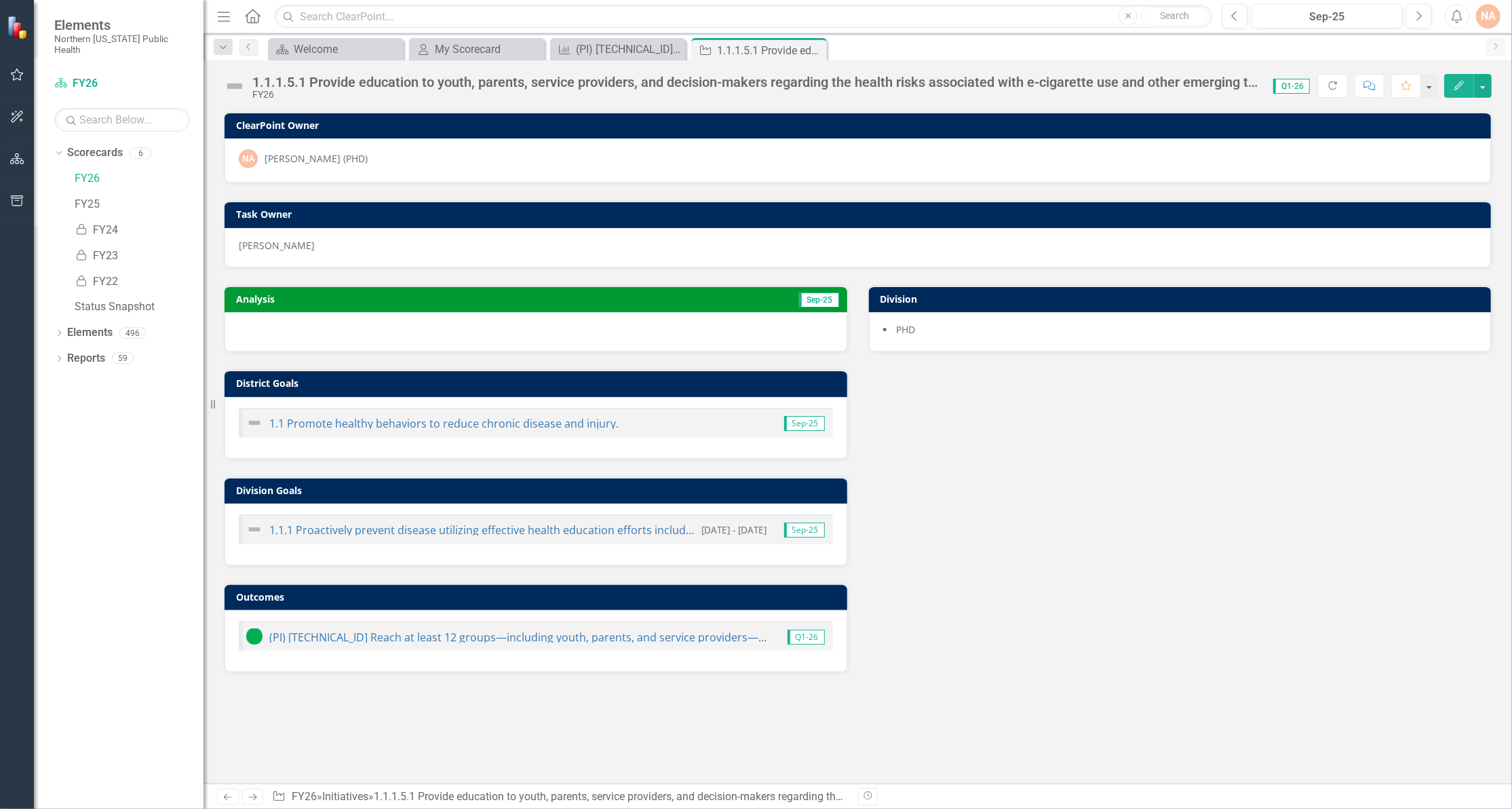
click at [1457, 81] on icon "Edit" at bounding box center [1459, 86] width 12 height 10
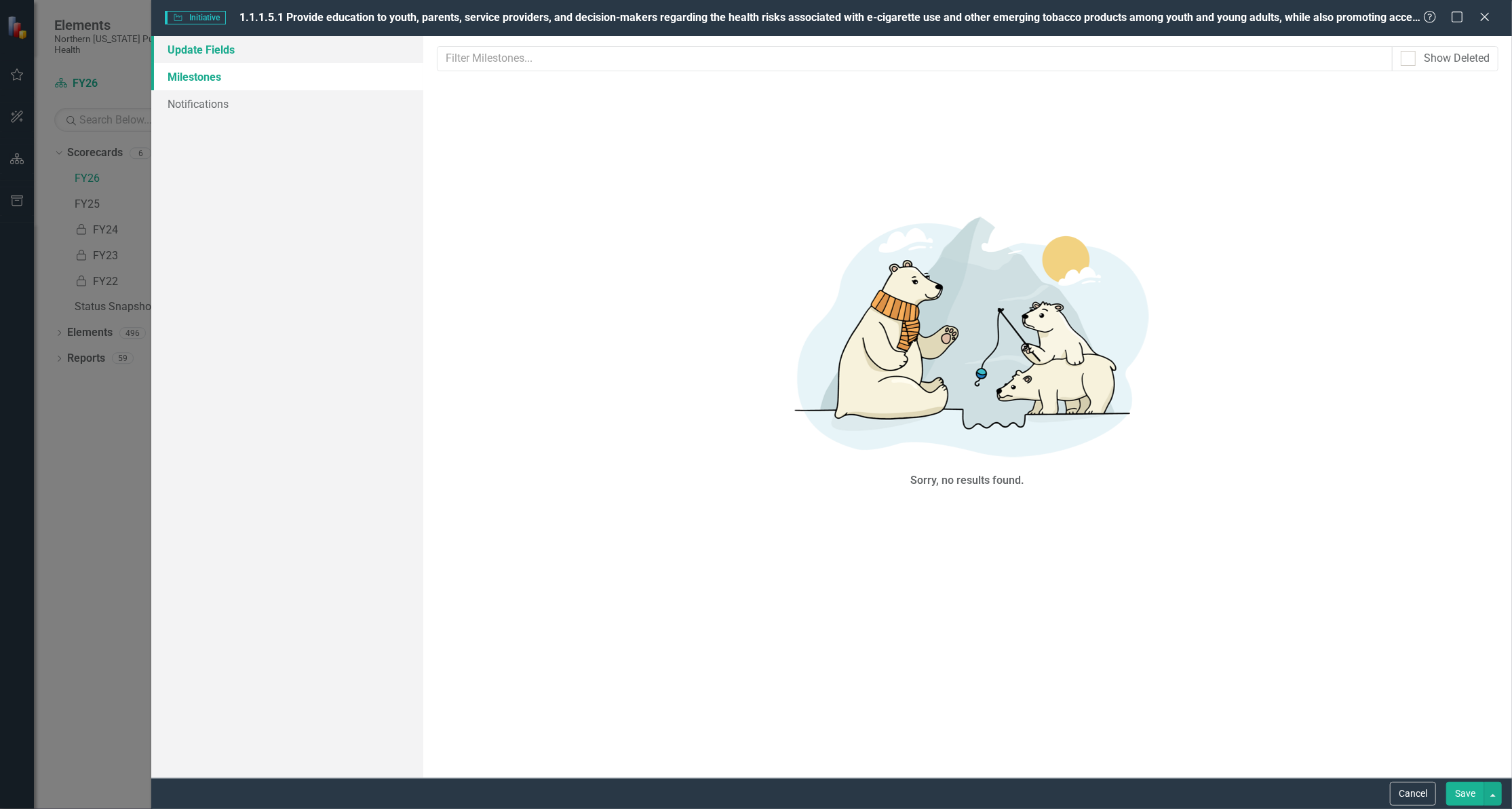
click at [235, 53] on link "Update Fields" at bounding box center [287, 49] width 272 height 27
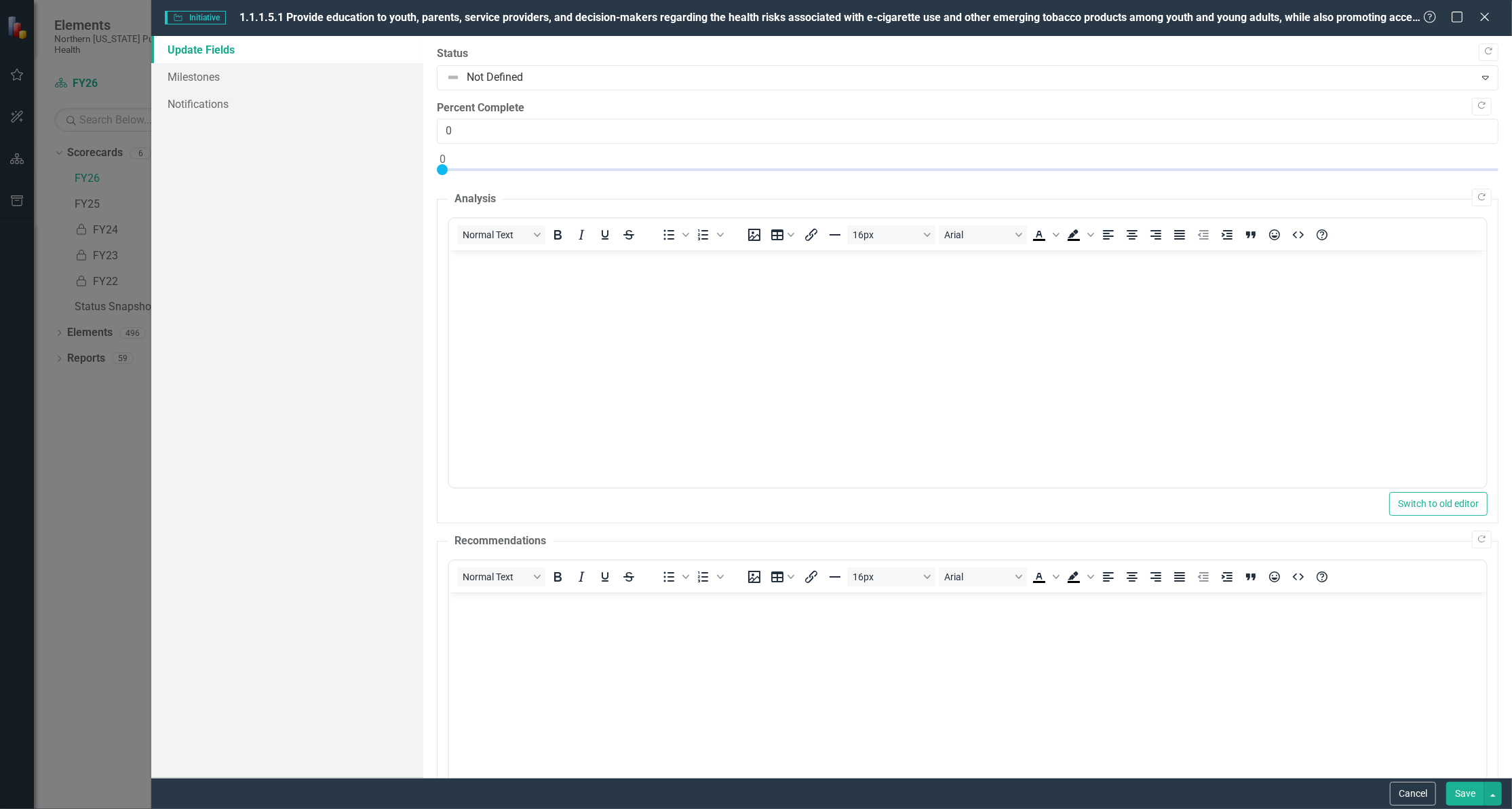
click at [487, 288] on body "Rich Text Area. Press ALT-0 for help." at bounding box center [967, 352] width 1038 height 204
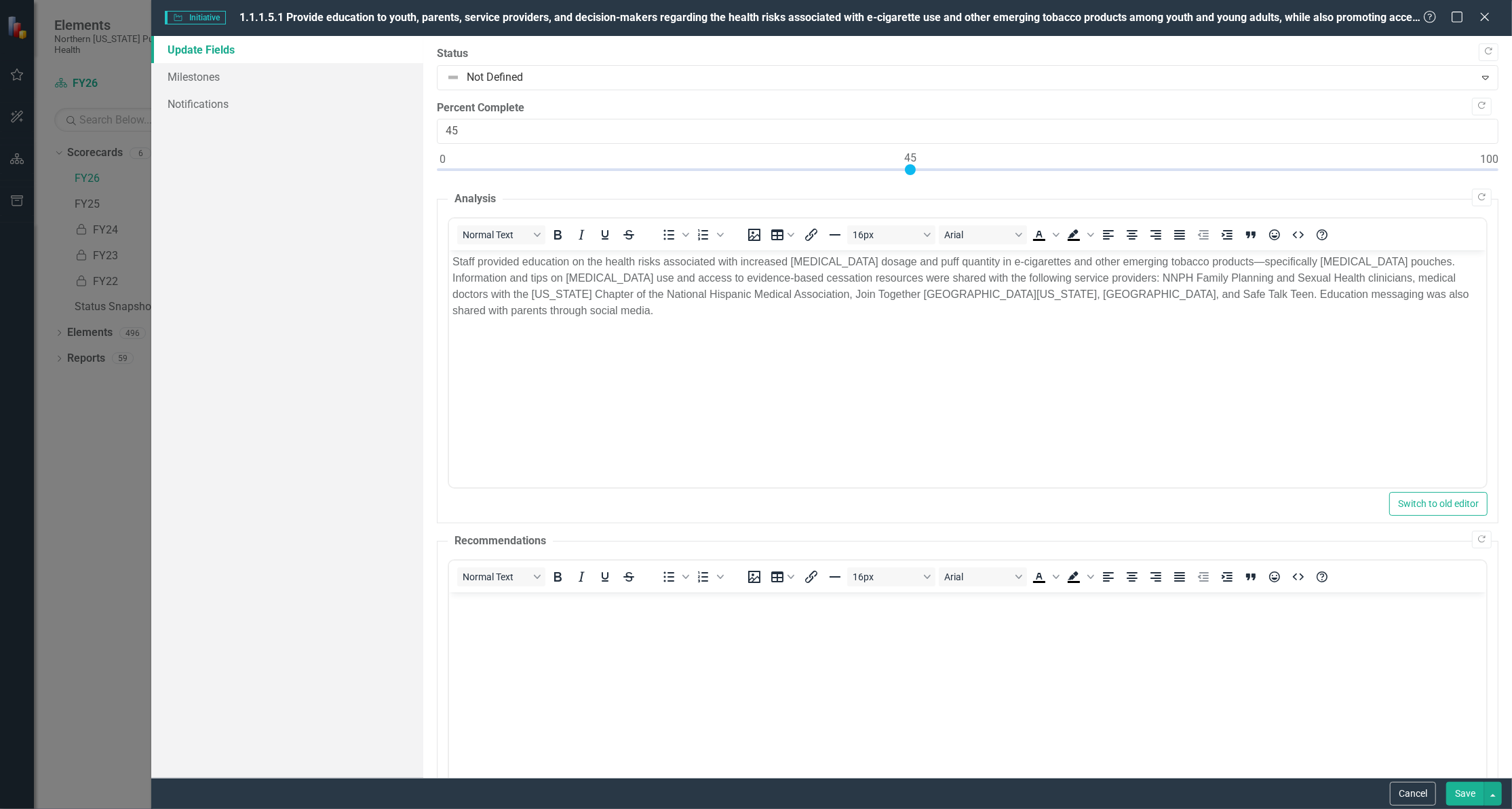
click at [909, 166] on div at bounding box center [967, 173] width 1061 height 17
click at [982, 165] on div at bounding box center [967, 173] width 1061 height 17
click at [1029, 166] on div at bounding box center [967, 173] width 1061 height 17
click at [1038, 171] on div at bounding box center [967, 173] width 1061 height 17
type input "58"
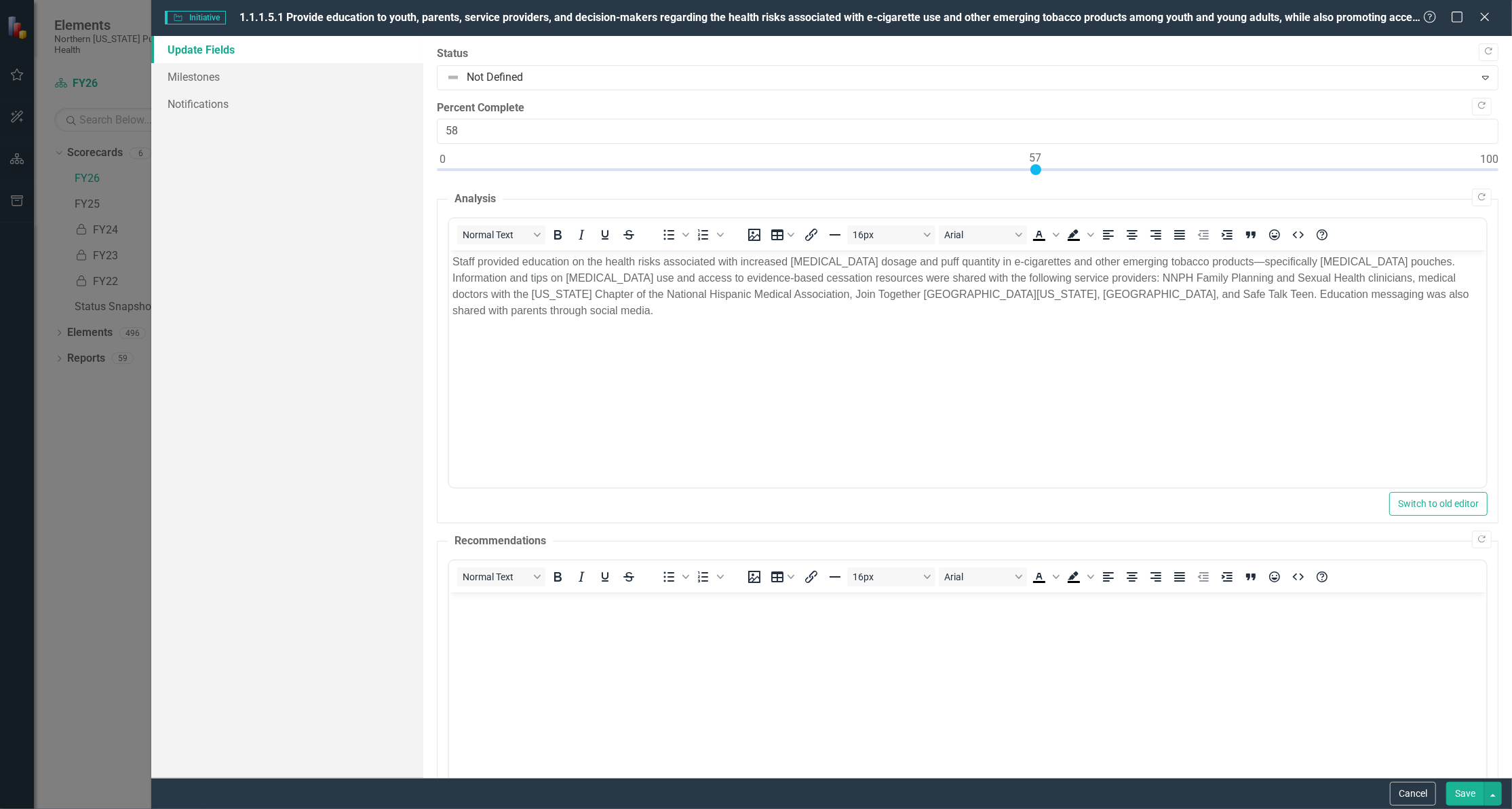
click at [1045, 171] on div at bounding box center [967, 173] width 1061 height 17
click at [1457, 782] on button "Save" at bounding box center [1465, 793] width 38 height 24
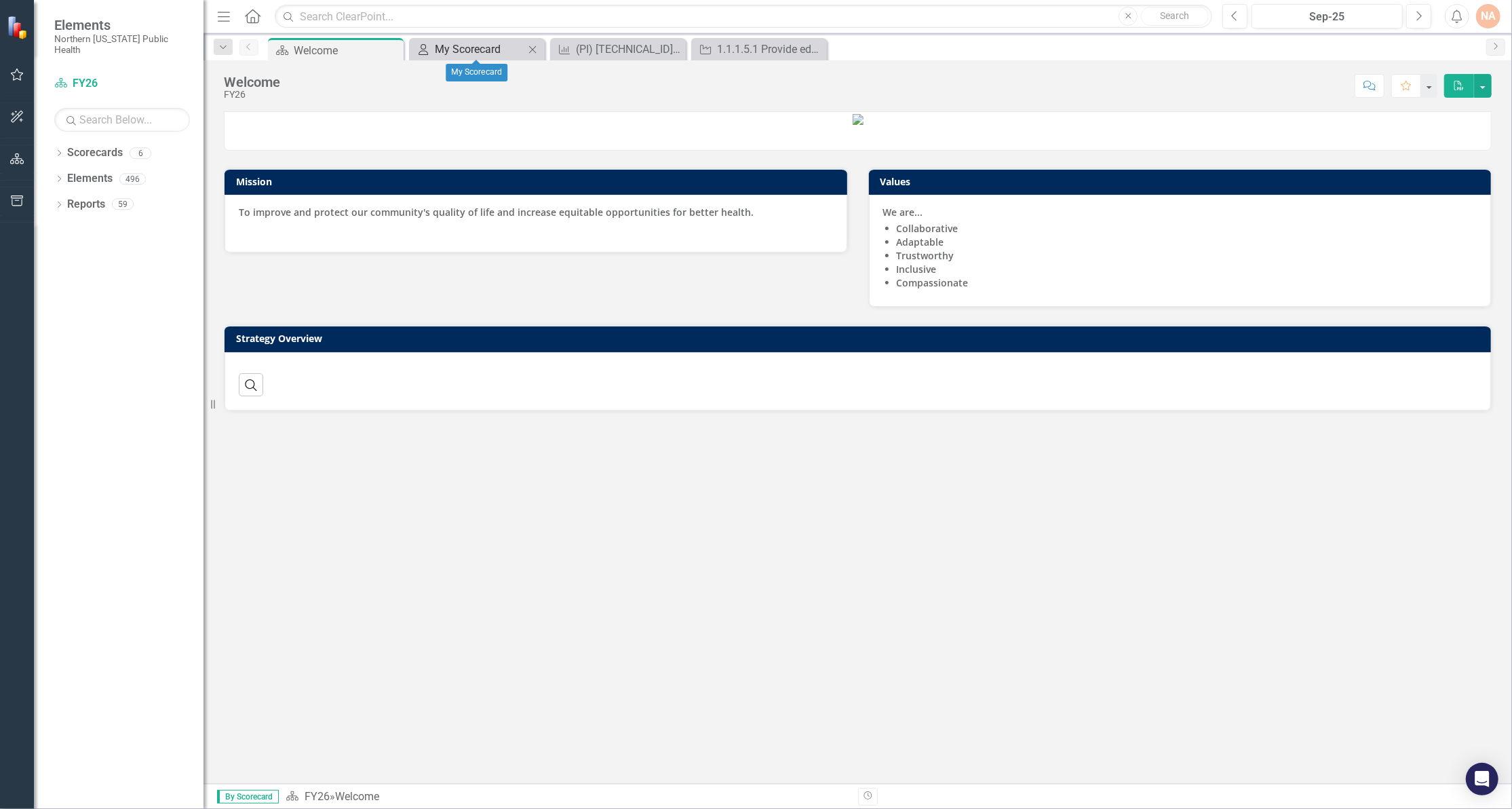
click at [492, 50] on div "My Scorecard" at bounding box center [480, 49] width 90 height 17
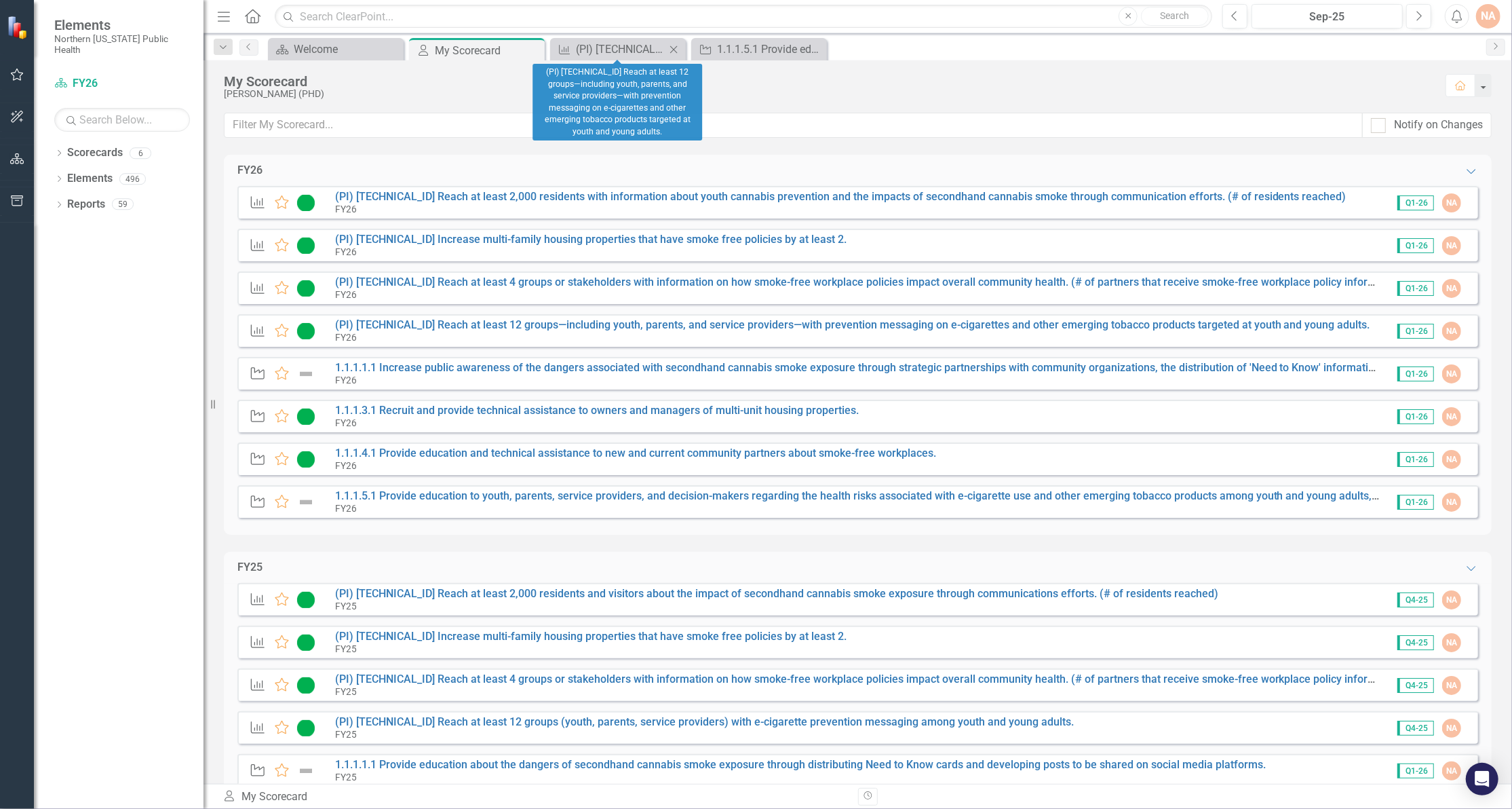
click at [675, 50] on icon at bounding box center [674, 49] width 7 height 7
click at [674, 46] on icon "Close" at bounding box center [674, 49] width 14 height 11
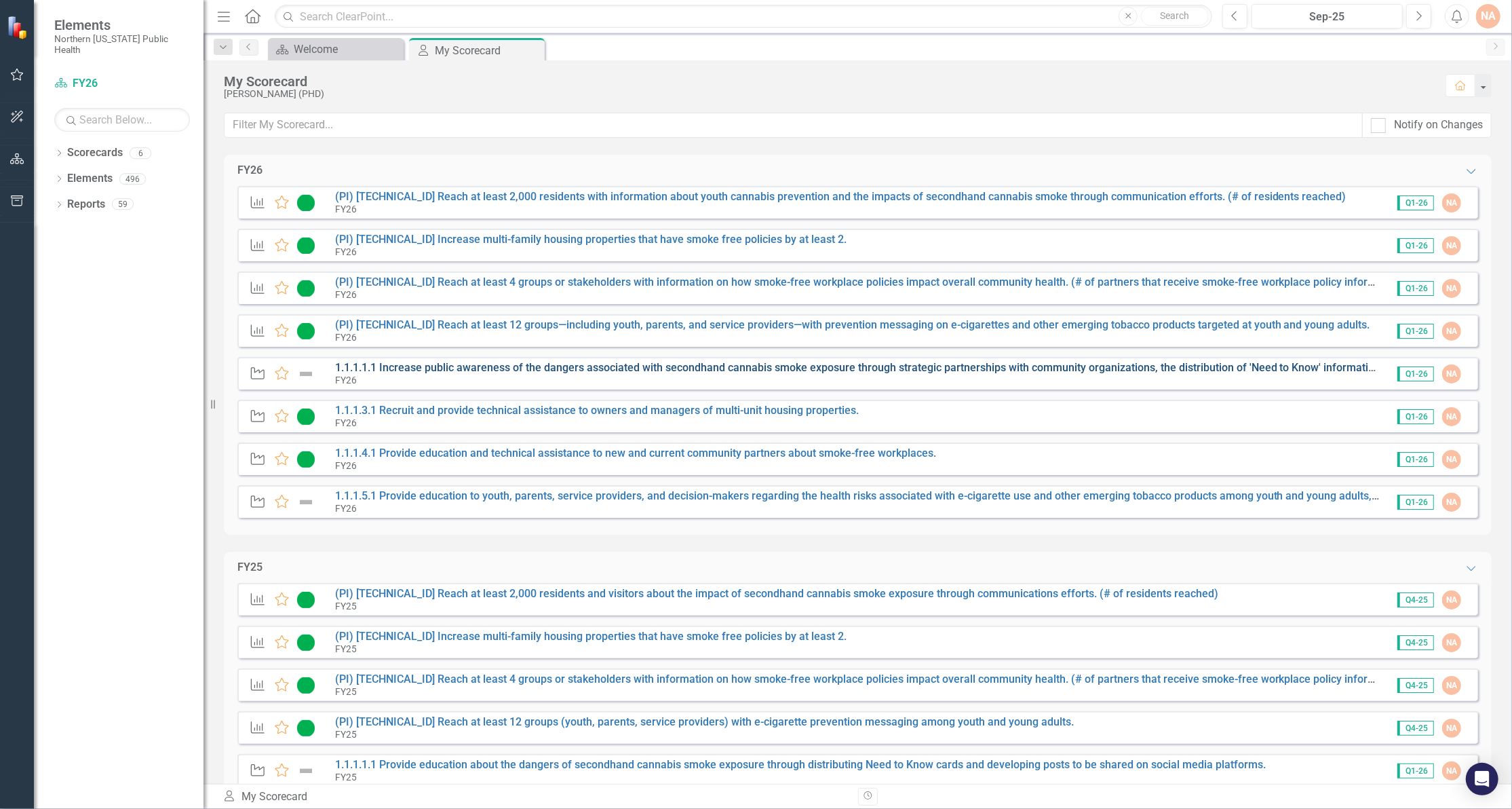
click at [505, 368] on link "1.1.1.1.1 Increase public awareness of the dangers associated with secondhand c…" at bounding box center [1100, 367] width 1529 height 13
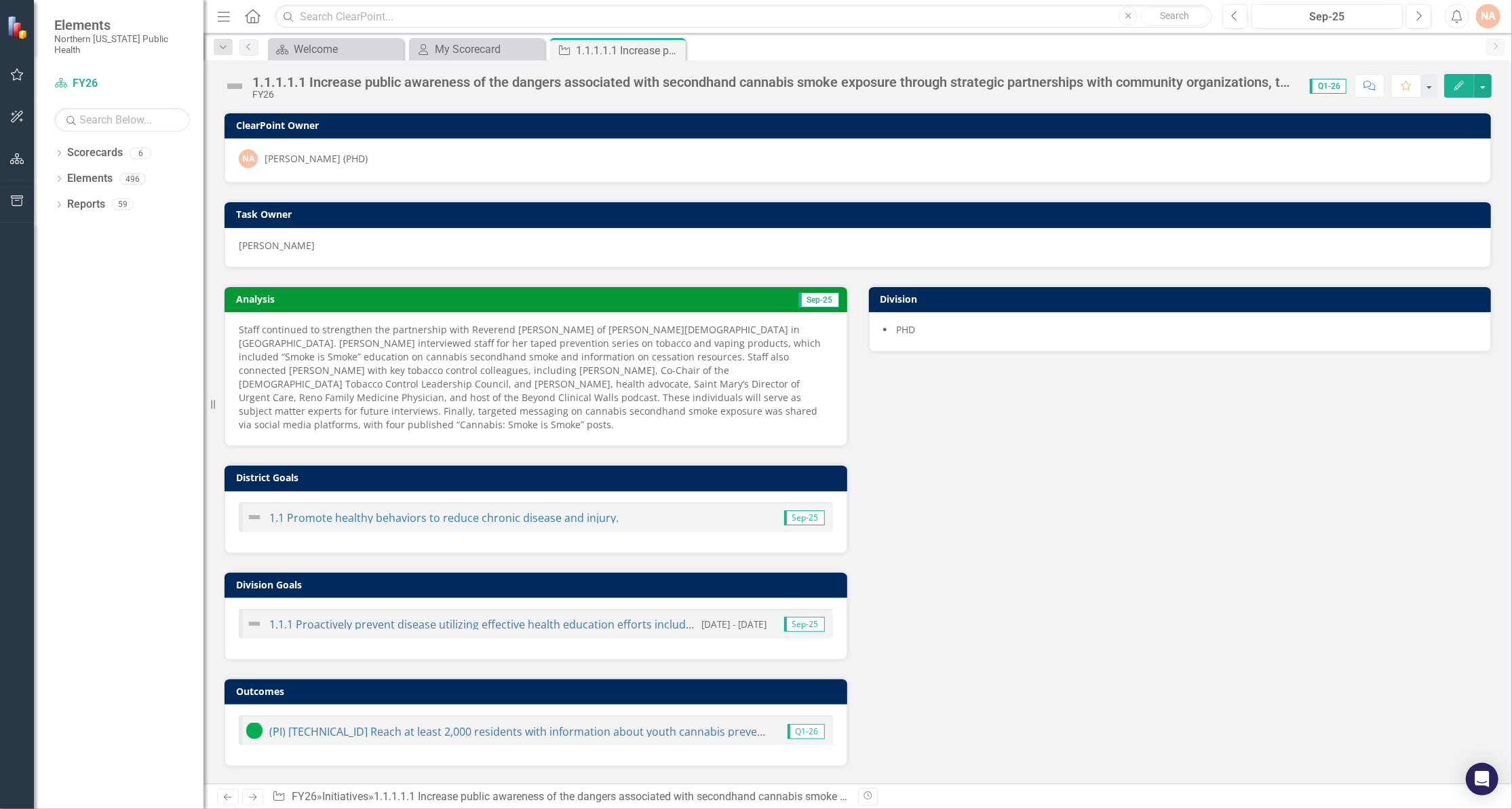
click at [1456, 82] on icon "Edit" at bounding box center [1459, 86] width 12 height 10
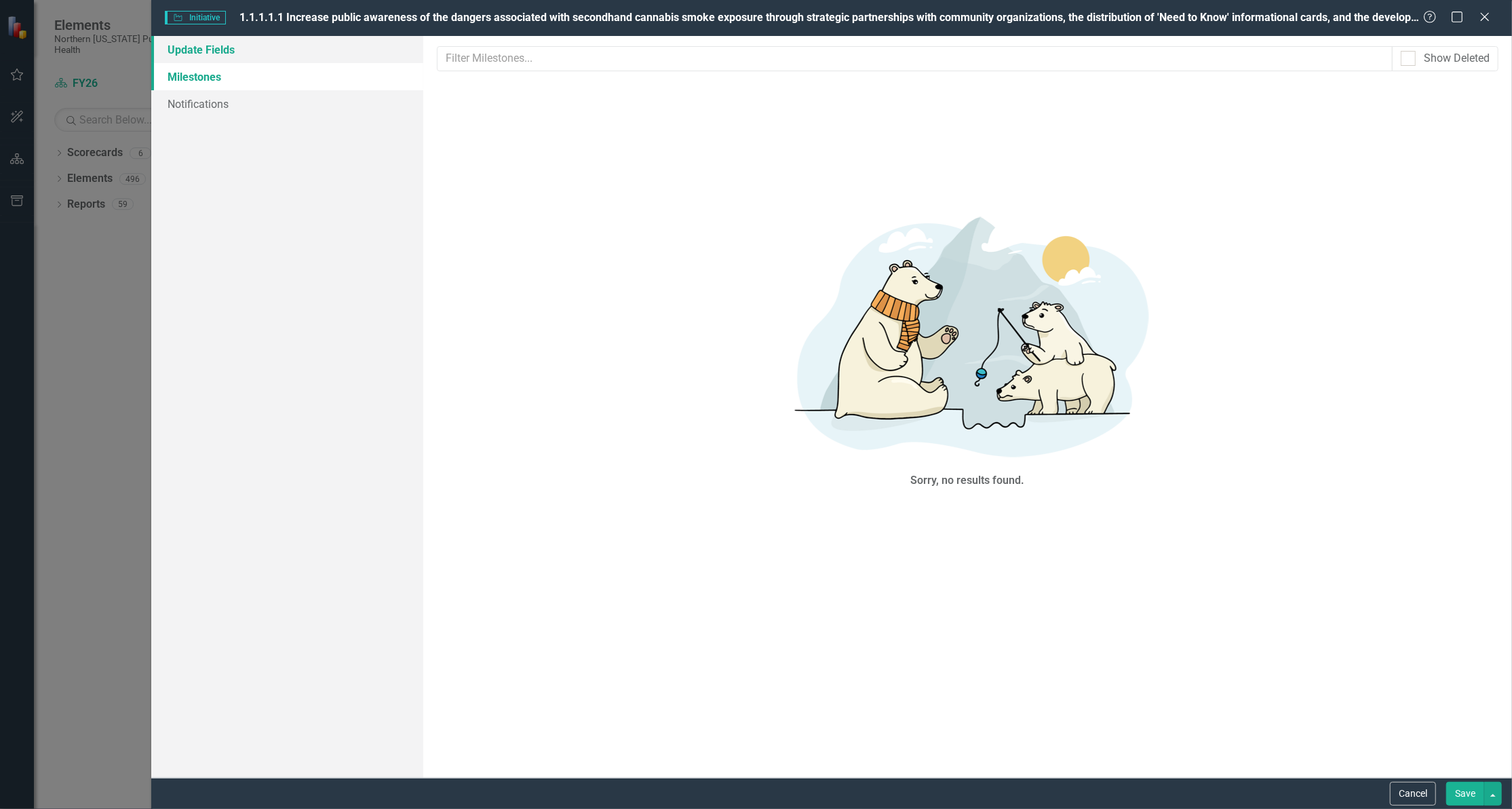
click at [212, 54] on link "Update Fields" at bounding box center [287, 49] width 272 height 27
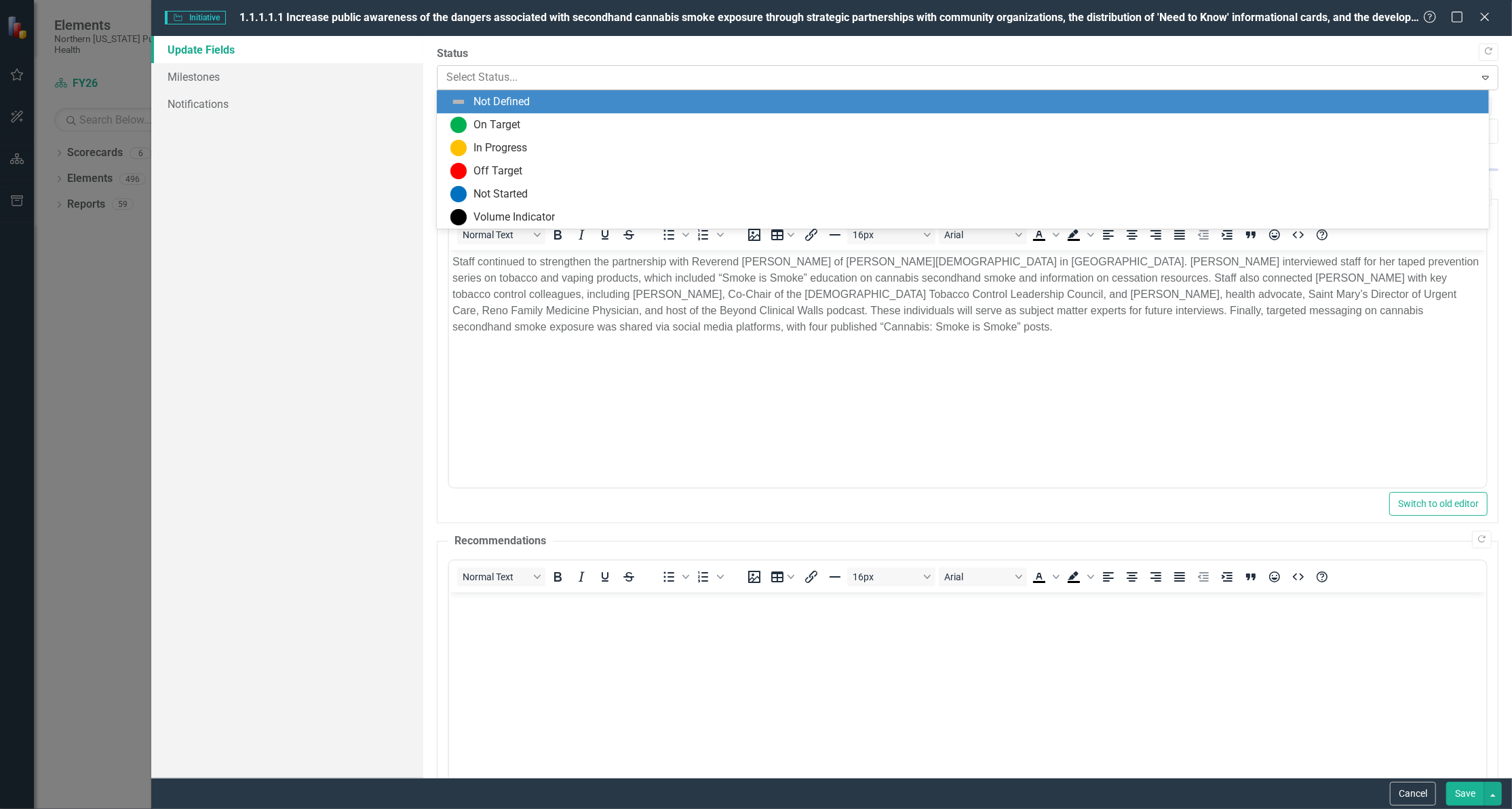
click at [487, 70] on div at bounding box center [956, 78] width 1020 height 18
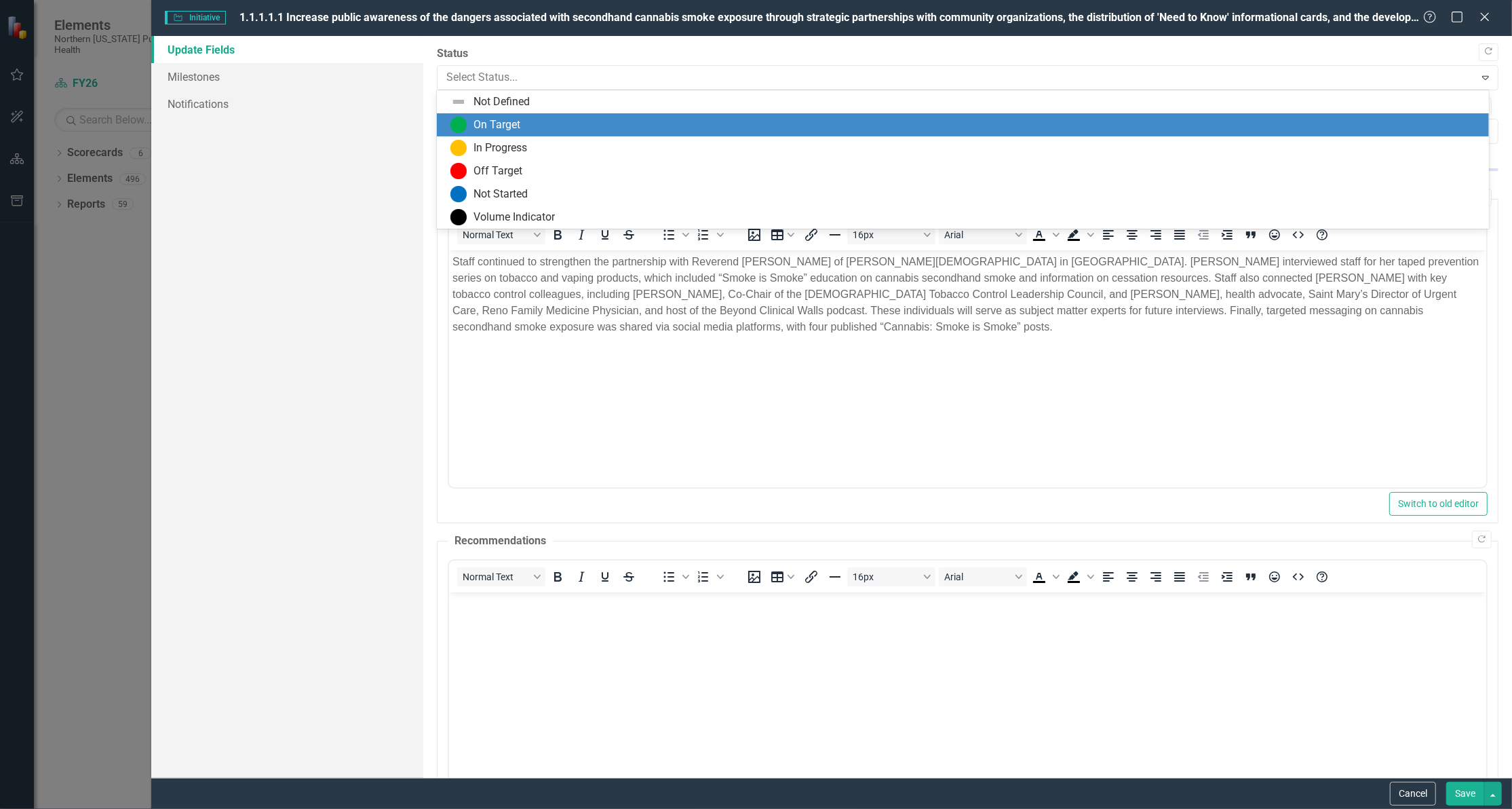
click at [488, 122] on div "On Target" at bounding box center [496, 125] width 47 height 16
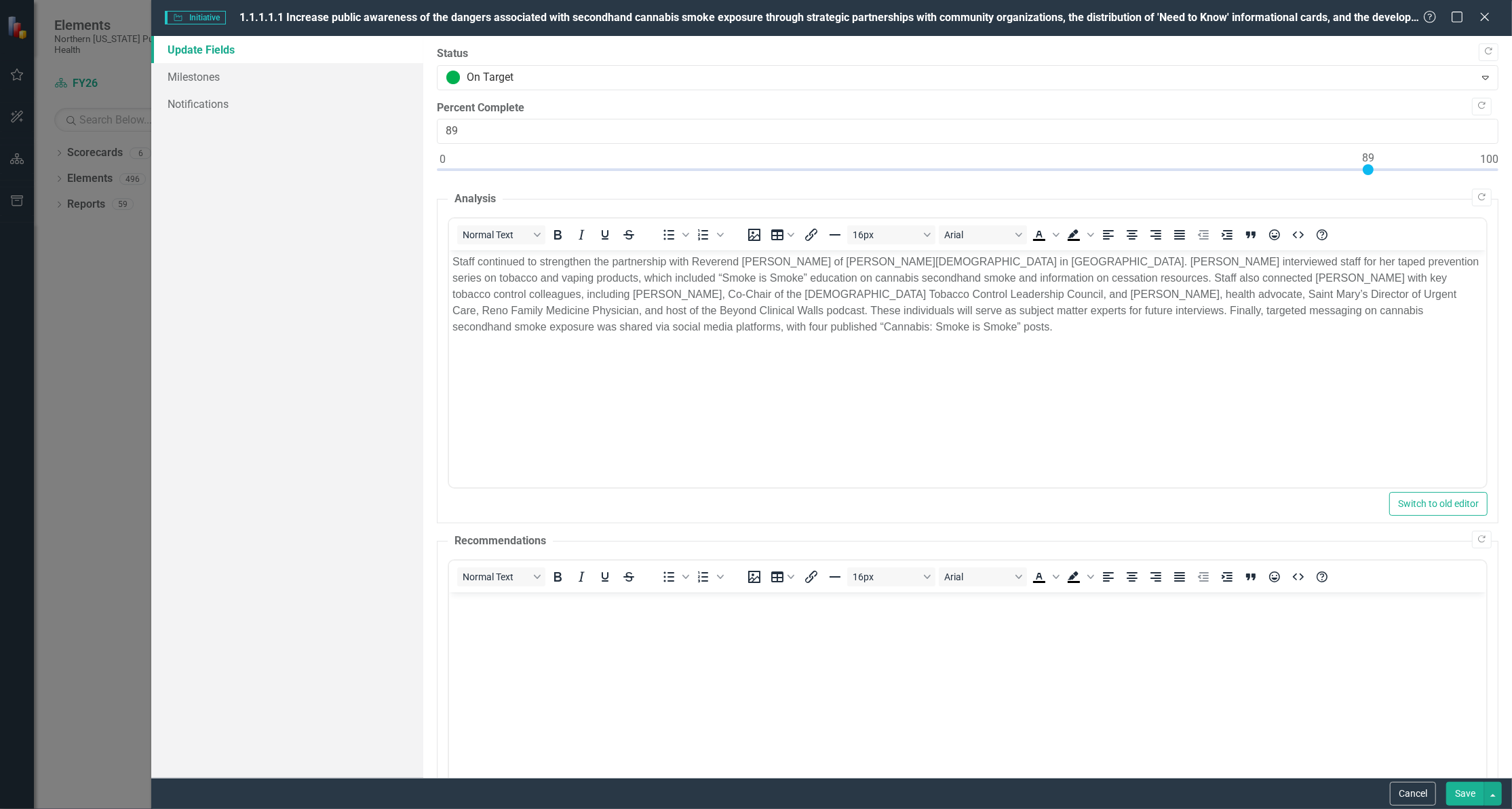
click at [1471, 793] on button "Save" at bounding box center [1465, 793] width 38 height 24
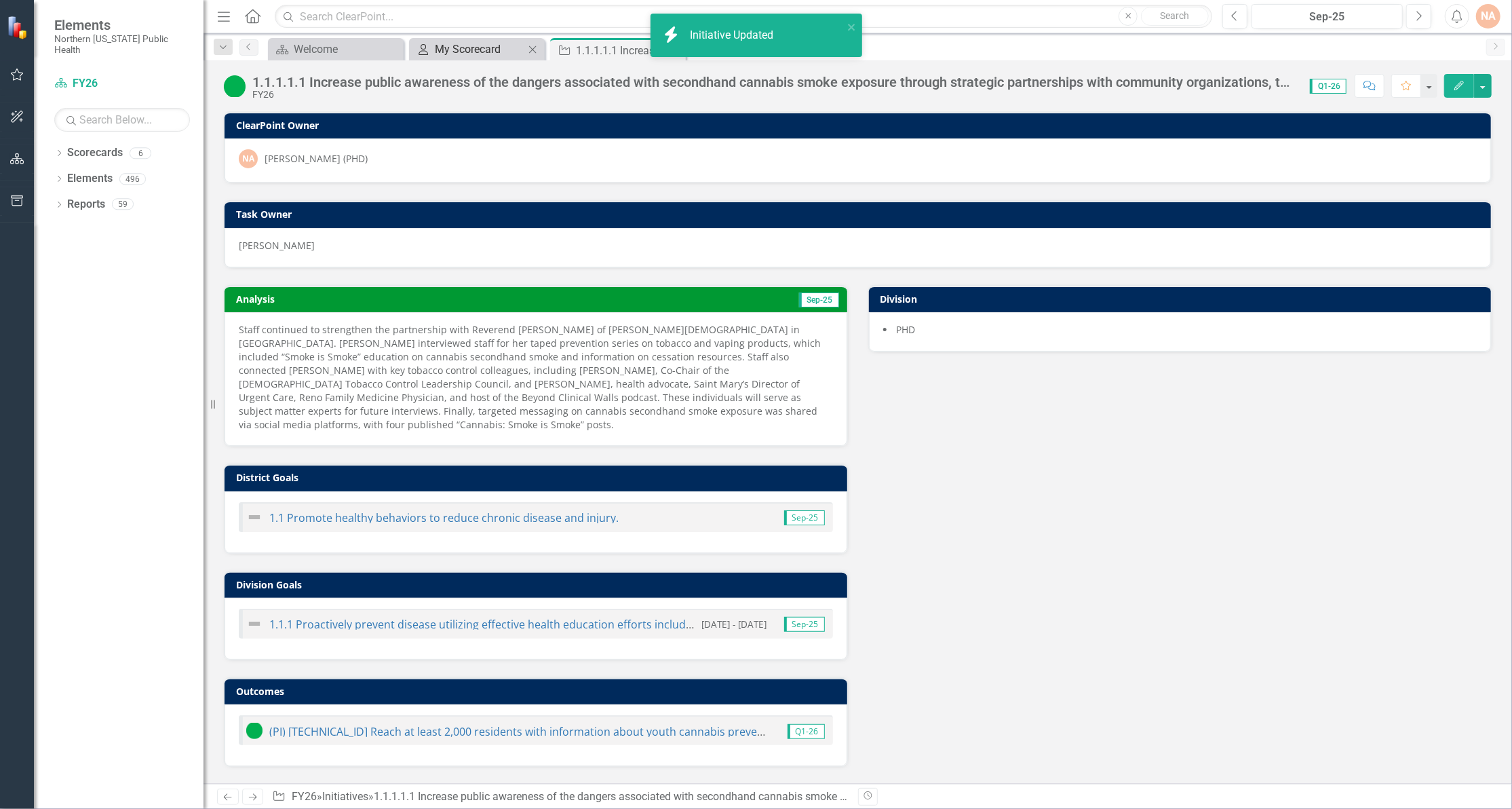
click at [464, 49] on div "My Scorecard" at bounding box center [480, 49] width 90 height 17
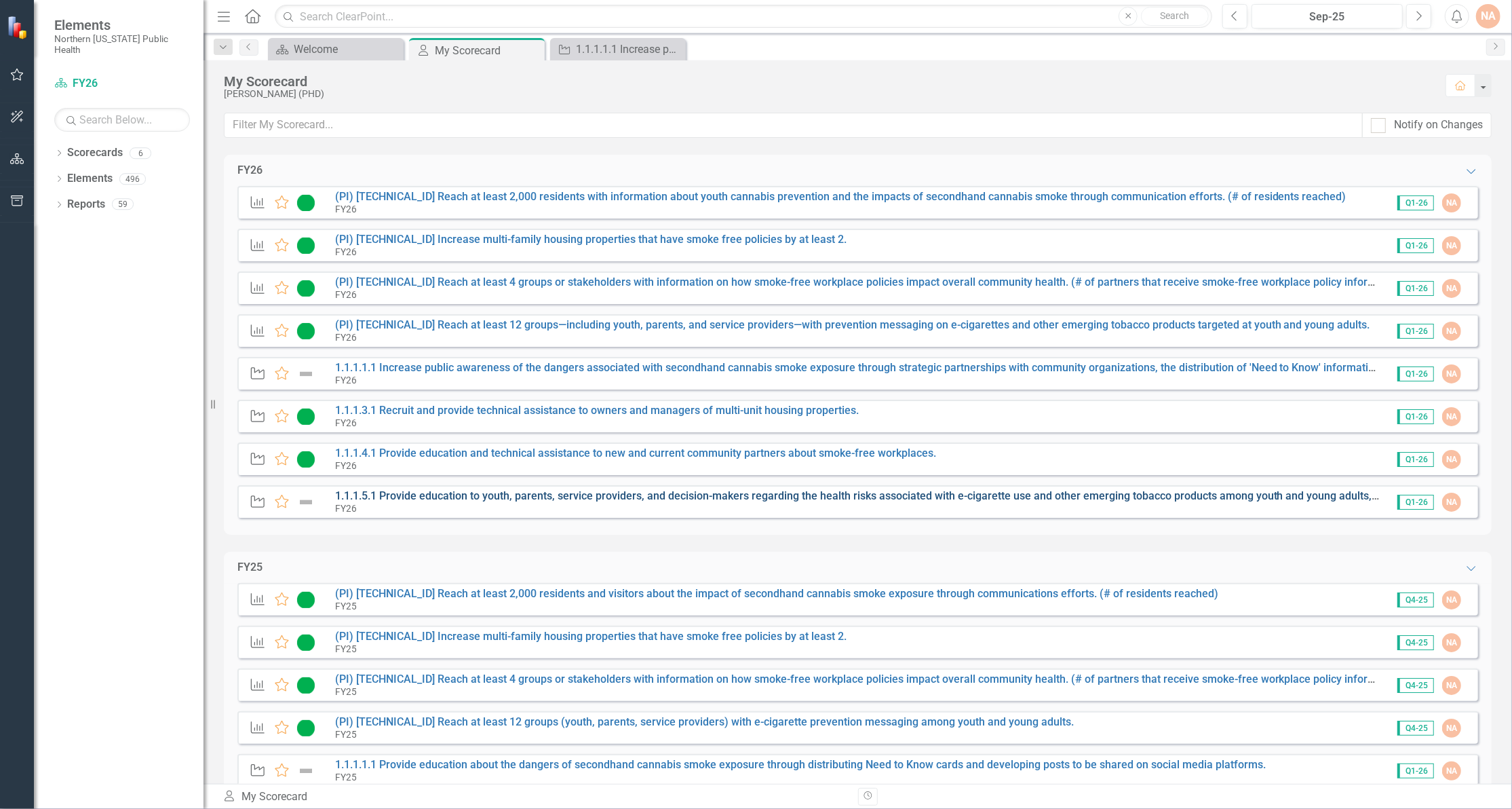
click at [464, 492] on link "1.1.1.5.1 Provide education to youth, parents, service providers, and decision-…" at bounding box center [1022, 496] width 1375 height 13
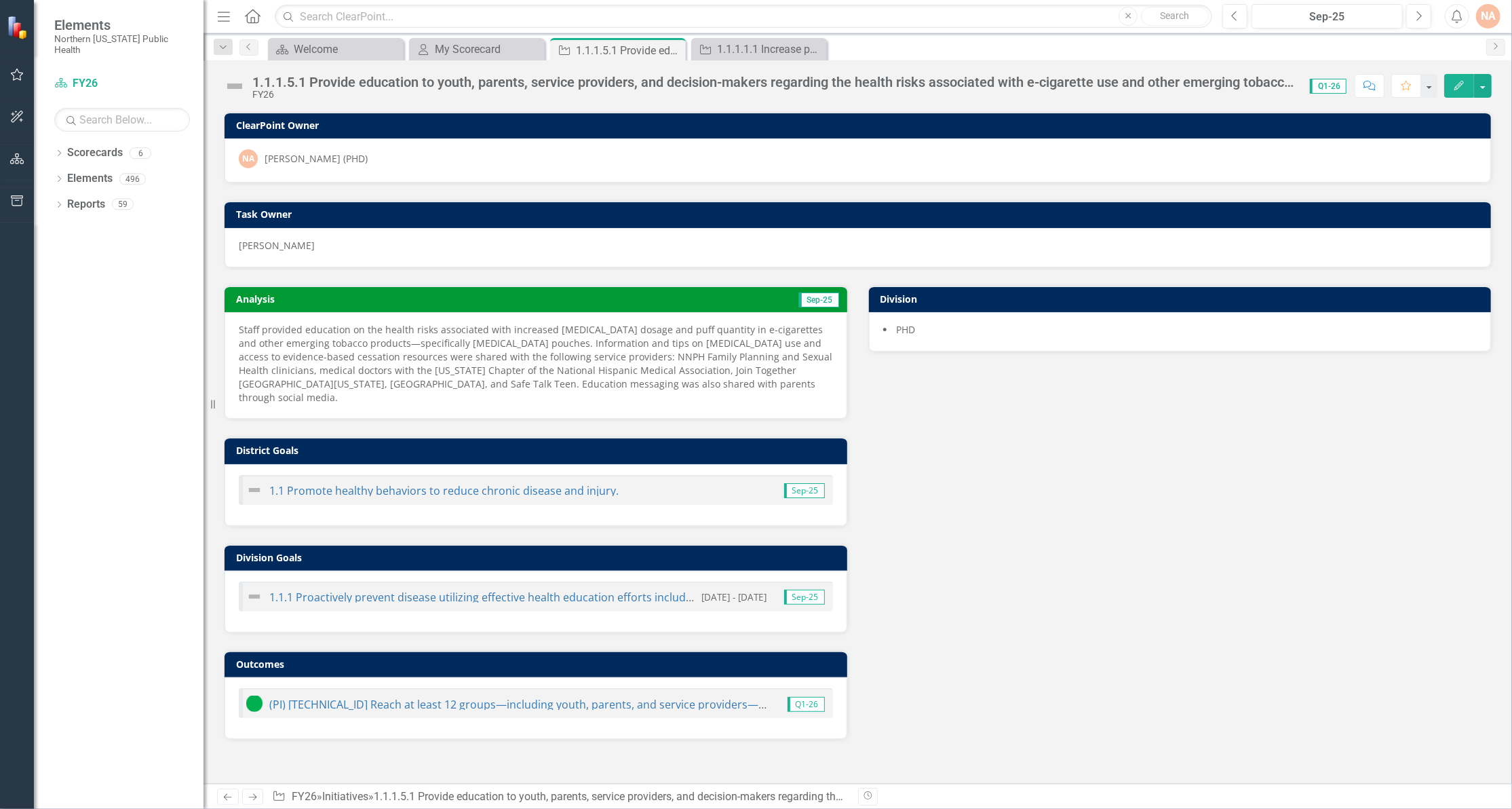
click at [1464, 85] on icon "Edit" at bounding box center [1459, 86] width 12 height 10
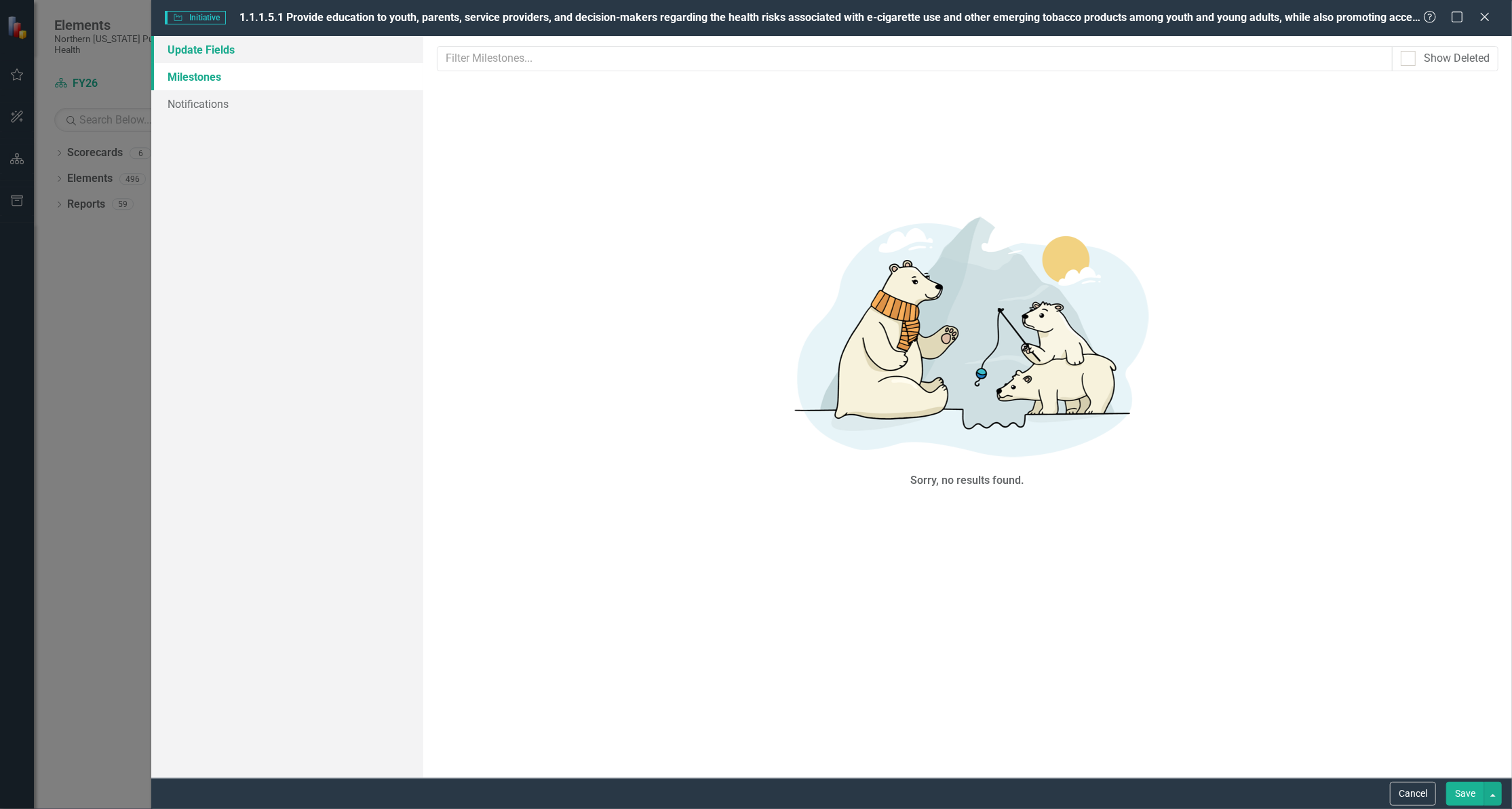
click at [236, 46] on link "Update Fields" at bounding box center [287, 49] width 272 height 27
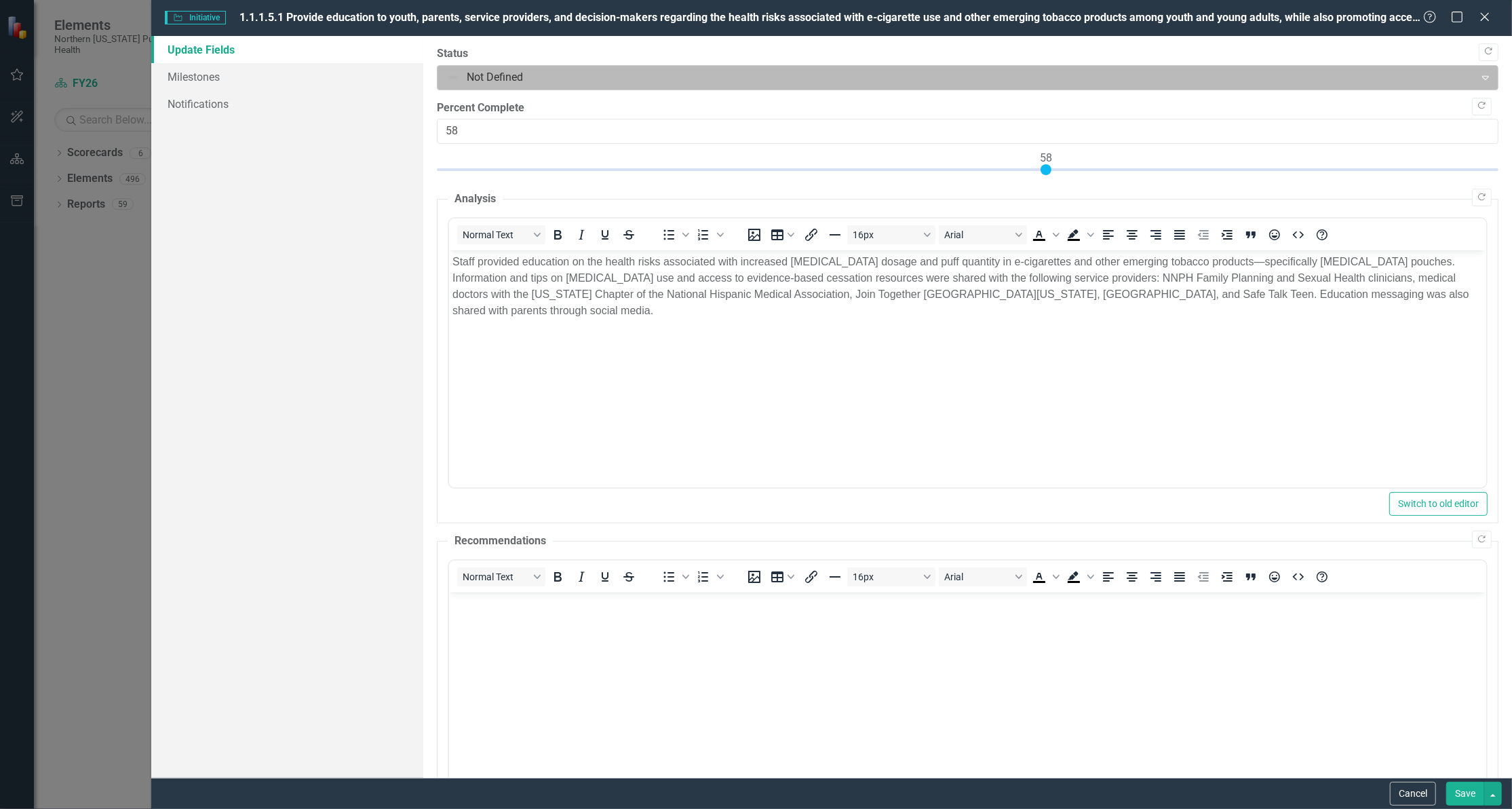
click at [568, 80] on div at bounding box center [956, 78] width 1020 height 18
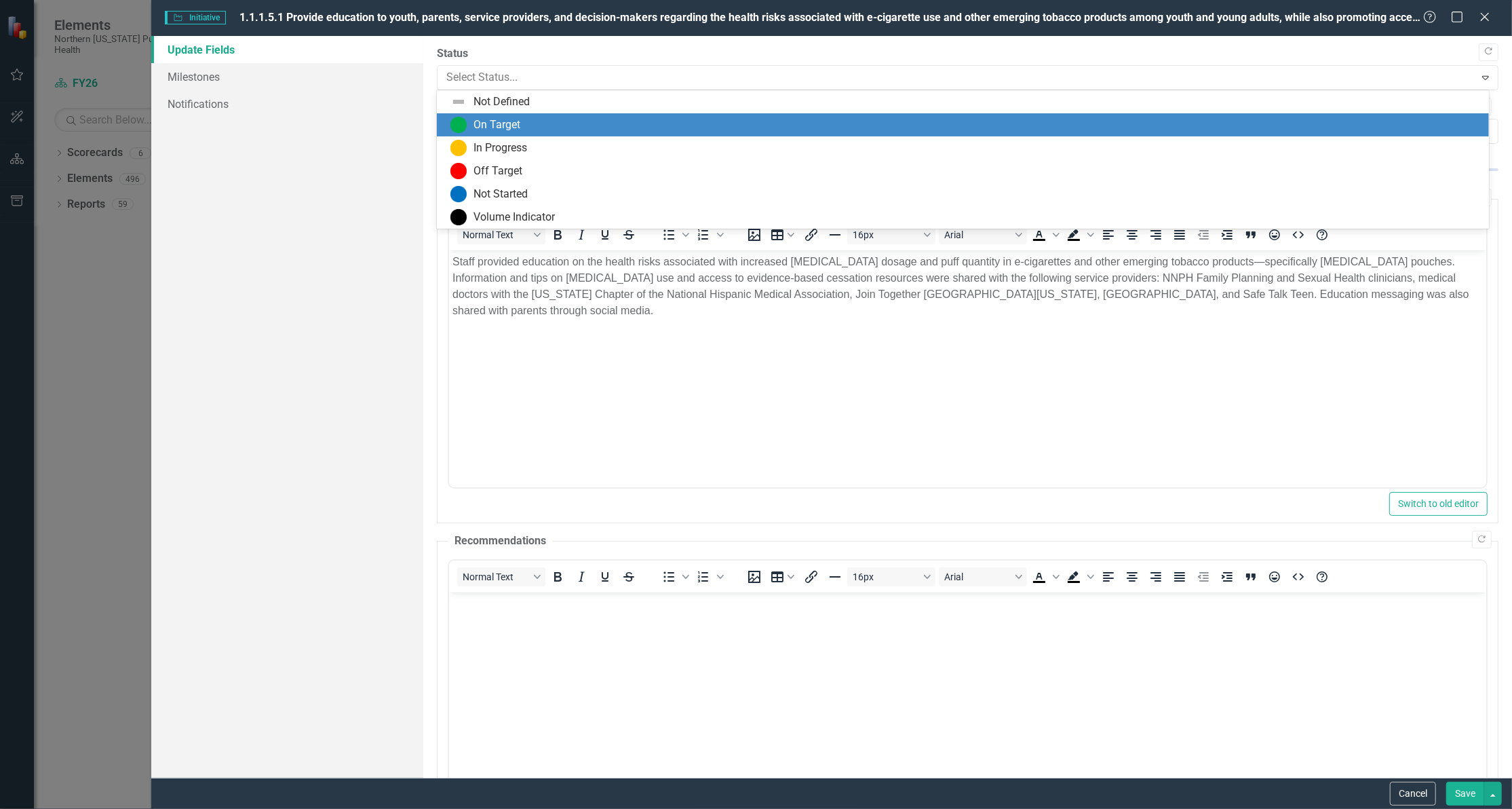
click at [562, 124] on div "On Target" at bounding box center [965, 125] width 1030 height 16
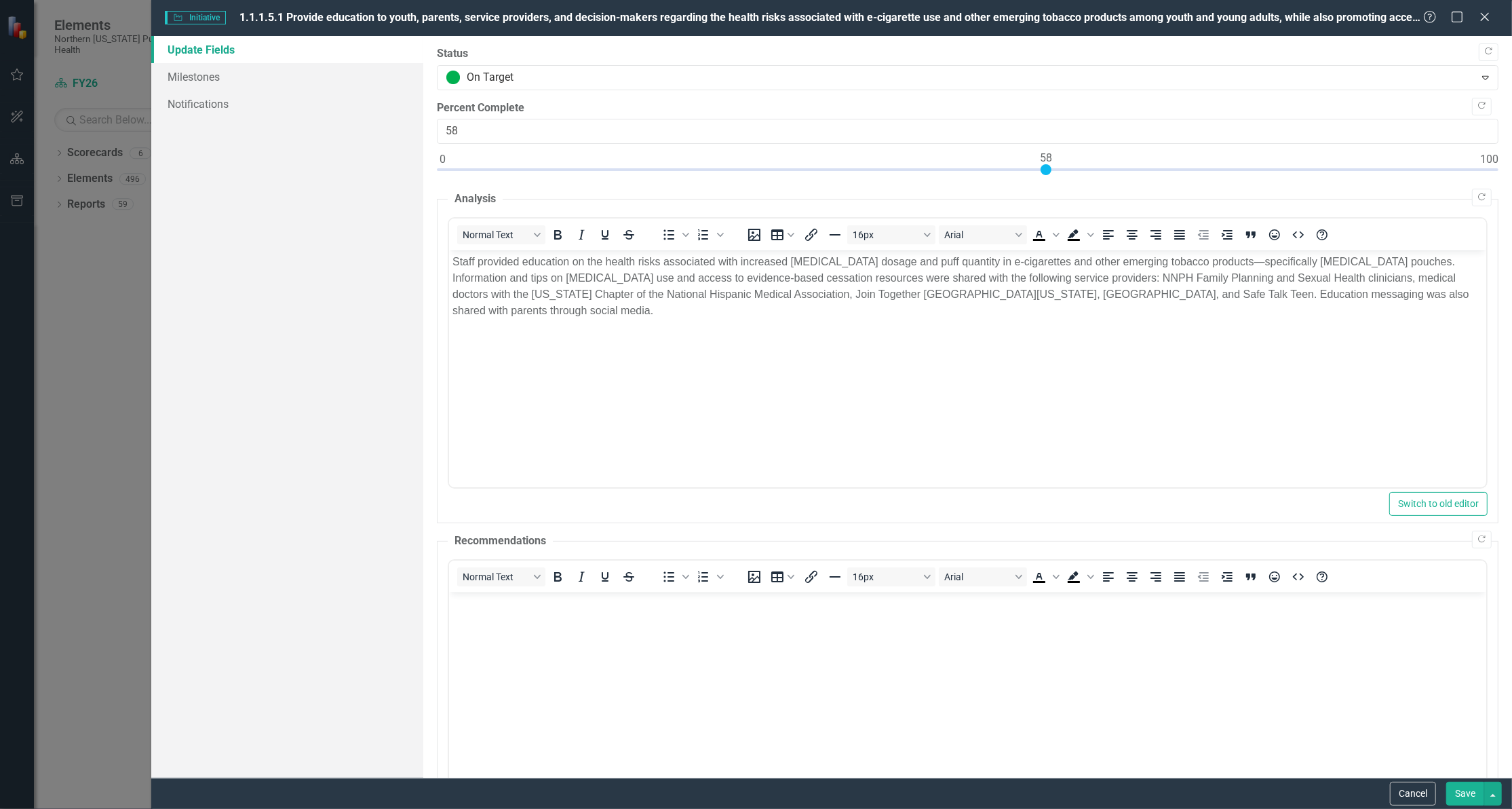
click at [1458, 794] on button "Save" at bounding box center [1465, 793] width 38 height 24
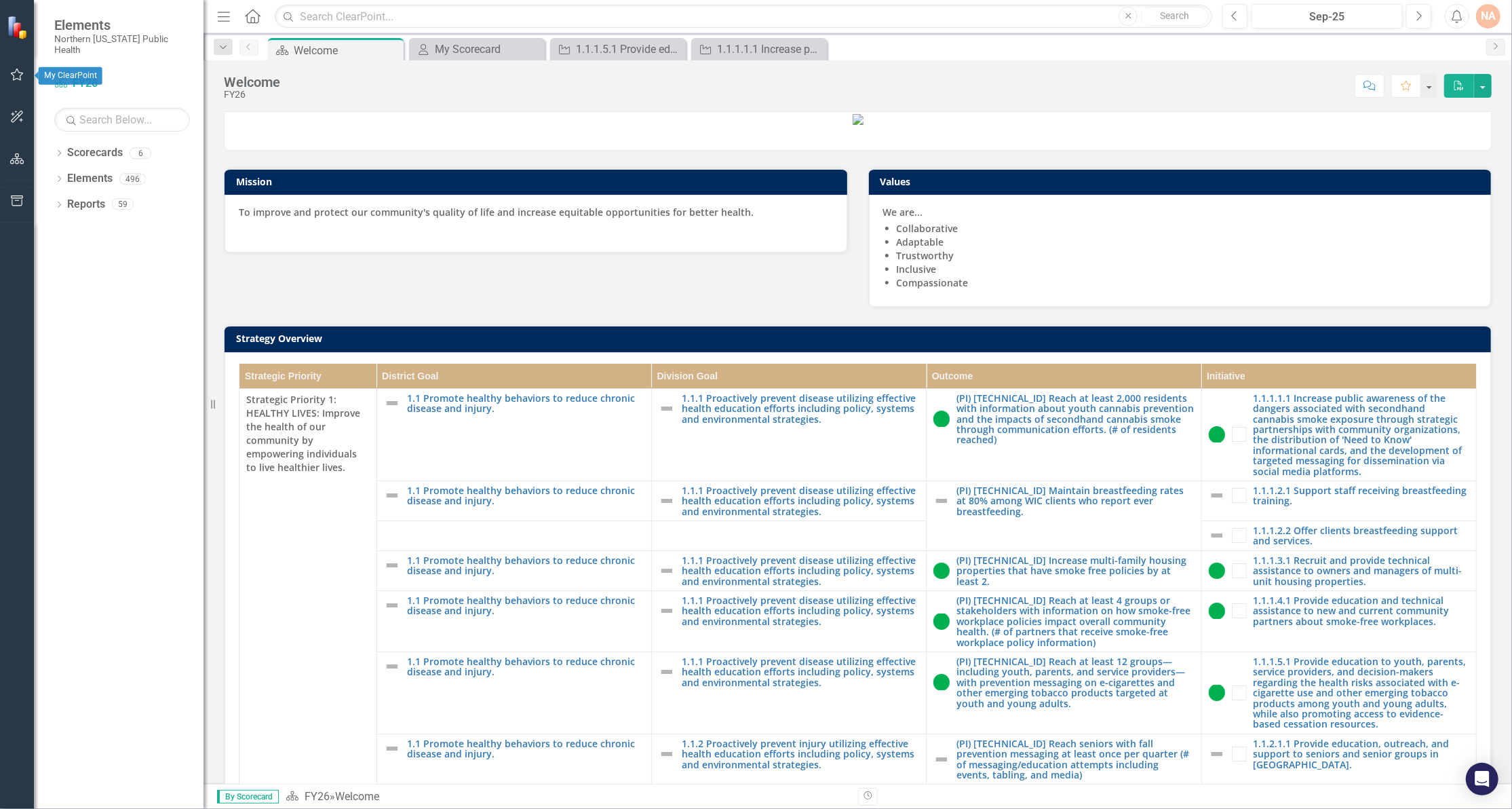
click at [14, 74] on icon "button" at bounding box center [16, 74] width 14 height 11
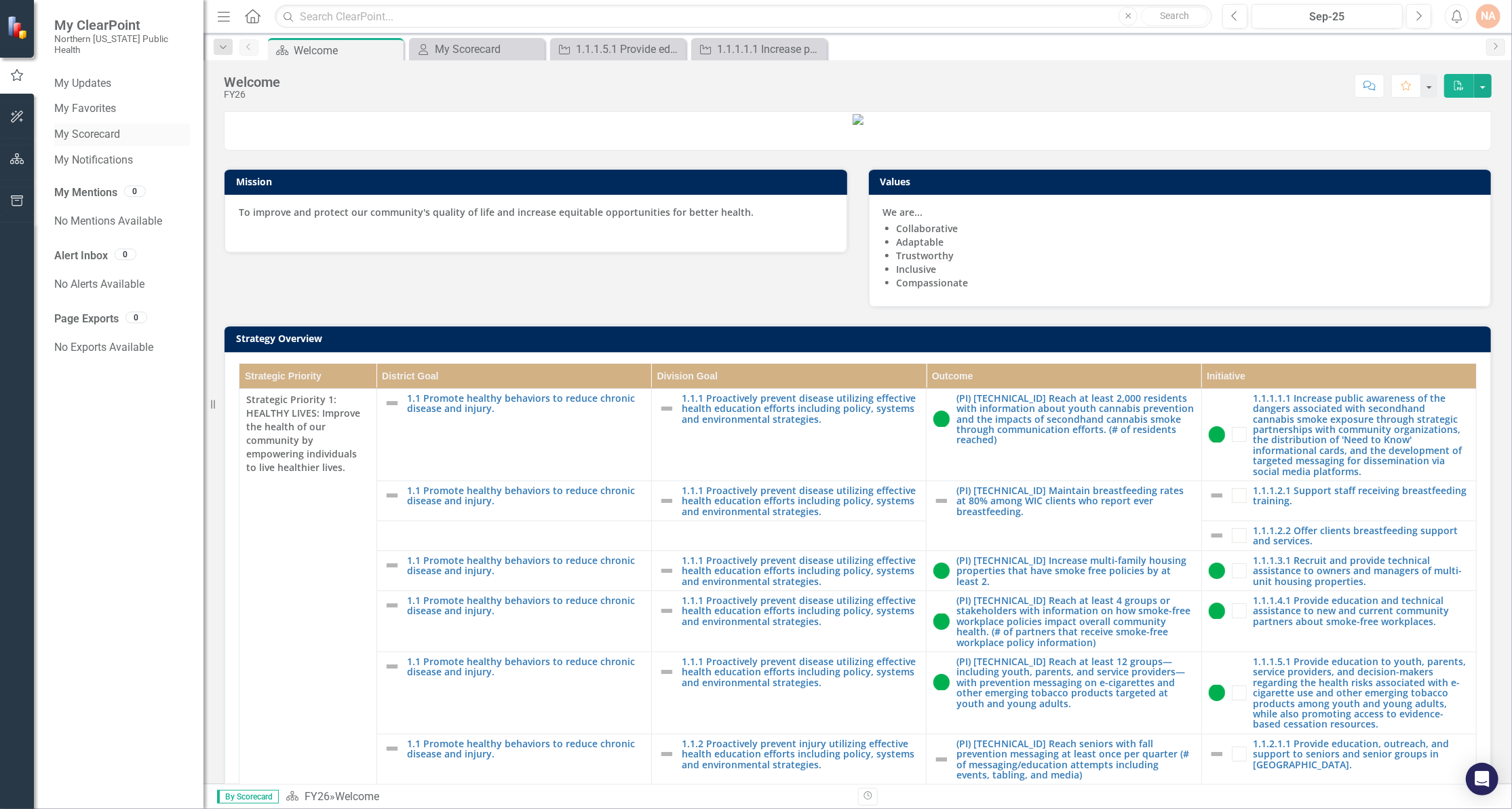
click at [105, 127] on link "My Scorecard" at bounding box center [122, 134] width 136 height 16
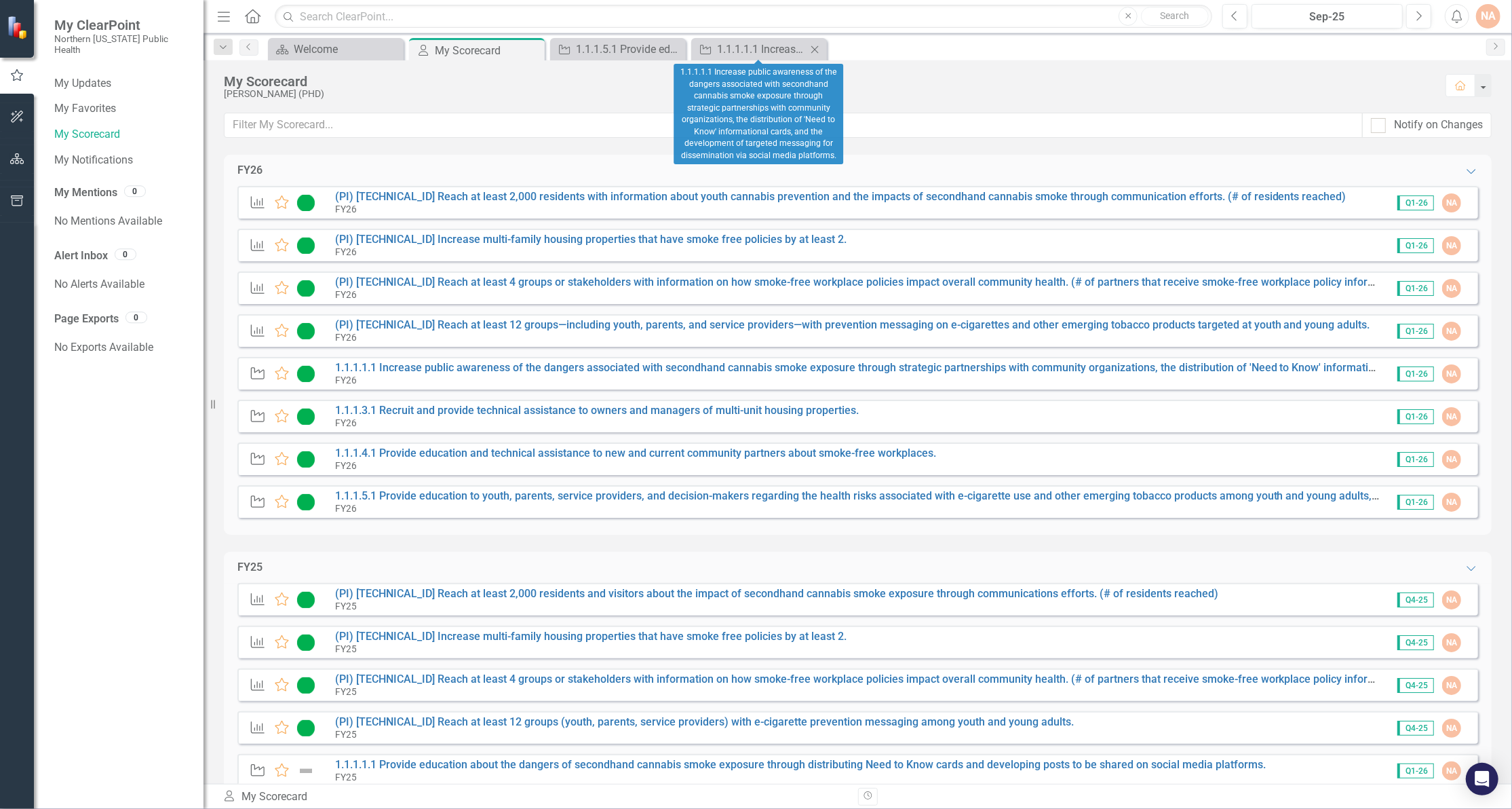
click at [819, 52] on icon "Close" at bounding box center [814, 49] width 14 height 11
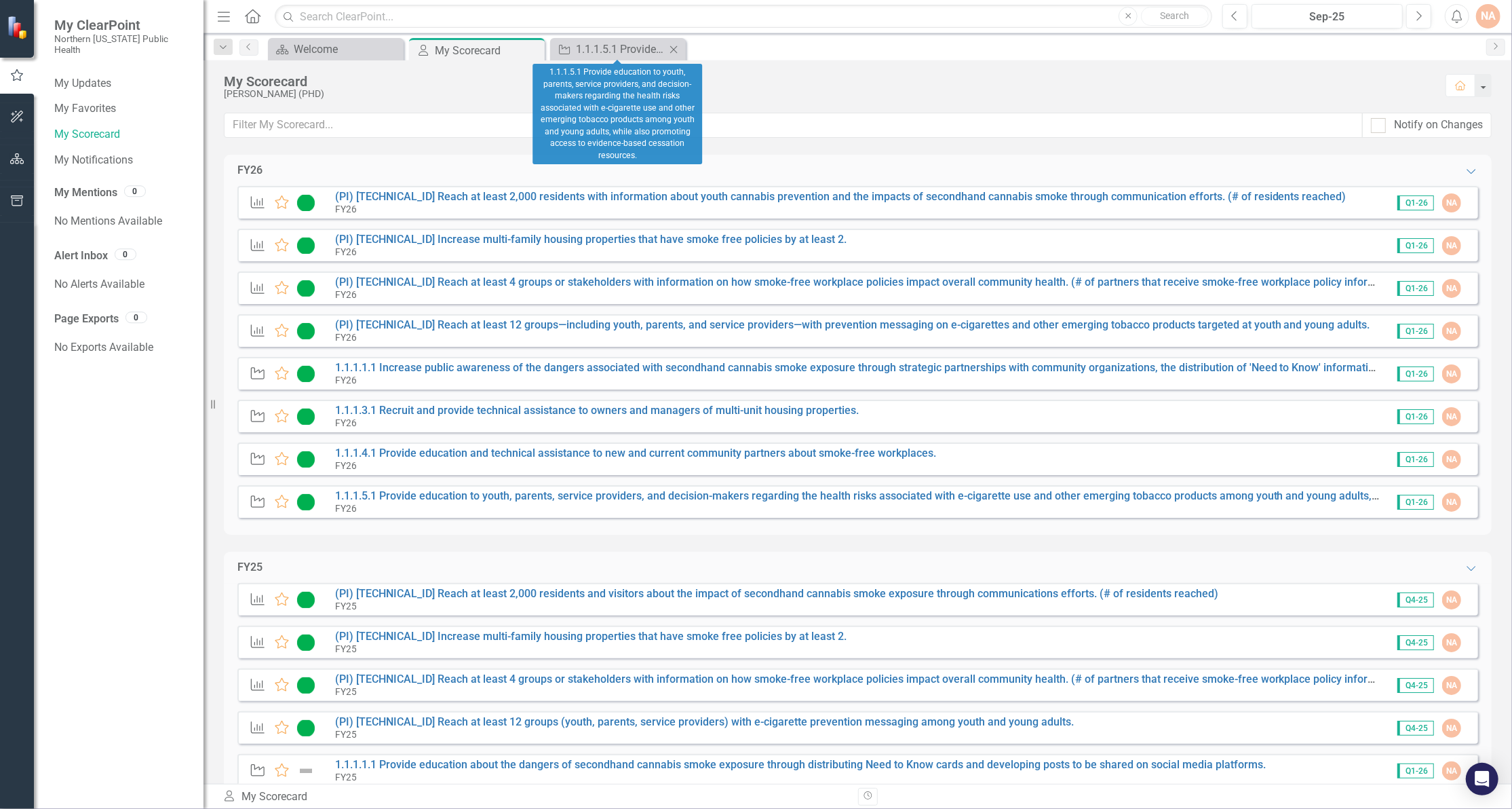
click at [667, 46] on icon "Close" at bounding box center [674, 49] width 14 height 11
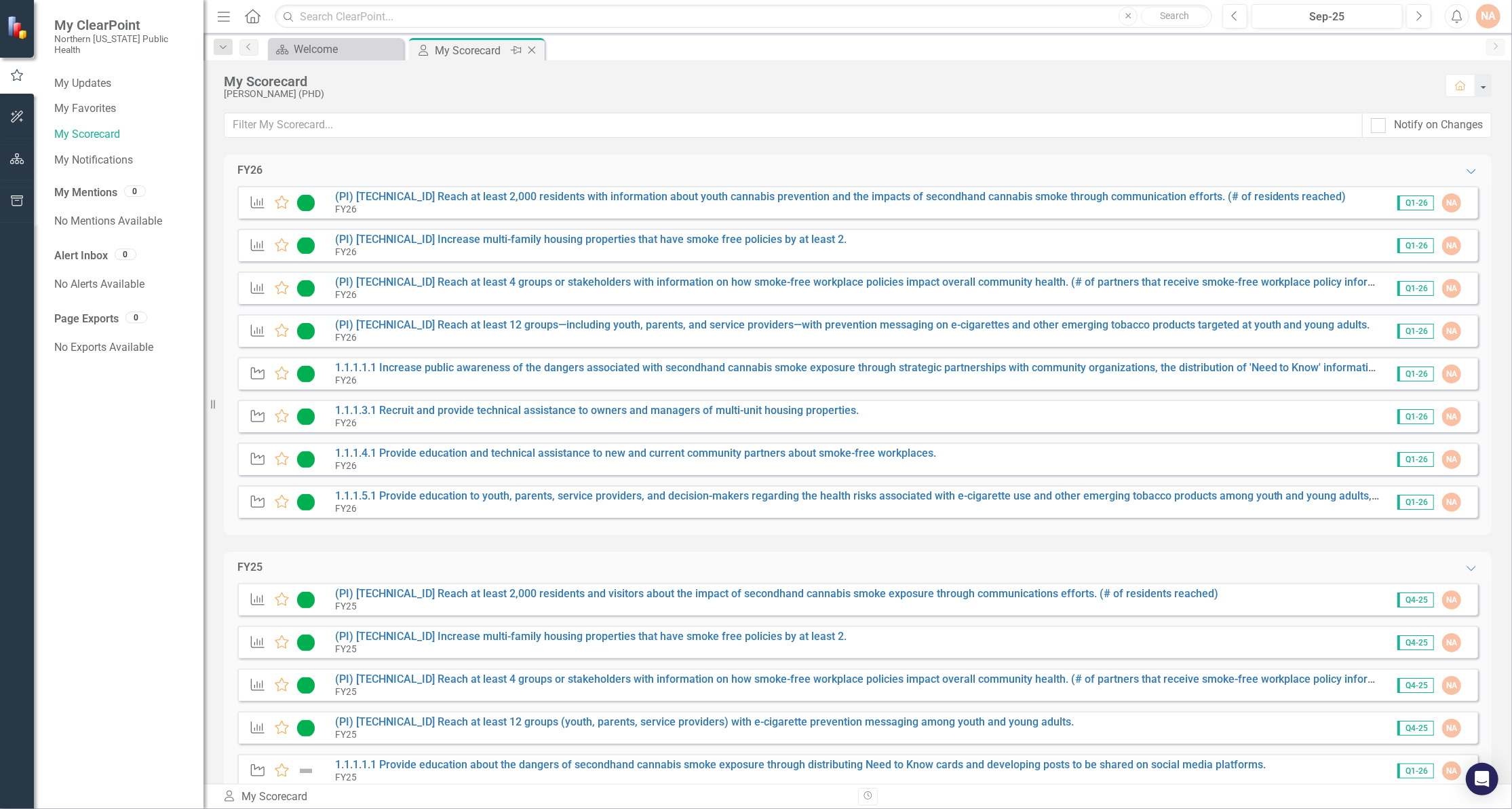
click at [527, 47] on icon "Close" at bounding box center [532, 50] width 14 height 11
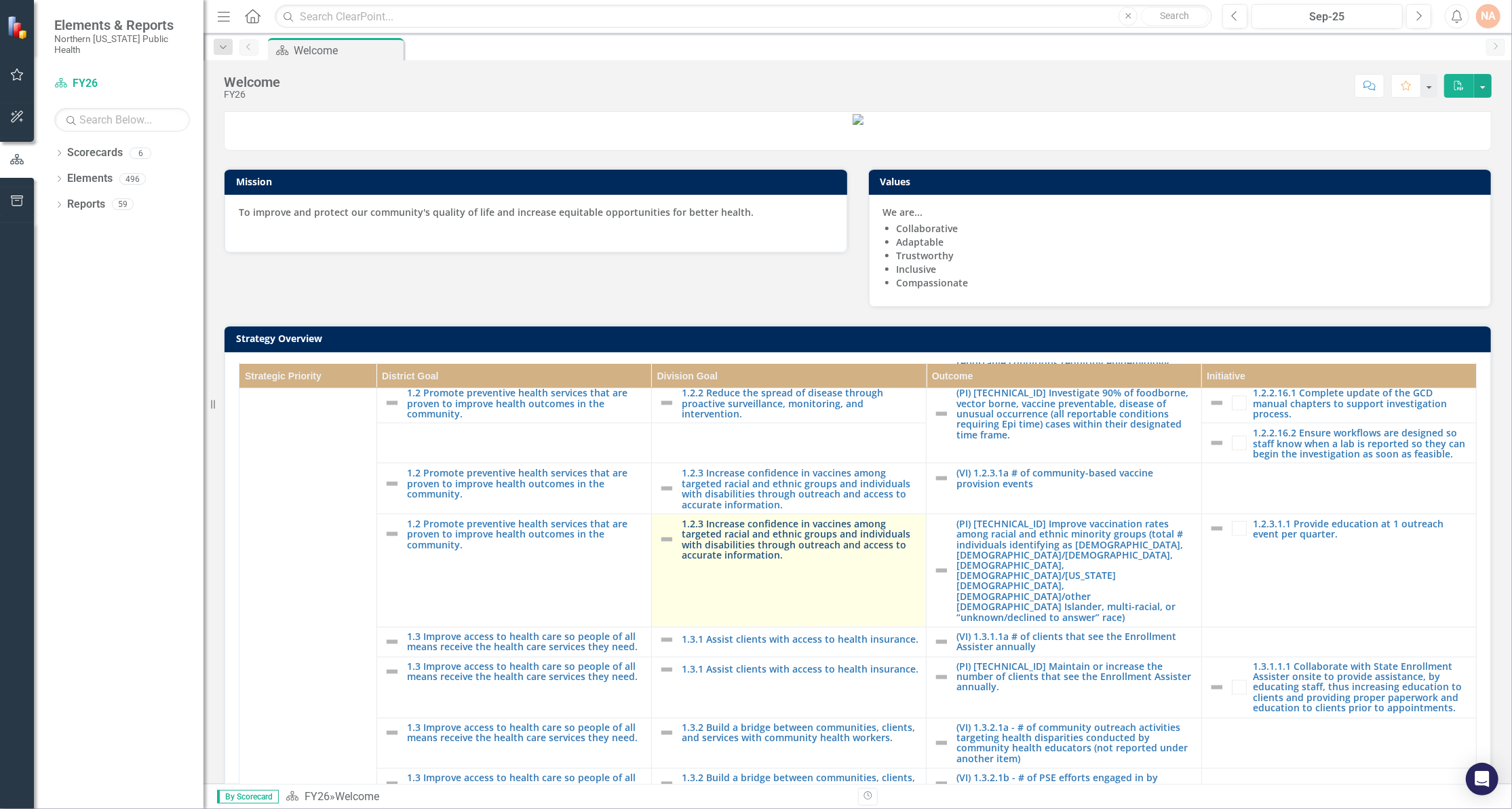
scroll to position [357, 0]
